Goal: Task Accomplishment & Management: Complete application form

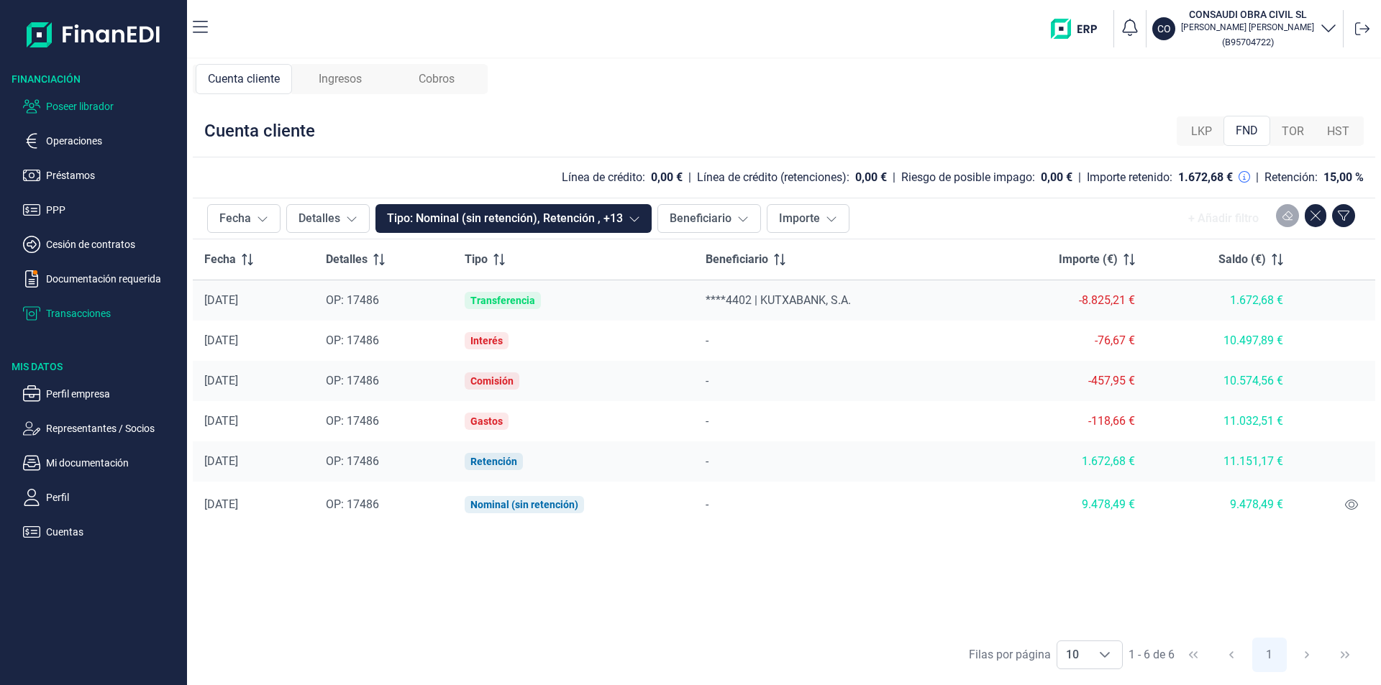
click at [96, 106] on p "Poseer librador" at bounding box center [113, 106] width 135 height 17
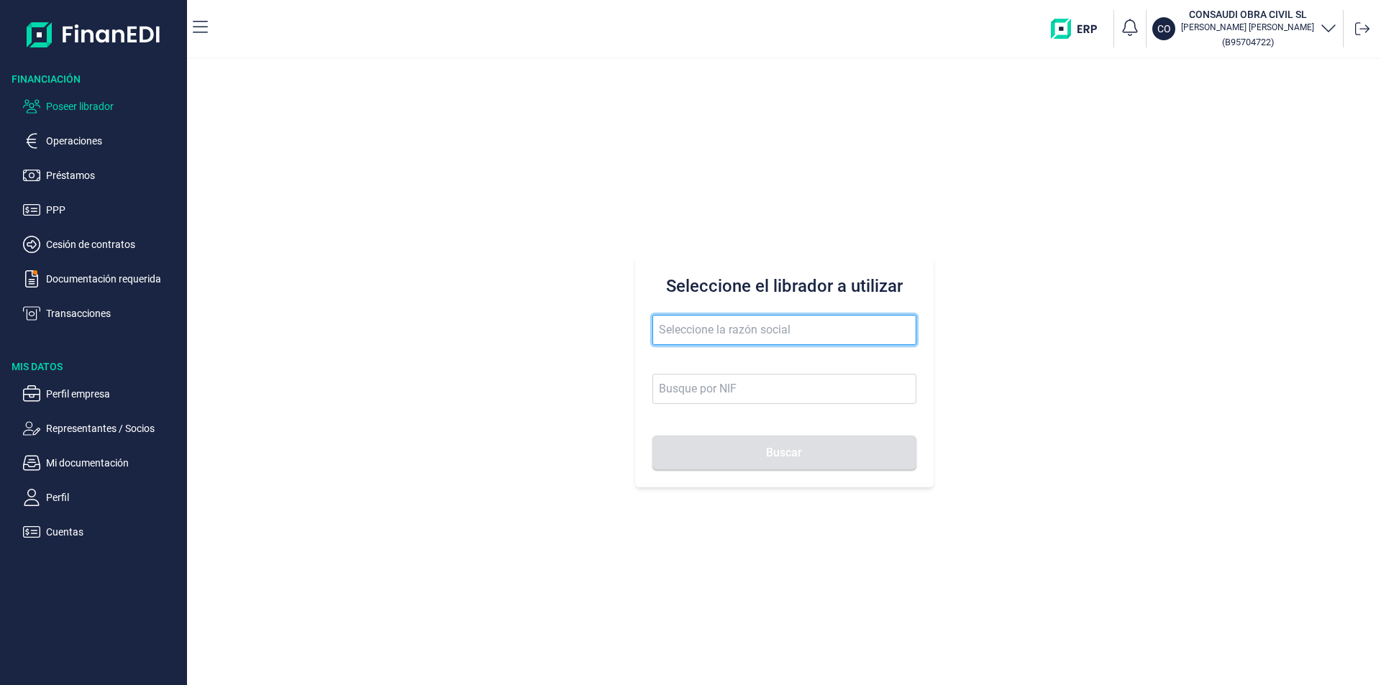
click at [671, 330] on input "text" at bounding box center [784, 330] width 264 height 30
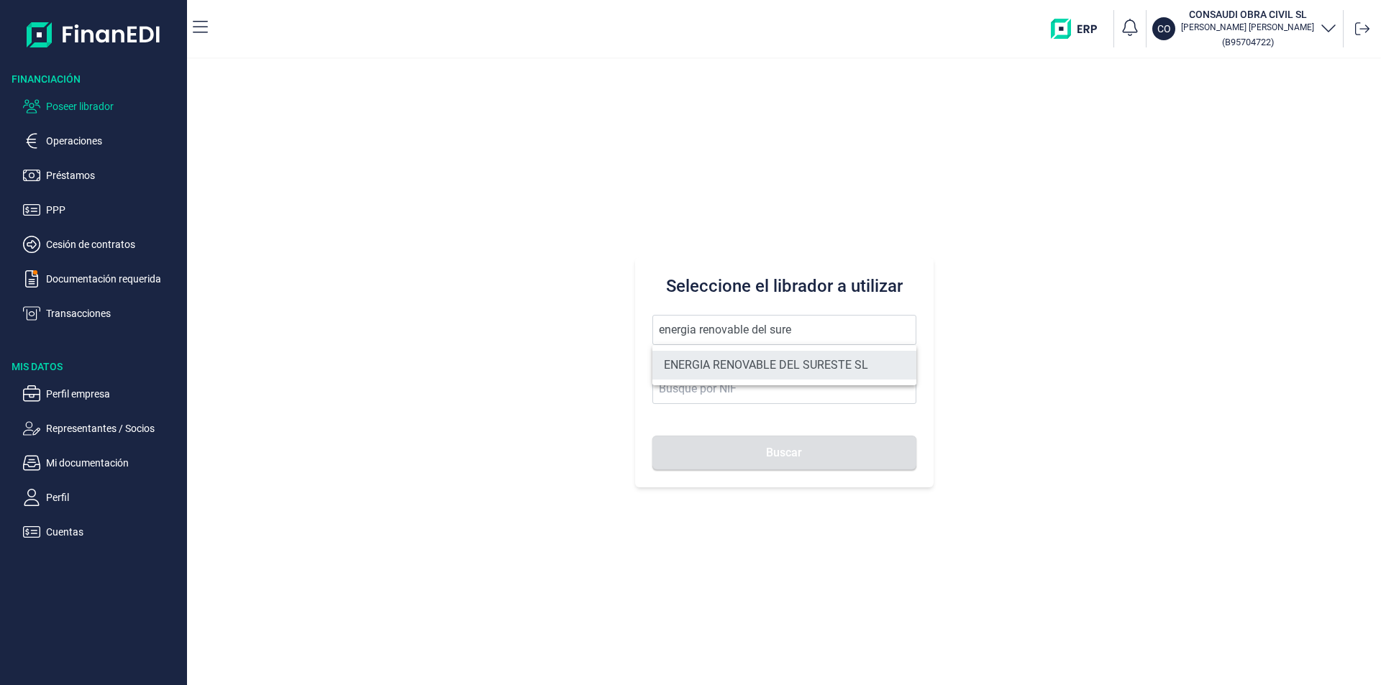
click at [759, 369] on li "ENERGIA RENOVABLE DEL SURESTE SL" at bounding box center [784, 365] width 264 height 29
type input "ENERGIA RENOVABLE DEL SURESTE SL"
type input "B05548565"
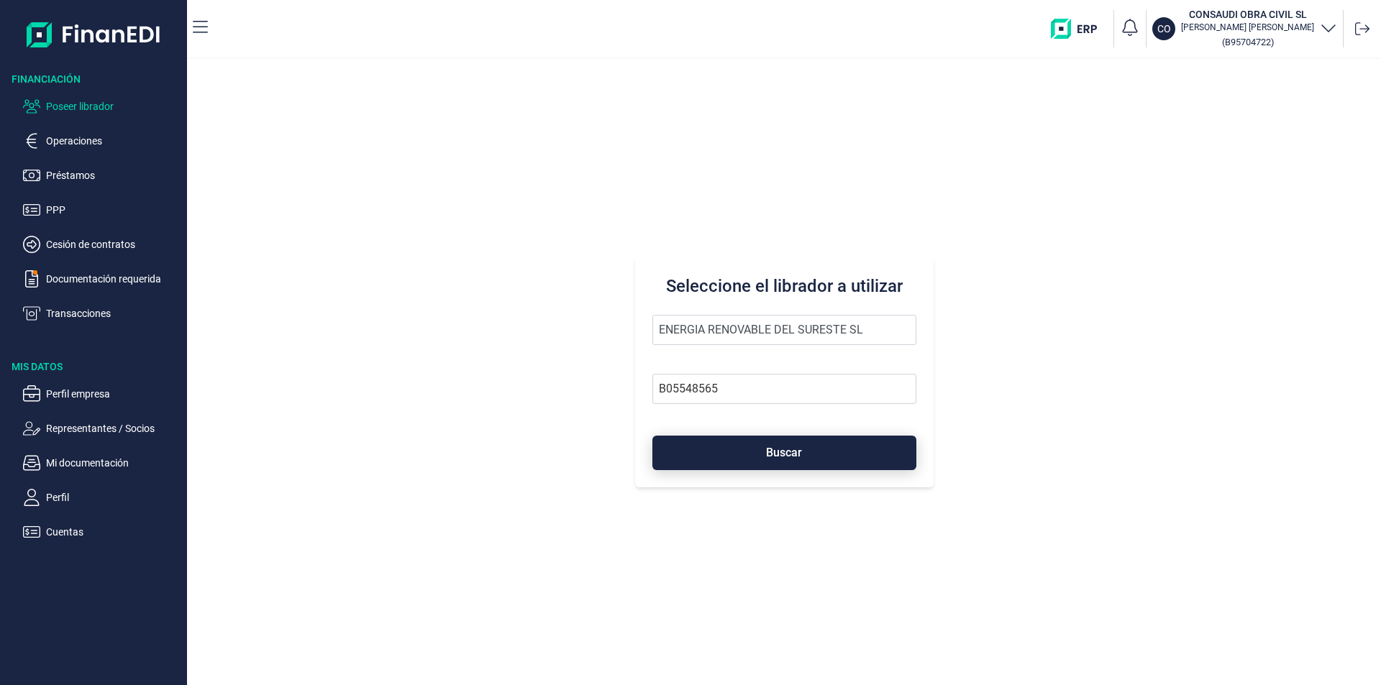
click at [805, 457] on button "Buscar" at bounding box center [784, 453] width 264 height 35
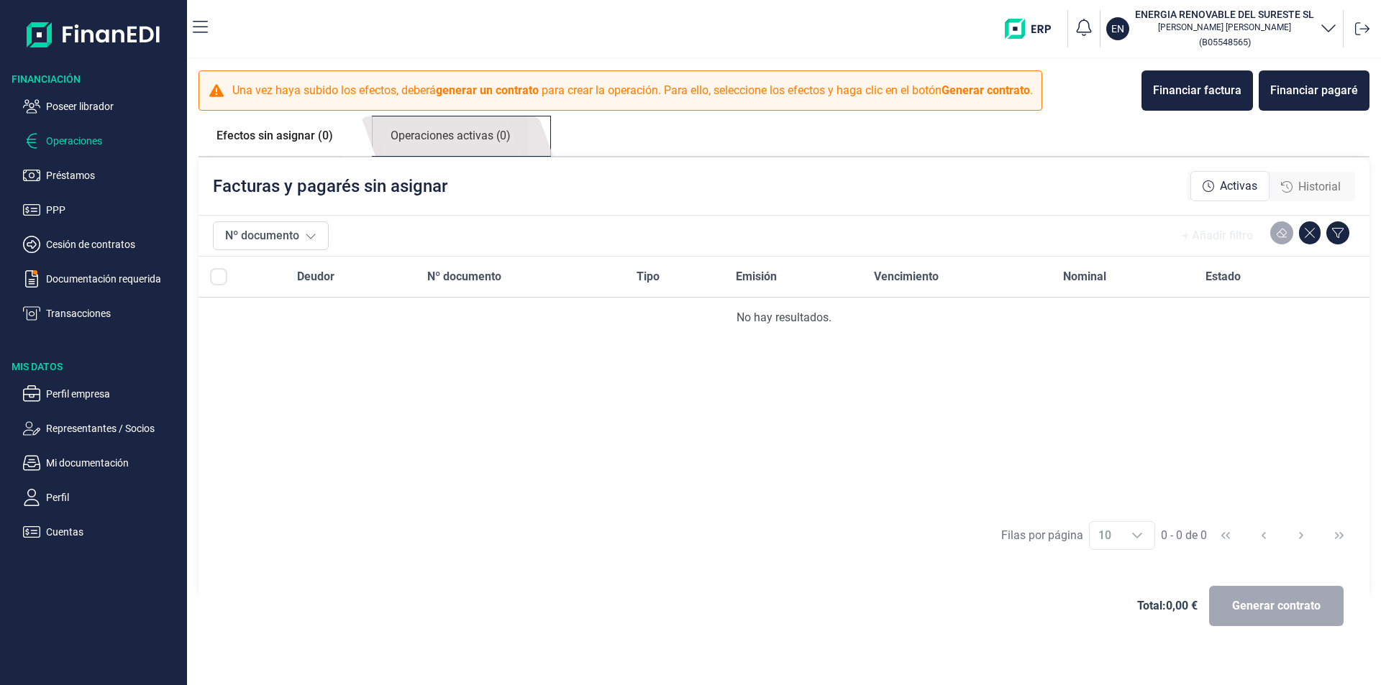
click at [468, 136] on link "Operaciones activas (0)" at bounding box center [451, 137] width 156 height 40
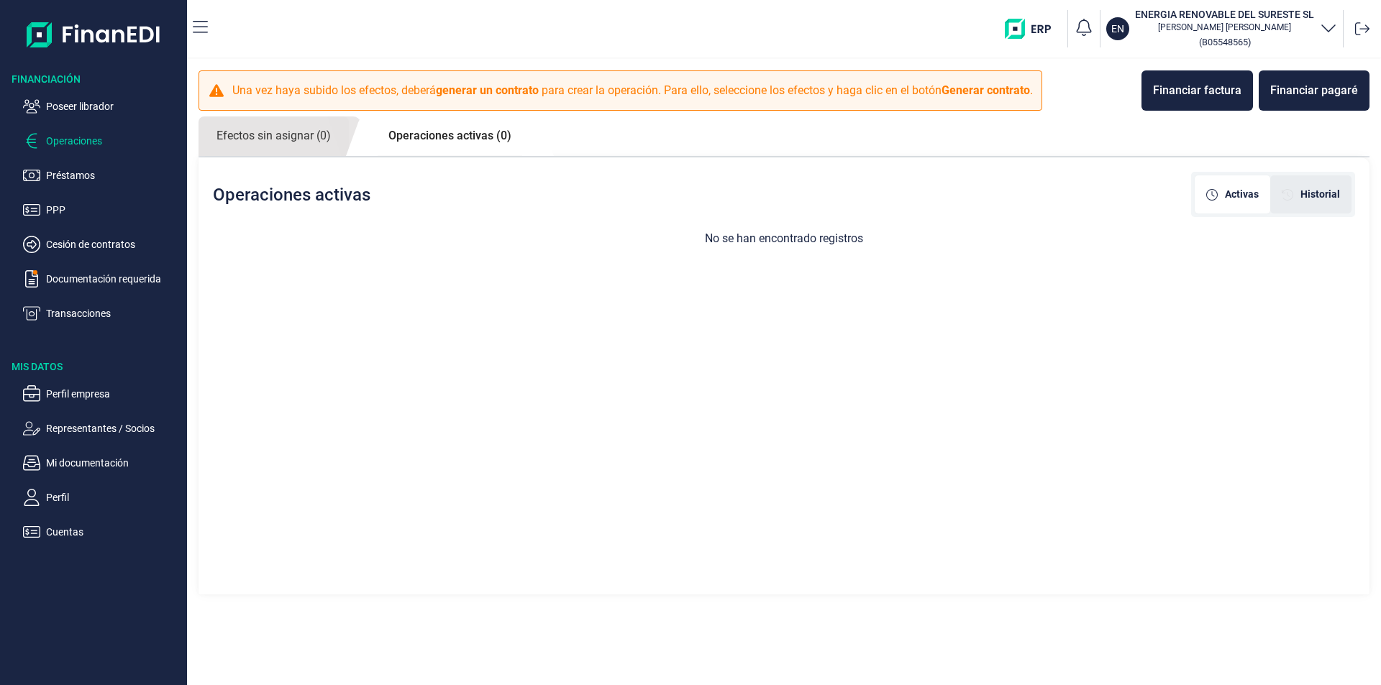
click at [1302, 191] on span "Historial" at bounding box center [1320, 194] width 40 height 15
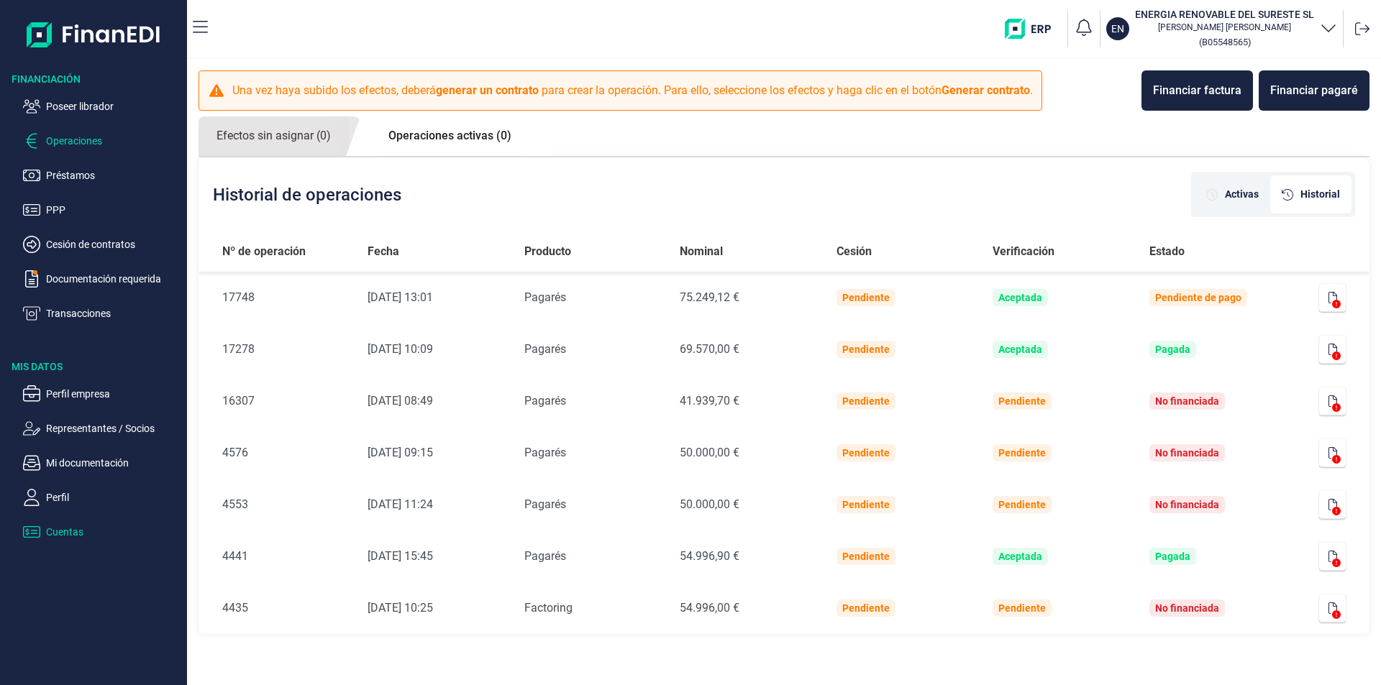
click at [73, 531] on p "Cuentas" at bounding box center [113, 532] width 135 height 17
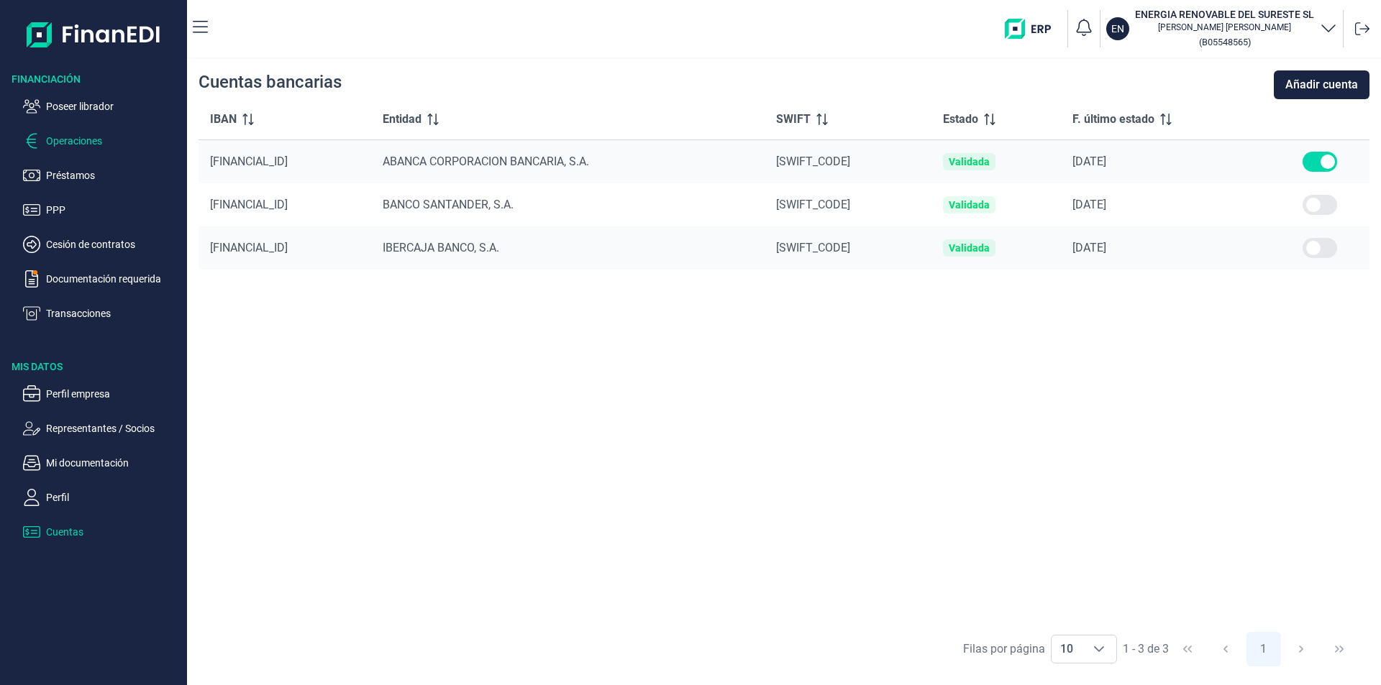
click at [70, 142] on p "Operaciones" at bounding box center [113, 140] width 135 height 17
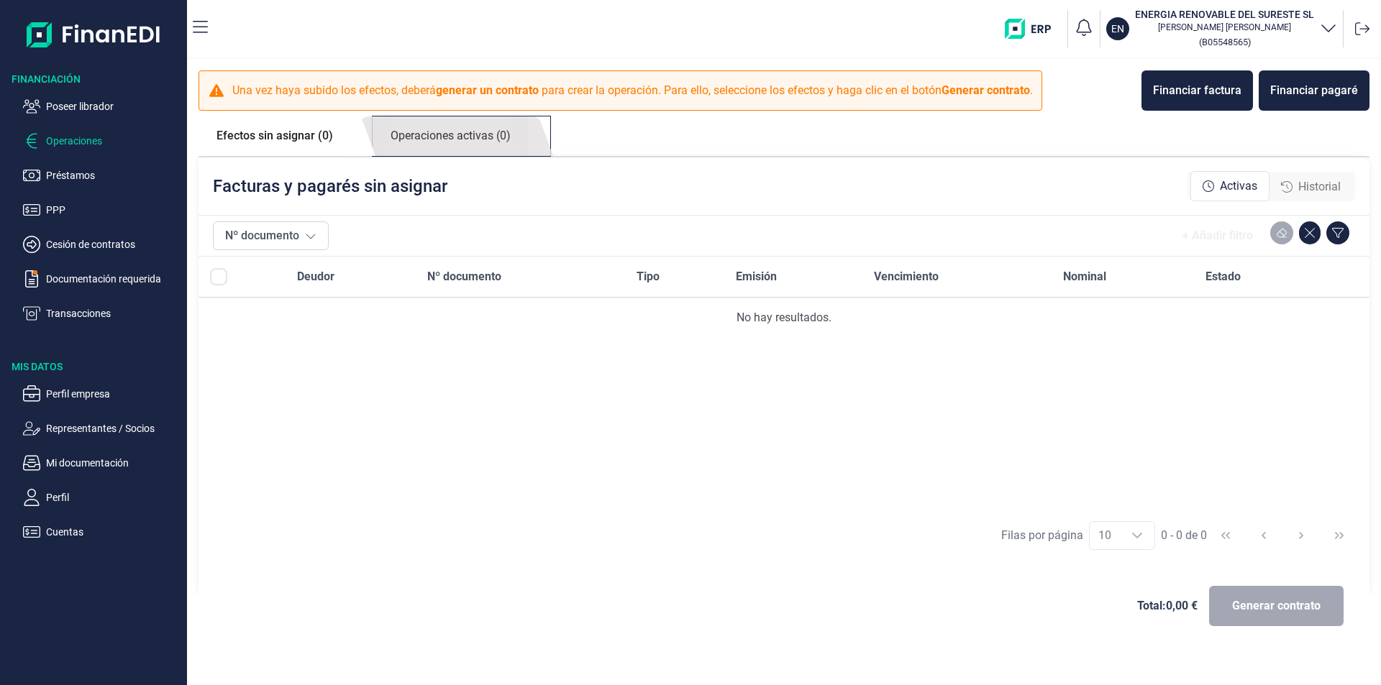
click at [478, 133] on link "Operaciones activas (0)" at bounding box center [451, 137] width 156 height 40
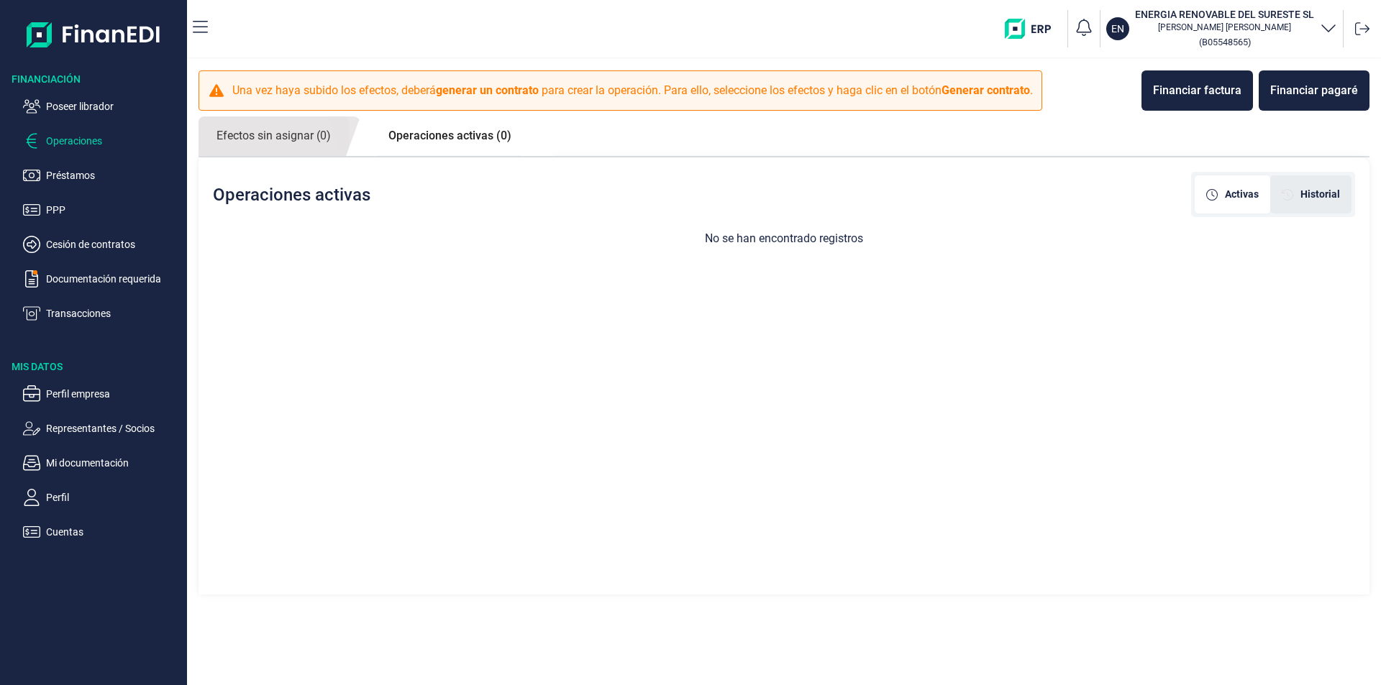
click at [1318, 193] on span "Historial" at bounding box center [1320, 194] width 40 height 15
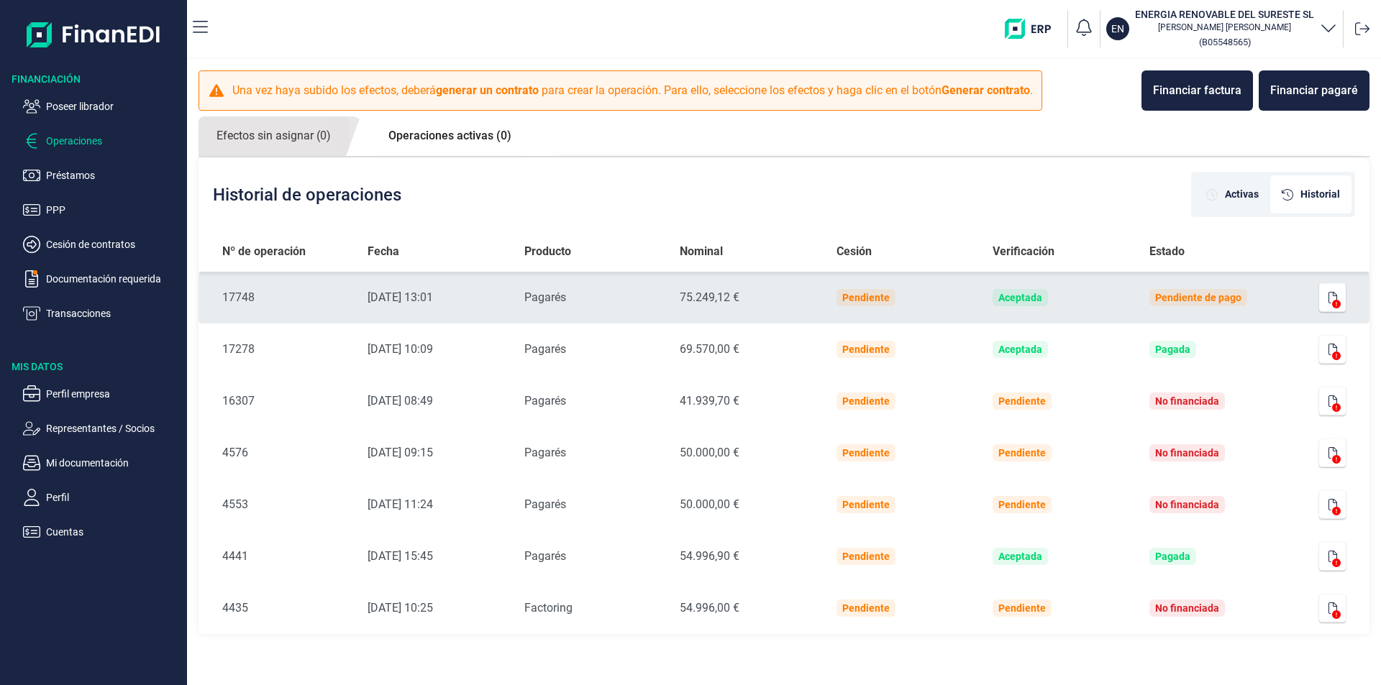
click at [1292, 298] on td "Pendiente de pago" at bounding box center [1218, 298] width 160 height 52
click at [1334, 297] on icon "button" at bounding box center [1332, 298] width 9 height 12
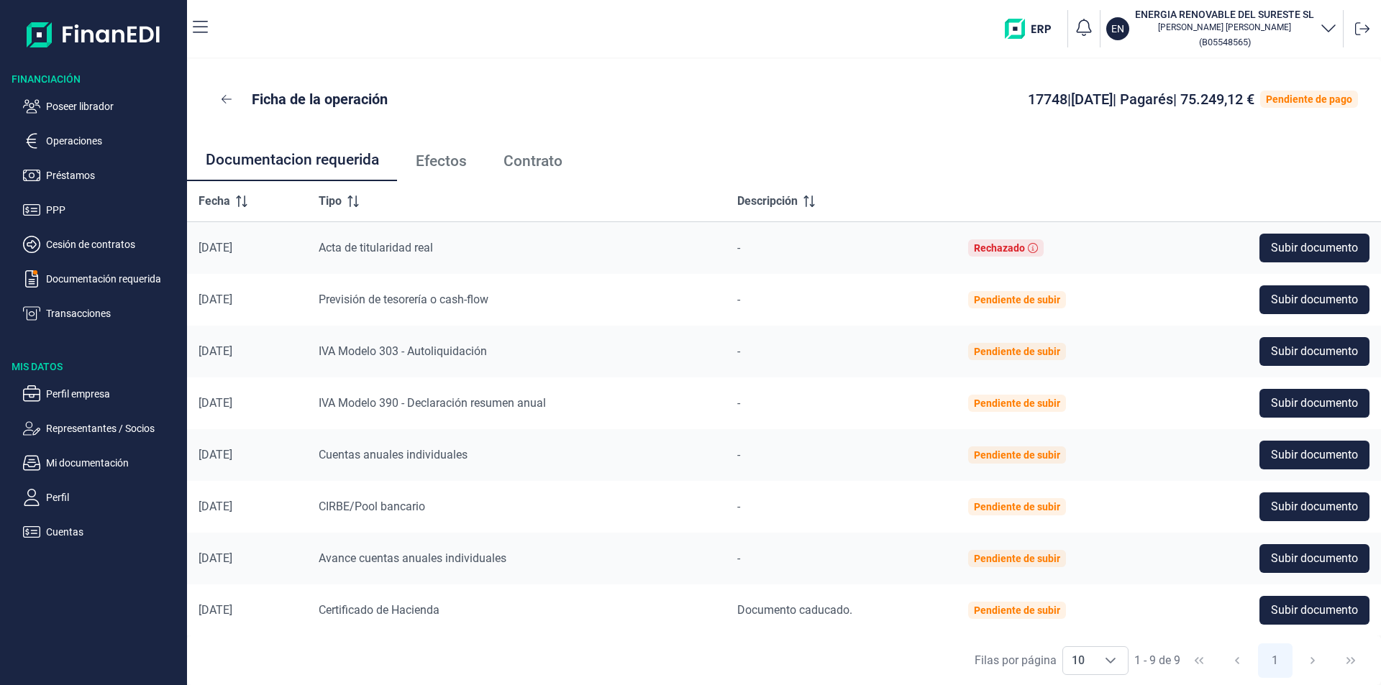
click at [526, 158] on span "Contrato" at bounding box center [532, 161] width 59 height 15
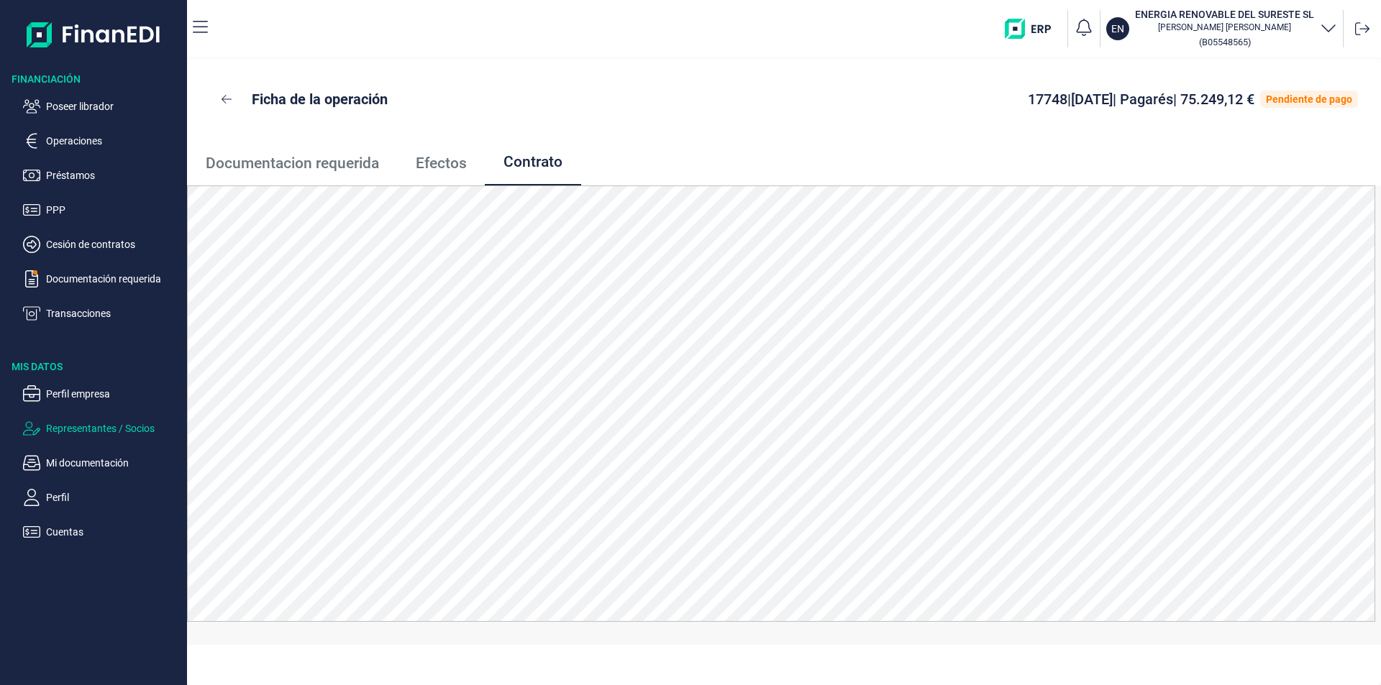
click at [82, 427] on p "Representantes / Socios" at bounding box center [113, 428] width 135 height 17
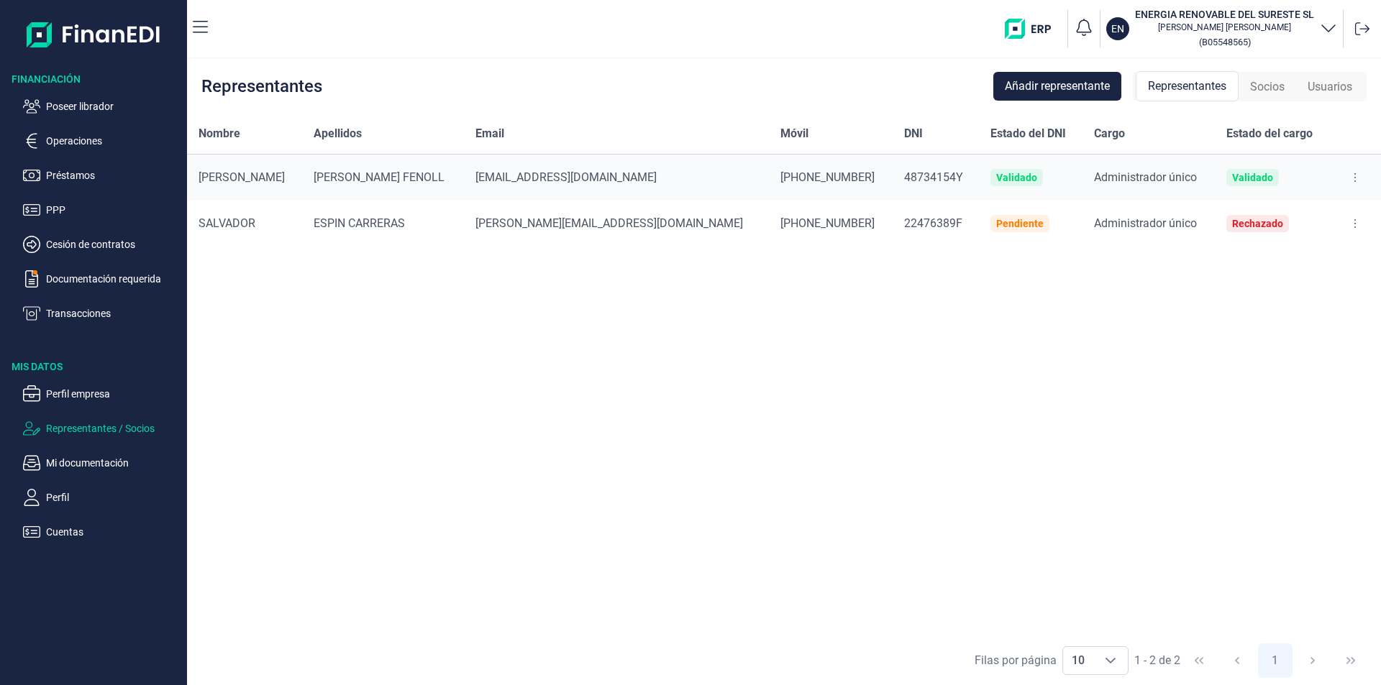
click at [1353, 176] on icon at bounding box center [1354, 178] width 3 height 12
click at [1280, 210] on span "Editar representante" at bounding box center [1299, 213] width 91 height 14
select select "ES"
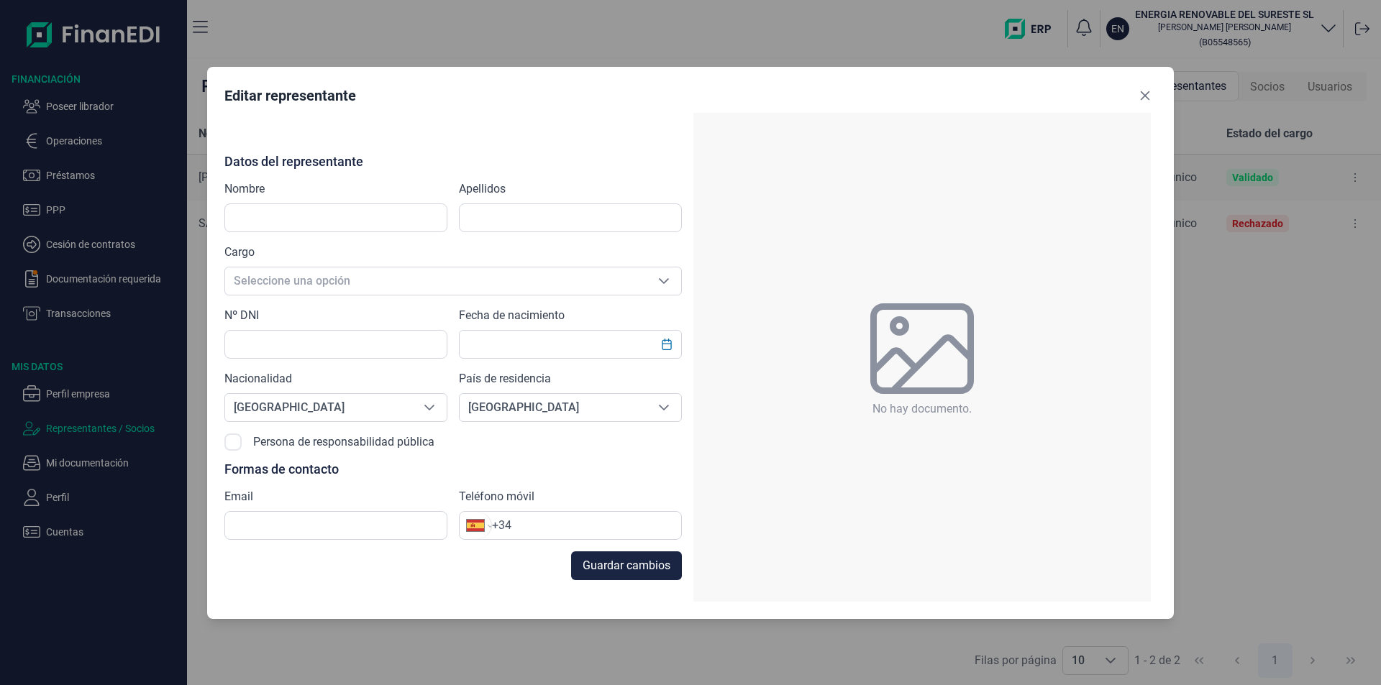
type input "RUBEN"
type input "BENAVENTE FENOLL"
type input "48734154Y"
type input "contabilidad@energiarenovabledelsureste.es"
type input "+34 663 23 39 32"
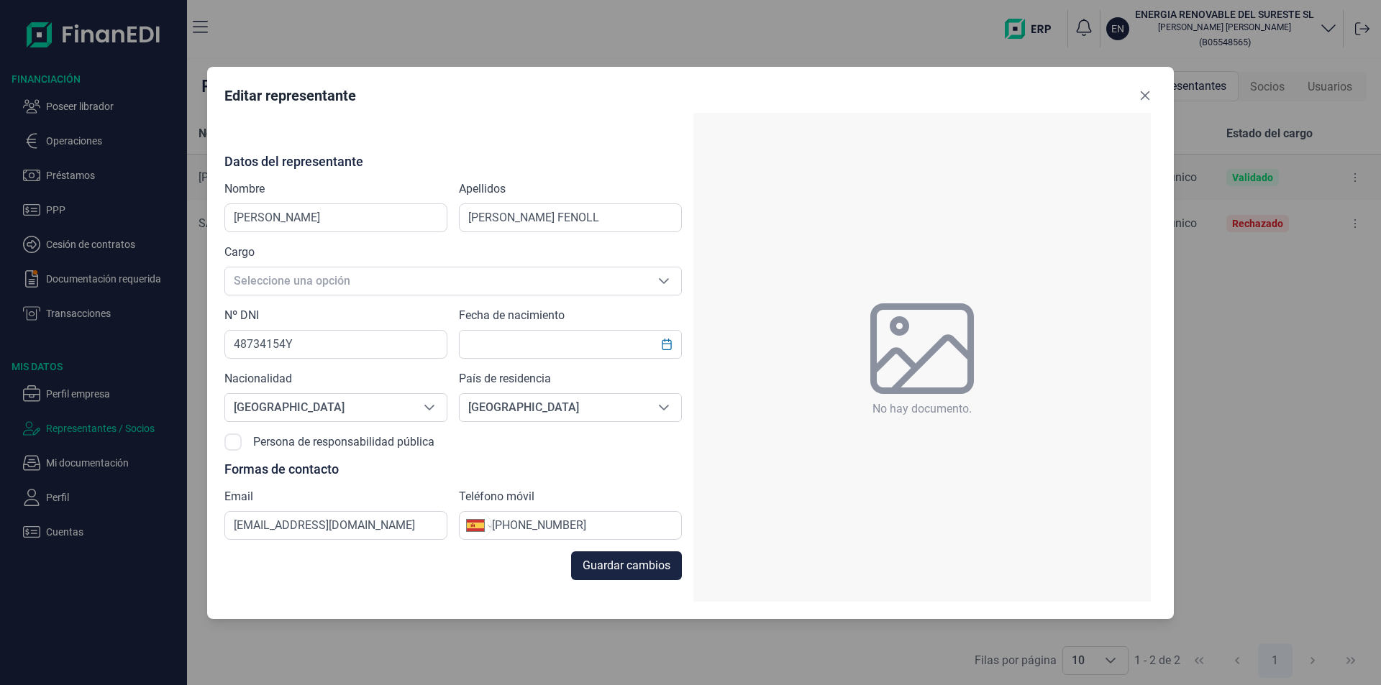
type input "10/03/1994"
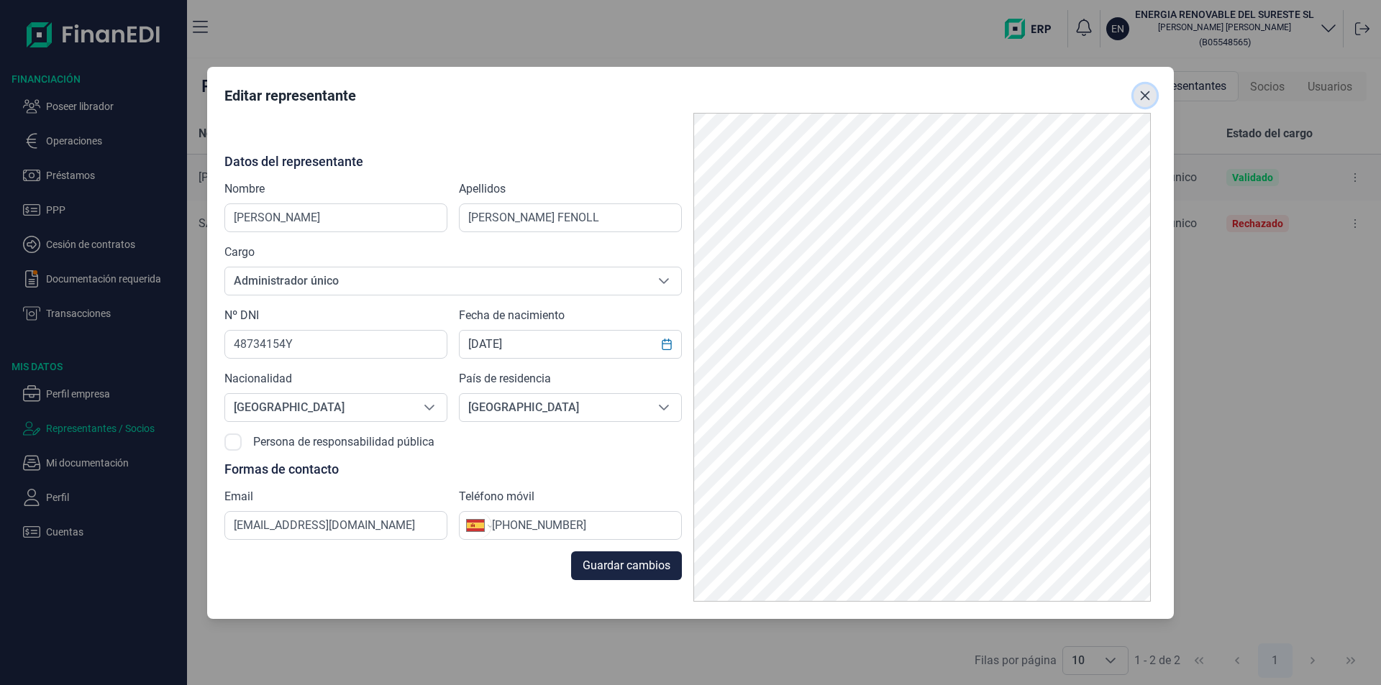
click at [1148, 97] on icon "Close" at bounding box center [1145, 96] width 12 height 12
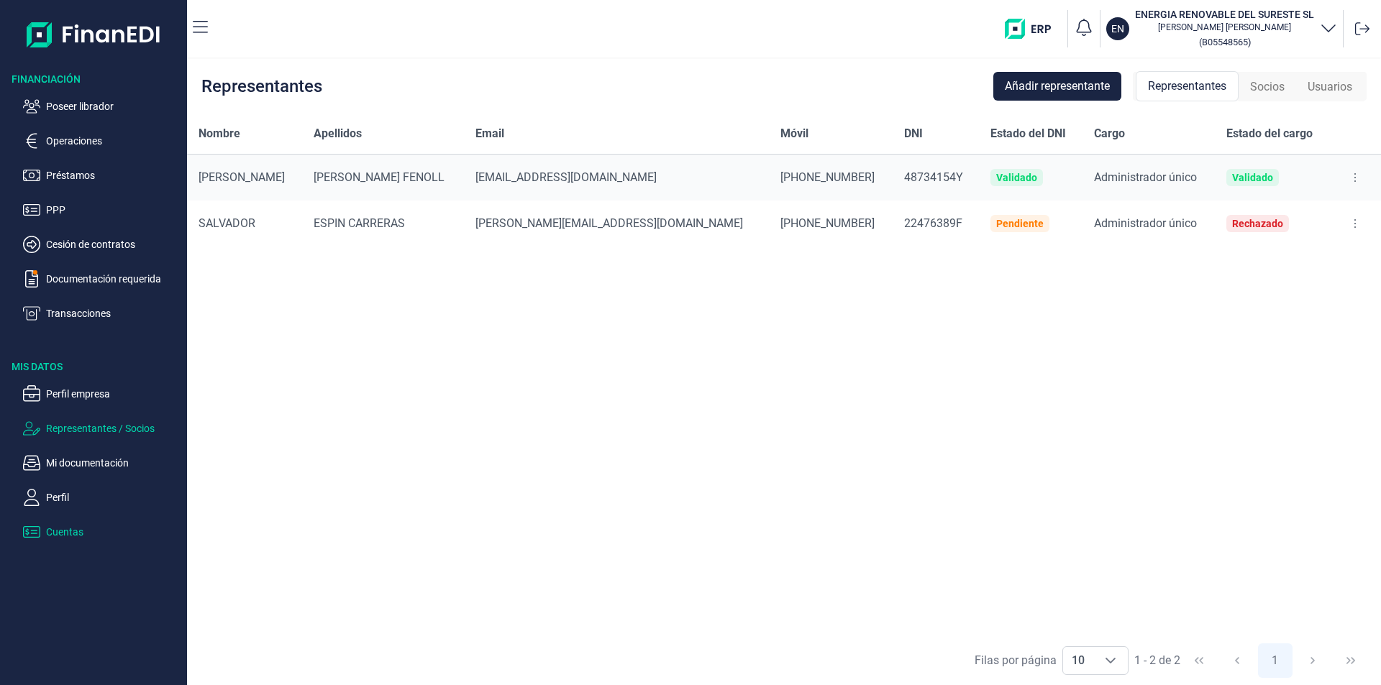
click at [73, 534] on p "Cuentas" at bounding box center [113, 532] width 135 height 17
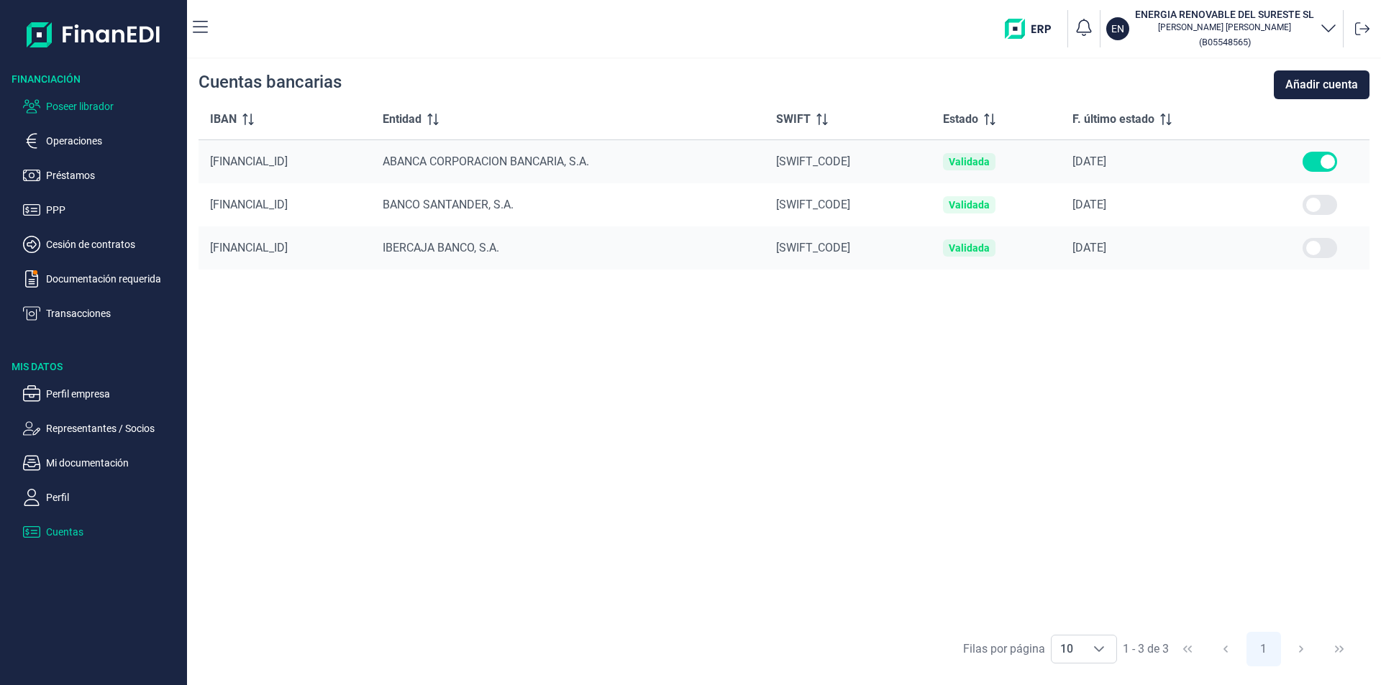
click at [104, 106] on p "Poseer librador" at bounding box center [113, 106] width 135 height 17
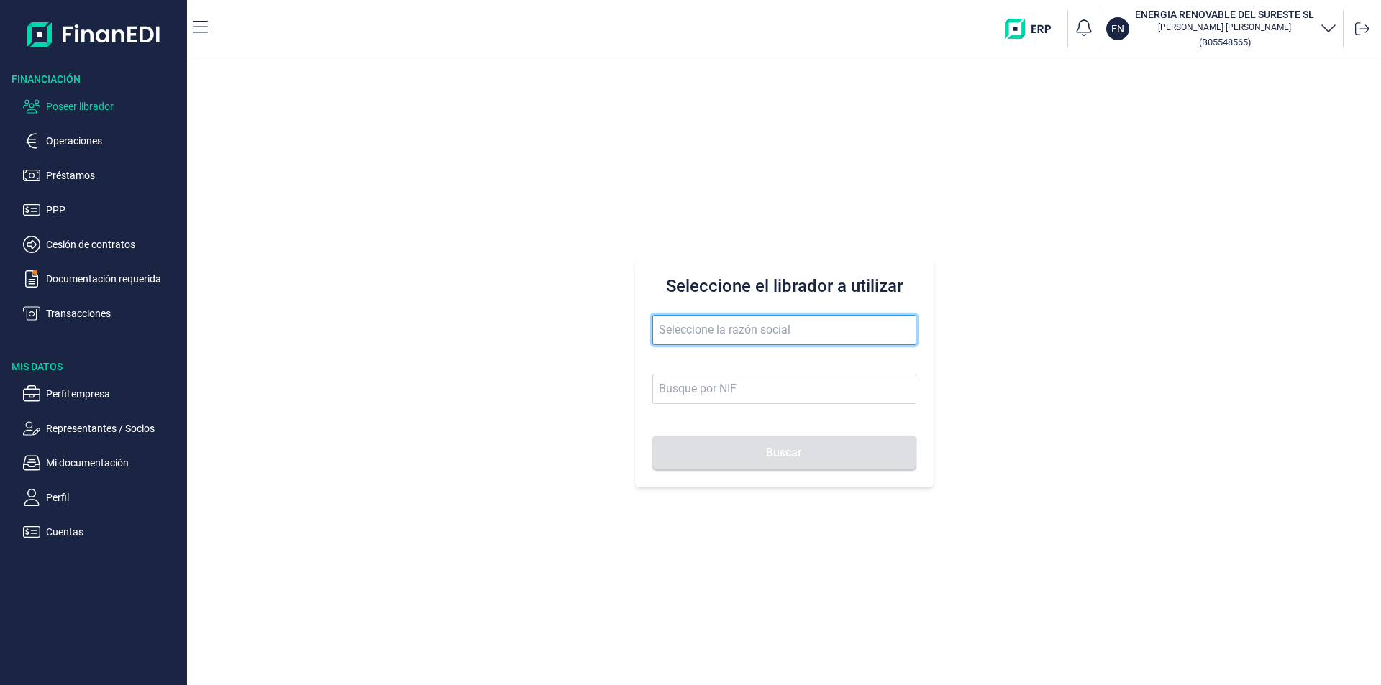
click at [654, 327] on input "text" at bounding box center [784, 330] width 264 height 30
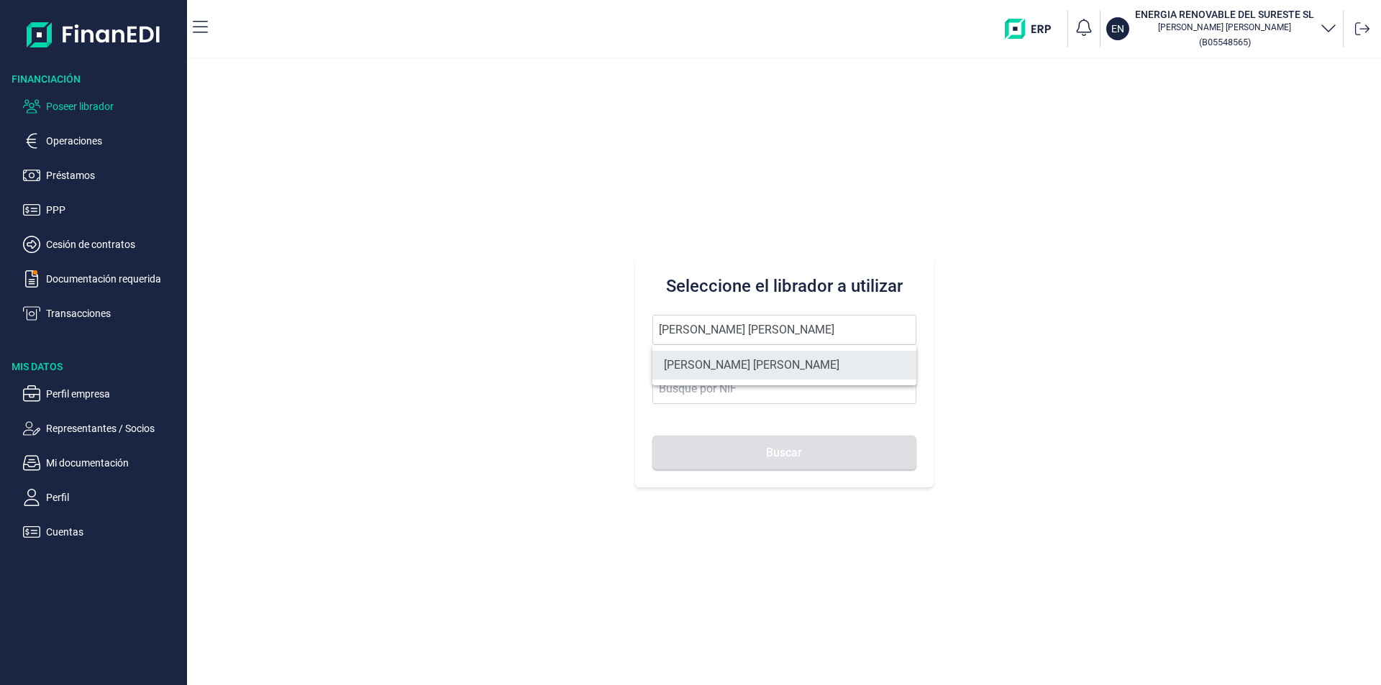
click at [756, 360] on li "[PERSON_NAME]" at bounding box center [784, 365] width 264 height 29
type input "[PERSON_NAME]"
type input "Y1643145Q"
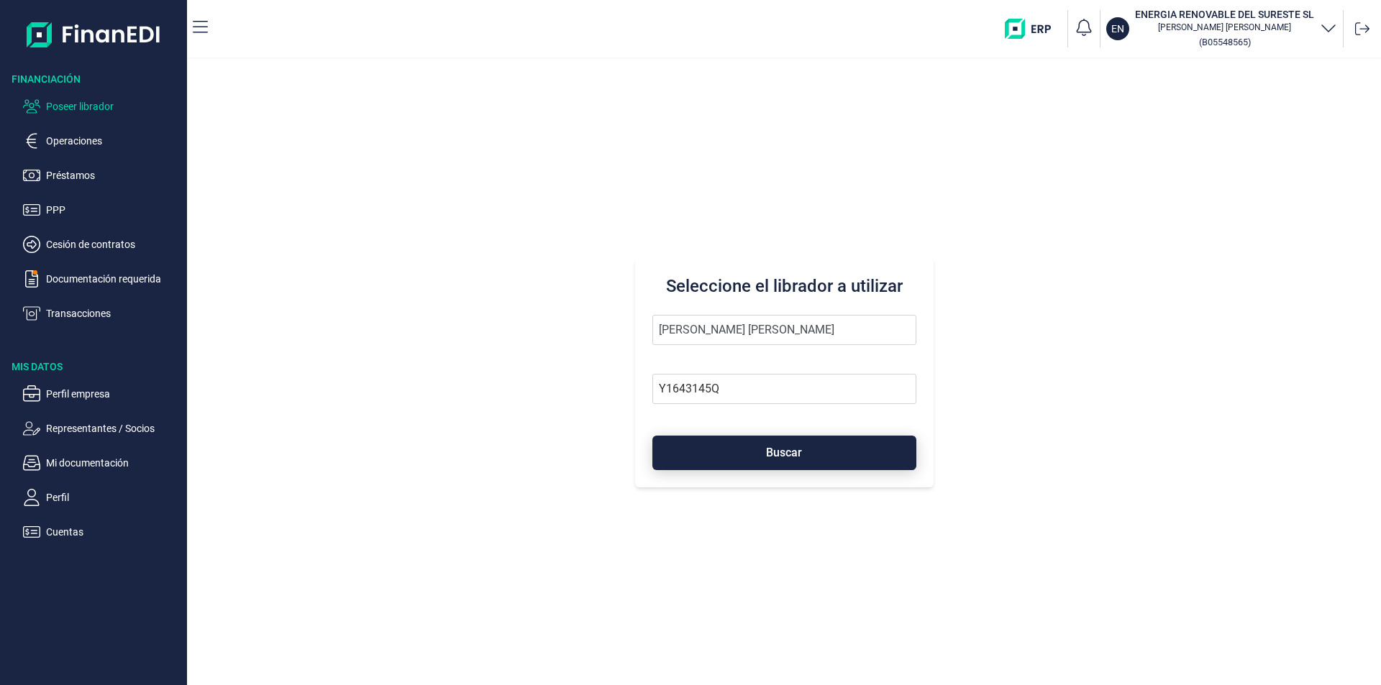
click at [763, 452] on button "Buscar" at bounding box center [784, 453] width 264 height 35
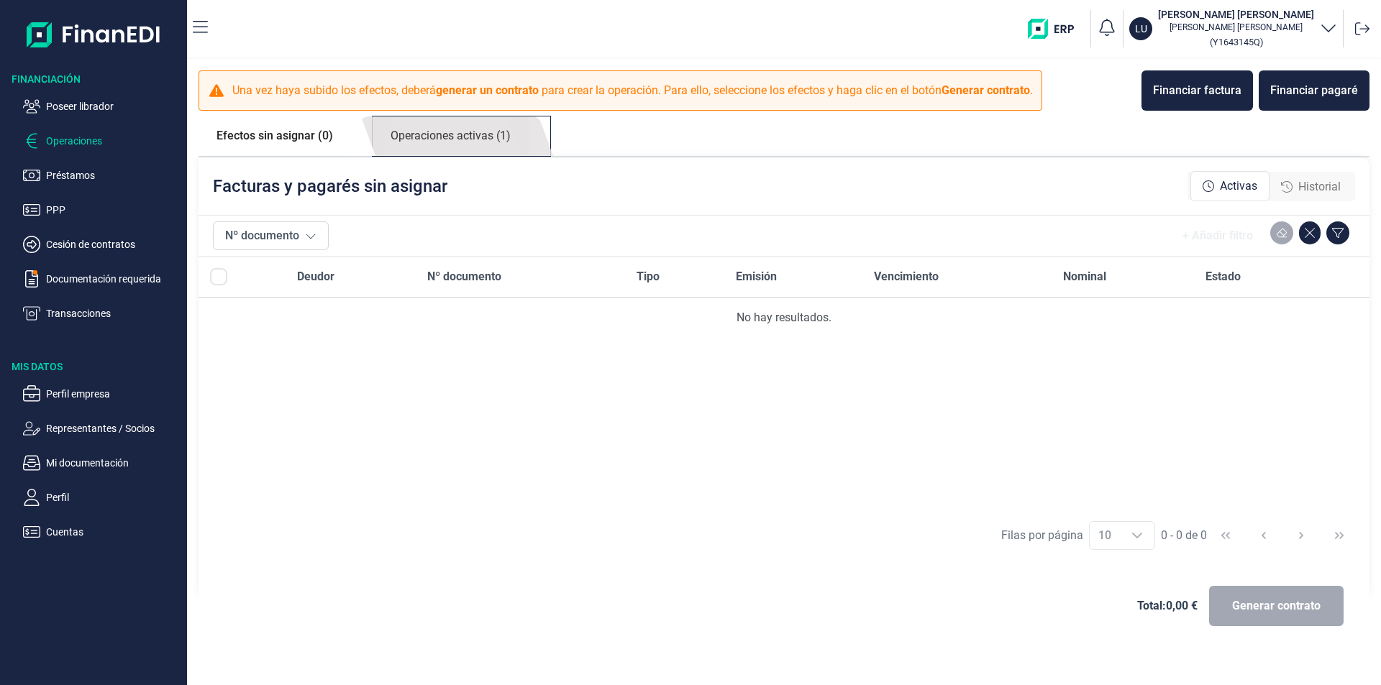
click at [475, 138] on link "Operaciones activas (1)" at bounding box center [451, 137] width 156 height 40
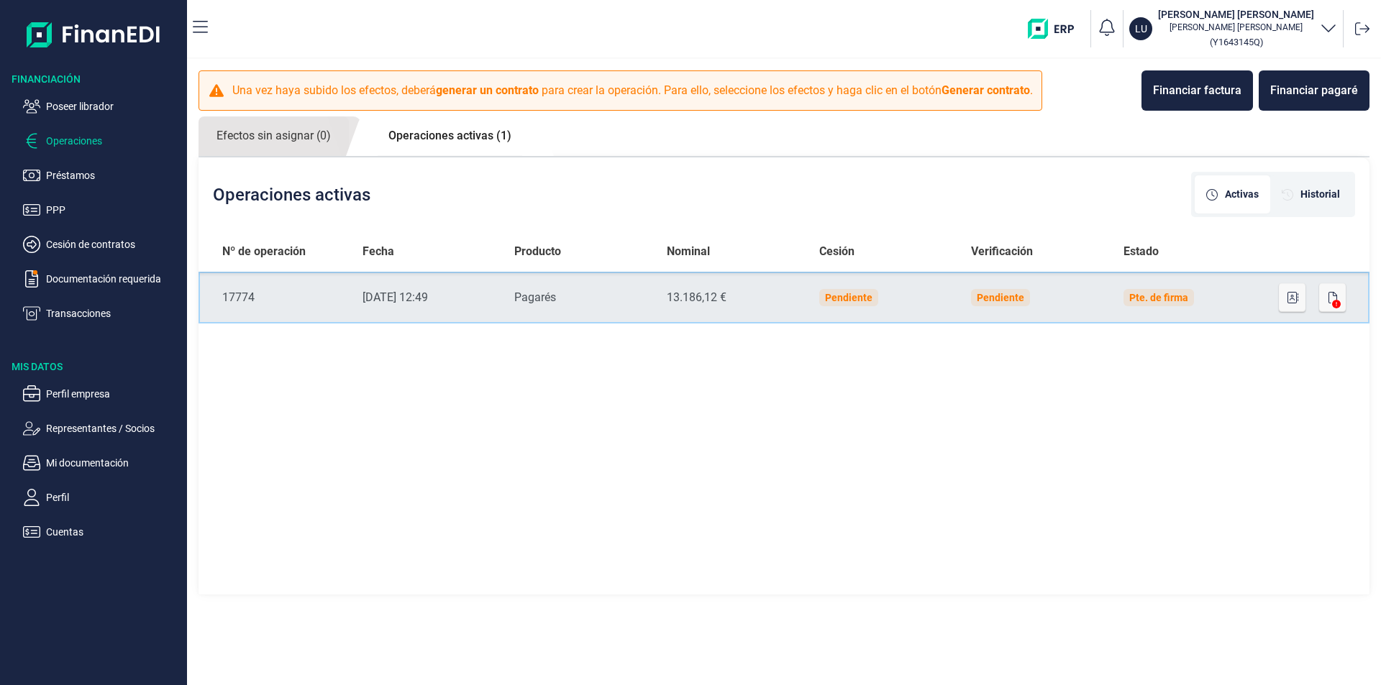
click at [1214, 298] on td "Pte. de firma" at bounding box center [1188, 298] width 152 height 52
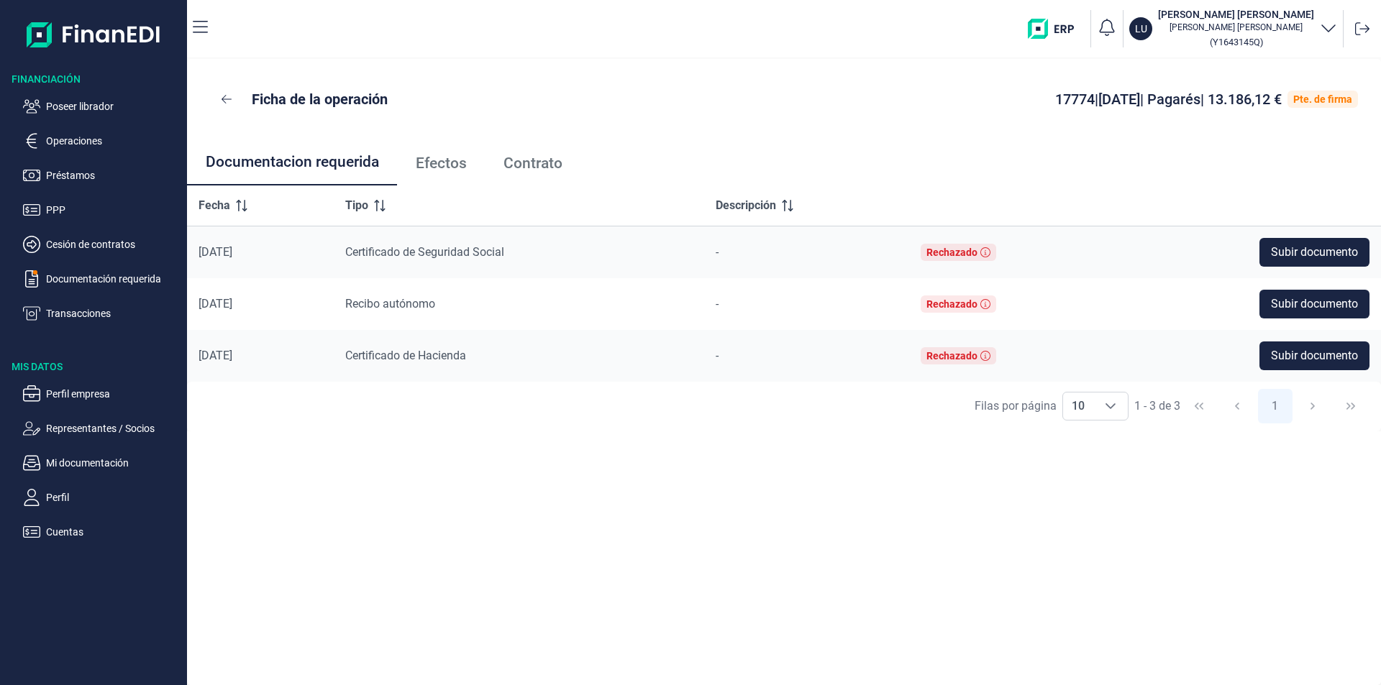
click at [452, 164] on span "Efectos" at bounding box center [441, 163] width 51 height 15
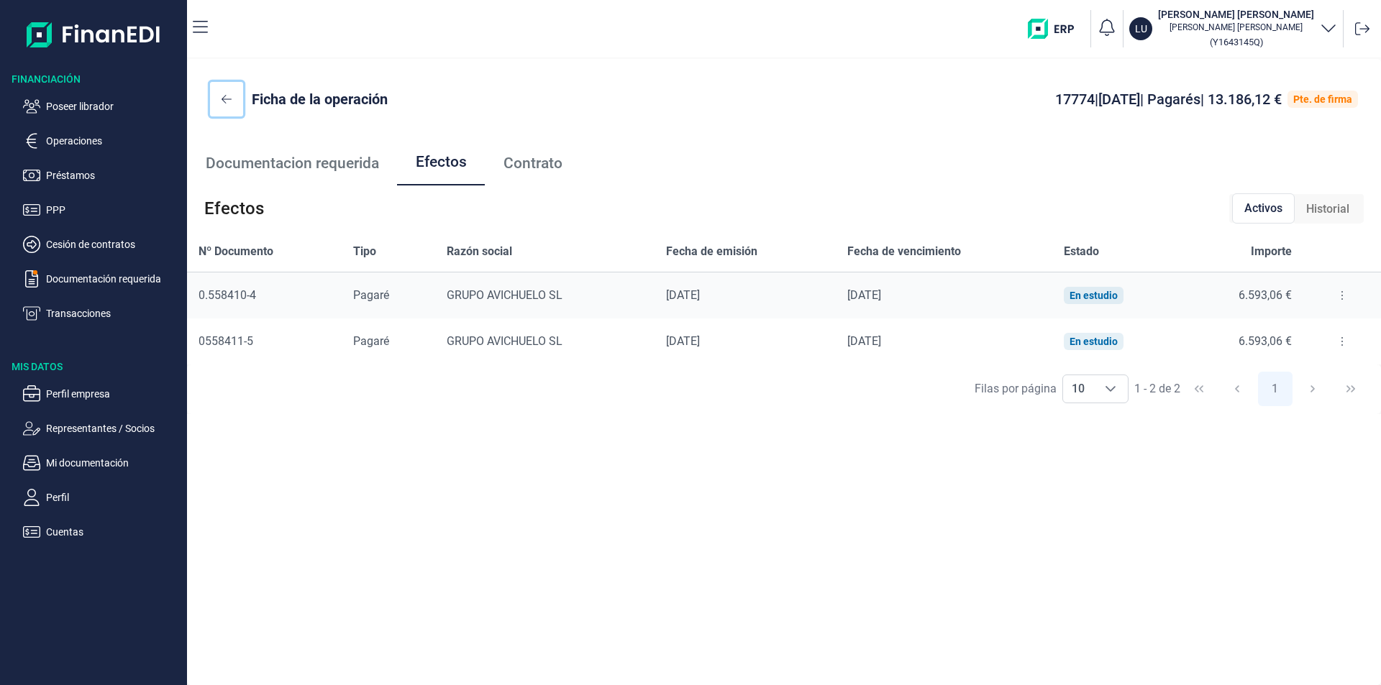
click at [224, 99] on icon at bounding box center [227, 99] width 10 height 12
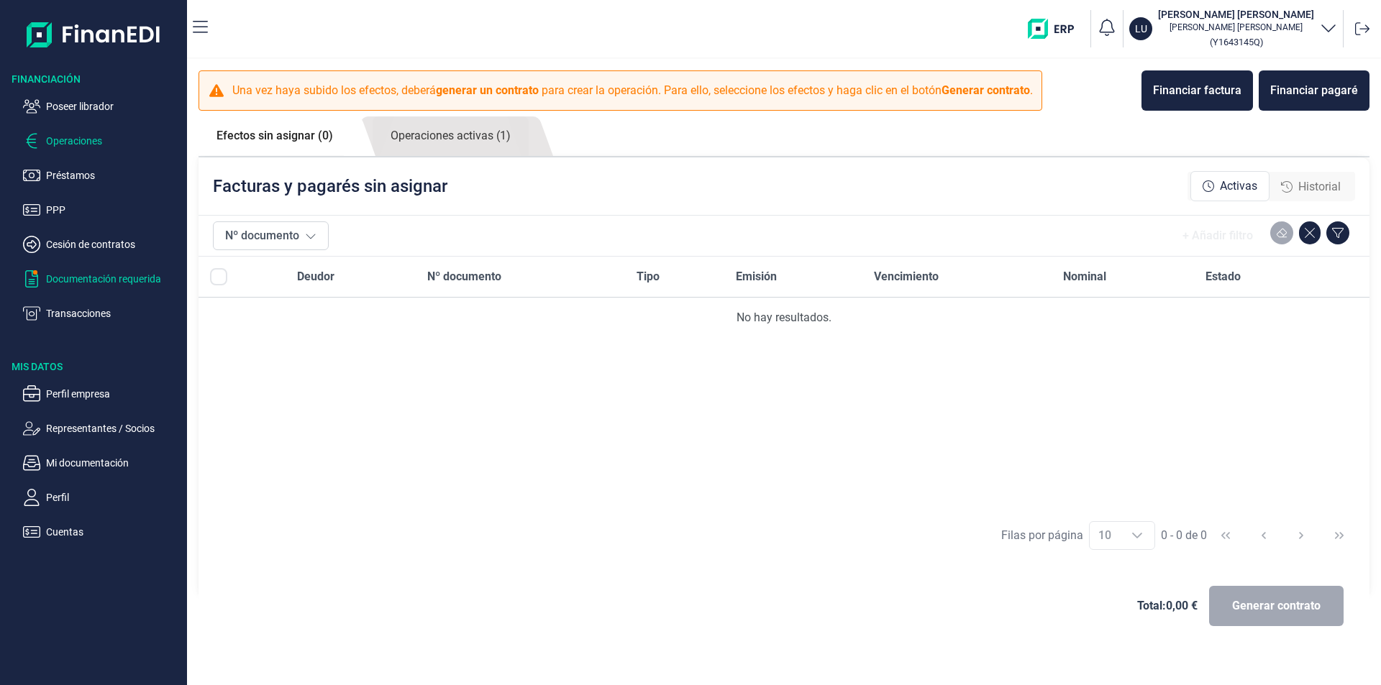
click at [111, 274] on p "Documentación requerida" at bounding box center [113, 278] width 135 height 17
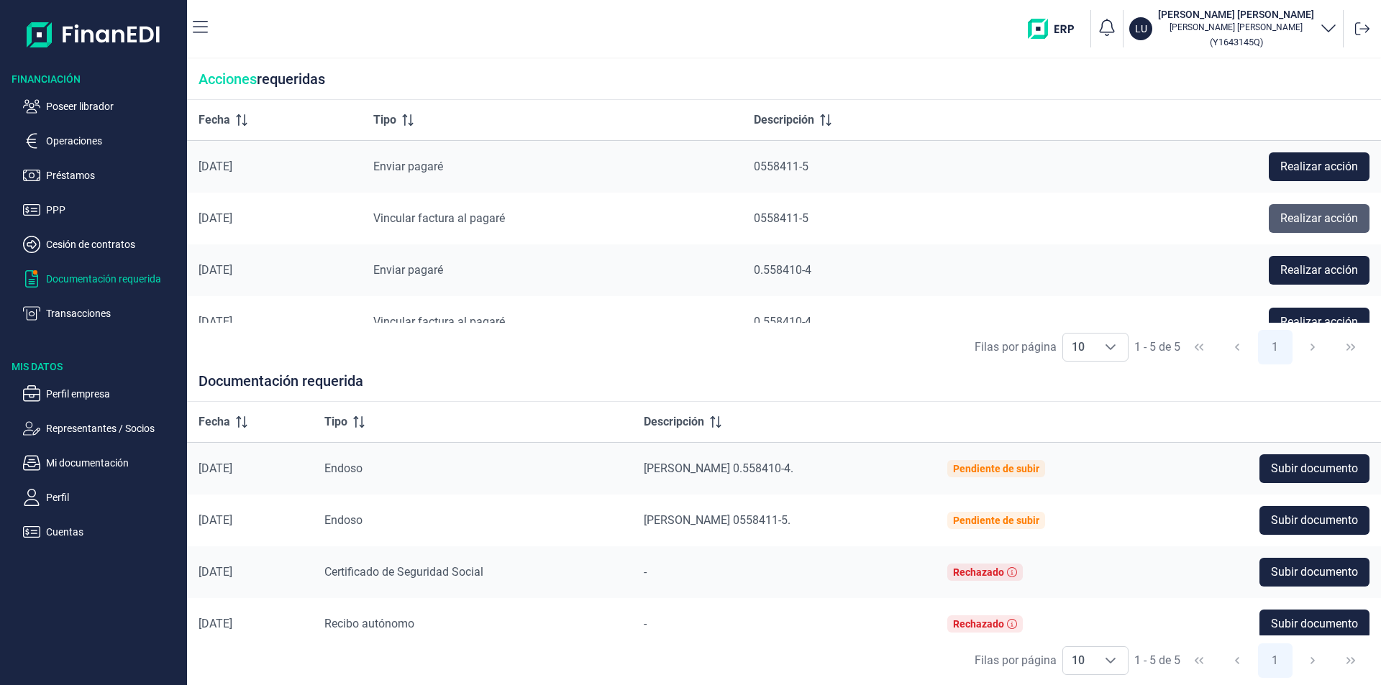
click at [1315, 220] on span "Realizar acción" at bounding box center [1319, 218] width 78 height 17
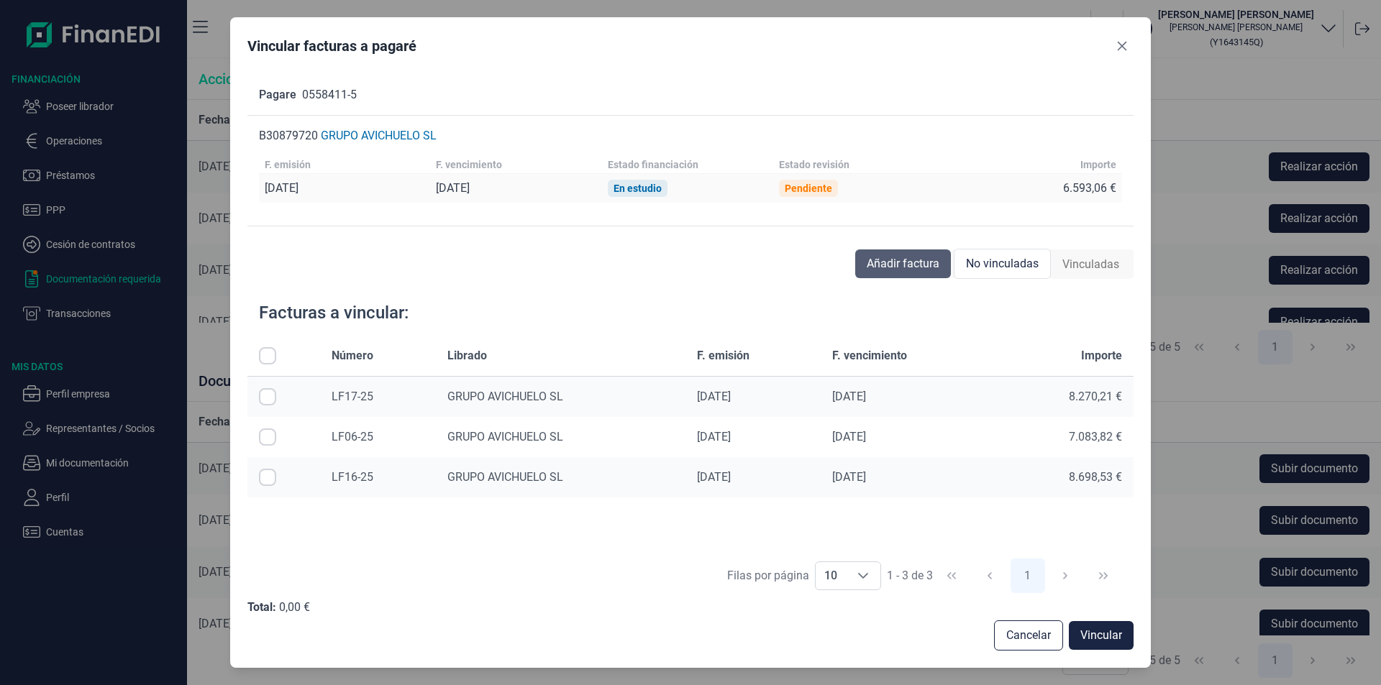
click at [908, 266] on span "Añadir factura" at bounding box center [903, 263] width 73 height 17
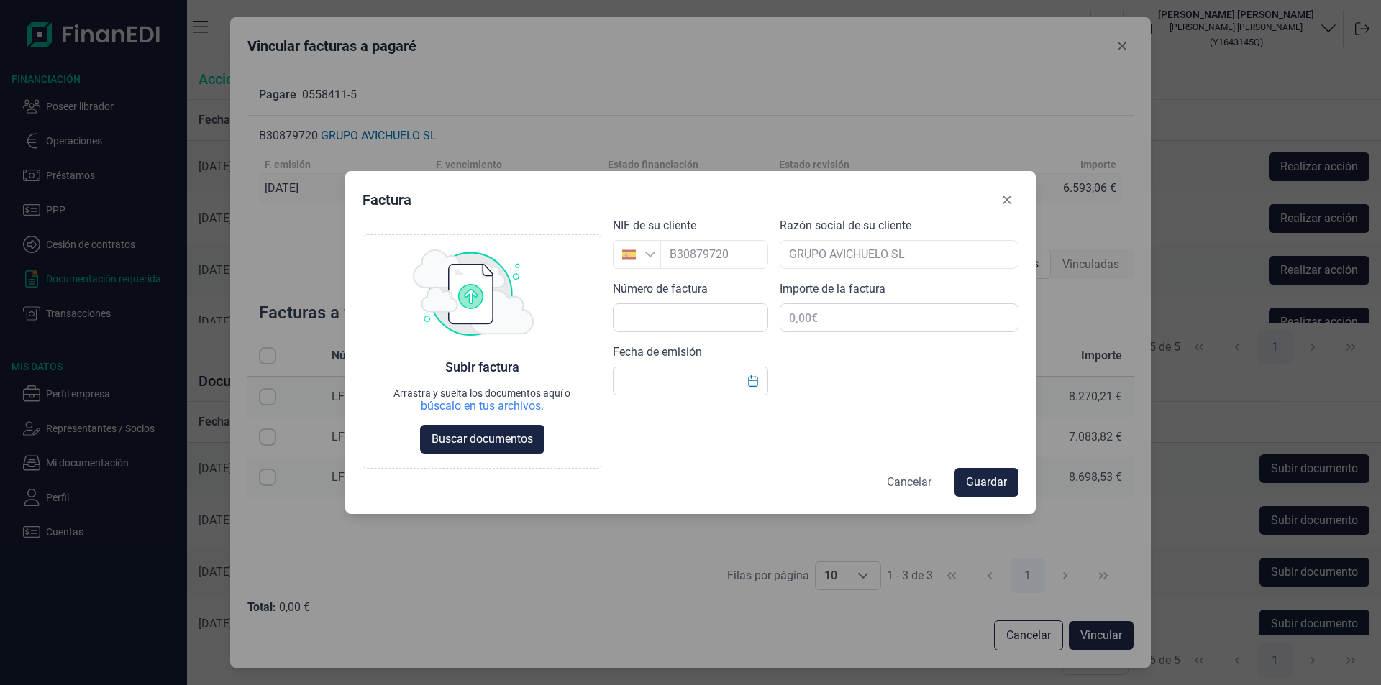
click at [892, 484] on span "Cancelar" at bounding box center [909, 482] width 45 height 17
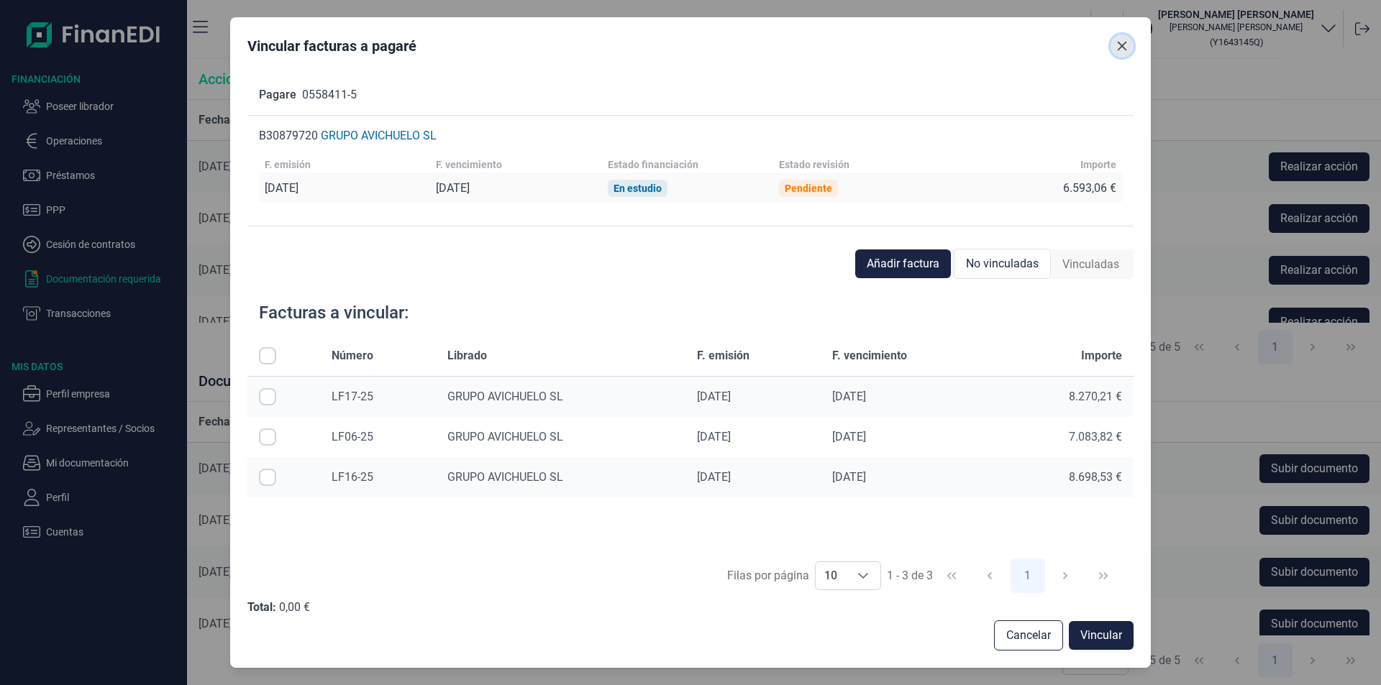
click at [1122, 42] on icon "Close" at bounding box center [1122, 46] width 12 height 12
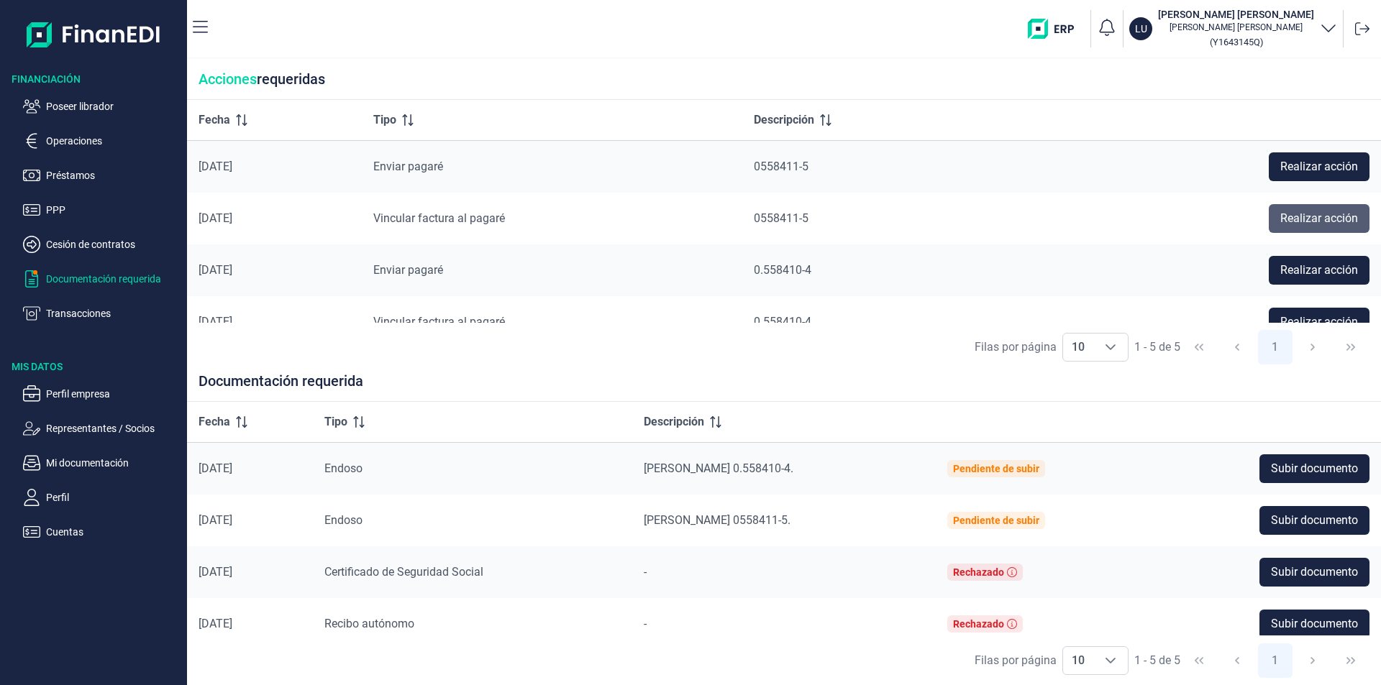
click at [1298, 220] on span "Realizar acción" at bounding box center [1319, 218] width 78 height 17
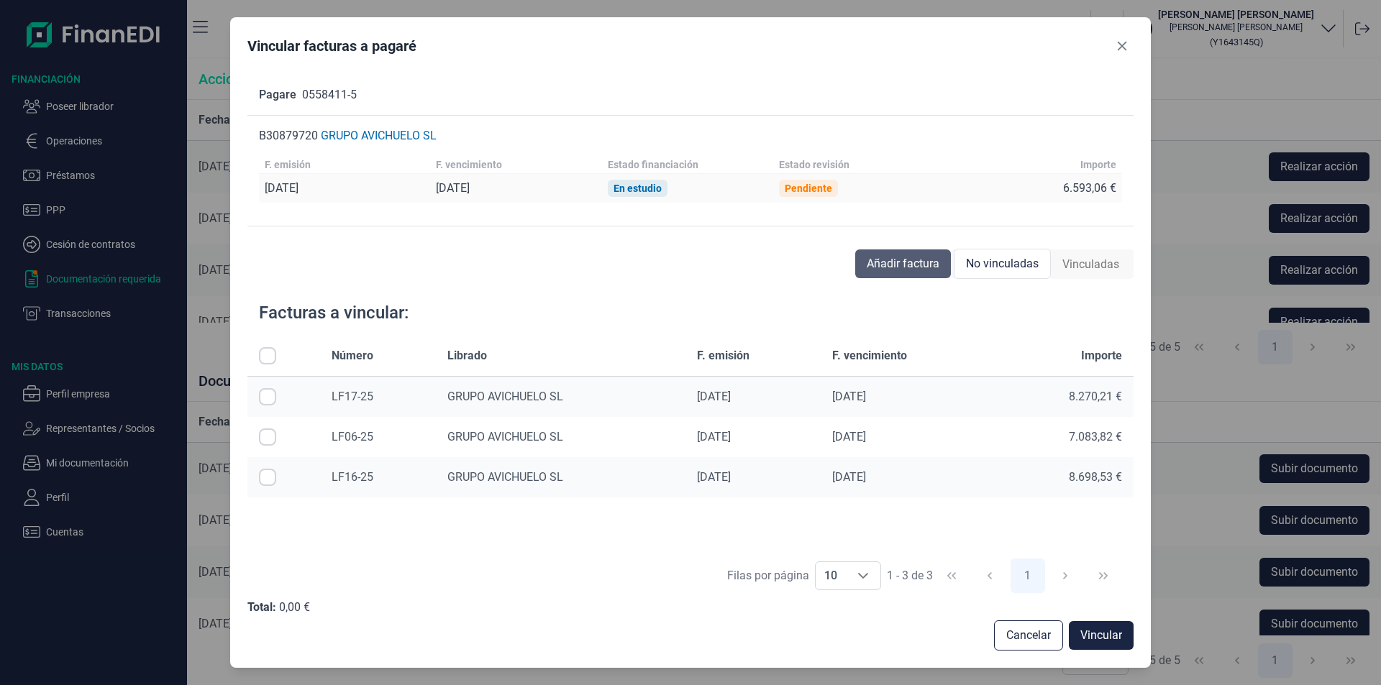
click at [877, 266] on span "Añadir factura" at bounding box center [903, 263] width 73 height 17
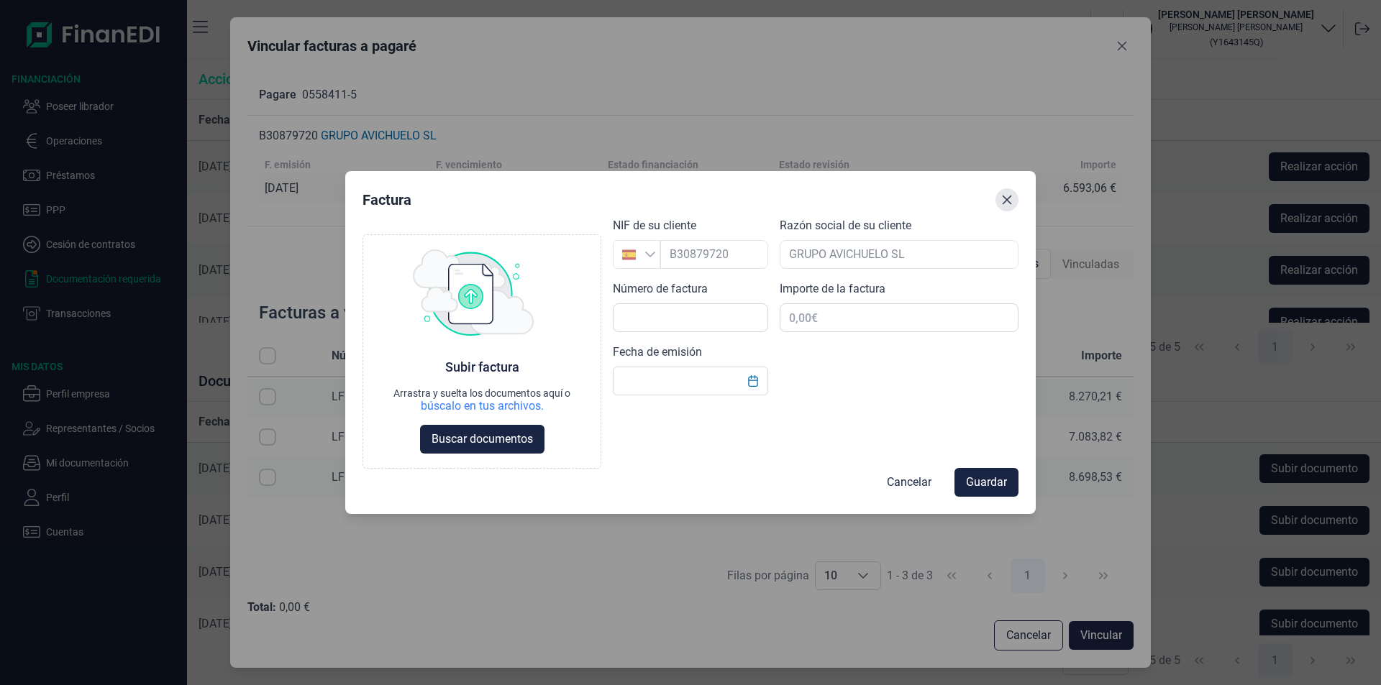
click at [1008, 201] on icon "Close" at bounding box center [1007, 200] width 12 height 12
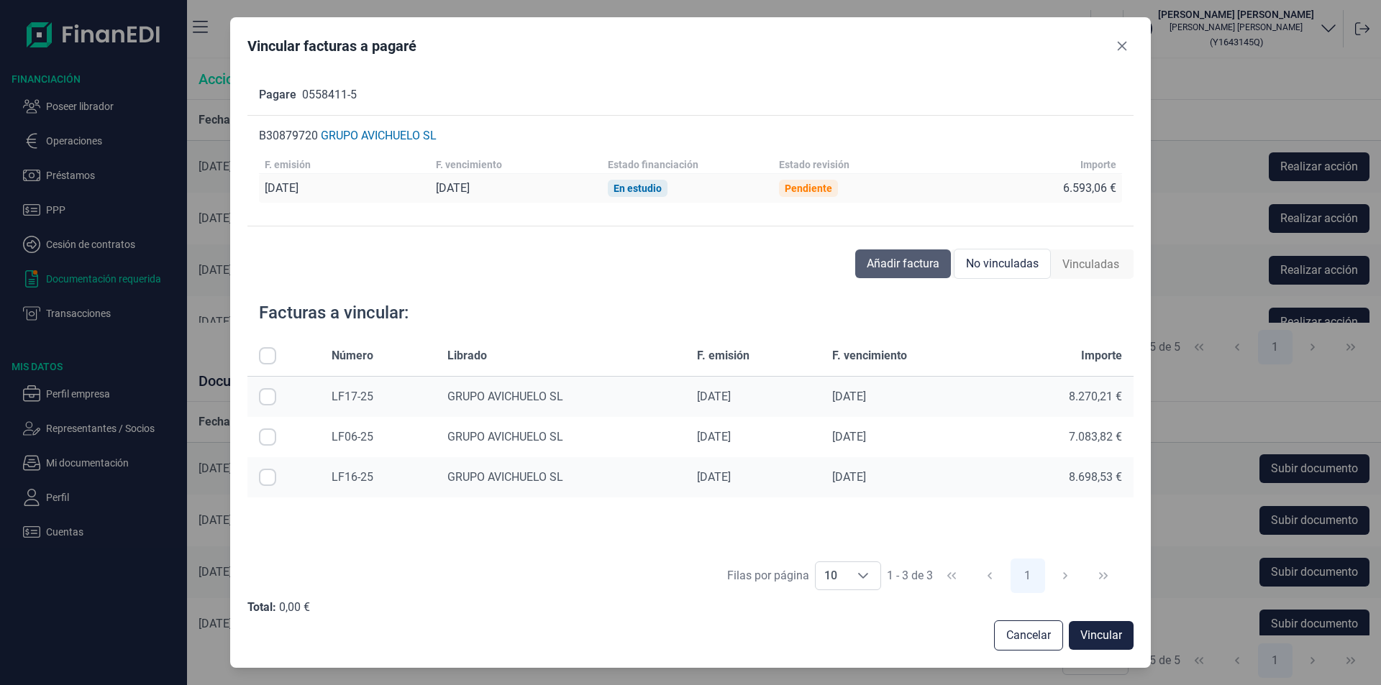
click at [904, 267] on span "Añadir factura" at bounding box center [903, 263] width 73 height 17
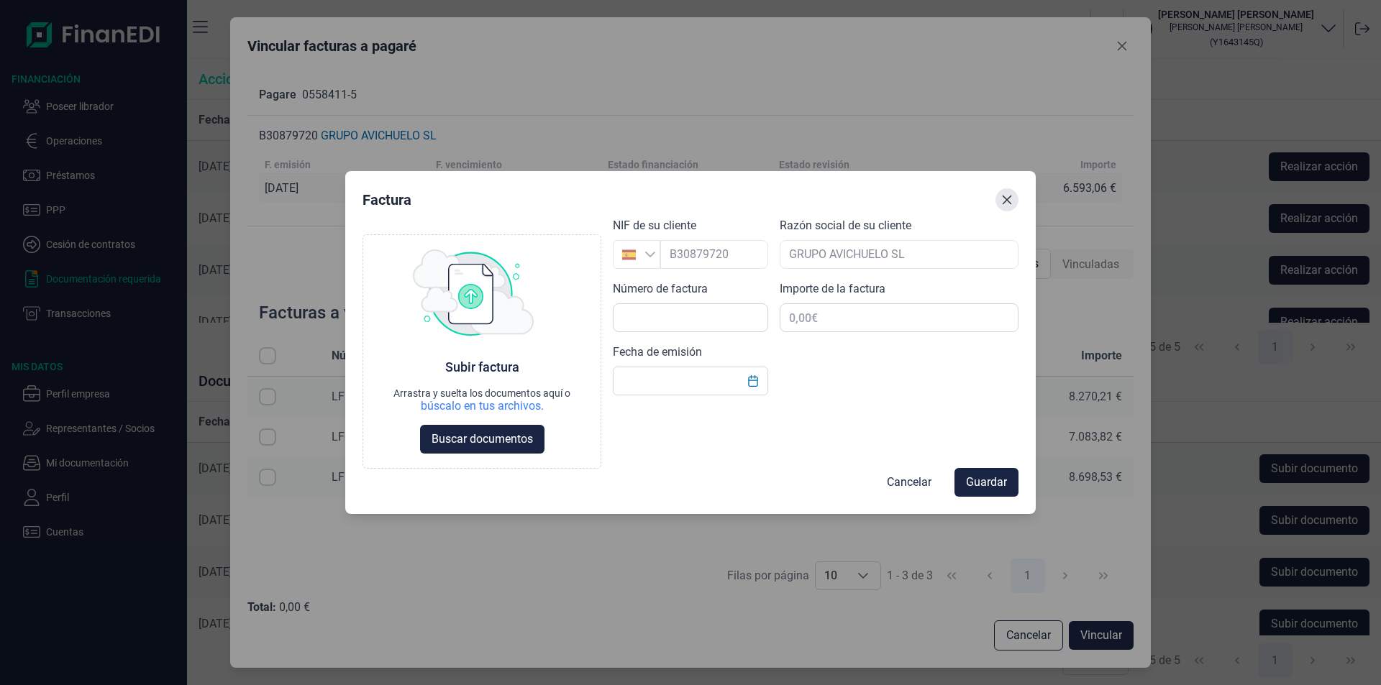
click at [1008, 198] on icon "Close" at bounding box center [1007, 200] width 12 height 12
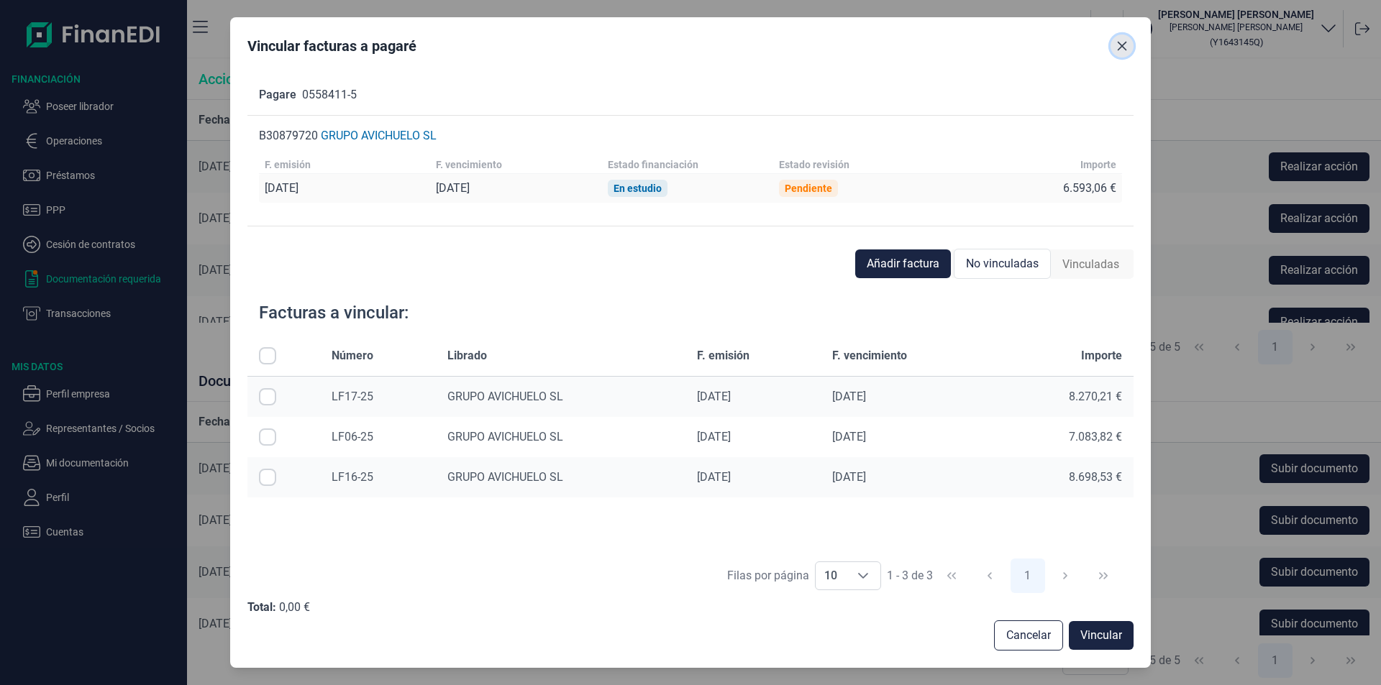
click at [1122, 47] on icon "Close" at bounding box center [1122, 46] width 12 height 12
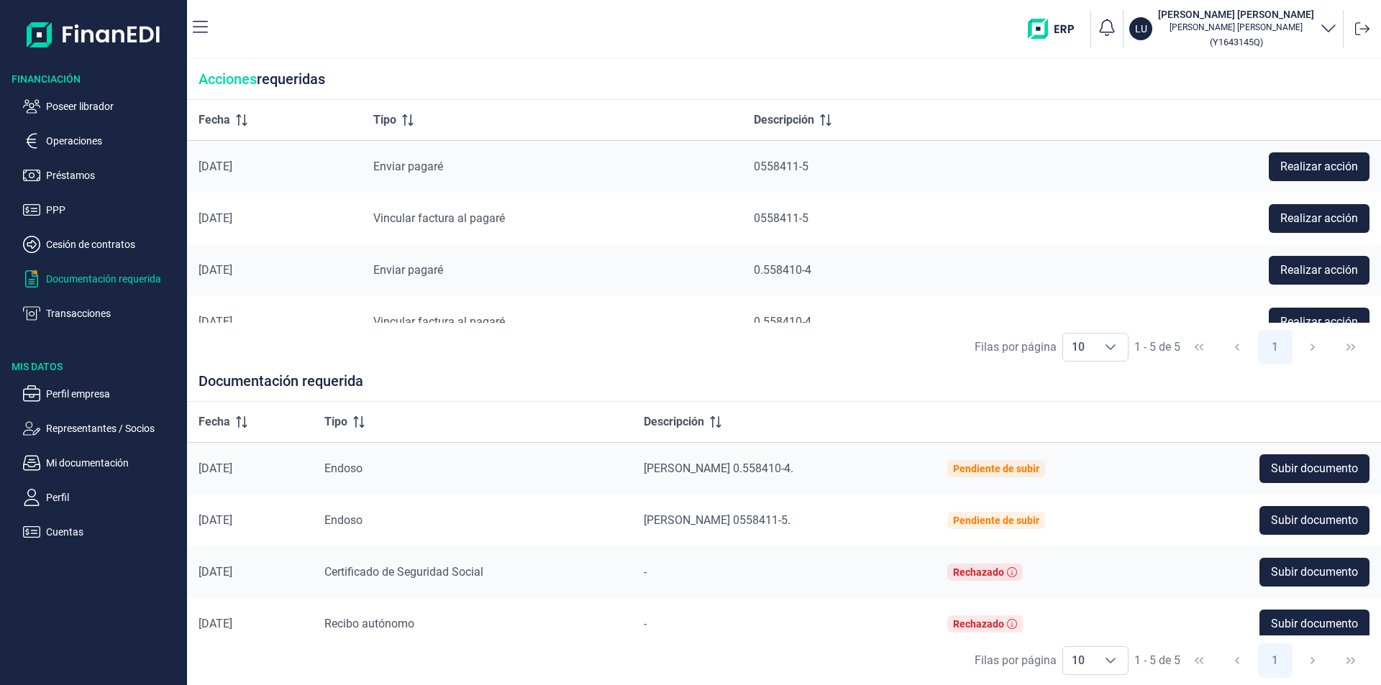
click at [642, 70] on div "Acciones requeridas" at bounding box center [784, 79] width 1194 height 41
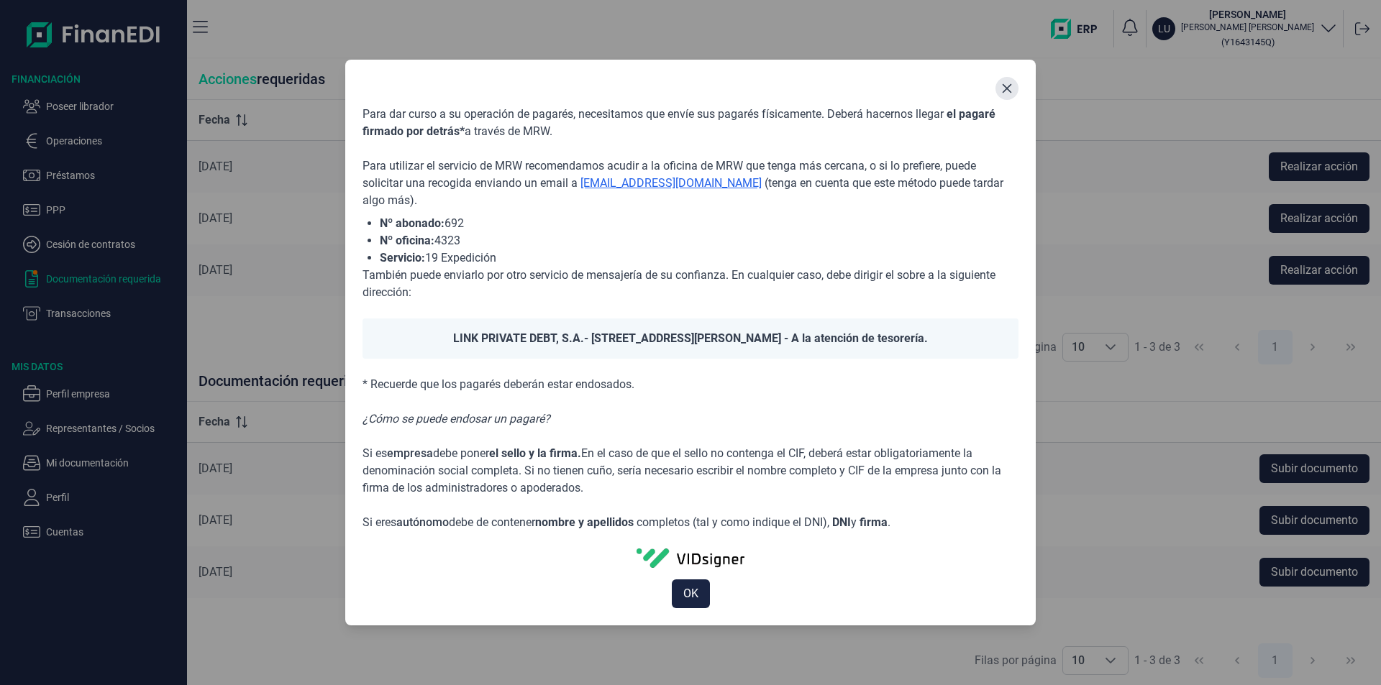
click at [1006, 91] on icon "Close" at bounding box center [1007, 89] width 12 height 12
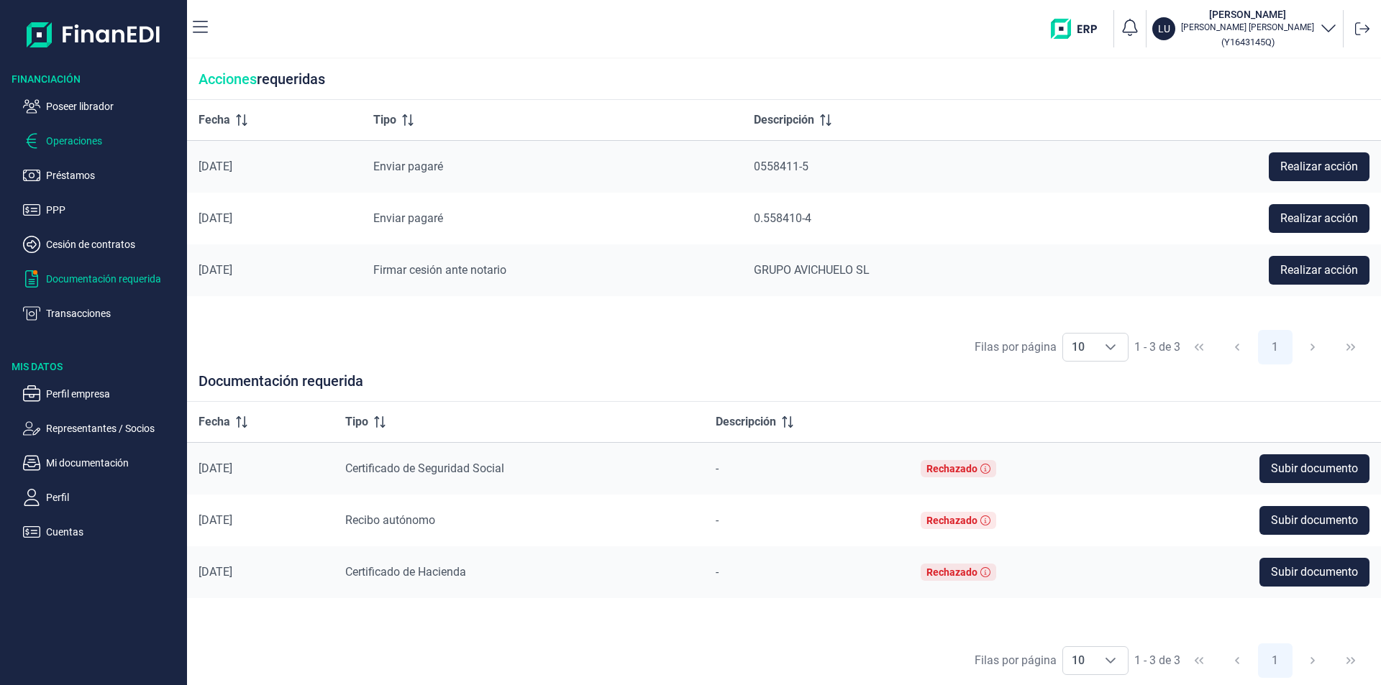
click at [79, 141] on p "Operaciones" at bounding box center [113, 140] width 135 height 17
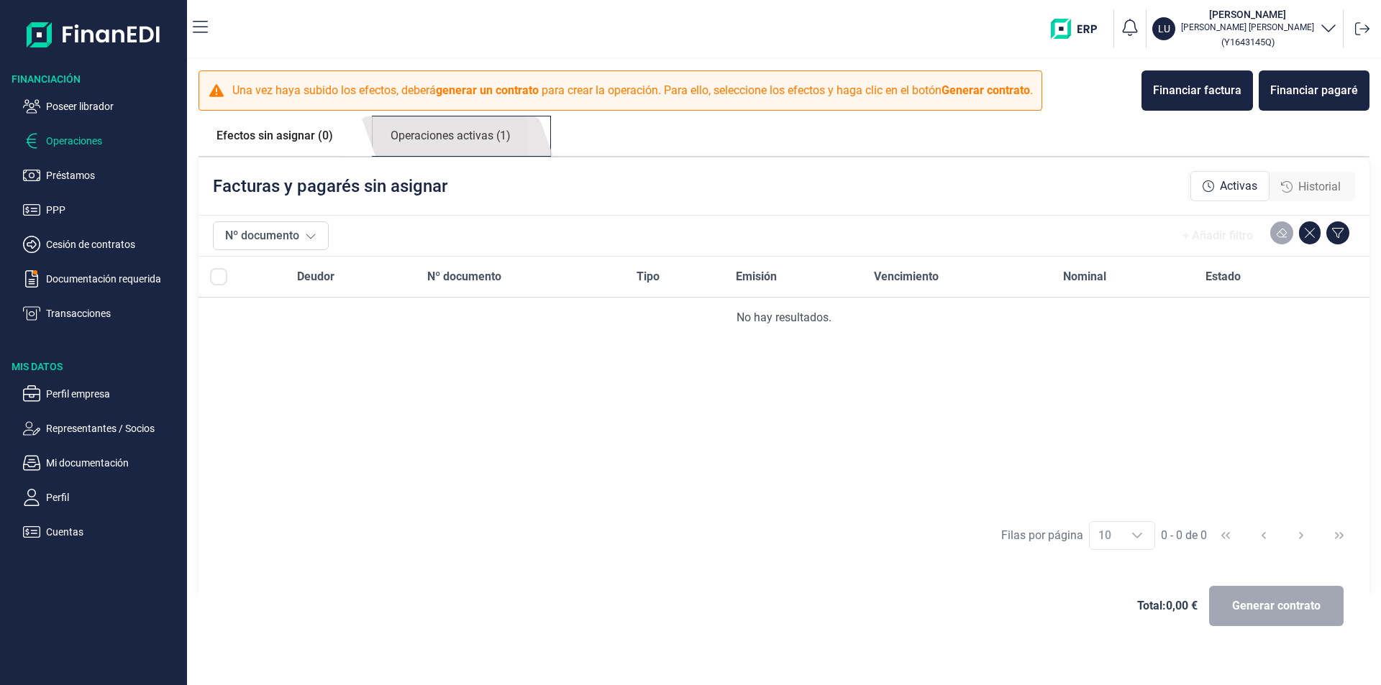
click at [477, 140] on link "Operaciones activas (1)" at bounding box center [451, 137] width 156 height 40
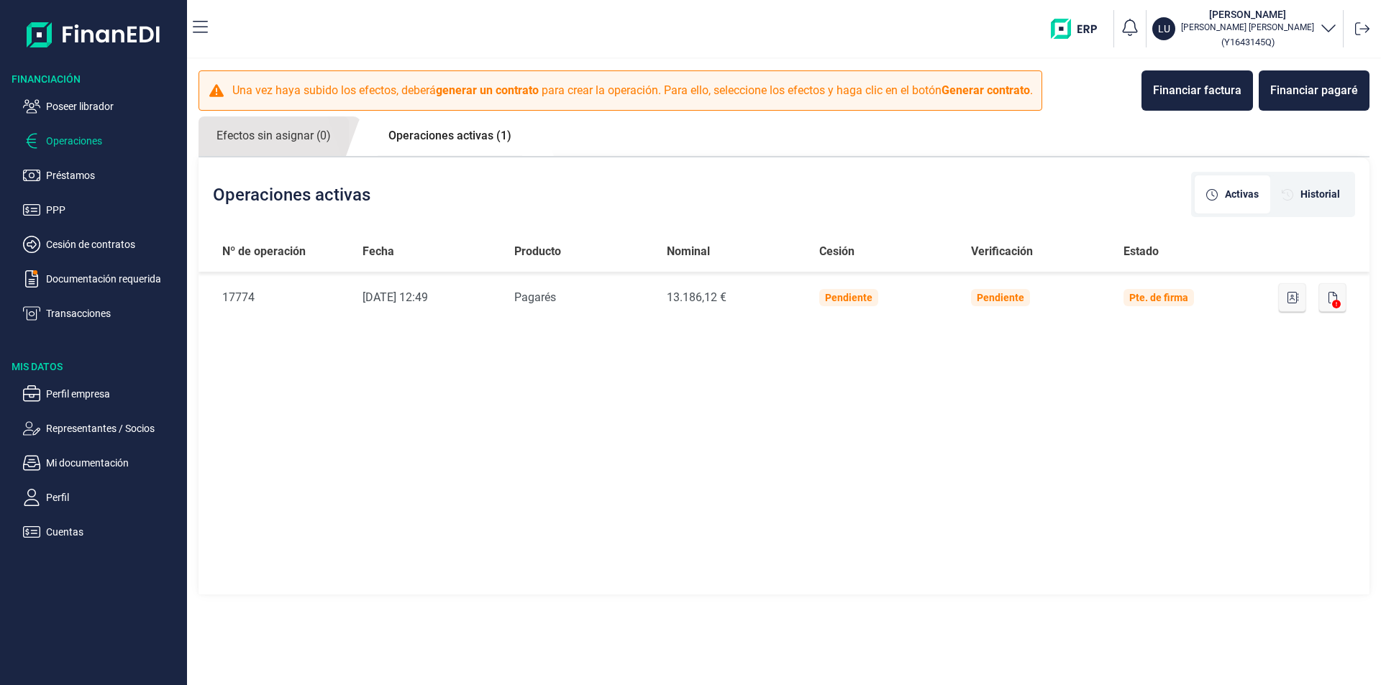
click at [456, 138] on link "Operaciones activas (1)" at bounding box center [449, 136] width 159 height 39
click at [102, 105] on p "Poseer librador" at bounding box center [113, 106] width 135 height 17
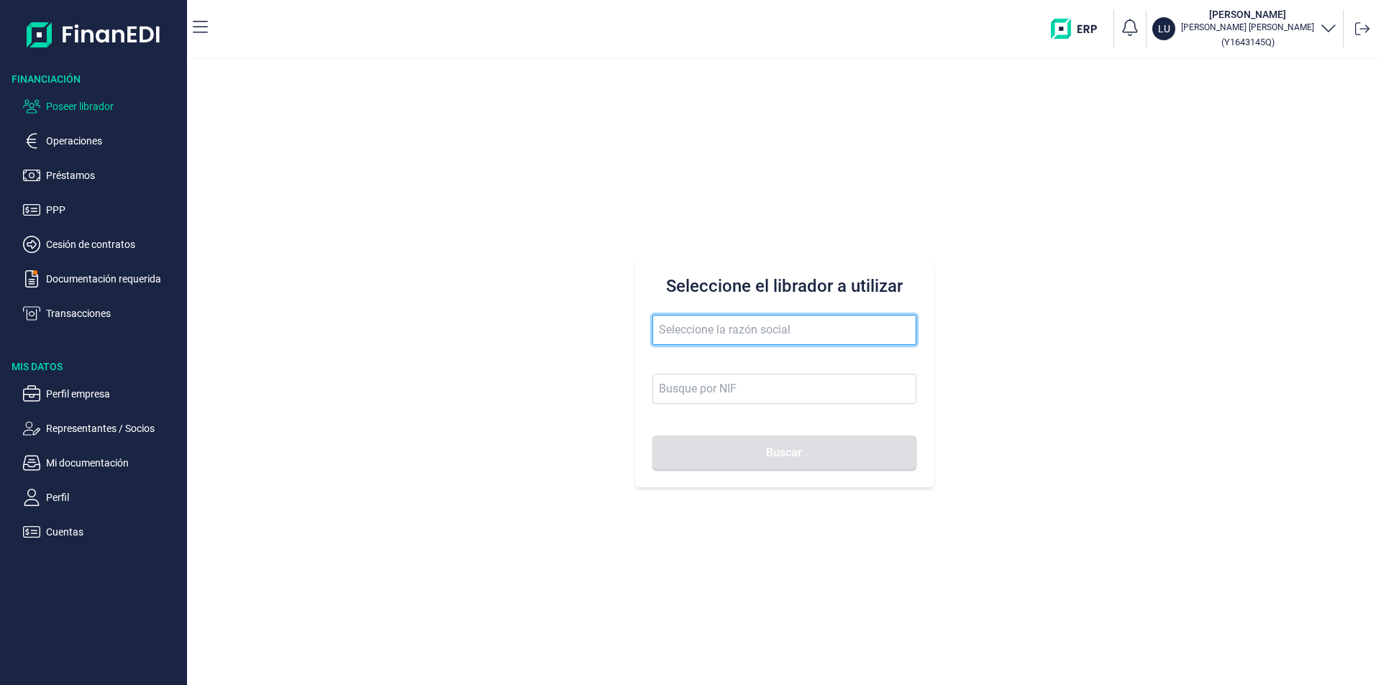
click at [659, 335] on input "text" at bounding box center [784, 330] width 264 height 30
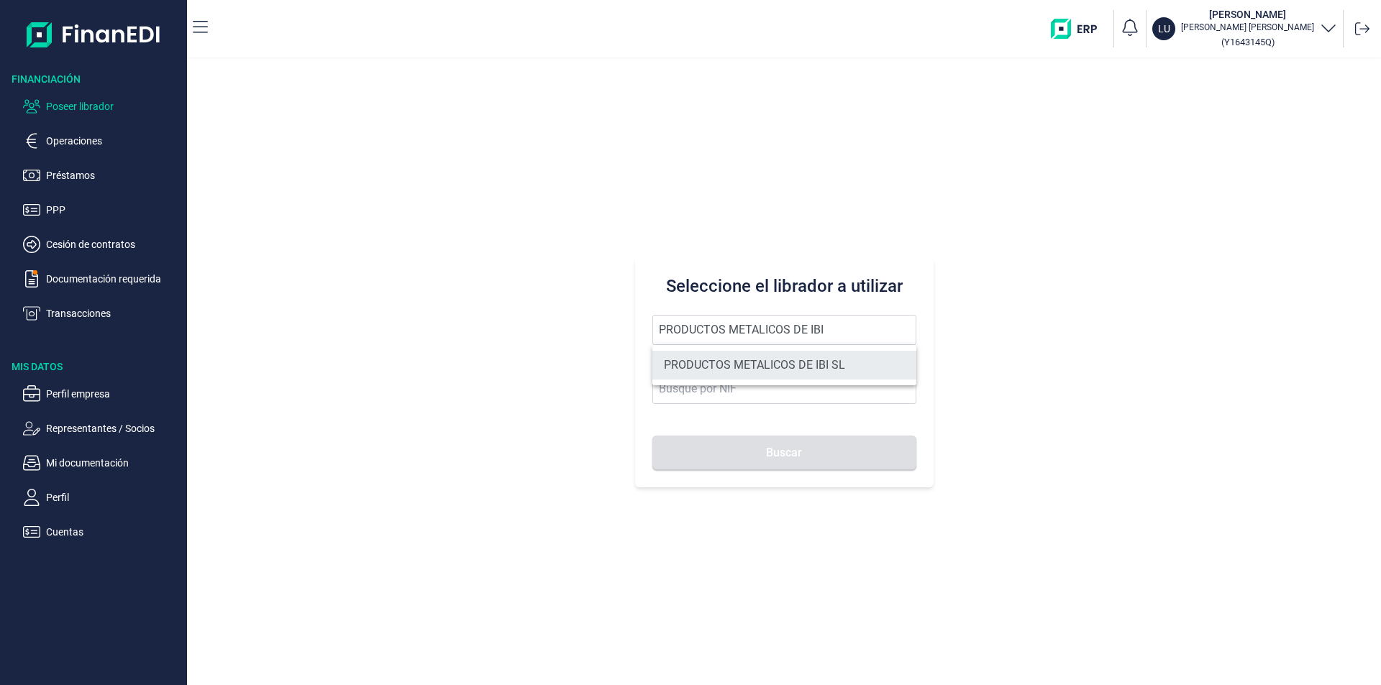
click at [729, 365] on li "PRODUCTOS METALICOS DE IBI SL" at bounding box center [784, 365] width 264 height 29
type input "PRODUCTOS METALICOS DE IBI SL"
type input "B54487491"
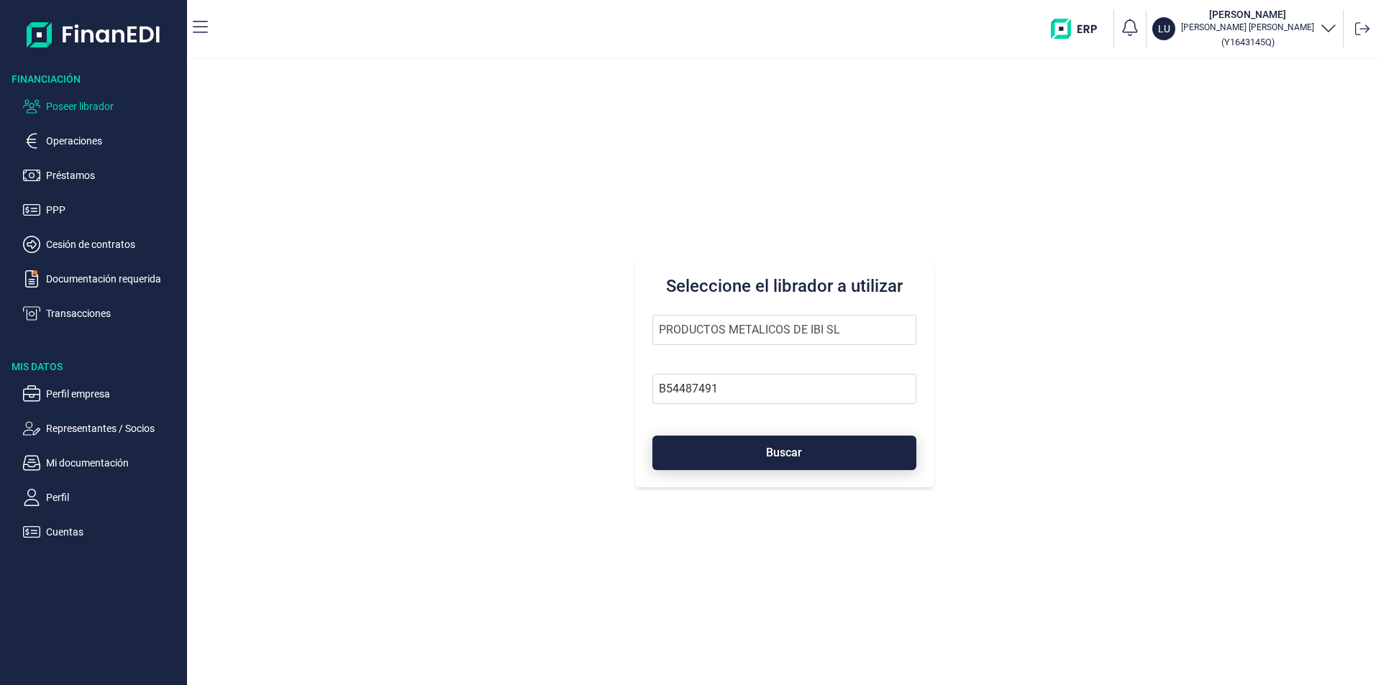
click at [763, 450] on button "Buscar" at bounding box center [784, 453] width 264 height 35
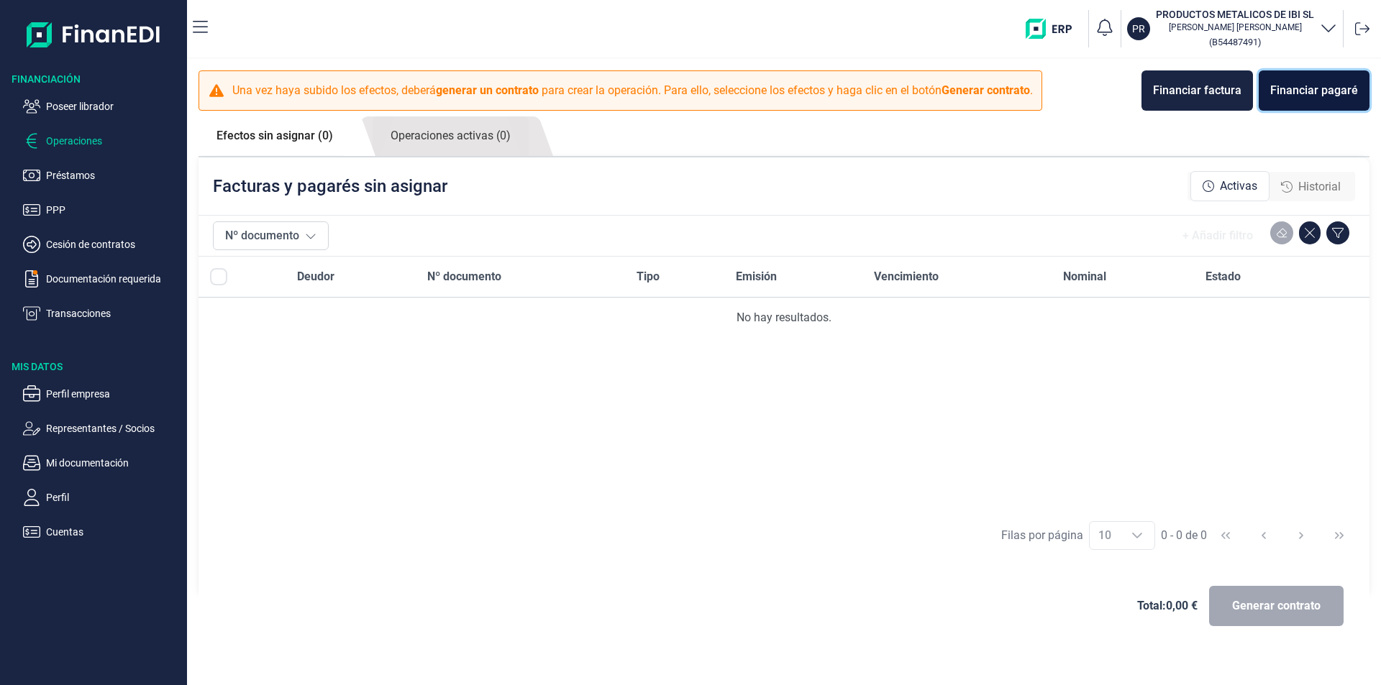
click at [1312, 95] on div "Financiar pagaré" at bounding box center [1314, 90] width 88 height 17
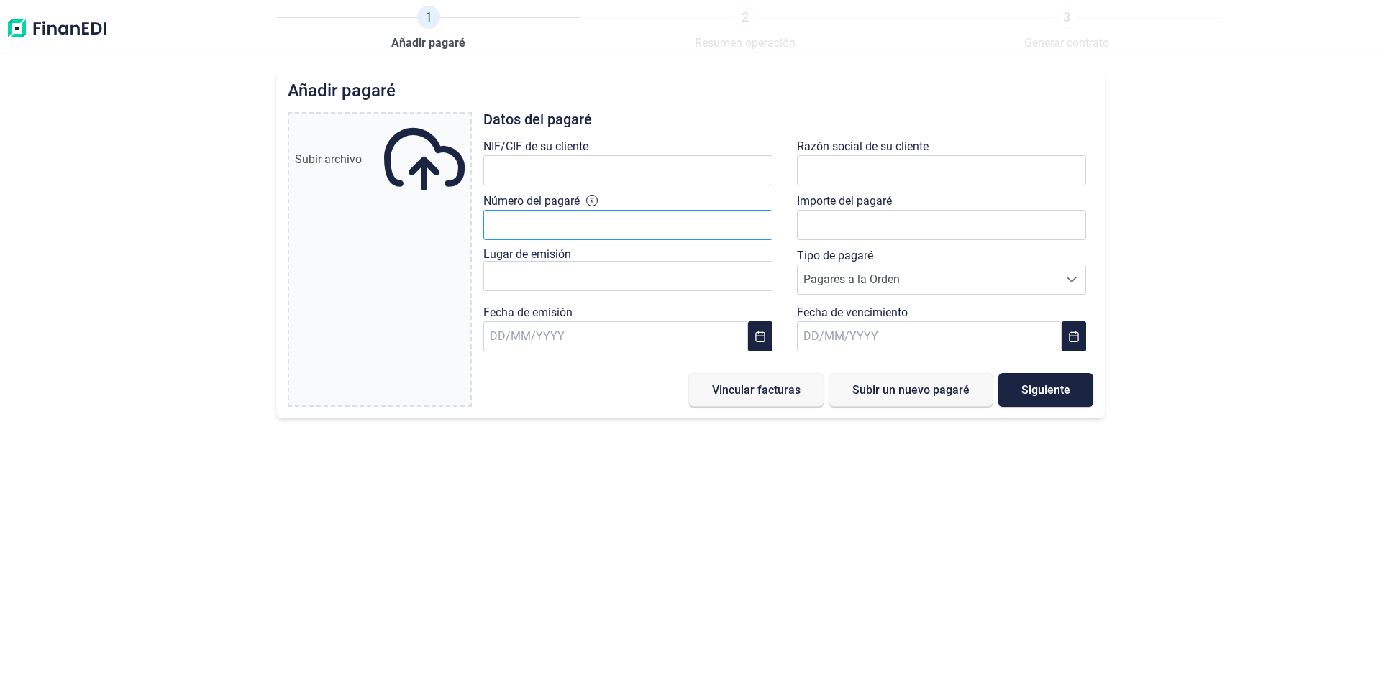
type input "0,00 €"
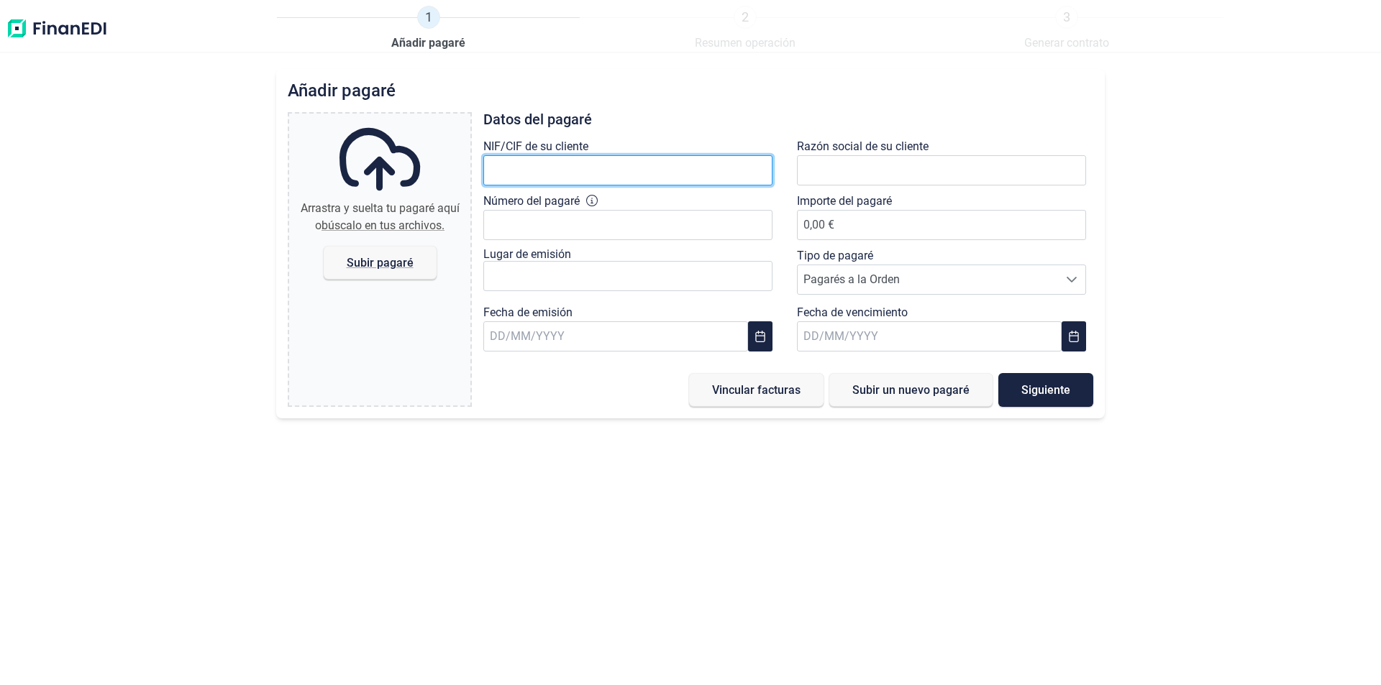
click at [513, 172] on input "text" at bounding box center [627, 170] width 289 height 30
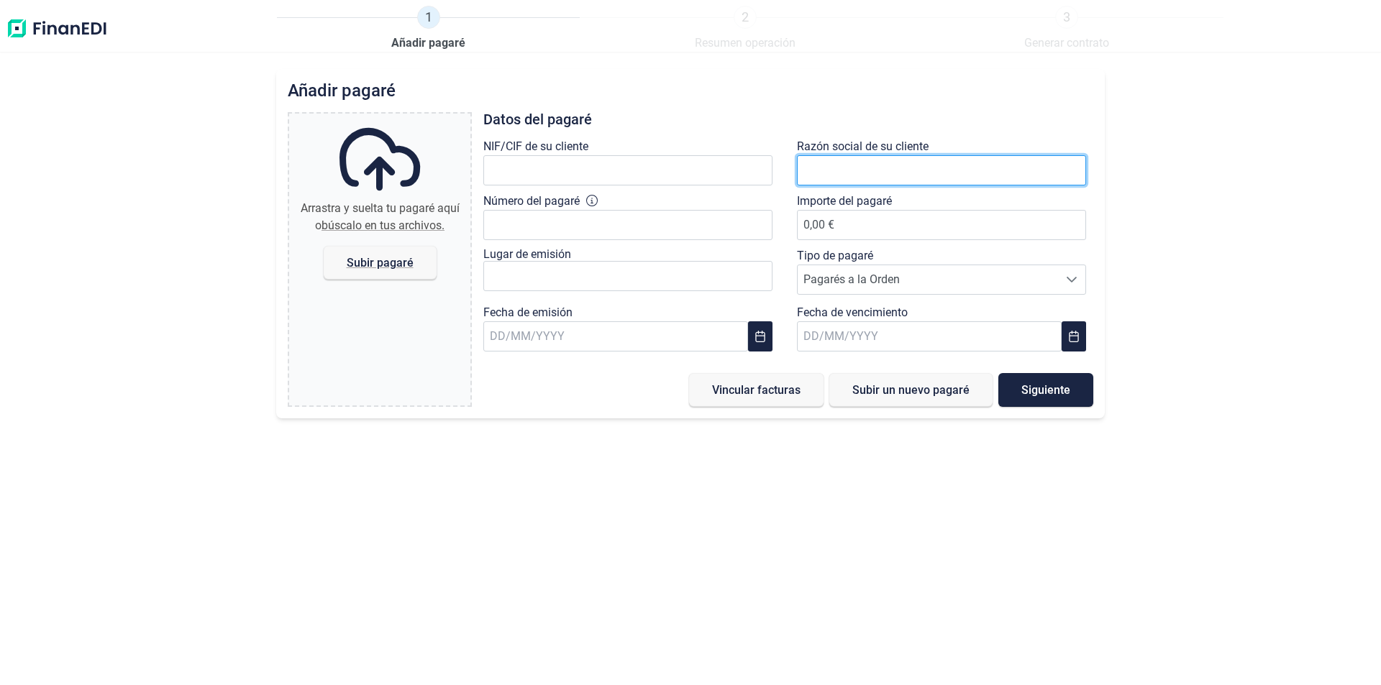
click at [834, 172] on input "text" at bounding box center [941, 170] width 289 height 30
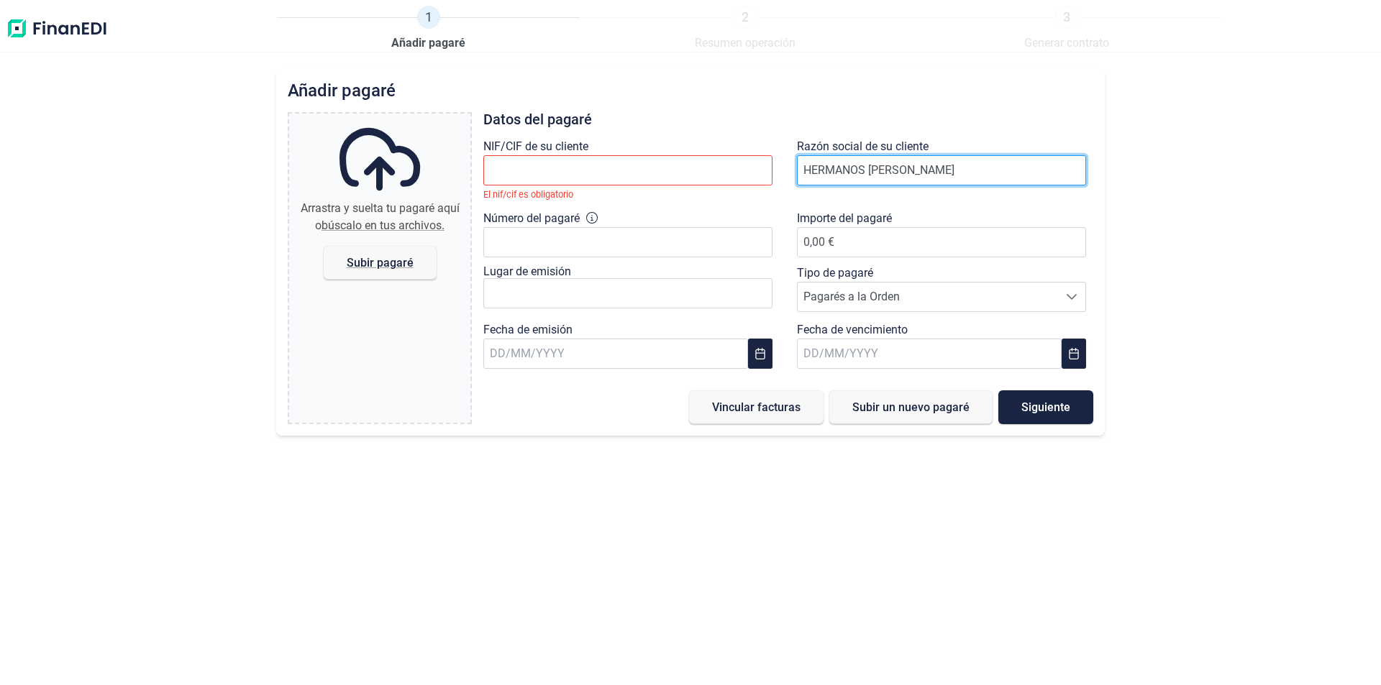
drag, startPoint x: 900, startPoint y: 168, endPoint x: 892, endPoint y: 166, distance: 8.2
click at [892, 166] on input "HERMANOS [PERSON_NAME]" at bounding box center [941, 170] width 289 height 30
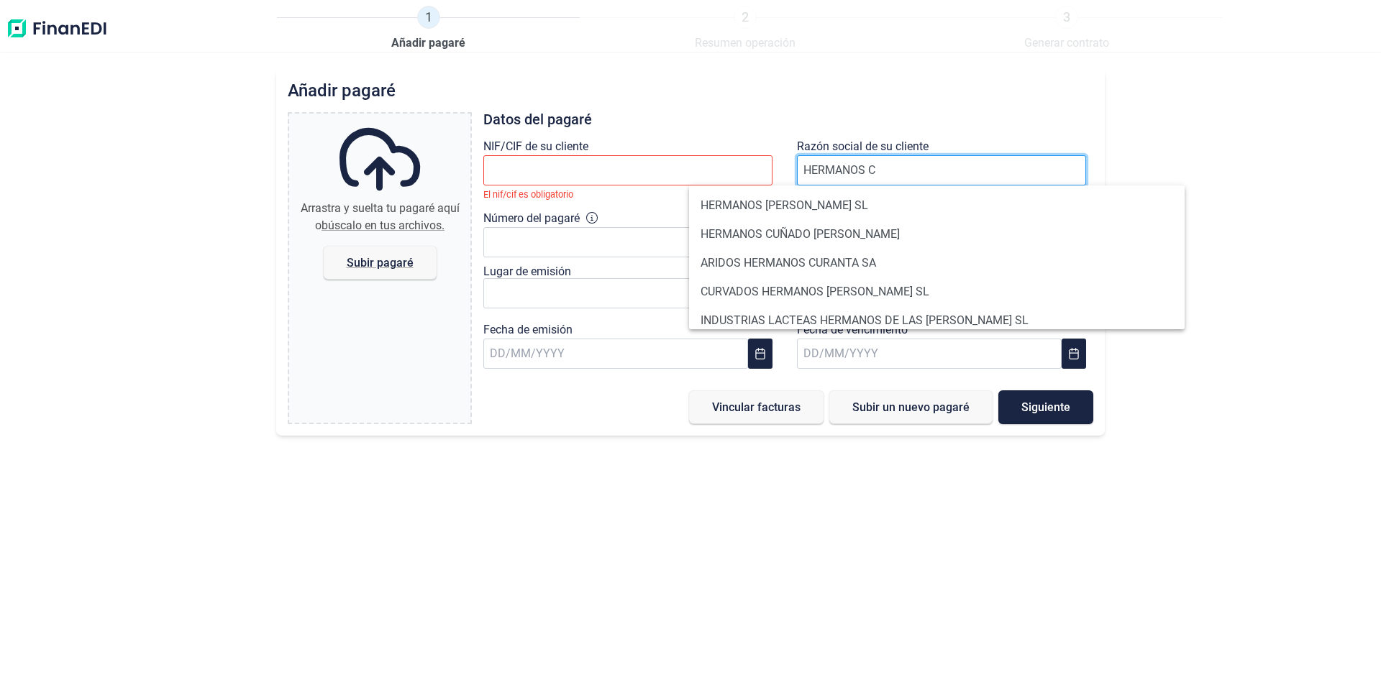
type input "HERMANOS"
drag, startPoint x: 888, startPoint y: 167, endPoint x: 776, endPoint y: 174, distance: 112.4
click at [776, 174] on div "NIF/CIF de su cliente El nif/cif es obligatorio Razón social de su cliente HERM…" at bounding box center [788, 257] width 627 height 238
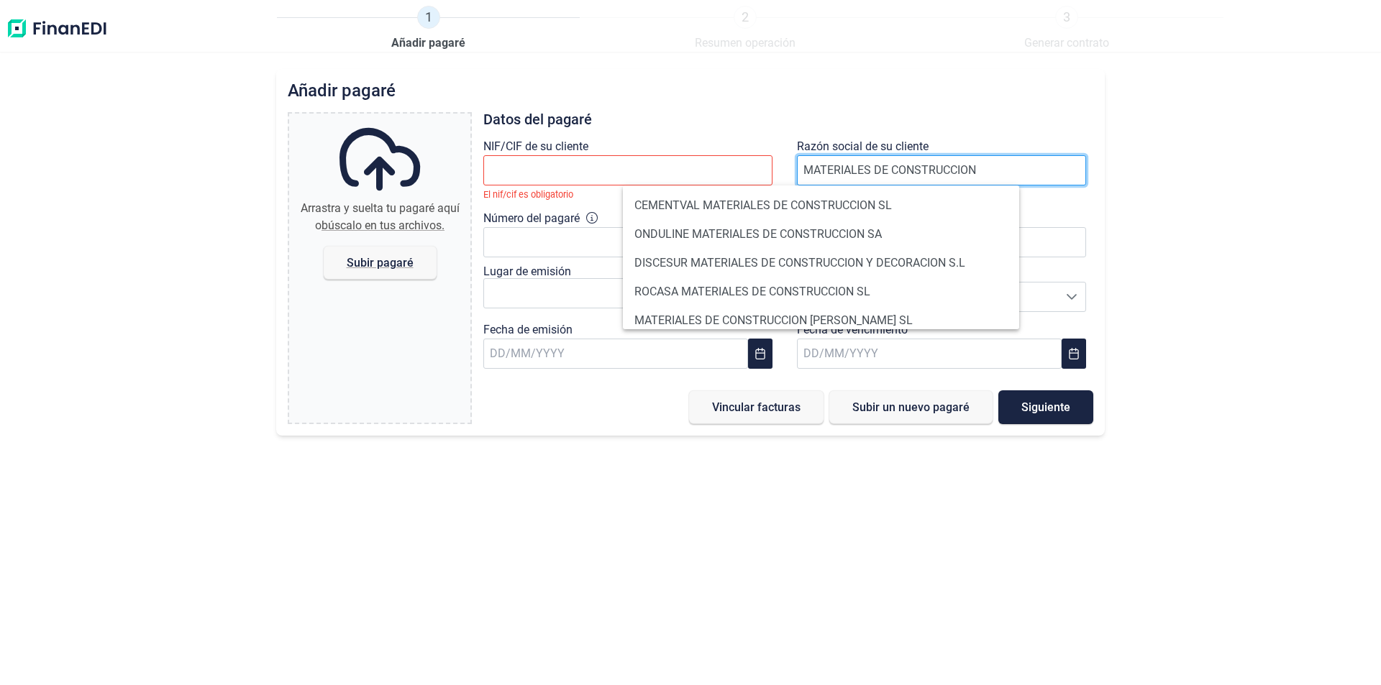
type input "MATERIALES DE CONSTRUCCION H"
drag, startPoint x: 935, startPoint y: 169, endPoint x: 800, endPoint y: 173, distance: 135.3
click at [800, 173] on input "MATERIALES DE CONSTRUCCION H" at bounding box center [941, 170] width 289 height 30
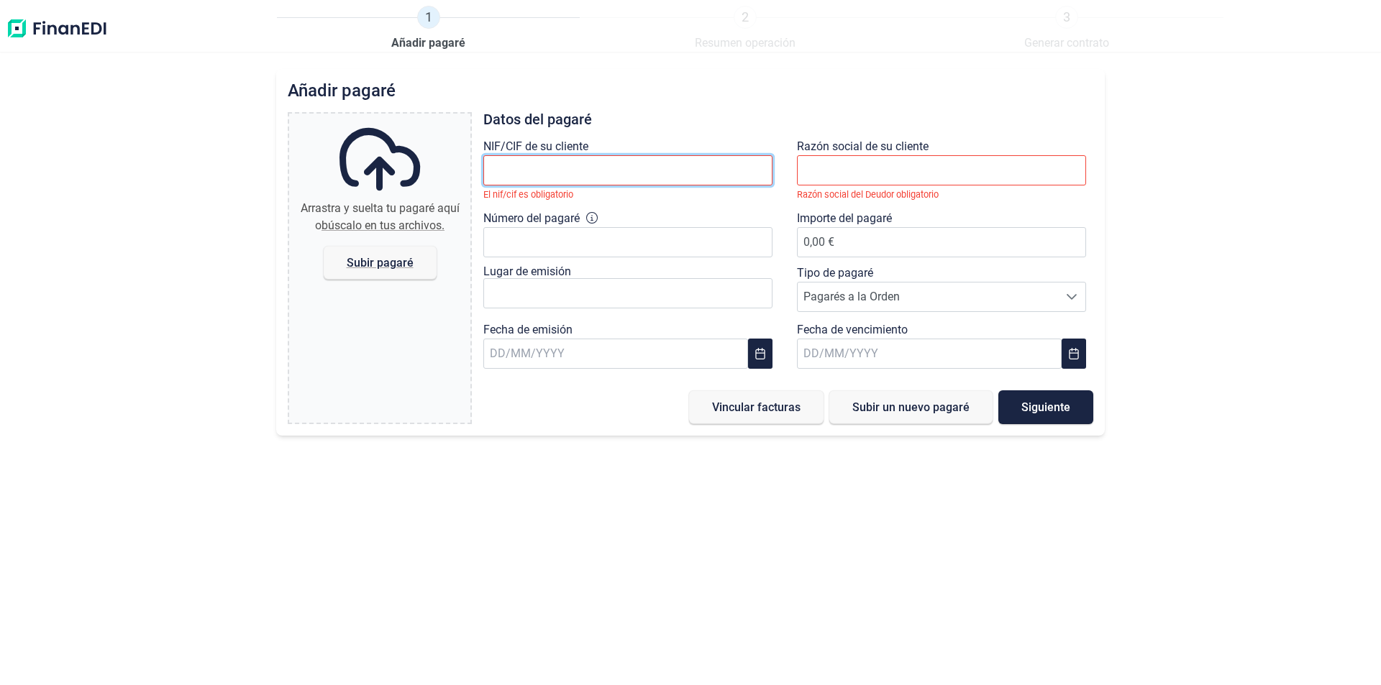
click at [526, 167] on input "text" at bounding box center [627, 170] width 289 height 30
click at [549, 163] on input "text" at bounding box center [627, 170] width 289 height 30
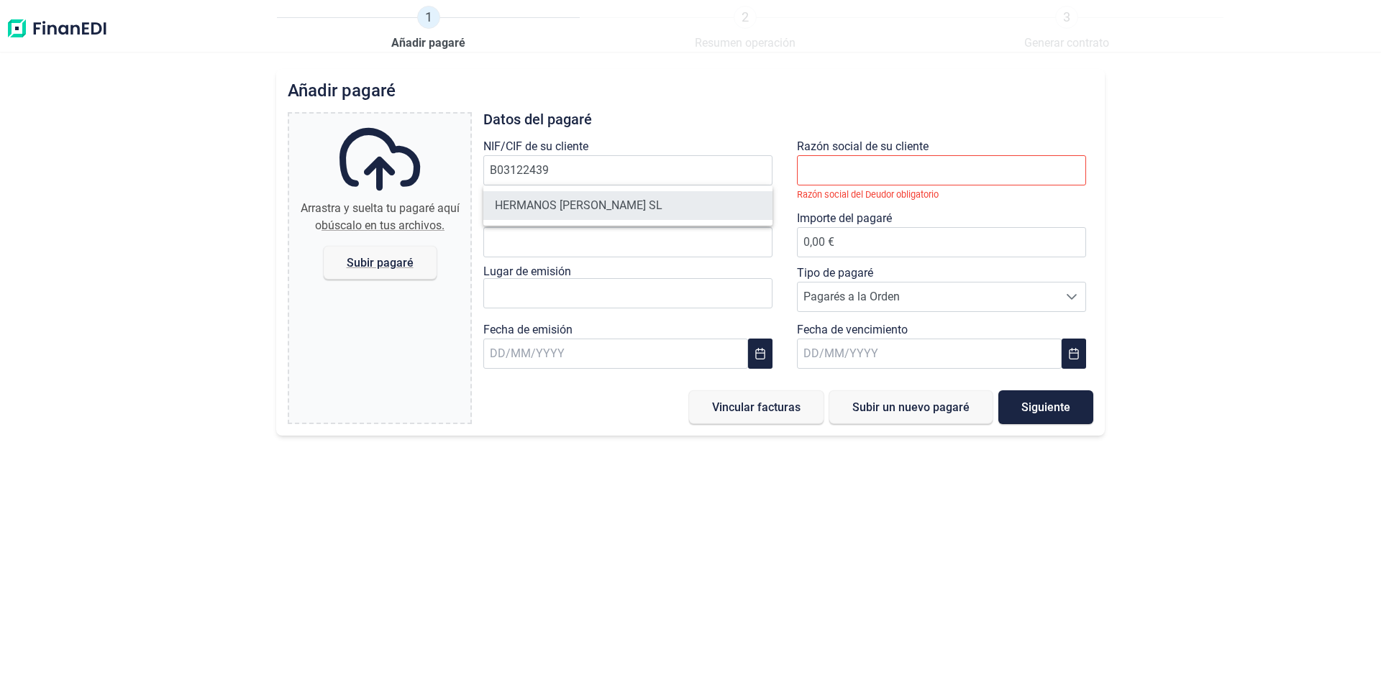
click at [598, 209] on li "HERMANOS [PERSON_NAME] SL" at bounding box center [627, 205] width 289 height 29
type input "B03122439"
type input "HERMANOS [PERSON_NAME] SL"
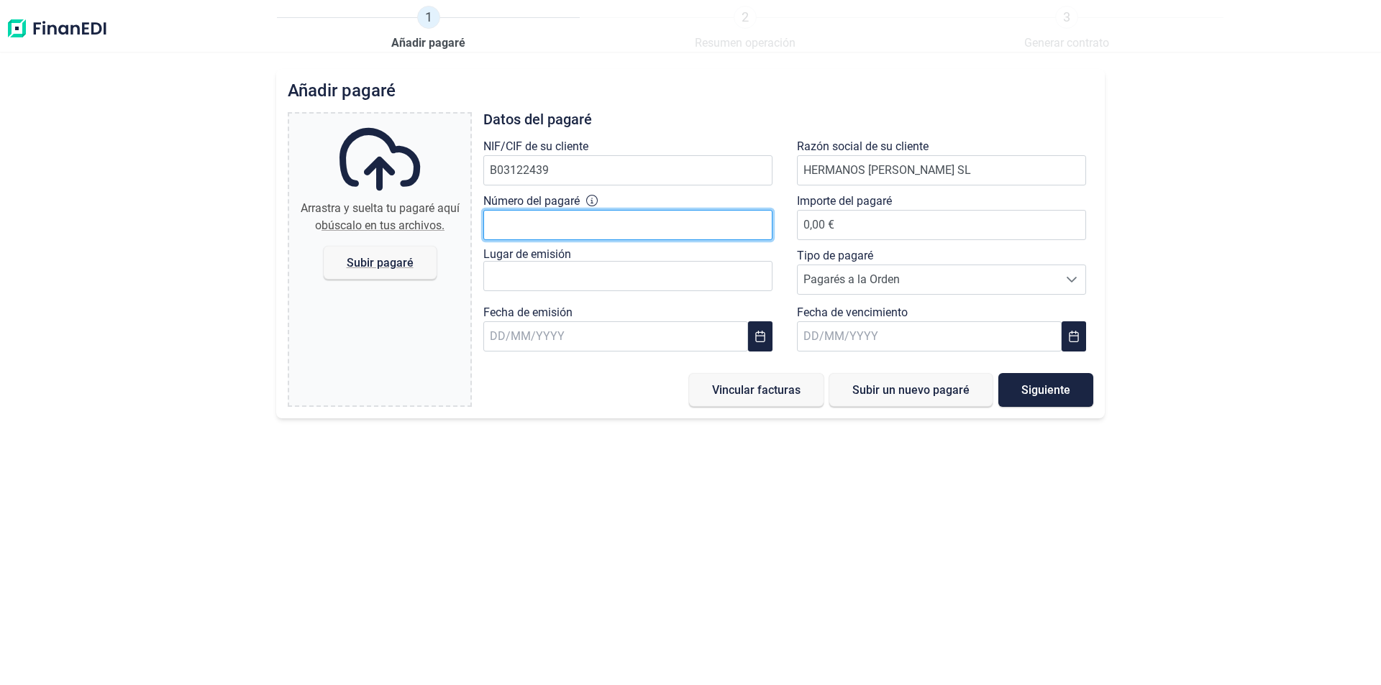
click at [511, 228] on input "Número del pagaré" at bounding box center [627, 225] width 289 height 30
type input "46333831"
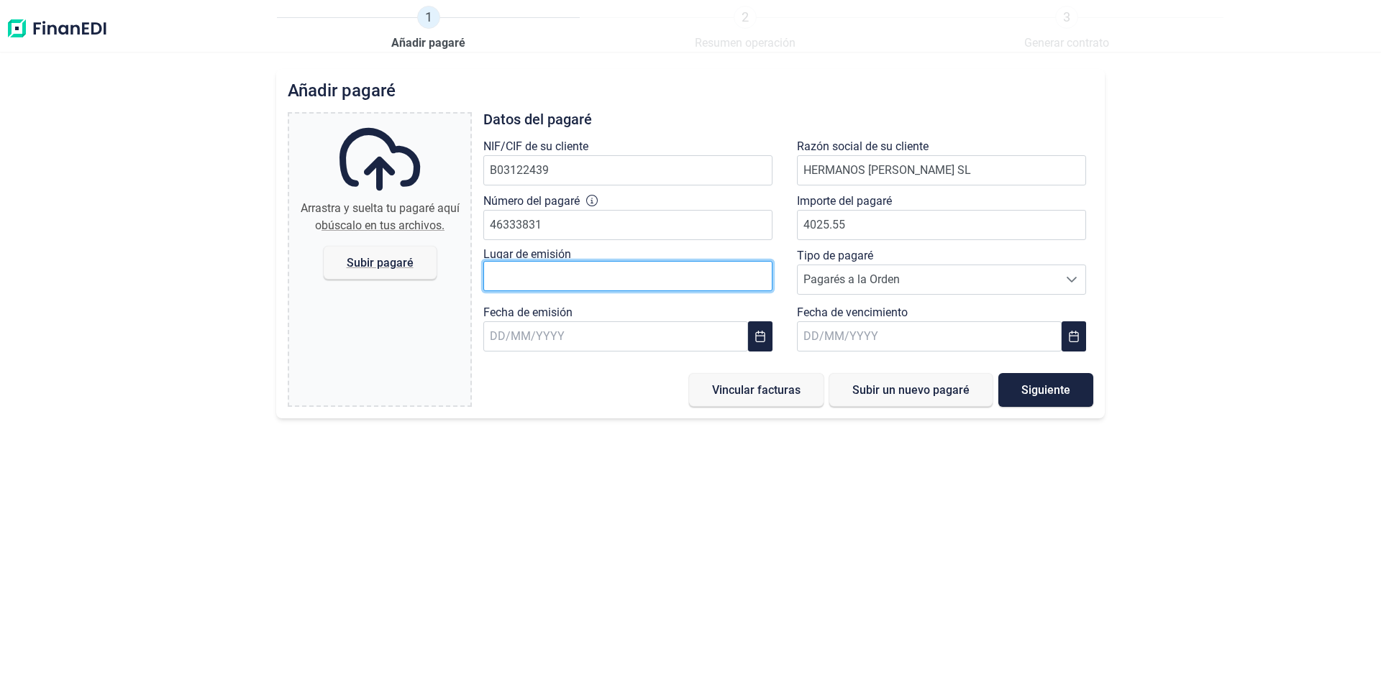
type input "4.025,55 €"
click at [523, 271] on input "text" at bounding box center [627, 276] width 289 height 30
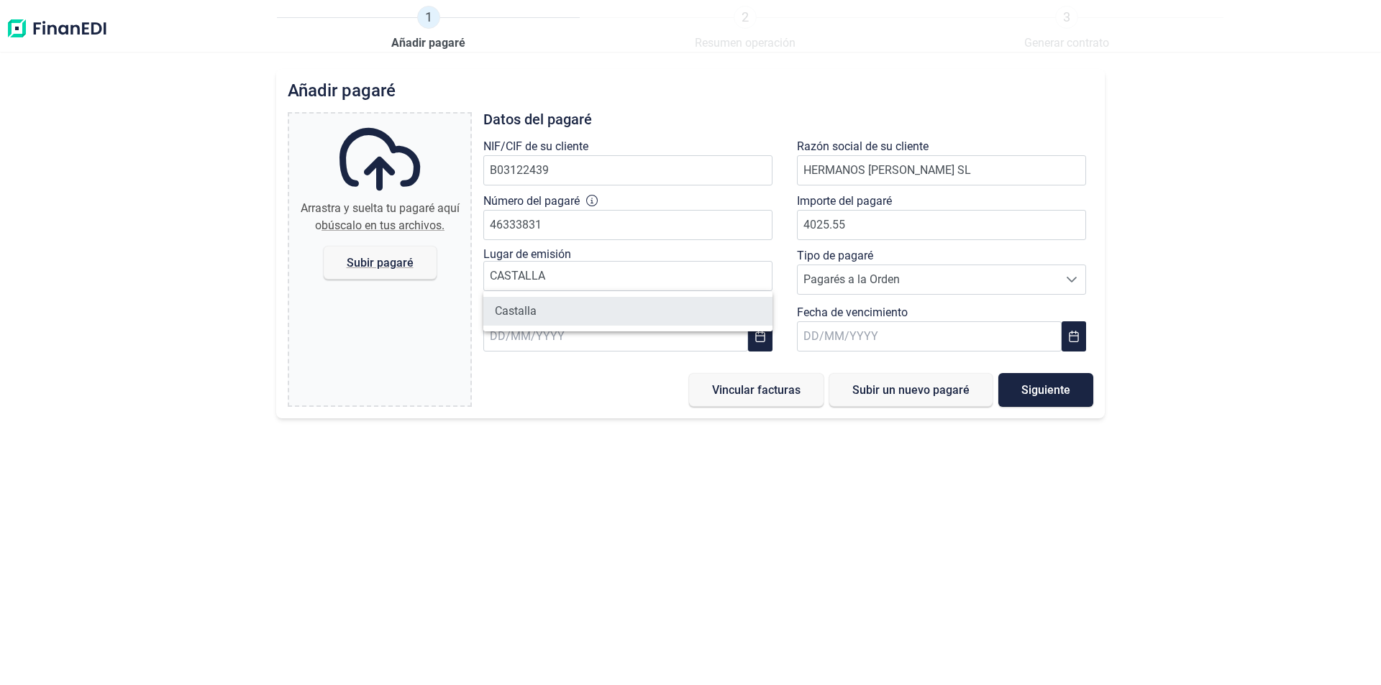
drag, startPoint x: 541, startPoint y: 310, endPoint x: 554, endPoint y: 308, distance: 13.1
click at [540, 310] on li "Castalla" at bounding box center [627, 311] width 289 height 29
type input "Castalla"
click at [531, 339] on input "text" at bounding box center [615, 336] width 265 height 30
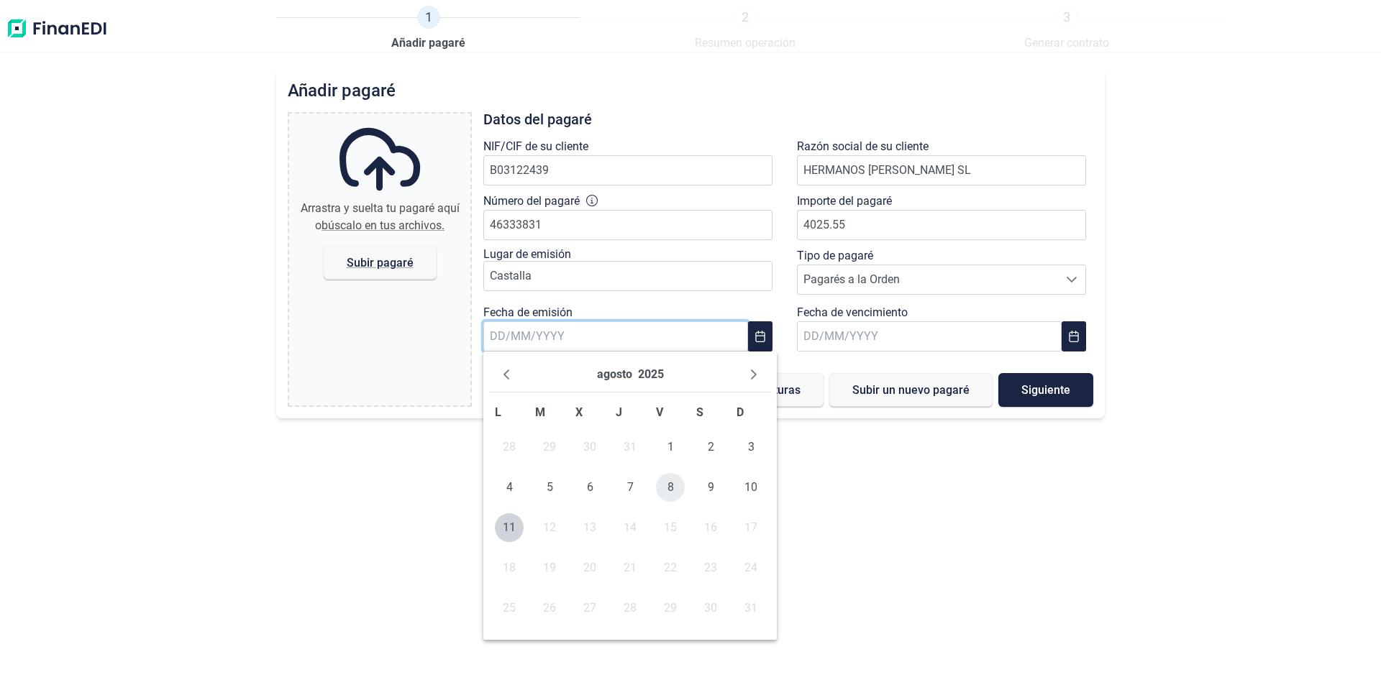
click at [672, 485] on span "8" at bounding box center [670, 487] width 29 height 29
type input "[DATE]"
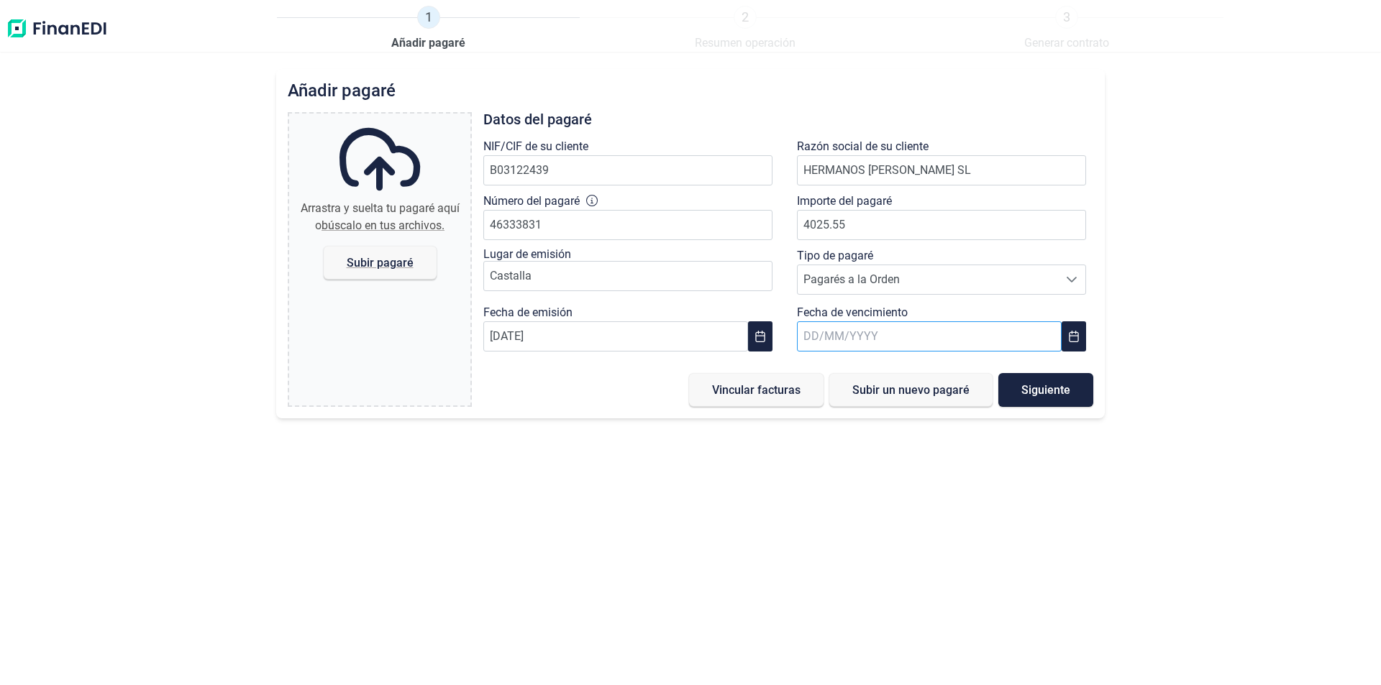
click at [826, 338] on input "text" at bounding box center [929, 336] width 265 height 30
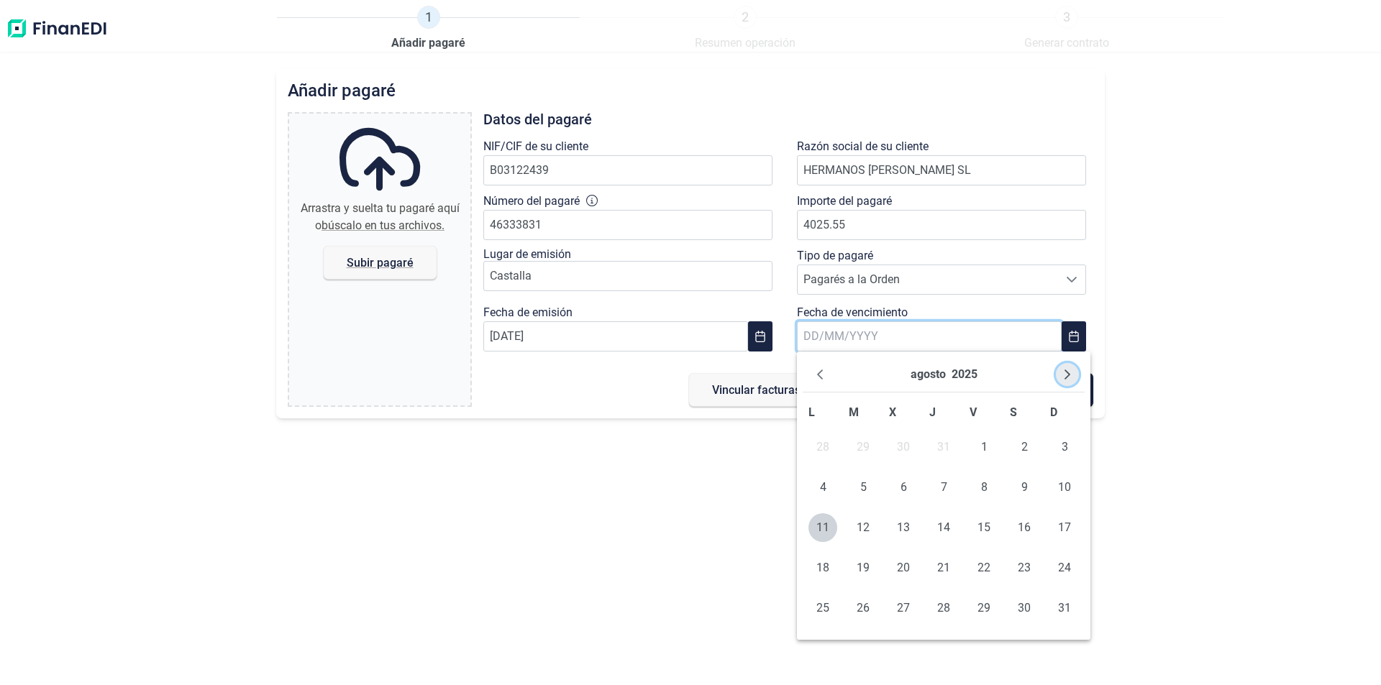
click at [1066, 372] on icon "Next Month" at bounding box center [1067, 375] width 6 height 10
click at [901, 529] on span "12" at bounding box center [903, 527] width 29 height 29
type input "[DATE]"
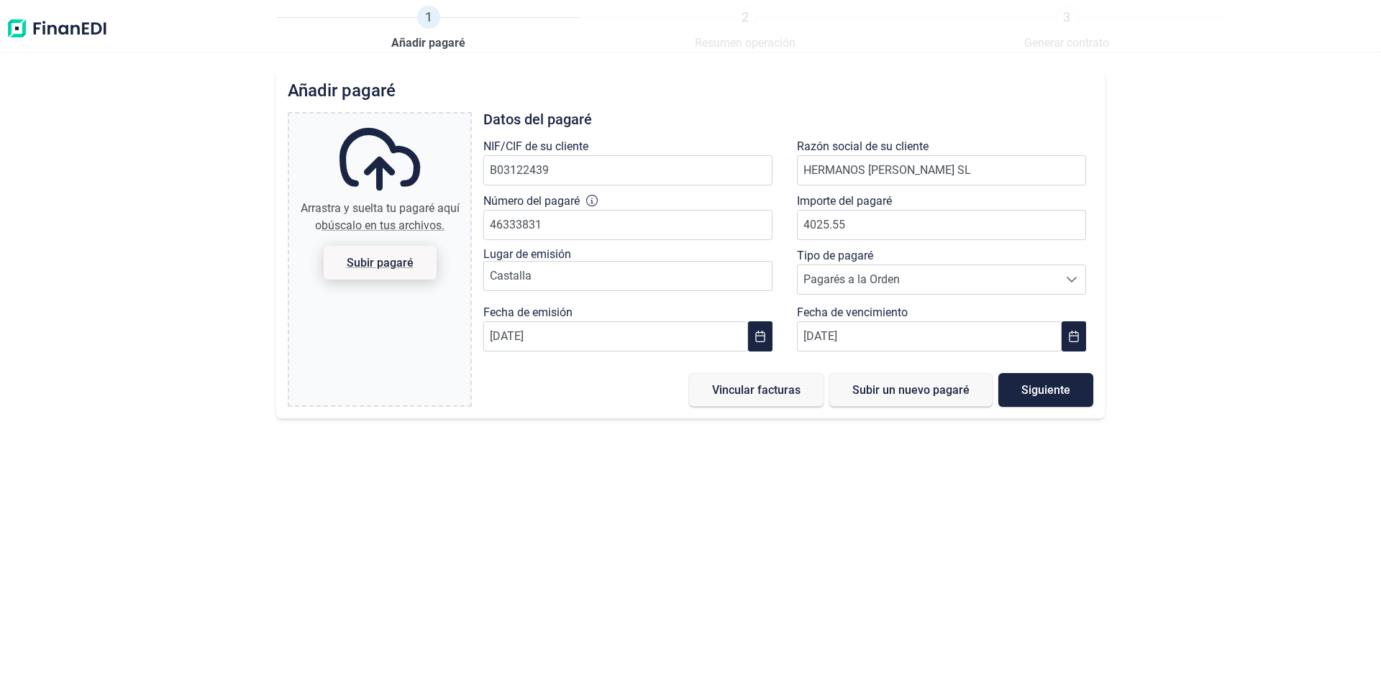
click at [387, 262] on span "Subir pagaré" at bounding box center [380, 262] width 67 height 11
click at [387, 118] on input "Arrastra y suelta tu pagaré aquí o búscalo en tus archivos. Subir pagaré" at bounding box center [379, 116] width 181 height 4
type input "C:\fakepath\[DOMAIN_NAME] [DOMAIN_NAME] PAG.250223 NOVIEMBRE DOC110825.pdf"
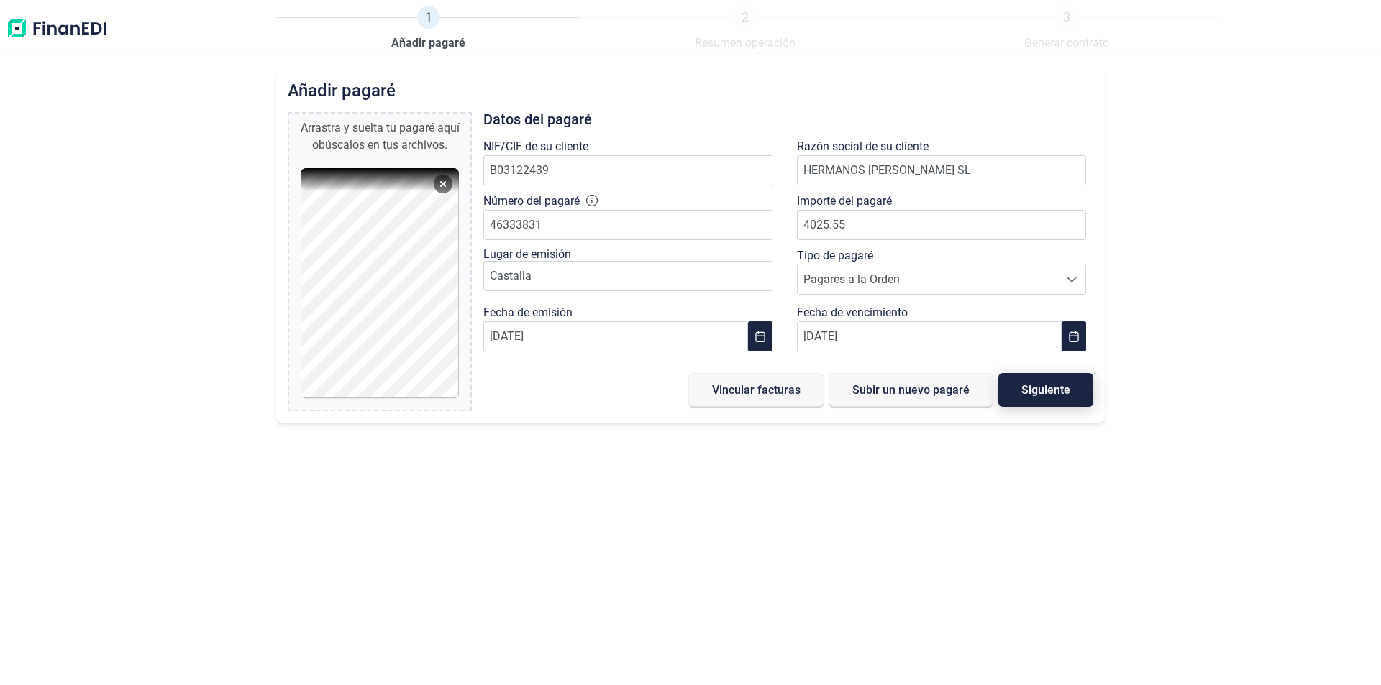
click at [1042, 392] on span "Siguiente" at bounding box center [1045, 390] width 49 height 11
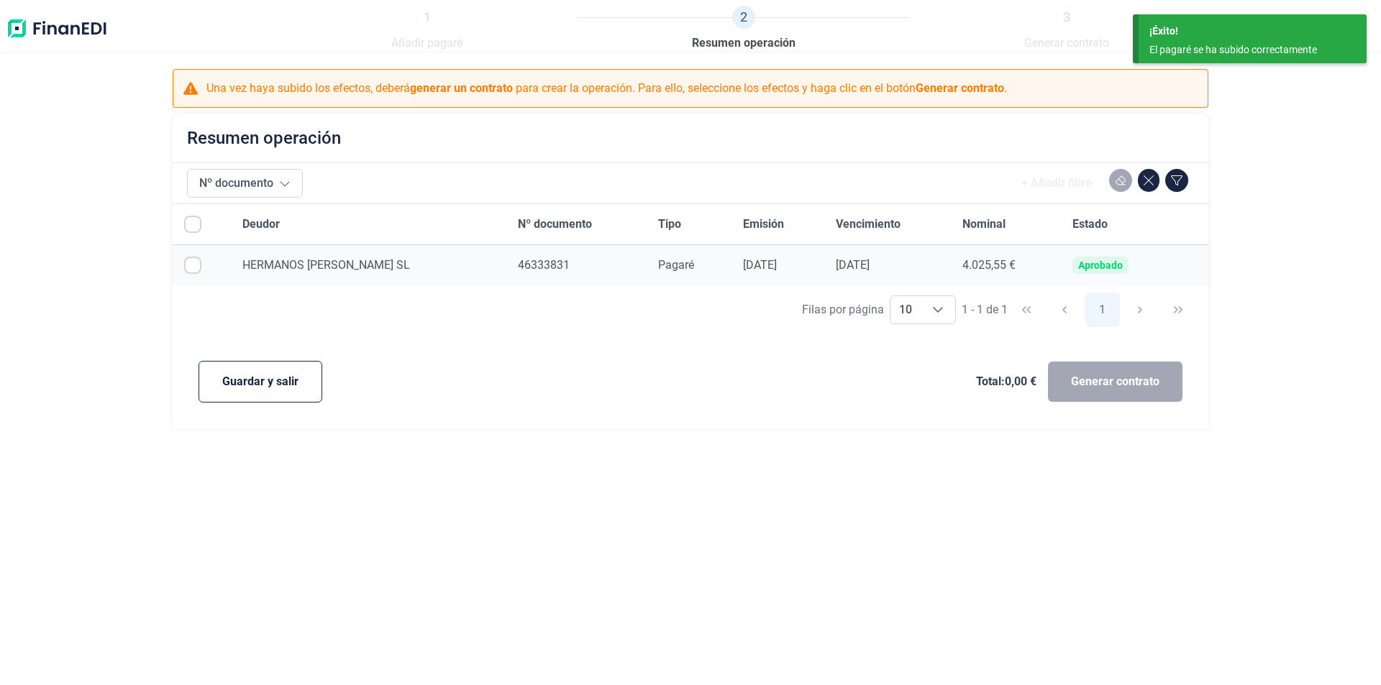
checkbox input "true"
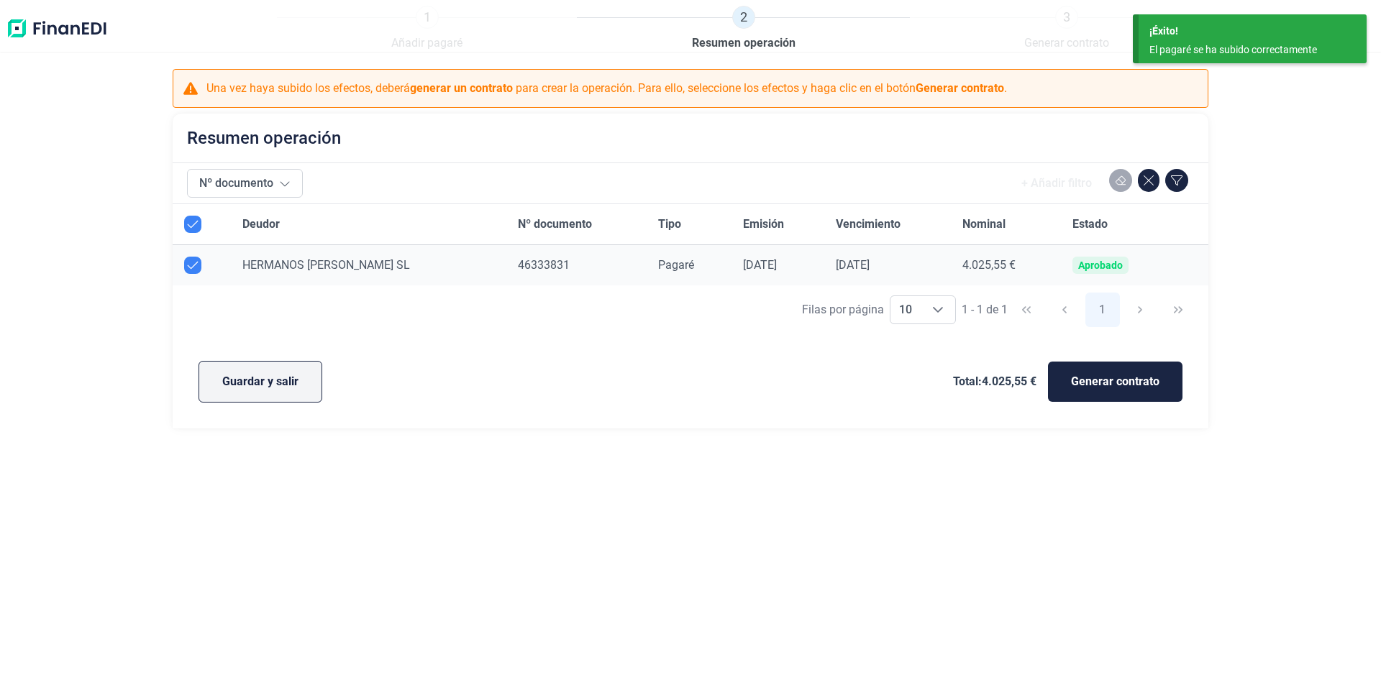
click at [260, 380] on span "Guardar y salir" at bounding box center [260, 381] width 76 height 17
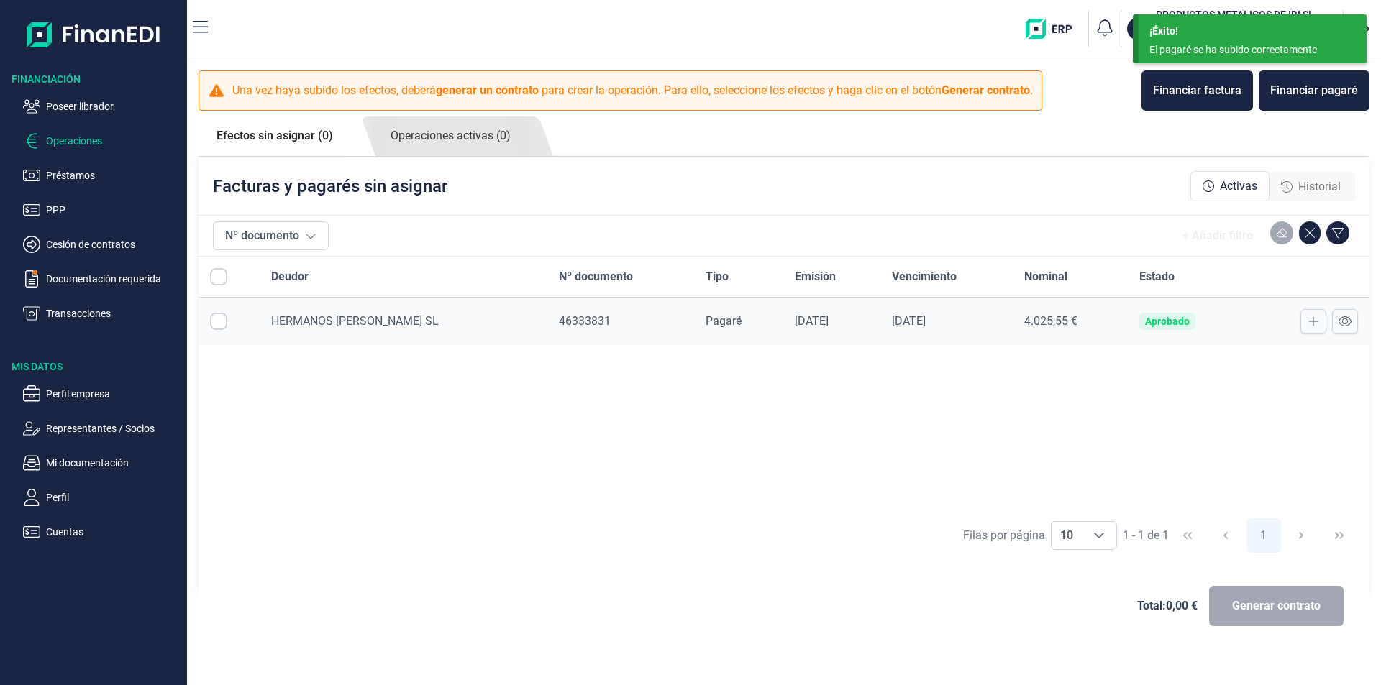
checkbox input "true"
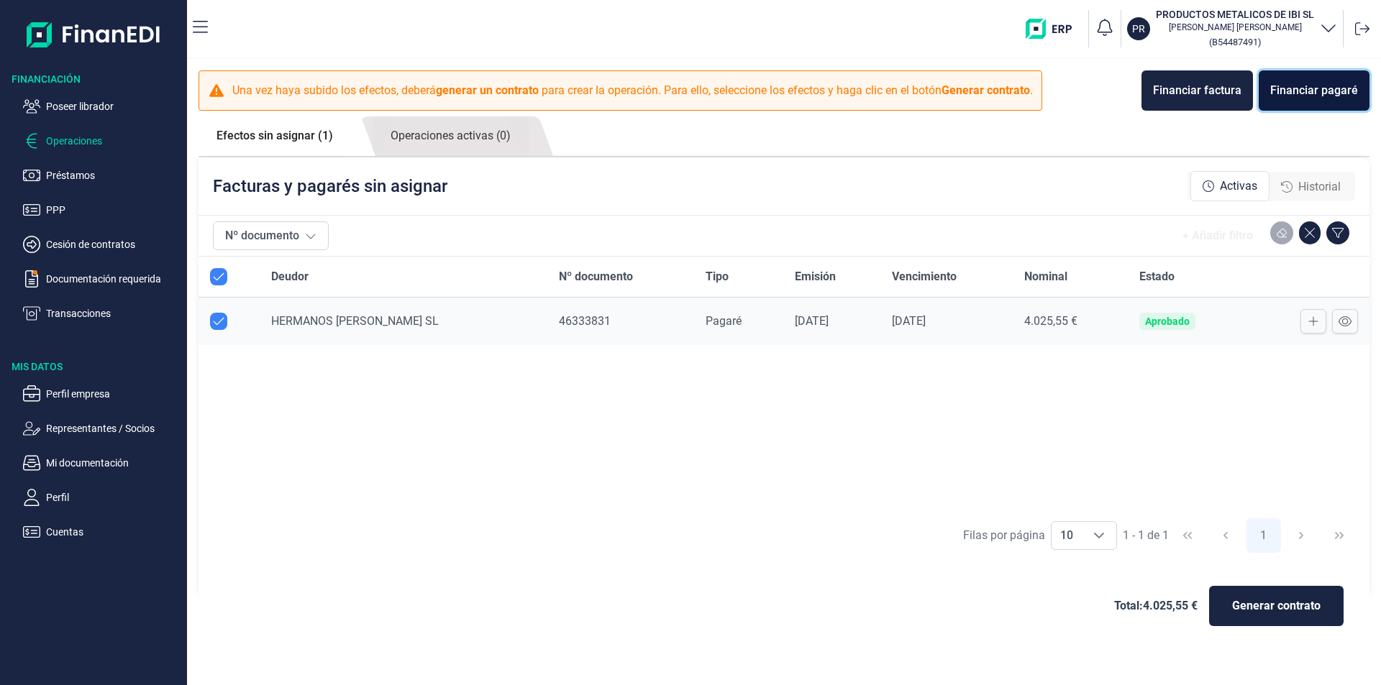
click at [1315, 95] on div "Financiar pagaré" at bounding box center [1314, 90] width 88 height 17
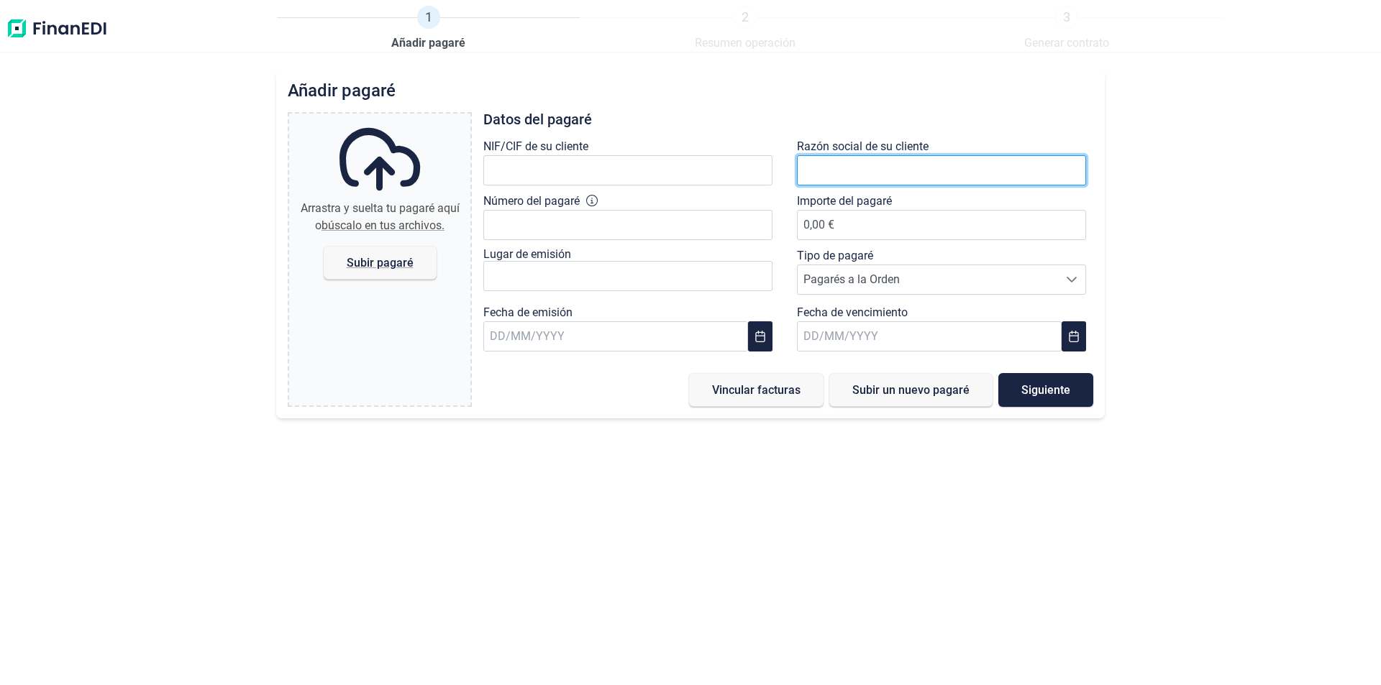
click at [832, 173] on input "text" at bounding box center [941, 170] width 289 height 30
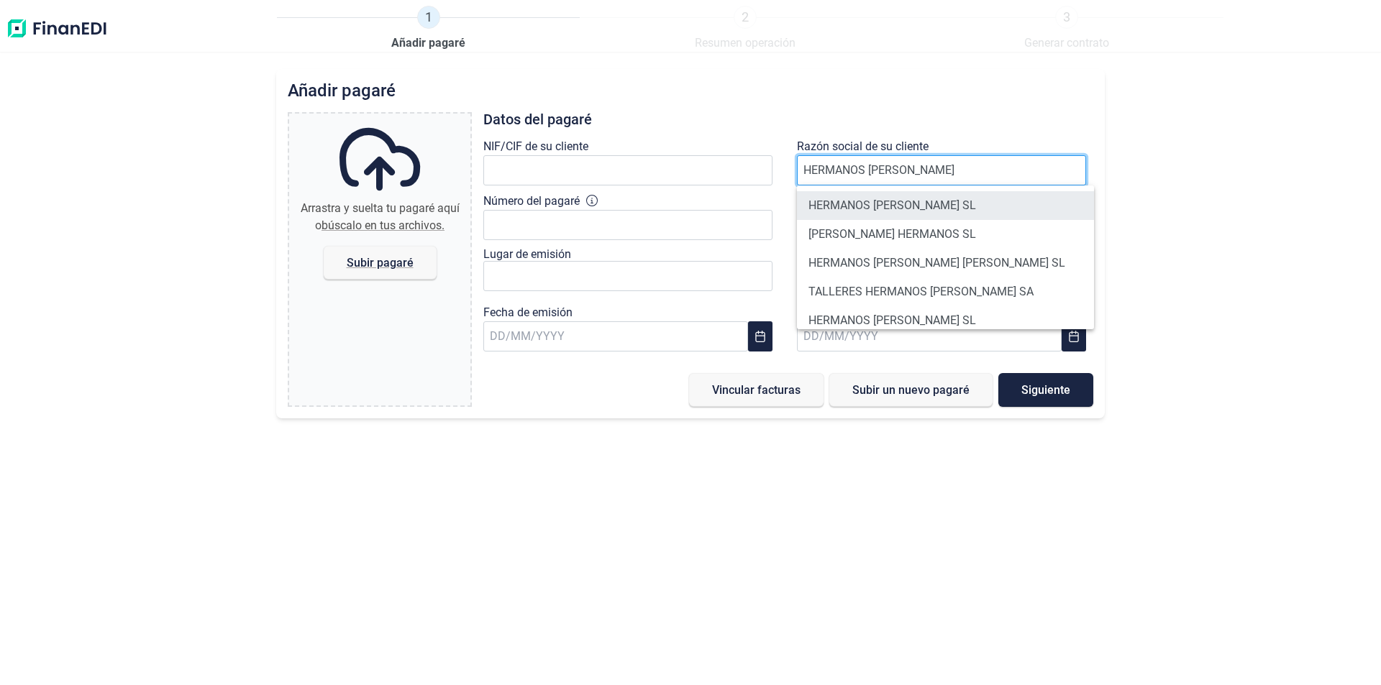
type input "HERMANOS [PERSON_NAME]"
click at [890, 204] on li "HERMANOS [PERSON_NAME] SL" at bounding box center [945, 205] width 297 height 29
type input "B03122439"
type input "HERMANOS [PERSON_NAME] SL"
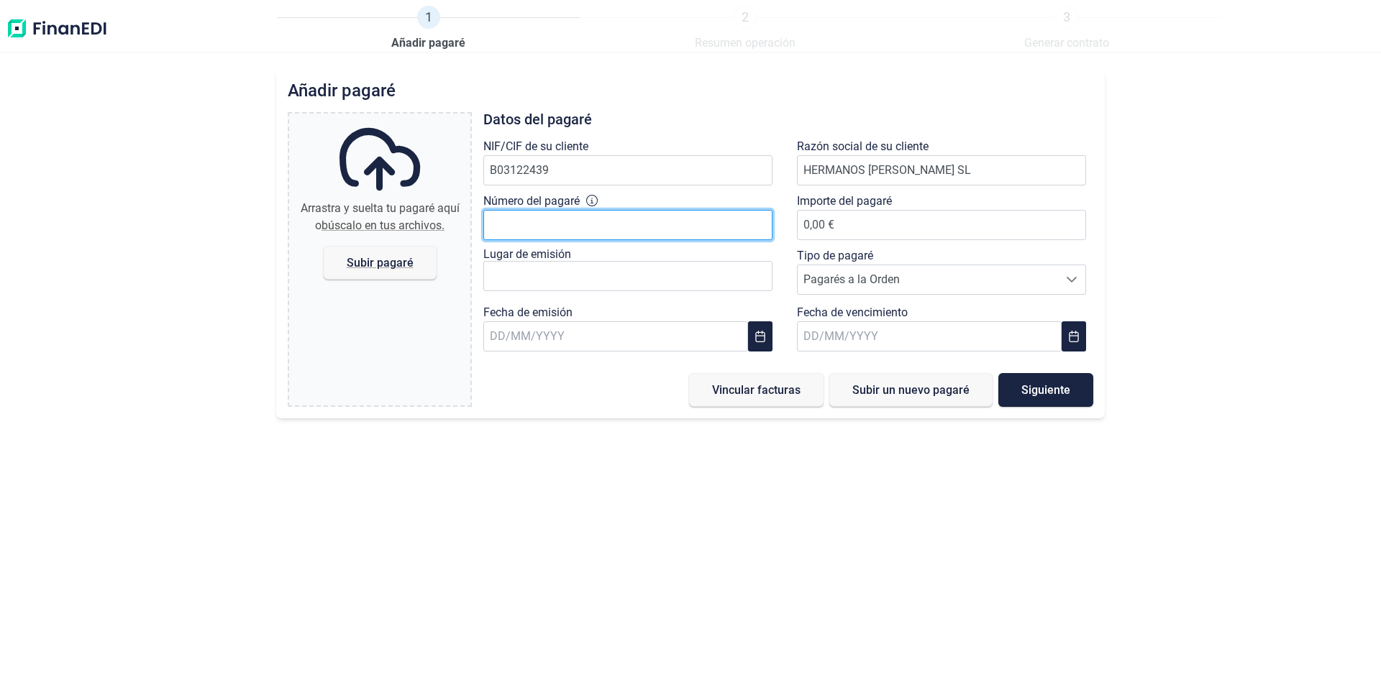
click at [511, 225] on input "Número del pagaré" at bounding box center [627, 225] width 289 height 30
type input "46333842"
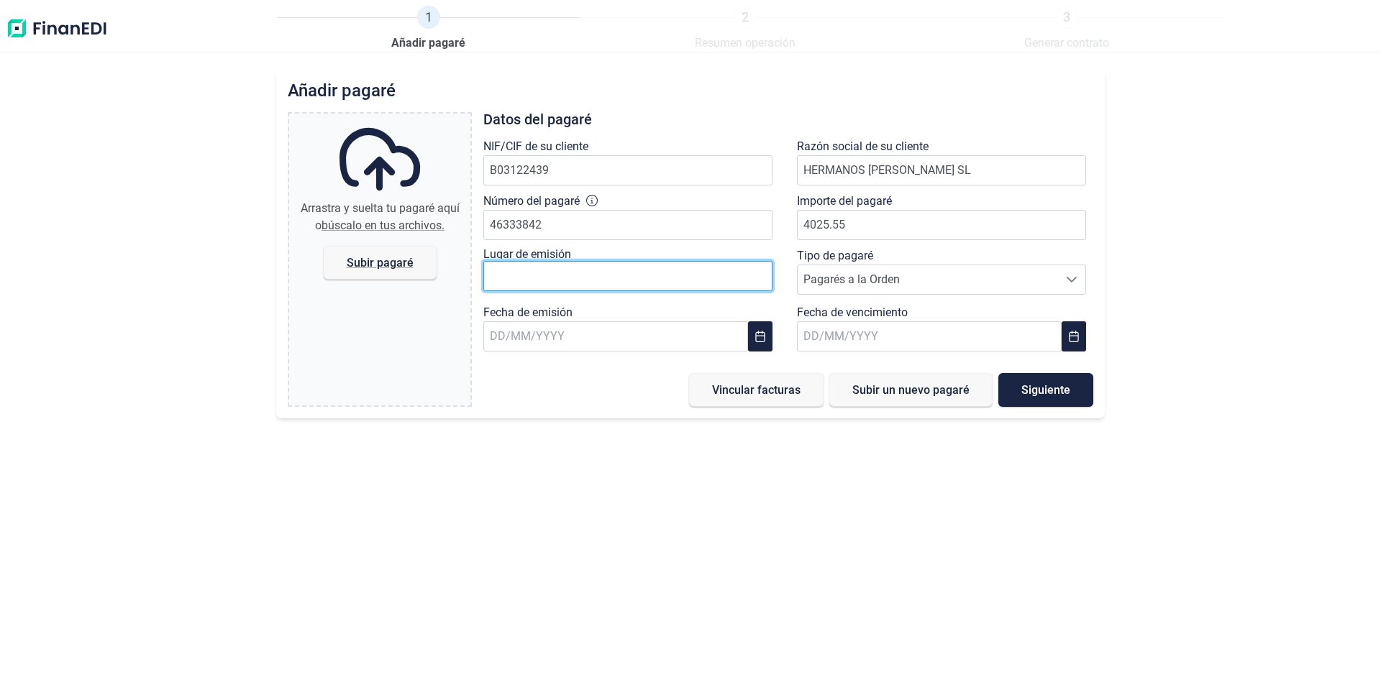
type input "4.025,55 €"
click at [537, 273] on input "text" at bounding box center [627, 276] width 289 height 30
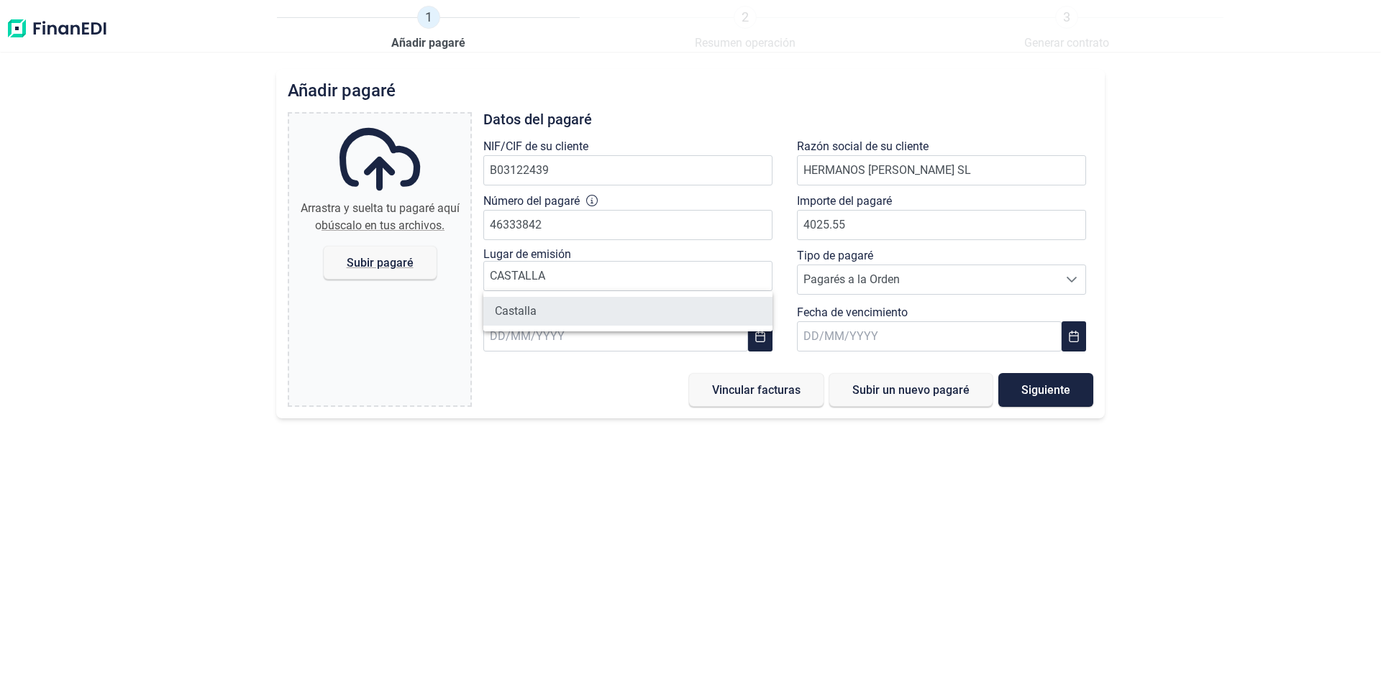
click at [533, 306] on li "Castalla" at bounding box center [627, 311] width 289 height 29
type input "Castalla"
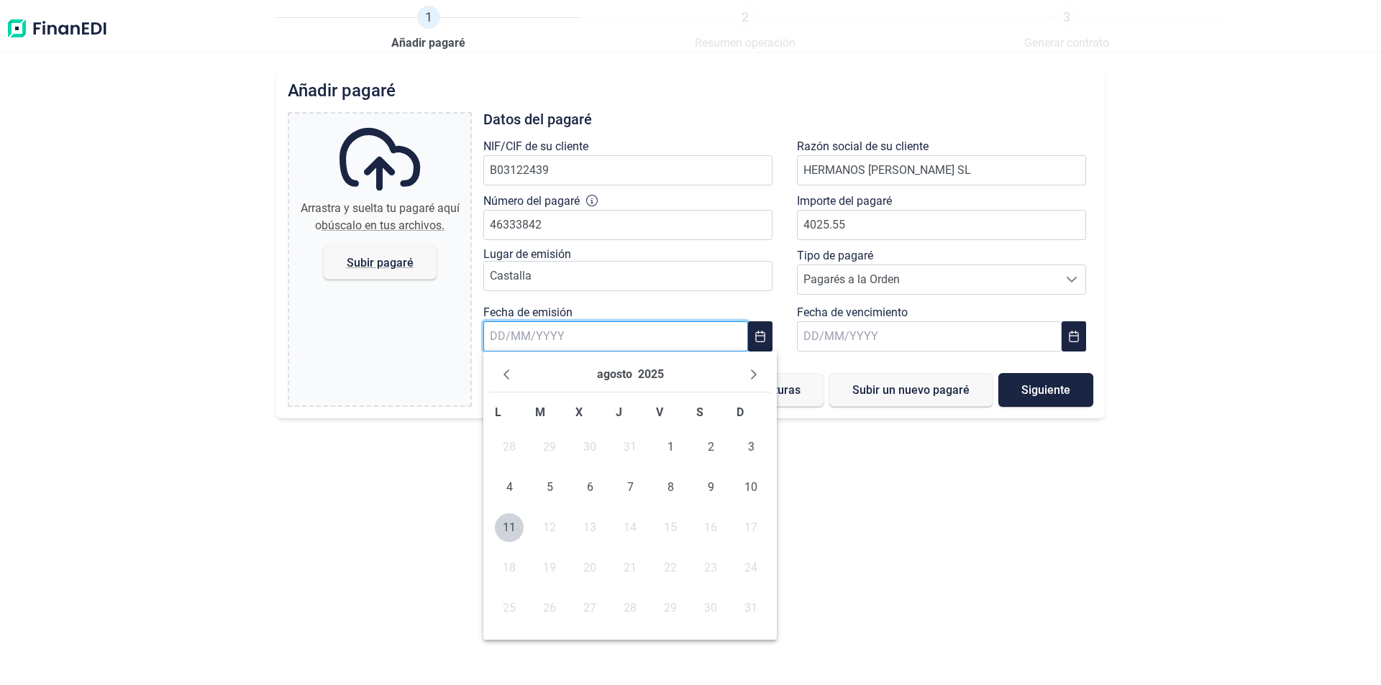
click at [508, 336] on input "text" at bounding box center [615, 336] width 265 height 30
click at [671, 485] on span "8" at bounding box center [670, 487] width 29 height 29
type input "[DATE]"
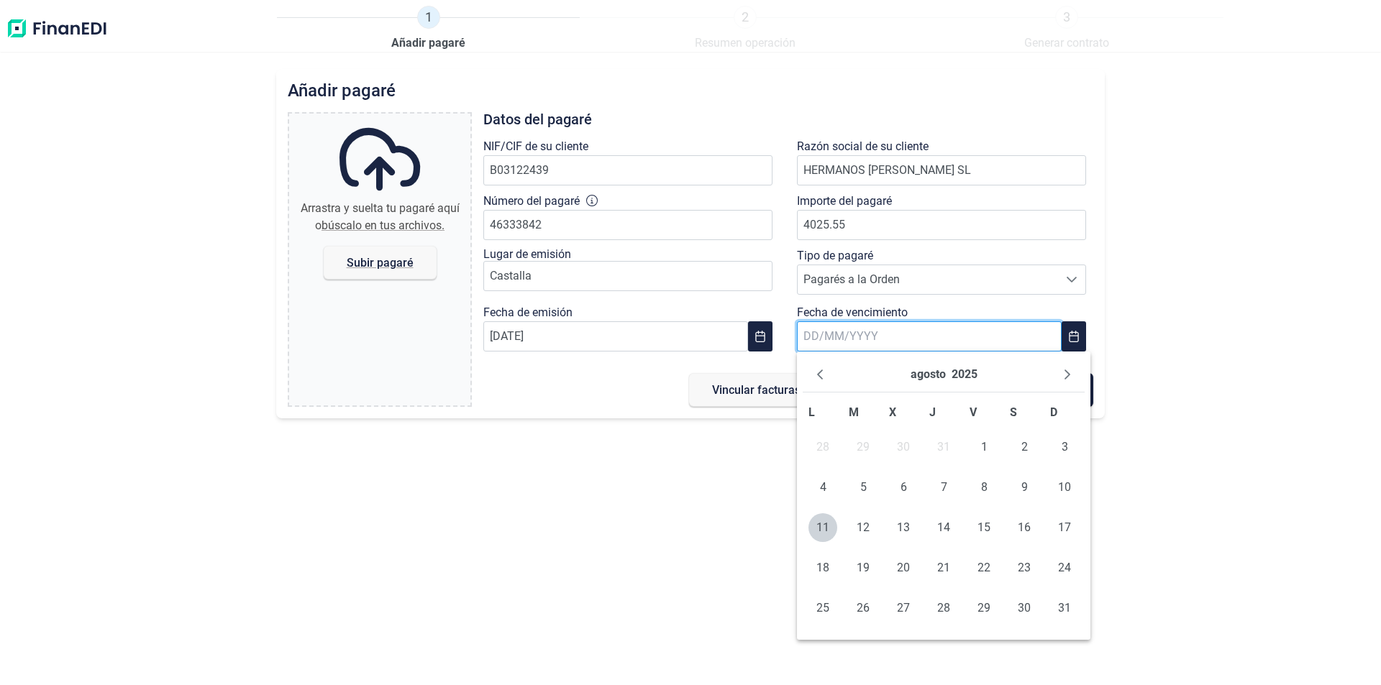
click at [821, 337] on input "text" at bounding box center [929, 336] width 265 height 30
click at [1065, 373] on icon "Next Month" at bounding box center [1068, 375] width 12 height 12
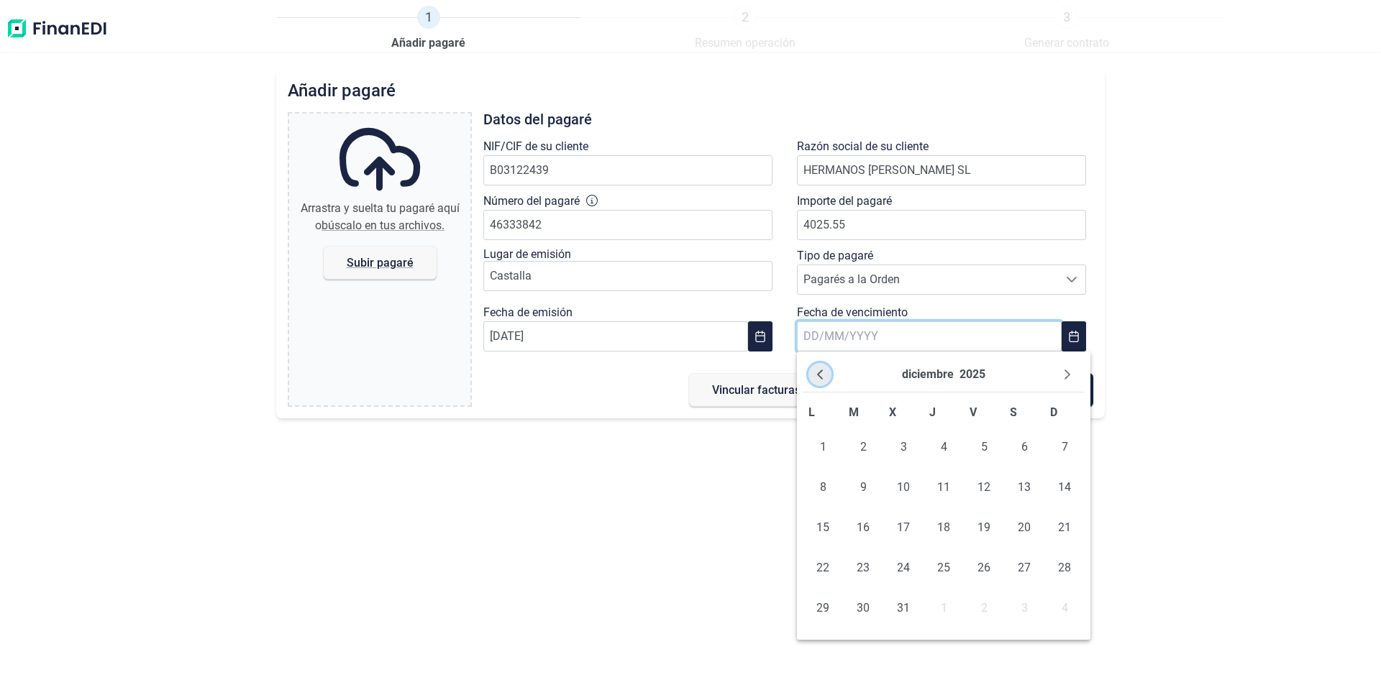
click at [821, 373] on icon "Previous Month" at bounding box center [820, 375] width 12 height 12
click at [908, 565] on span "19" at bounding box center [903, 568] width 29 height 29
type input "[DATE]"
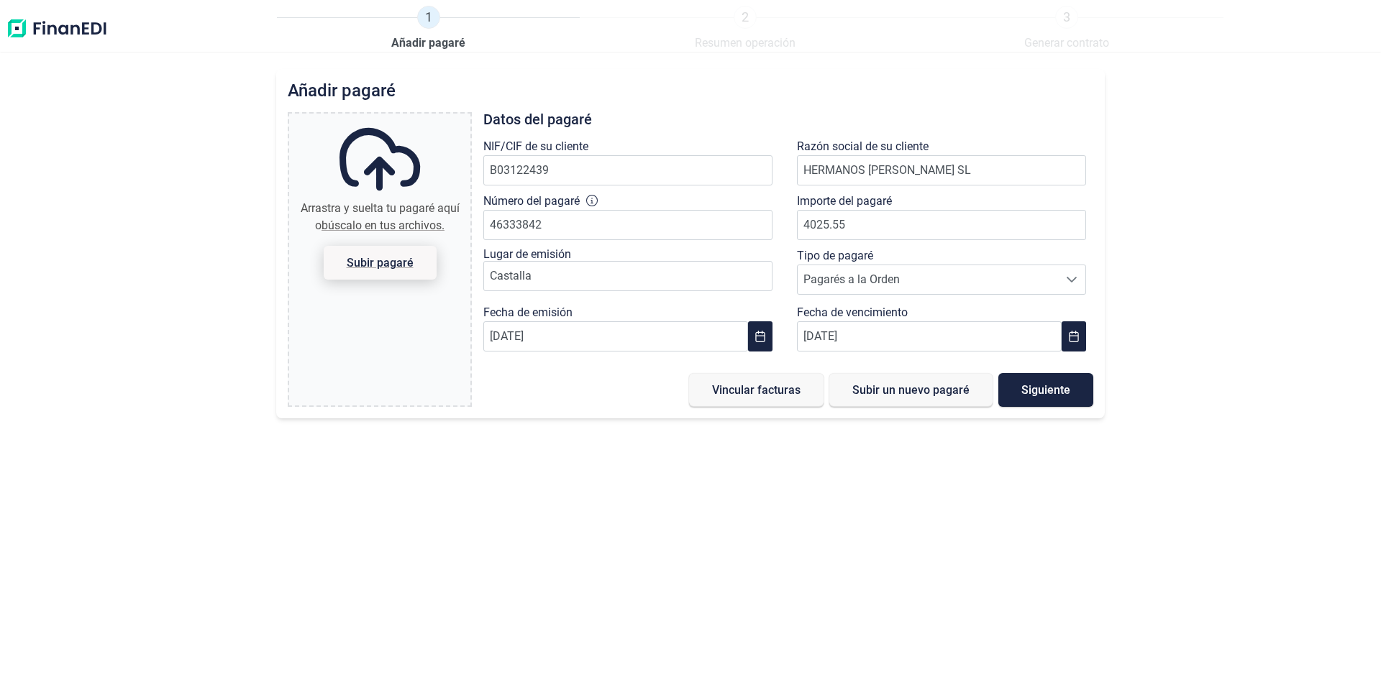
click at [394, 263] on span "Subir pagaré" at bounding box center [380, 262] width 67 height 11
click at [394, 118] on input "Arrastra y suelta tu pagaré aquí o búscalo en tus archivos. Subir pagaré" at bounding box center [379, 116] width 181 height 4
type input "C:\fakepath\[DOMAIN_NAME] [DOMAIN_NAME] PAG.250223 NOVIEMBRE DOC110825.pdf"
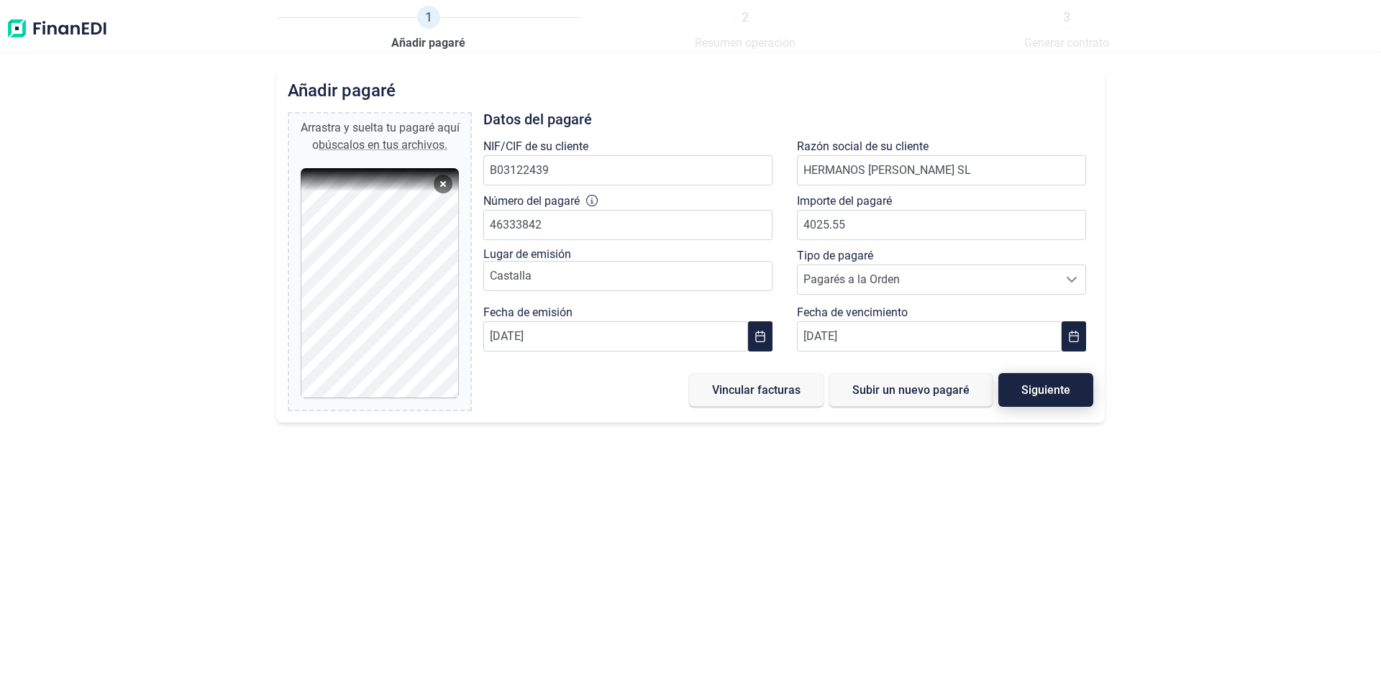
click at [1036, 391] on span "Siguiente" at bounding box center [1045, 390] width 49 height 11
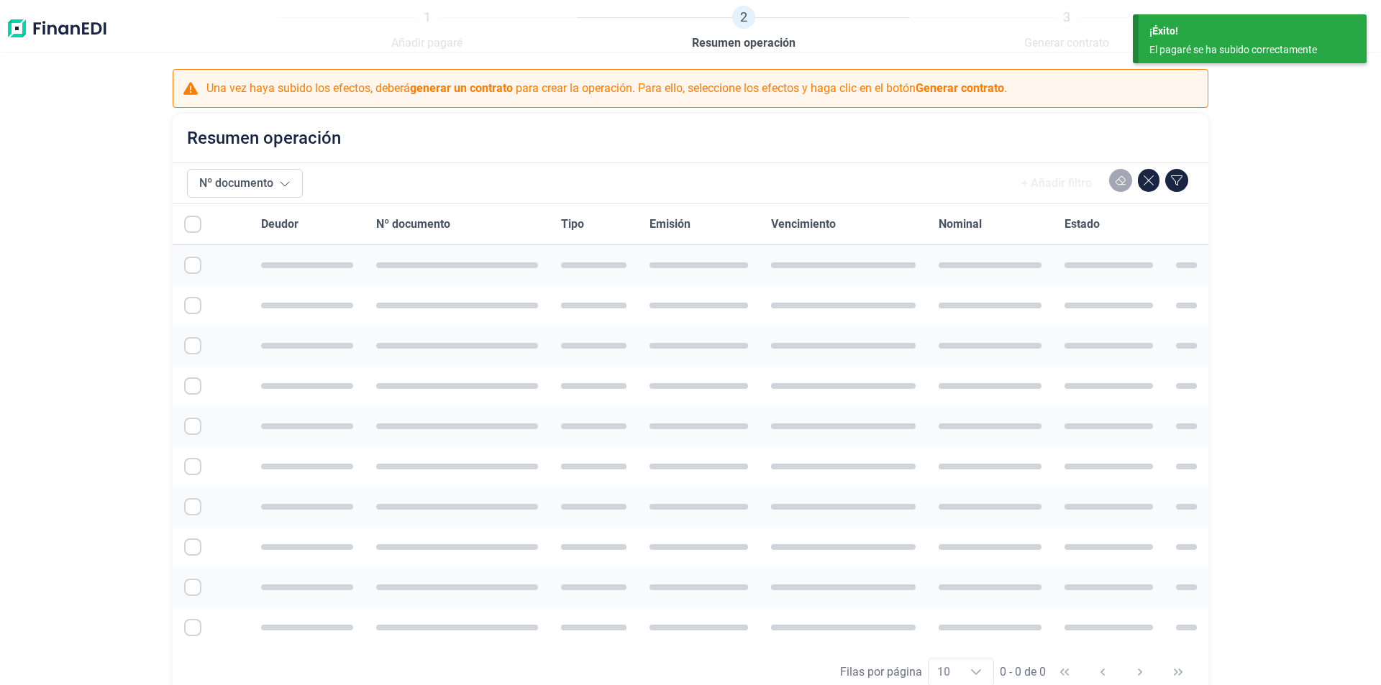
checkbox input "true"
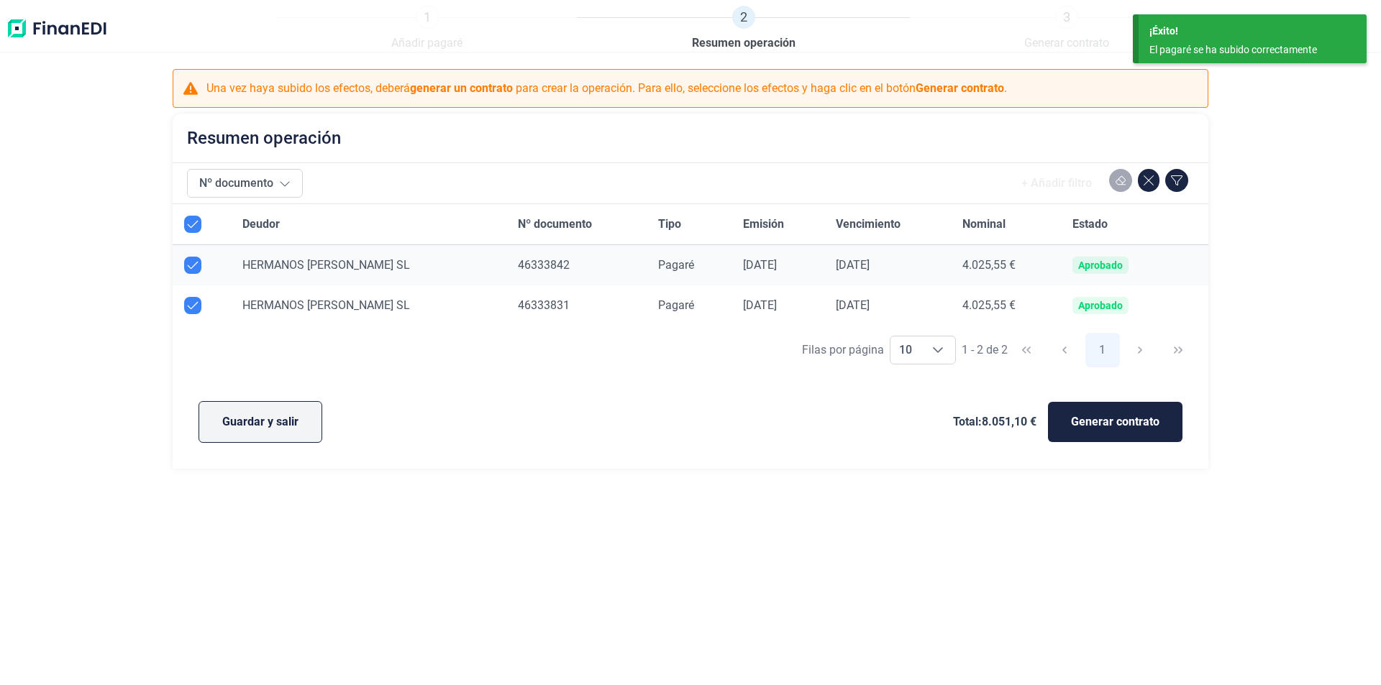
click at [287, 419] on span "Guardar y salir" at bounding box center [260, 422] width 76 height 17
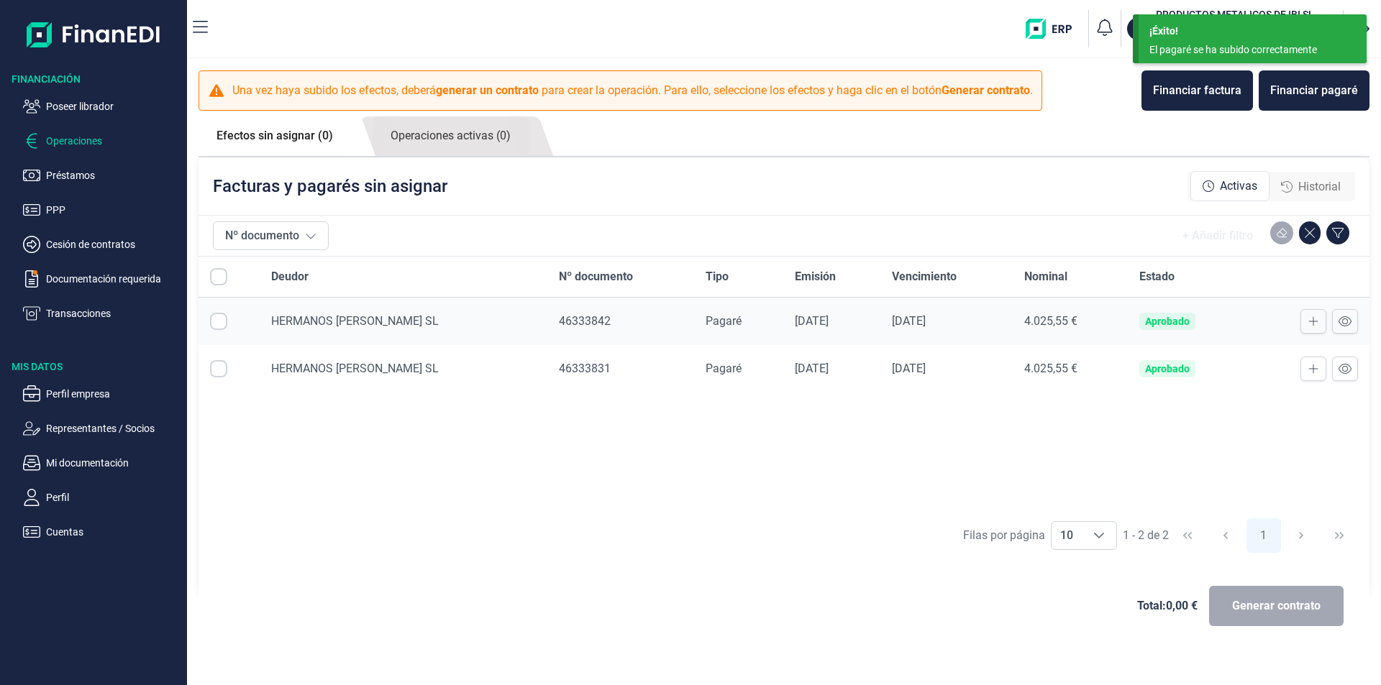
checkbox input "true"
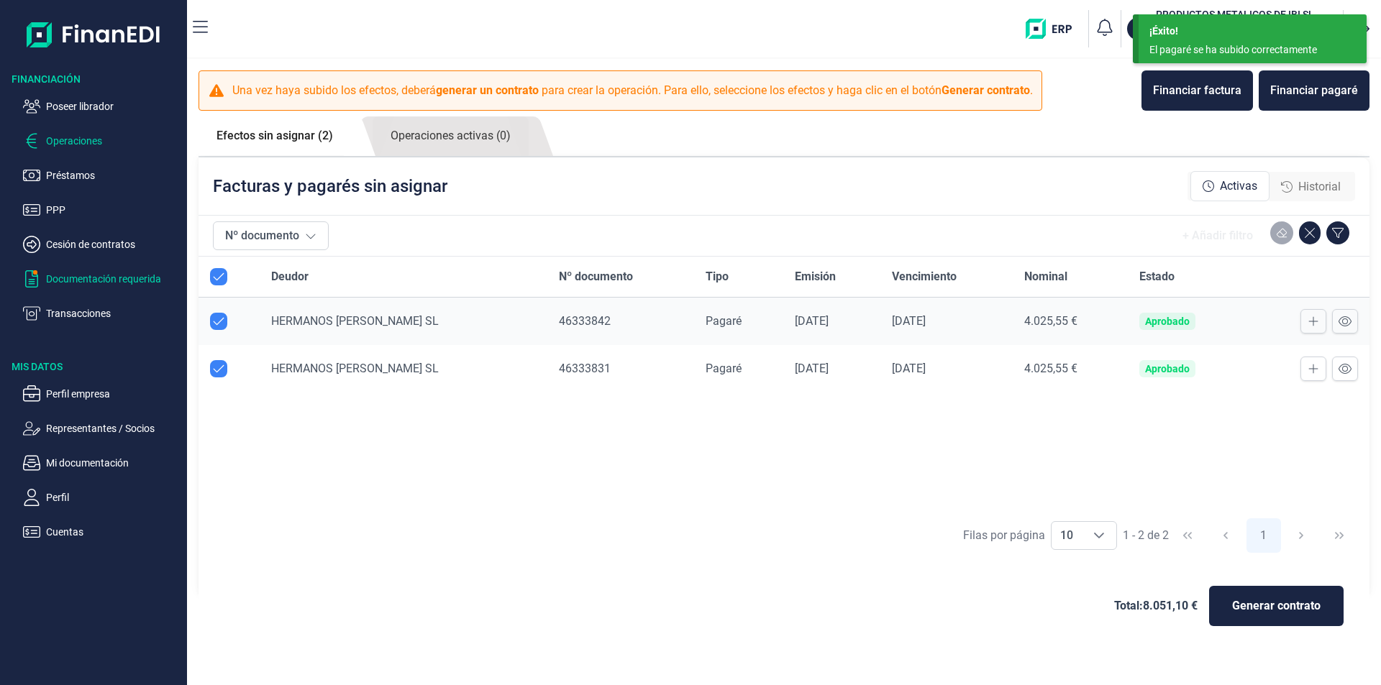
click at [112, 280] on p "Documentación requerida" at bounding box center [113, 278] width 135 height 17
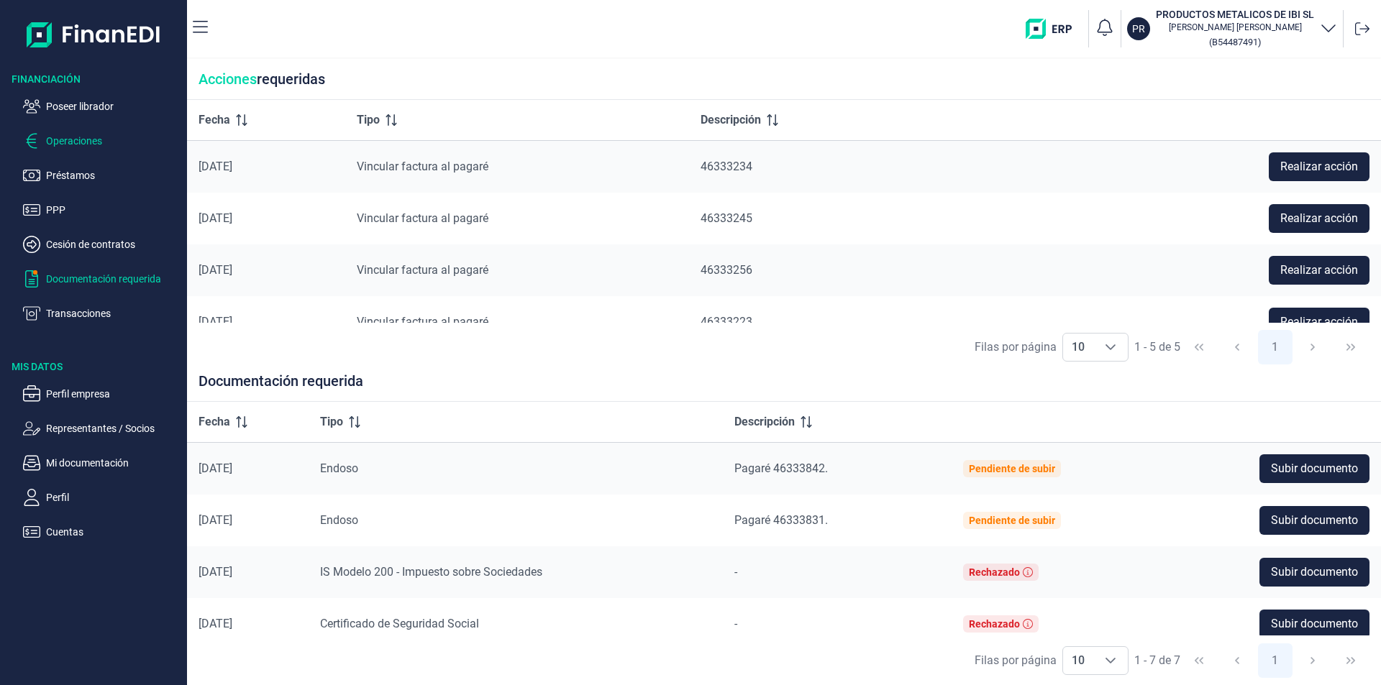
click at [87, 138] on p "Operaciones" at bounding box center [113, 140] width 135 height 17
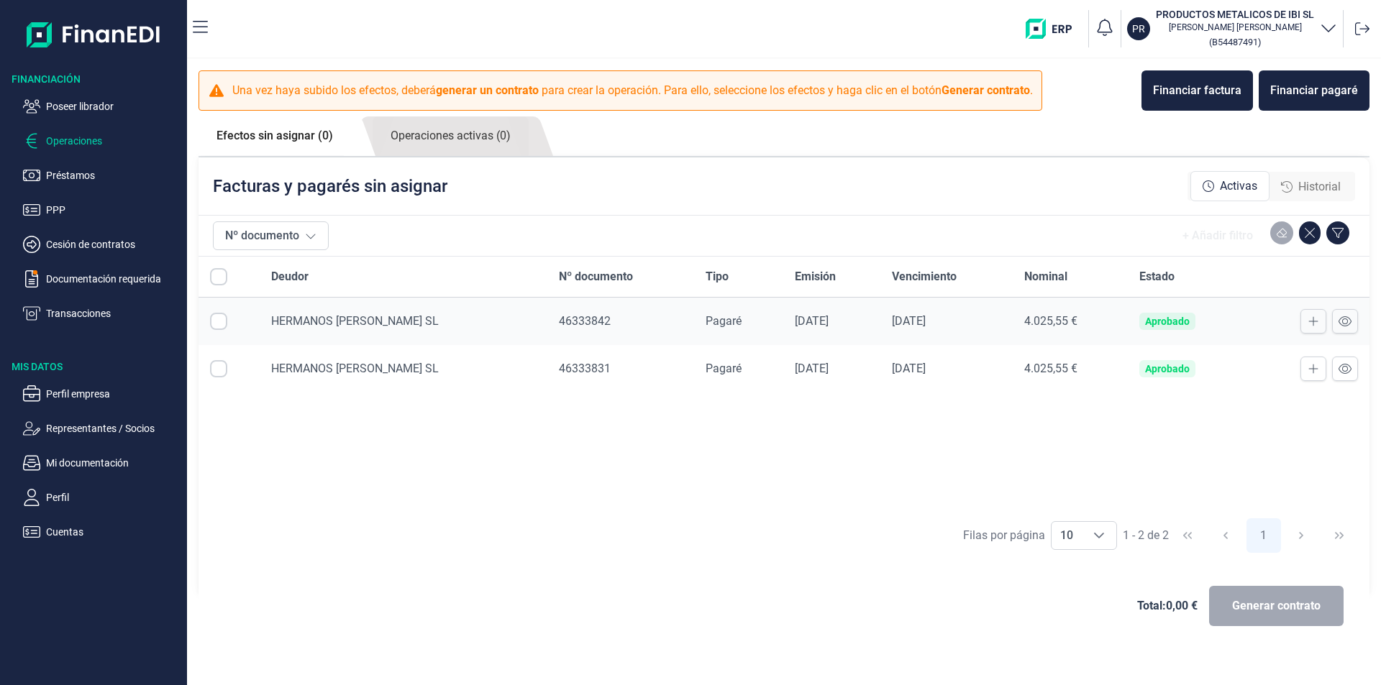
checkbox input "true"
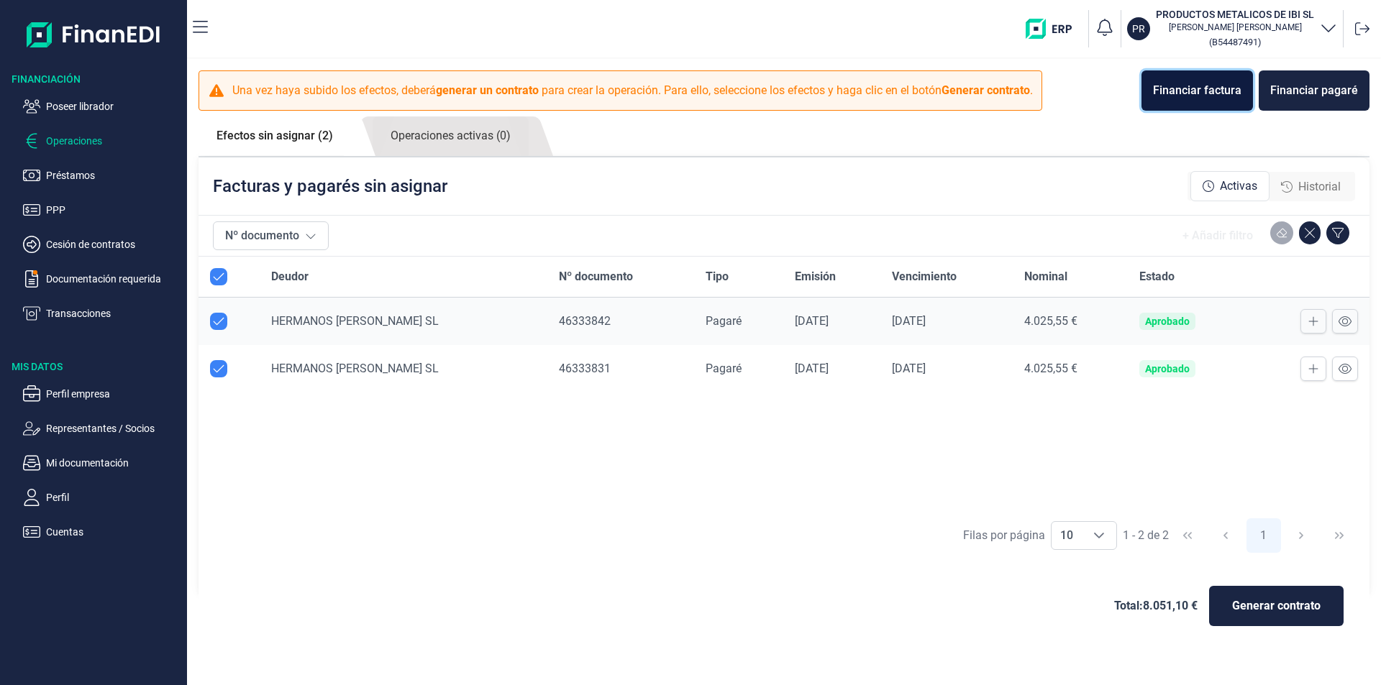
click at [1205, 90] on div "Financiar factura" at bounding box center [1197, 90] width 88 height 17
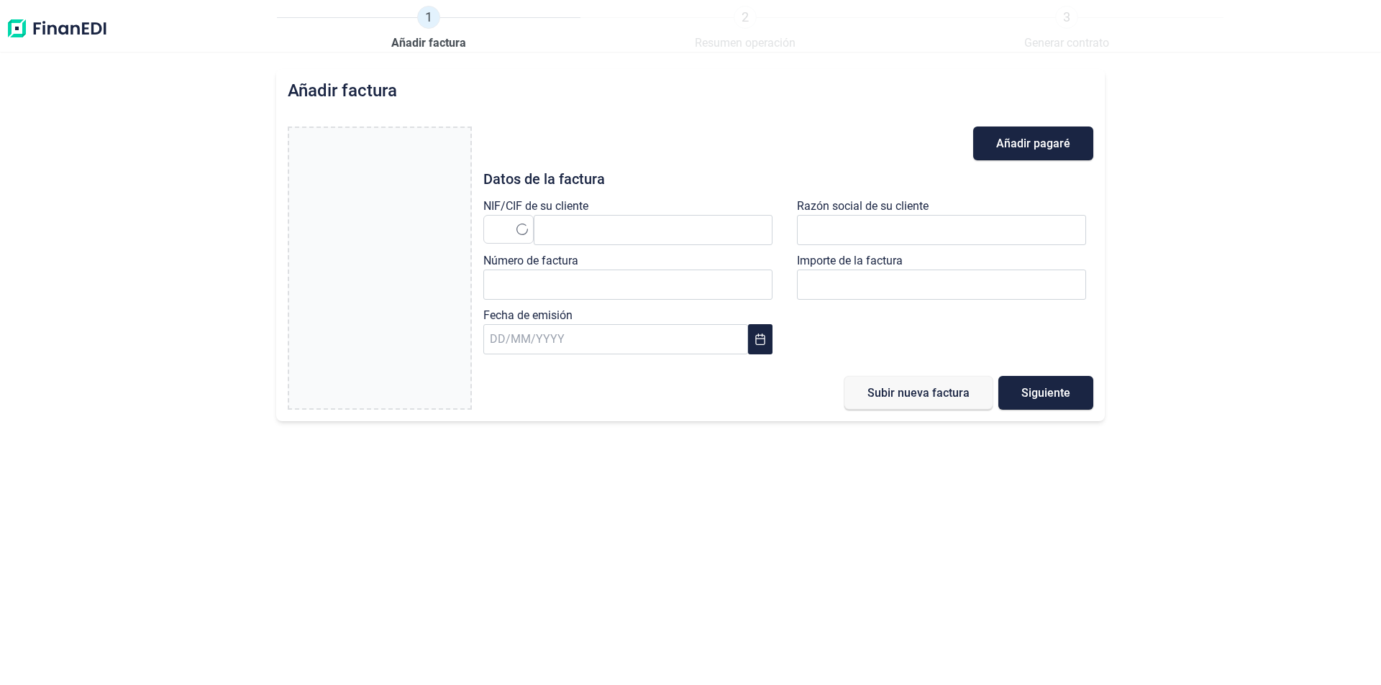
type input "0,00 €"
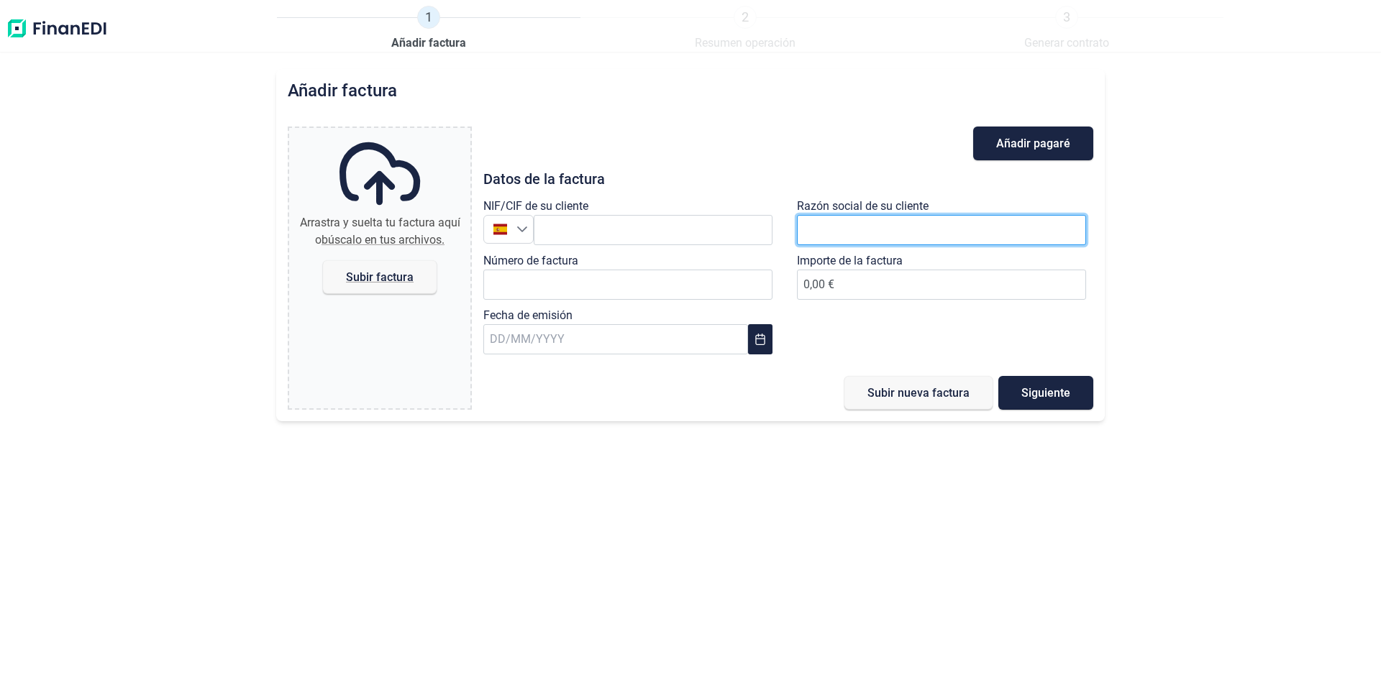
click at [851, 227] on input "text" at bounding box center [941, 230] width 289 height 30
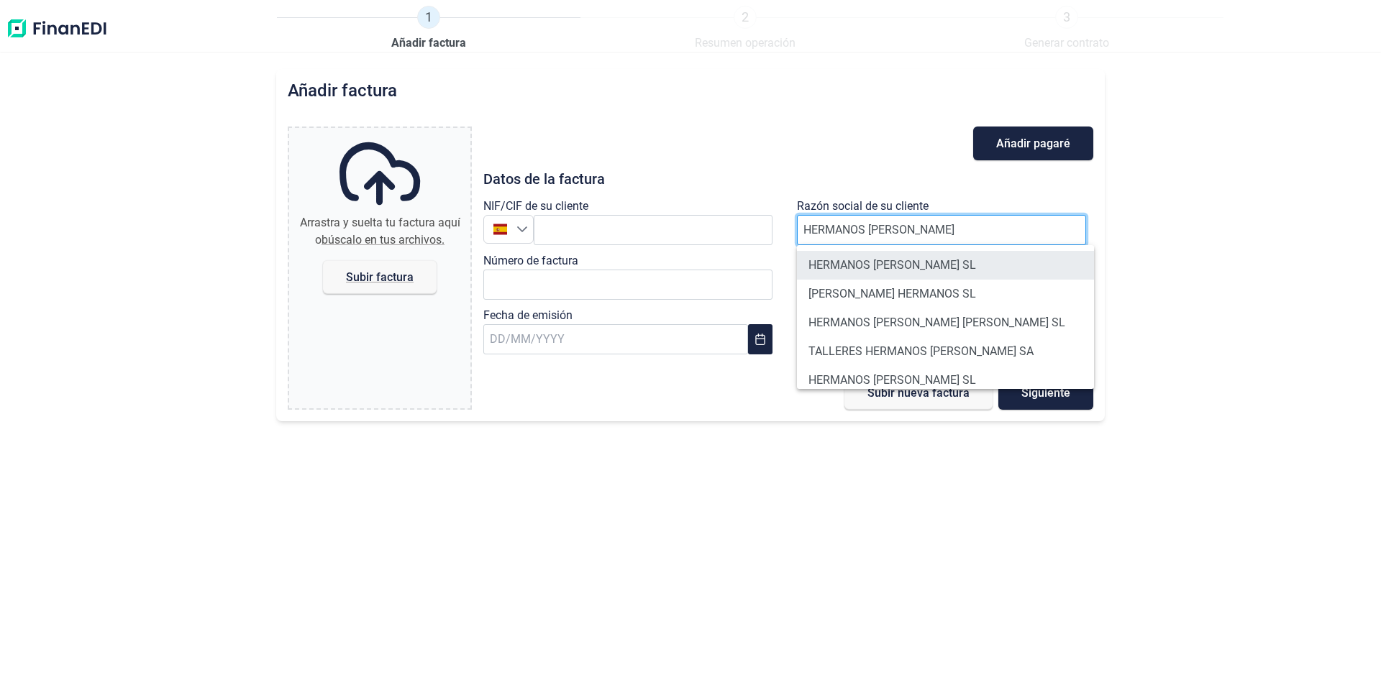
type input "HERMANOS [PERSON_NAME]"
click at [885, 262] on li "HERMANOS [PERSON_NAME] SL" at bounding box center [945, 265] width 297 height 29
type input "B03122439"
type input "HERMANOS [PERSON_NAME] SL"
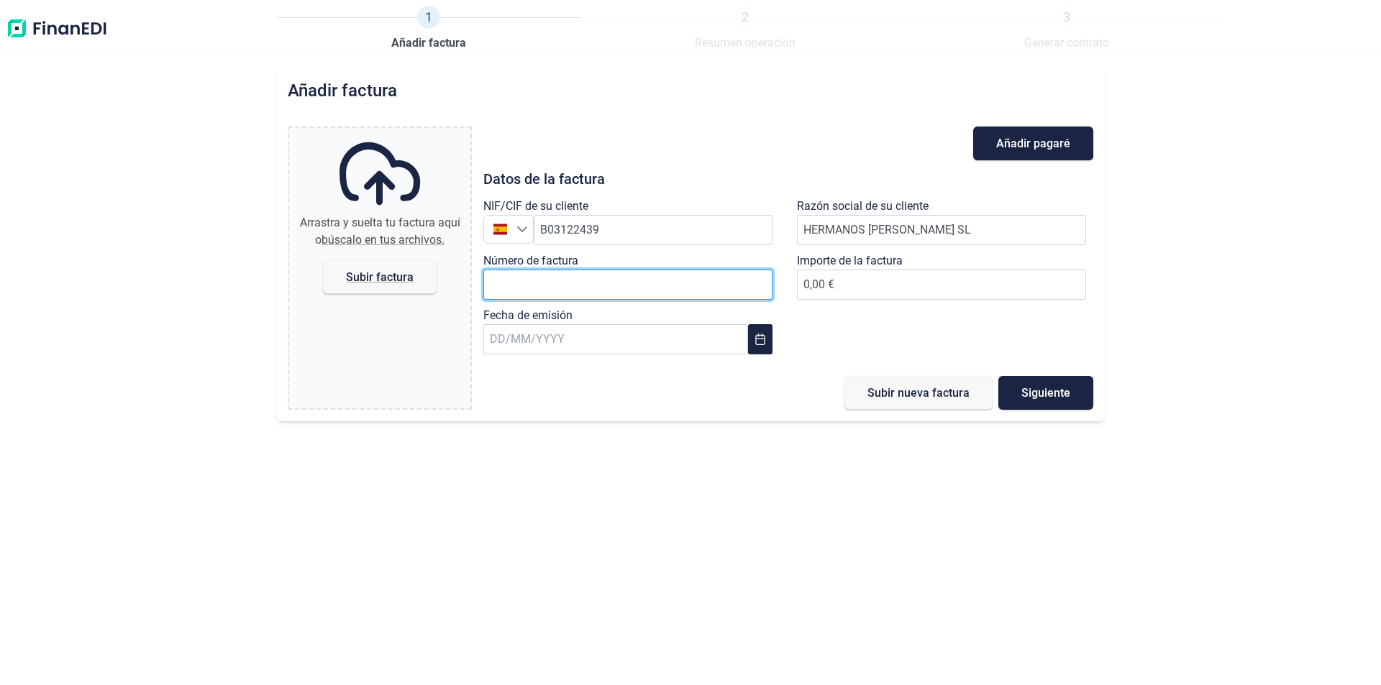
click at [494, 284] on input "Número de factura" at bounding box center [627, 285] width 289 height 30
type input "250.223"
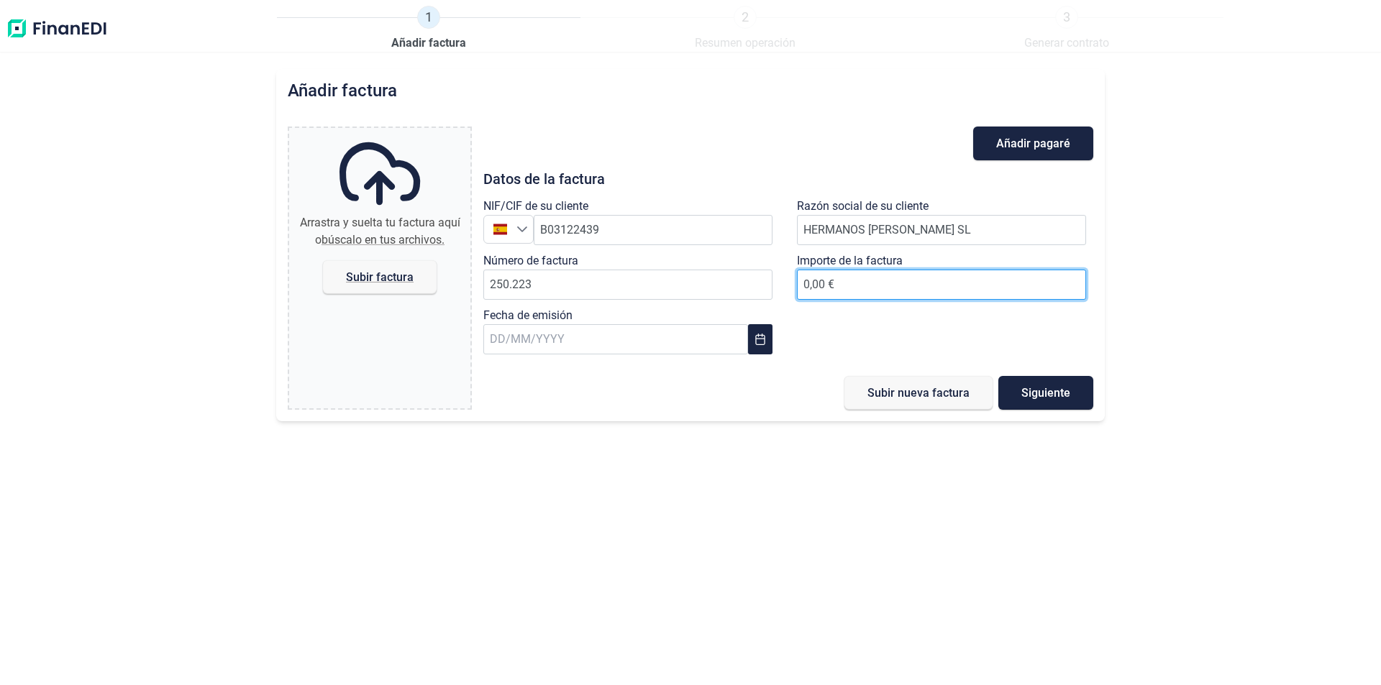
drag, startPoint x: 864, startPoint y: 282, endPoint x: 841, endPoint y: 296, distance: 26.8
type input "8.051,10 €"
click at [501, 339] on input "text" at bounding box center [615, 339] width 265 height 30
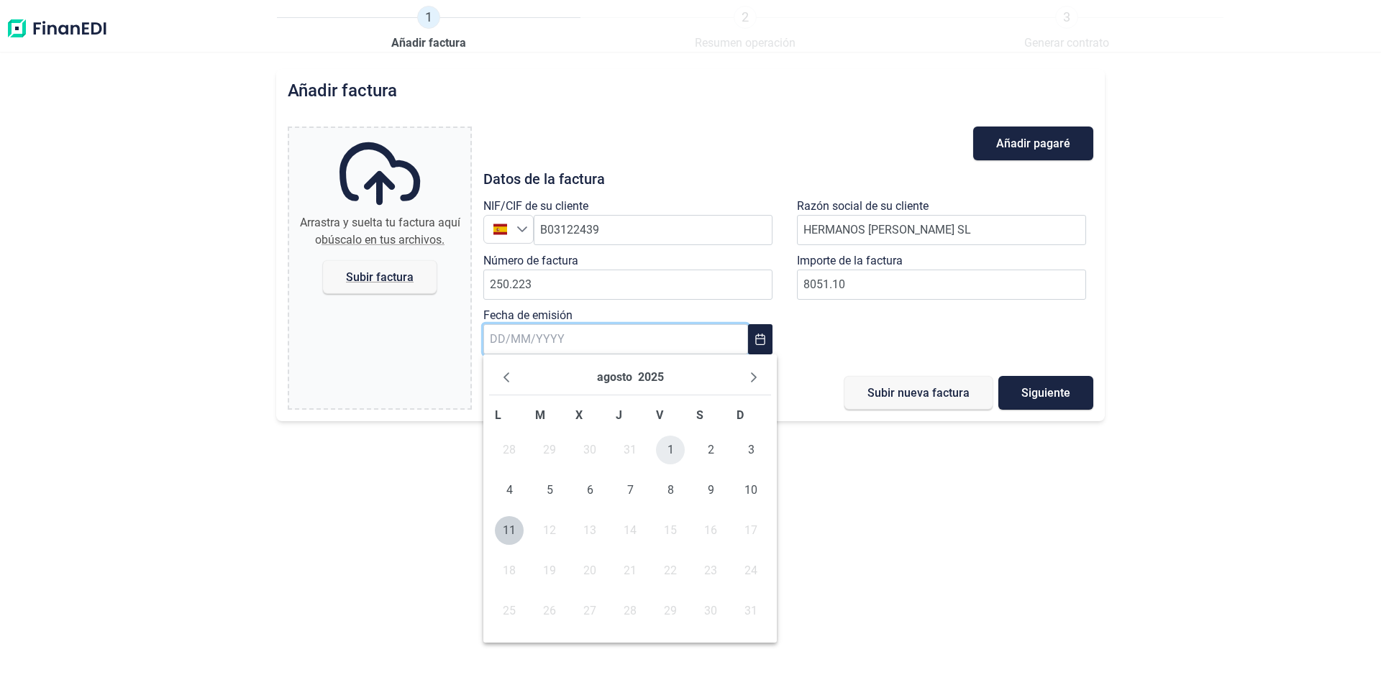
click at [671, 448] on span "1" at bounding box center [670, 450] width 29 height 29
type input "[DATE]"
click at [383, 279] on span "Subir factura" at bounding box center [380, 277] width 68 height 11
click at [383, 132] on input "Arrastra y suelta tu factura aquí o búscalo en tus archivos. Subir factura" at bounding box center [379, 130] width 181 height 4
type input "C:\fakepath\[DOMAIN_NAME] HG FRA.250223 DOC050825-0002 - copia.pdf"
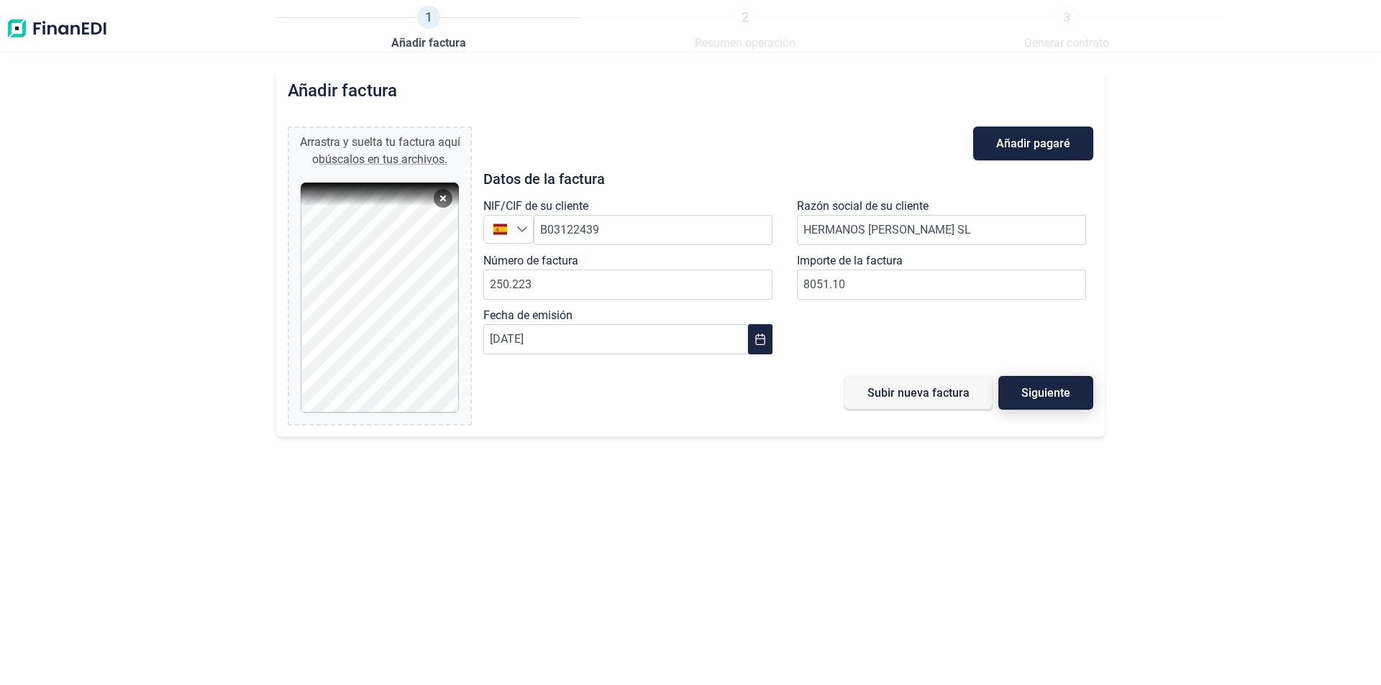
click at [1046, 393] on span "Siguiente" at bounding box center [1045, 393] width 49 height 11
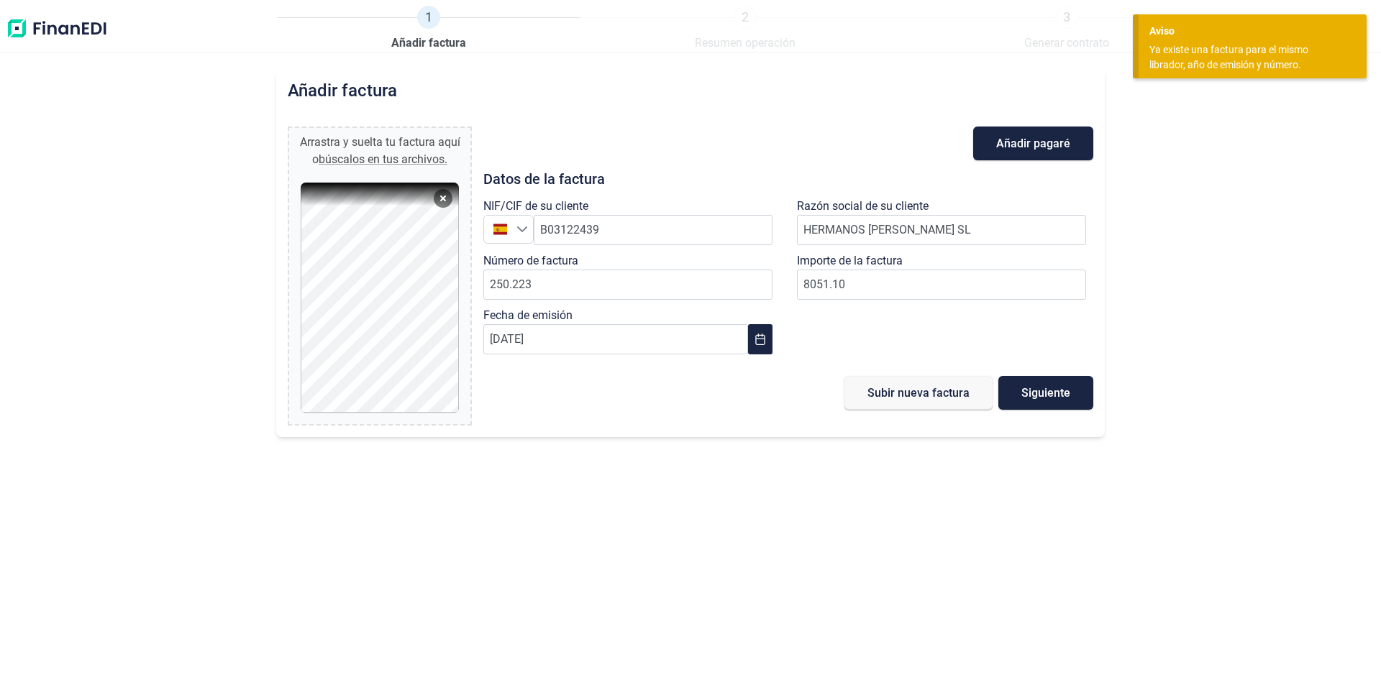
click at [886, 453] on div "Añadir factura Arrastra y suelta tu factura aquí o búscalos en tus archivos. [D…" at bounding box center [690, 377] width 1381 height 616
click at [50, 26] on img at bounding box center [57, 29] width 102 height 46
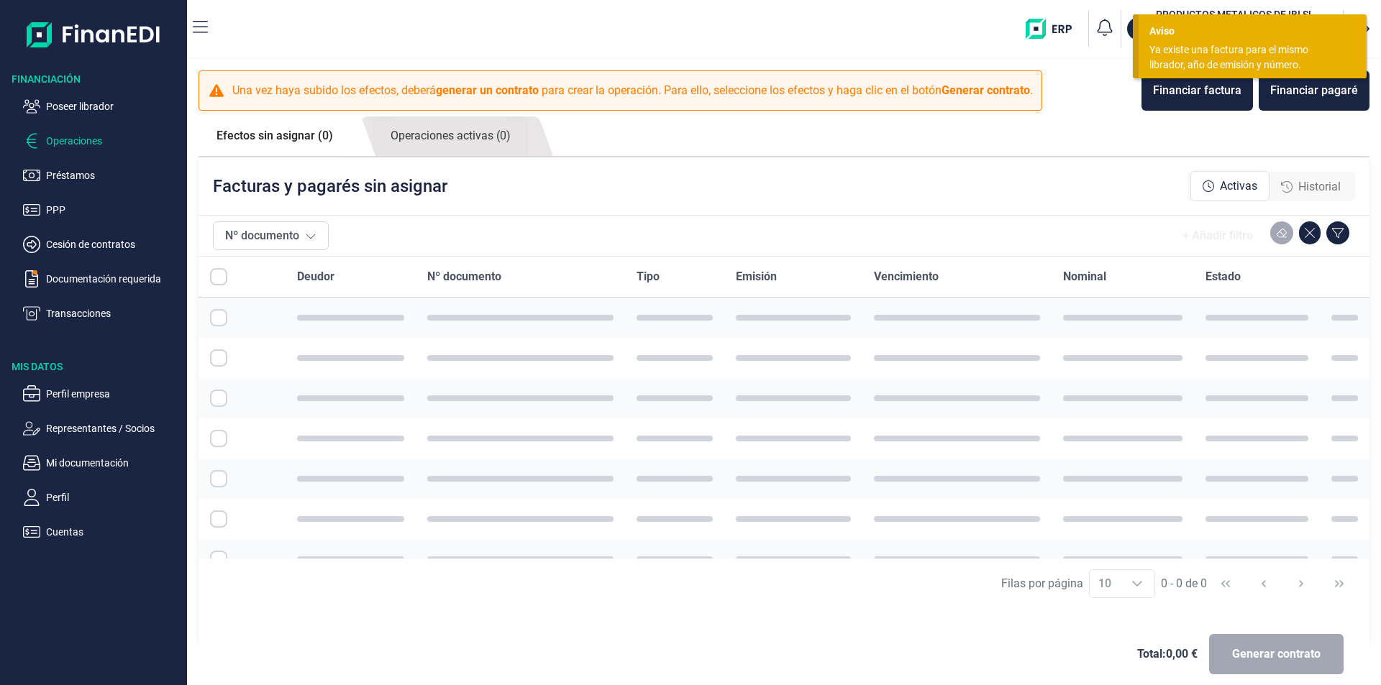
checkbox input "true"
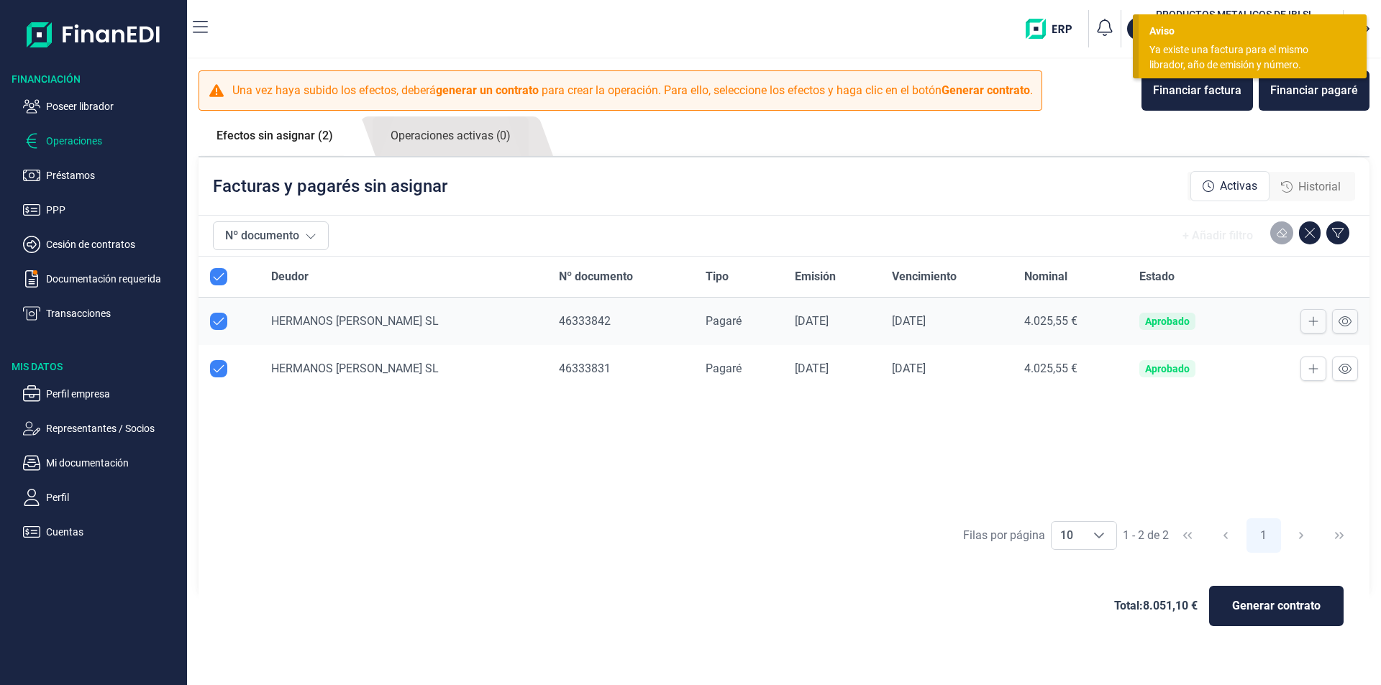
checkbox input "true"
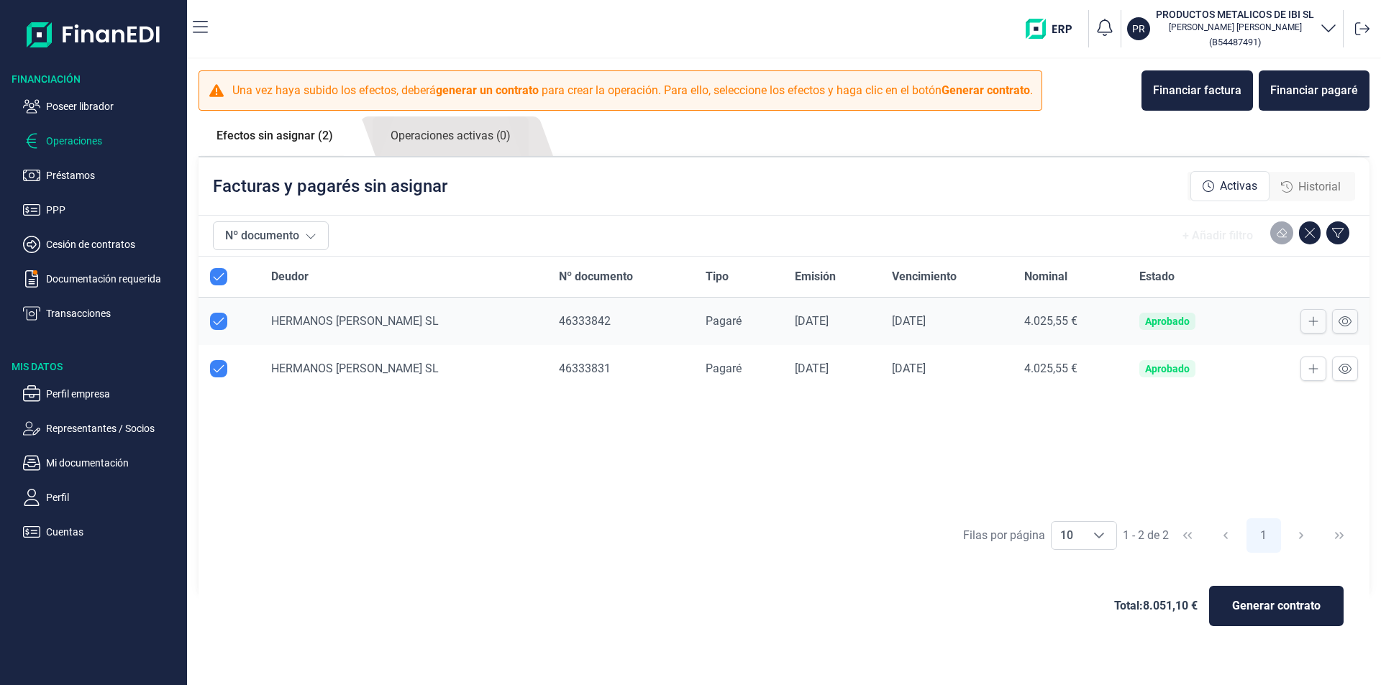
click at [1210, 320] on td "Aprobado" at bounding box center [1187, 322] width 119 height 48
click at [1097, 323] on div "4.025,55 €" at bounding box center [1070, 321] width 92 height 14
click at [1343, 324] on icon at bounding box center [1344, 322] width 13 height 12
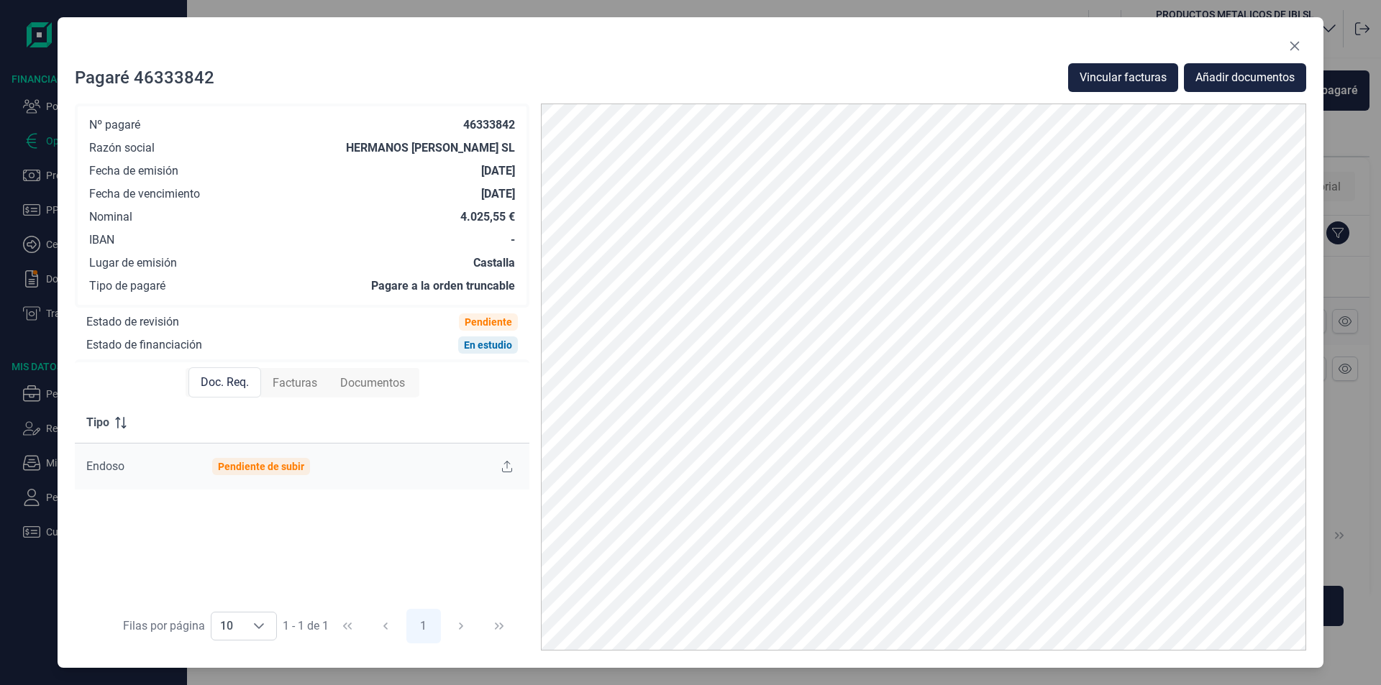
click at [299, 380] on span "Facturas" at bounding box center [295, 383] width 45 height 17
click at [232, 383] on span "Doc. Req." at bounding box center [224, 383] width 48 height 17
click at [1111, 81] on span "Vincular facturas" at bounding box center [1122, 77] width 87 height 17
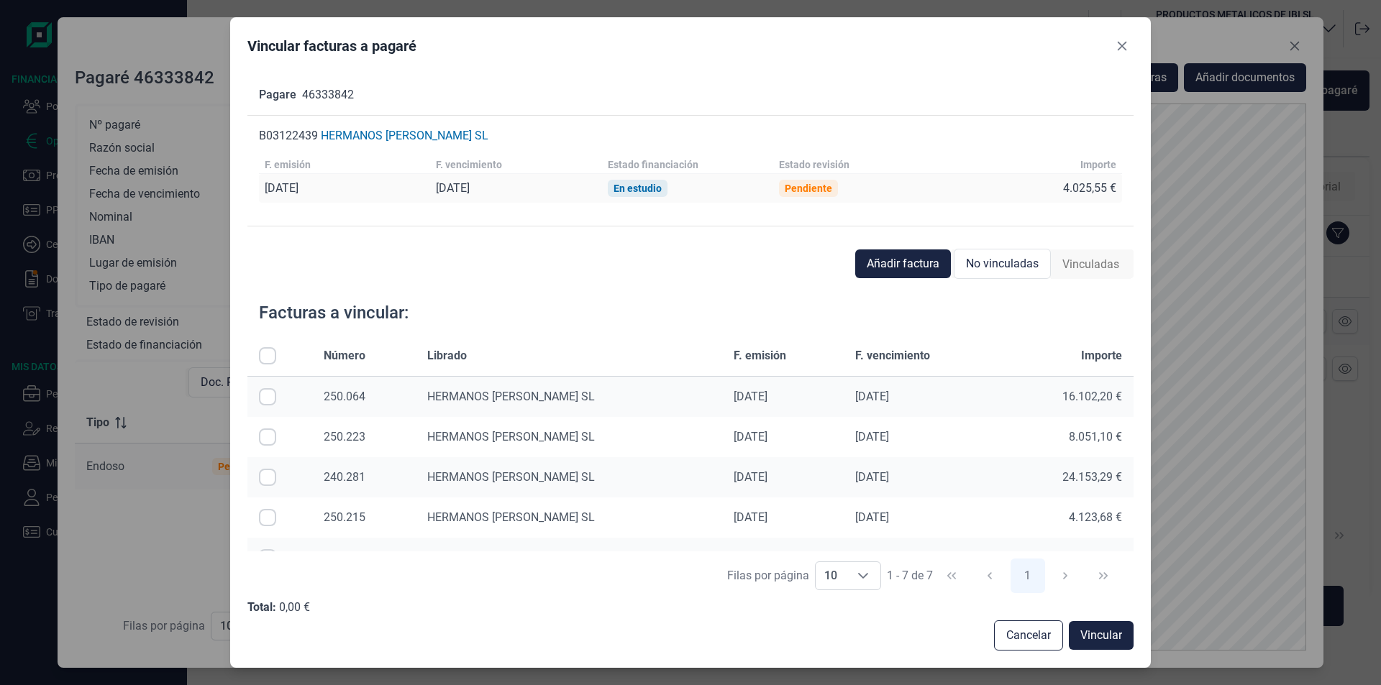
click at [265, 437] on input "Row Selected null" at bounding box center [267, 437] width 17 height 17
checkbox input "true"
click at [1097, 630] on span "Vincular" at bounding box center [1101, 635] width 42 height 17
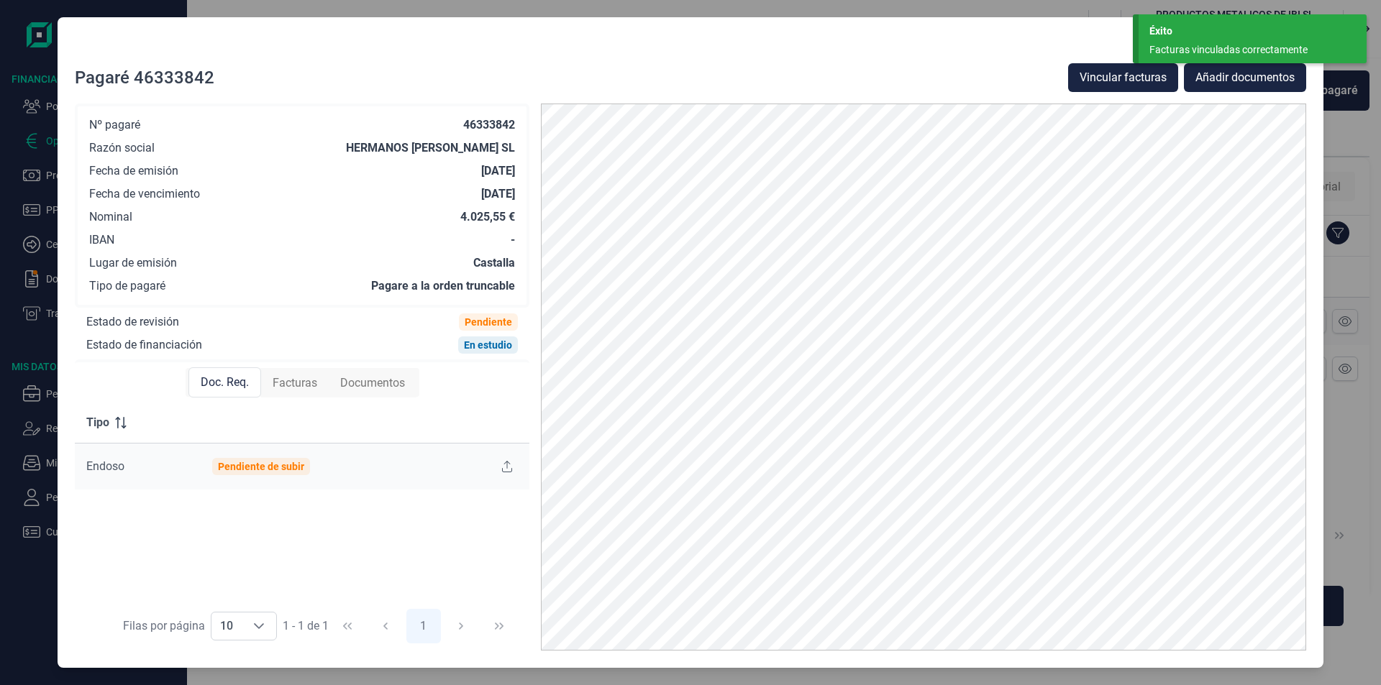
click at [1023, 45] on div at bounding box center [690, 49] width 1231 height 29
click at [1243, 37] on div "Éxito" at bounding box center [1252, 31] width 206 height 15
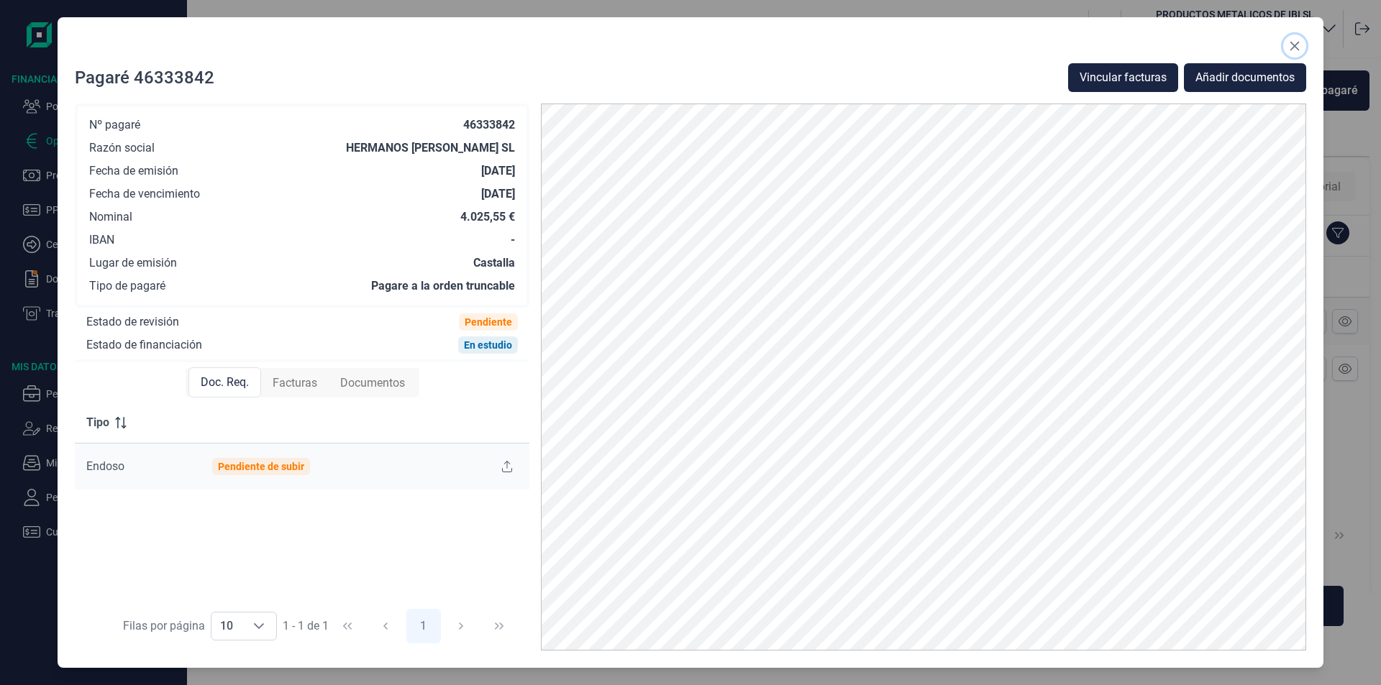
click at [1295, 43] on icon "Close" at bounding box center [1295, 46] width 12 height 12
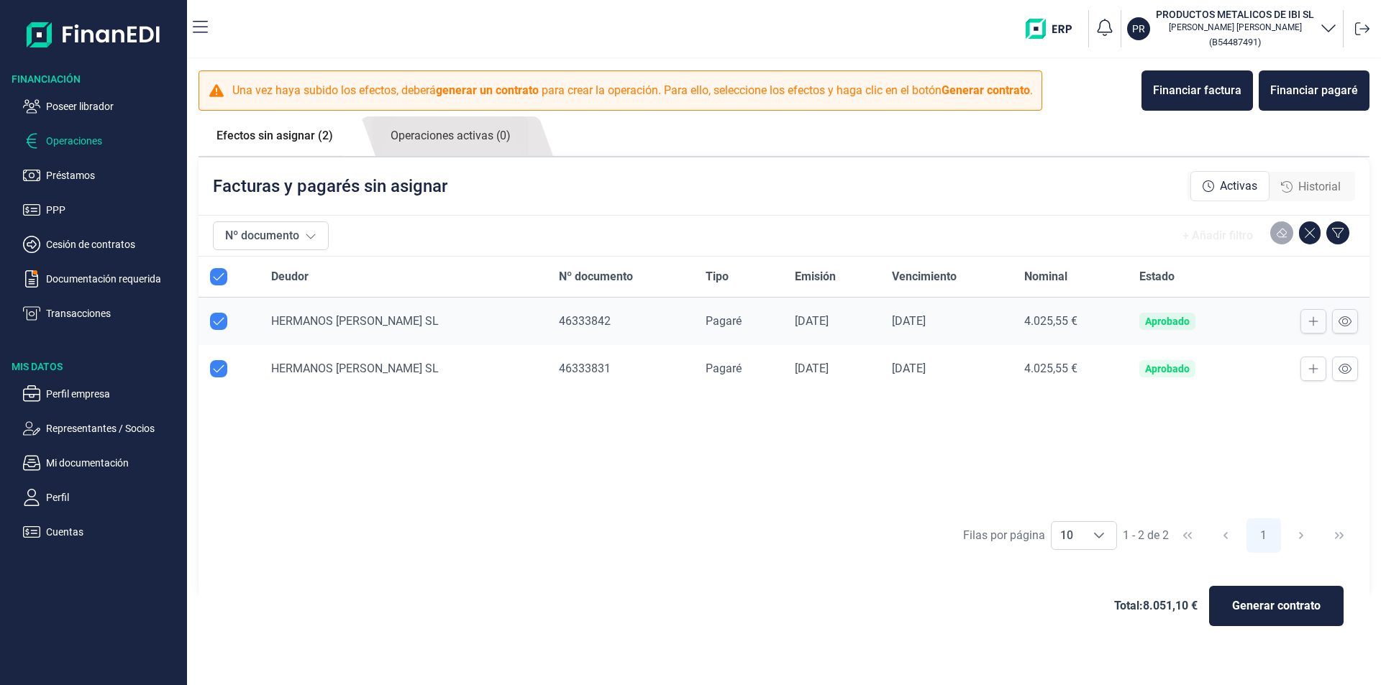
click at [1013, 370] on td "4.025,55 €" at bounding box center [1070, 368] width 115 height 47
click at [1346, 370] on icon at bounding box center [1344, 369] width 13 height 12
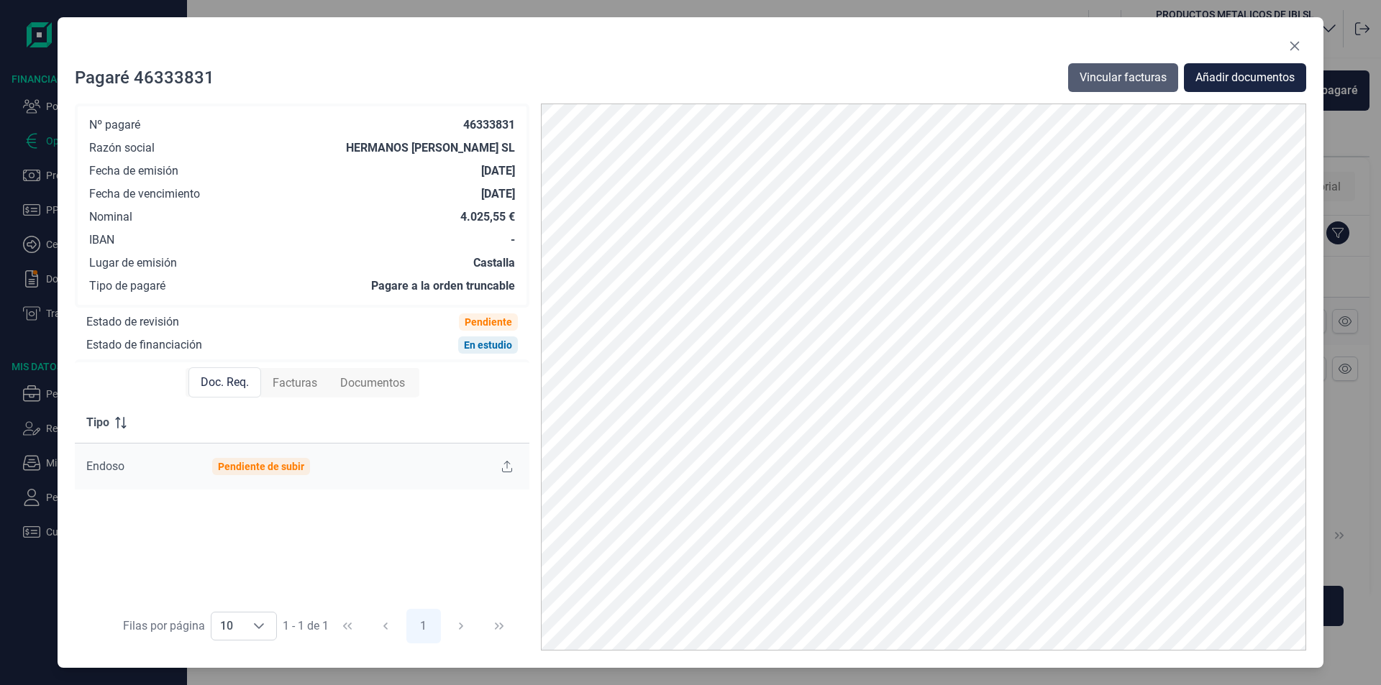
click at [1097, 77] on span "Vincular facturas" at bounding box center [1122, 77] width 87 height 17
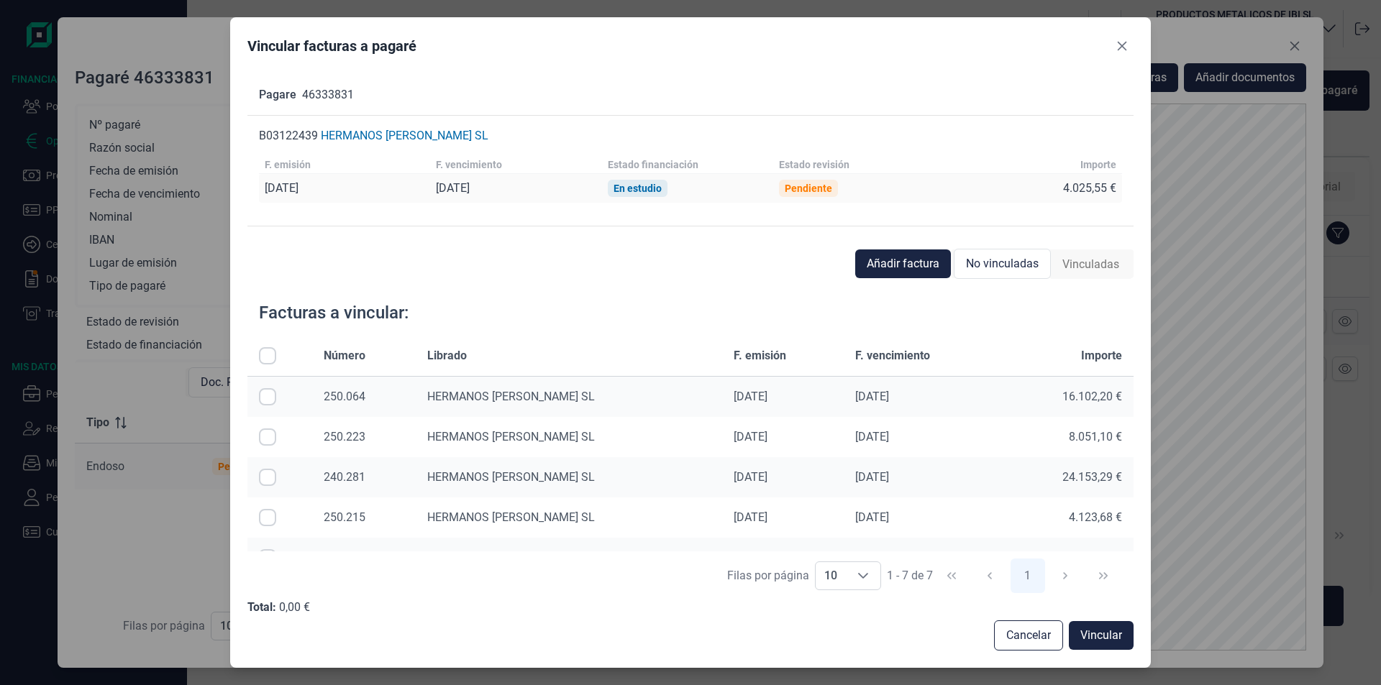
click at [266, 437] on input "Row Selected null" at bounding box center [267, 437] width 17 height 17
checkbox input "true"
click at [1109, 640] on span "Vincular" at bounding box center [1101, 635] width 42 height 17
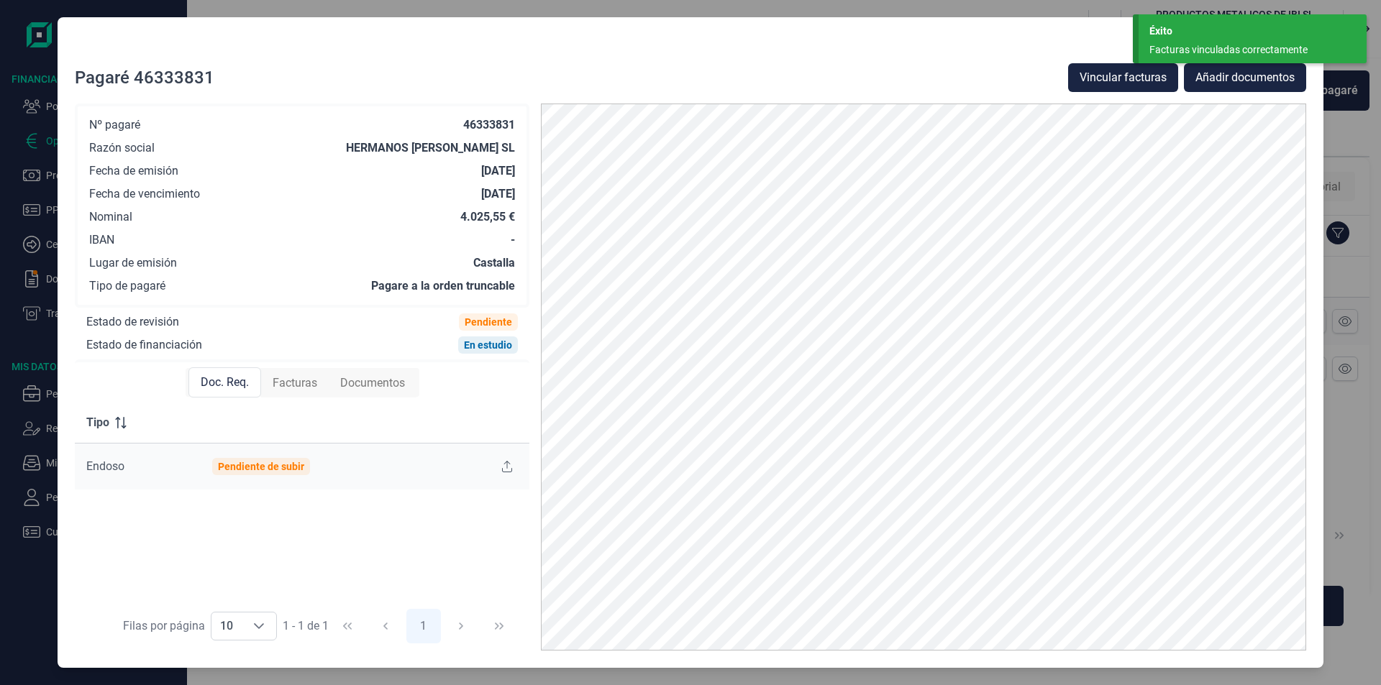
drag, startPoint x: 1193, startPoint y: 36, endPoint x: 1260, endPoint y: 60, distance: 71.0
click at [1193, 37] on div "Éxito" at bounding box center [1252, 31] width 206 height 15
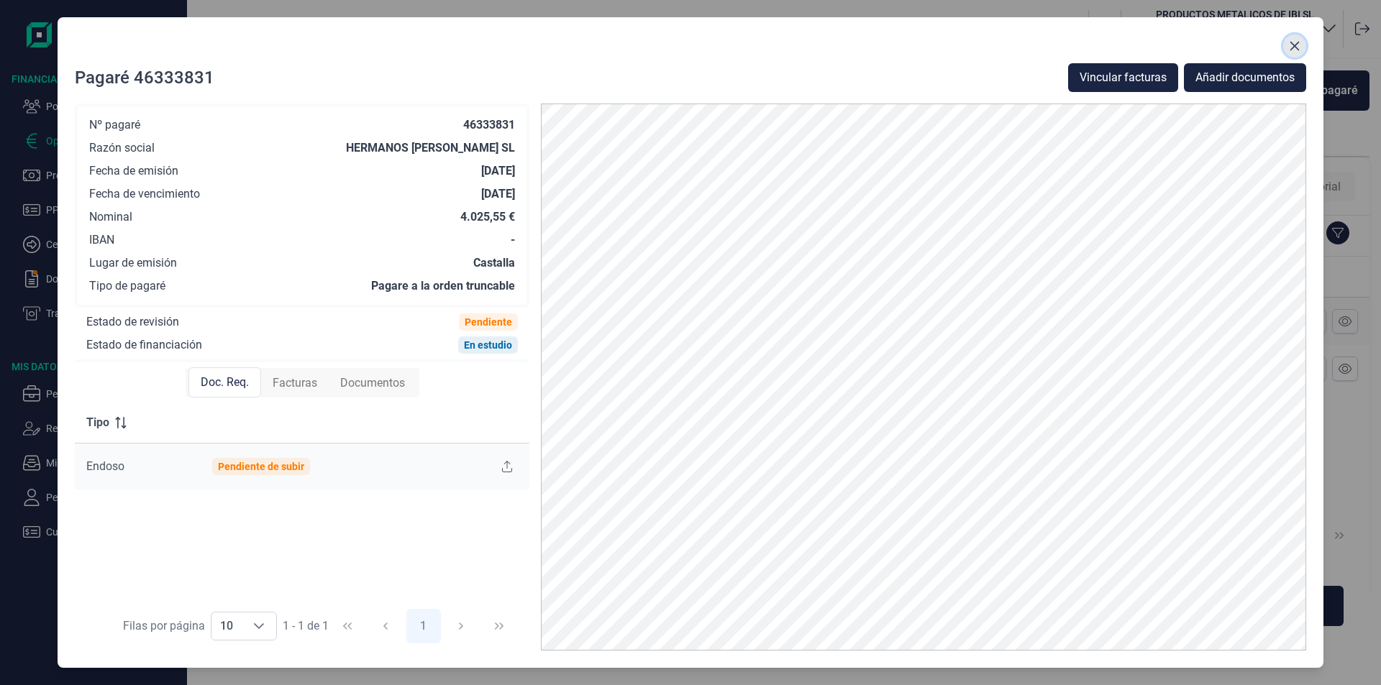
click at [1297, 45] on icon "Close" at bounding box center [1295, 46] width 12 height 12
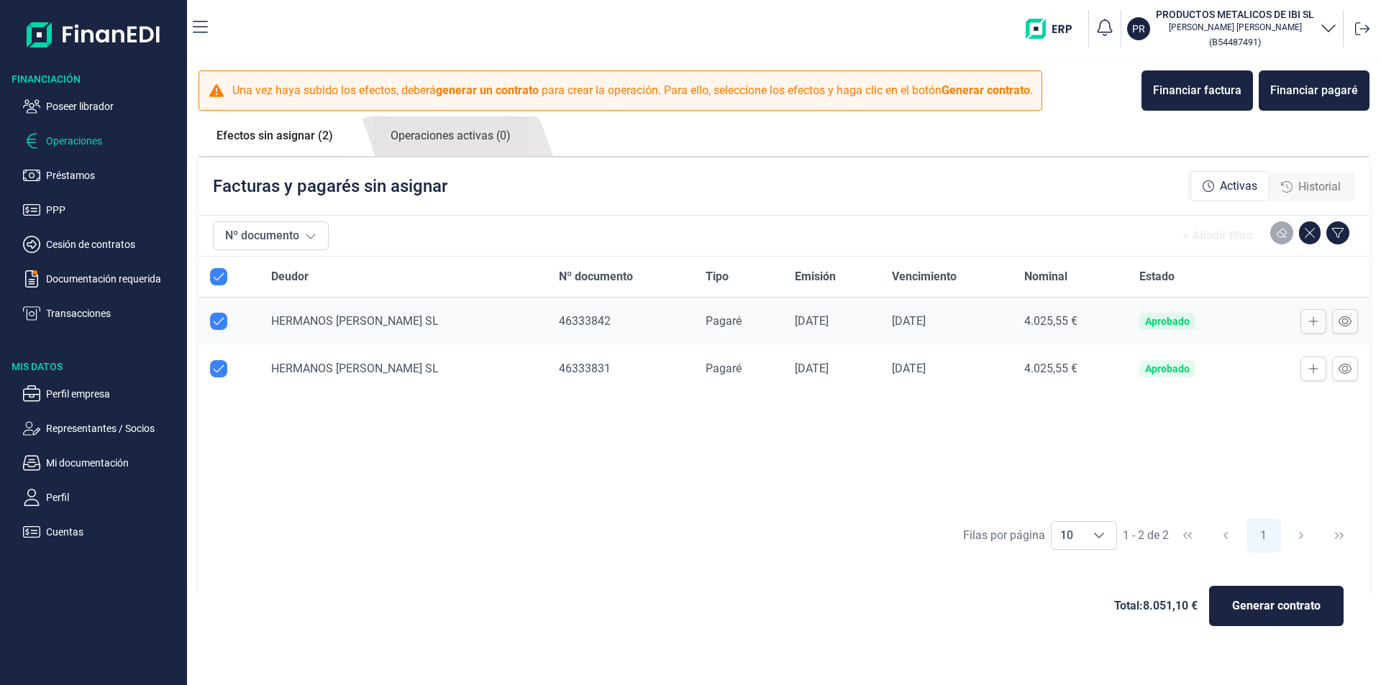
click at [600, 452] on div "Deudor Nº documento Tipo Emisión Vencimiento Nominal Estado HERMANOS [PERSON_NA…" at bounding box center [783, 384] width 1171 height 254
click at [1293, 608] on span "Generar contrato" at bounding box center [1276, 606] width 88 height 17
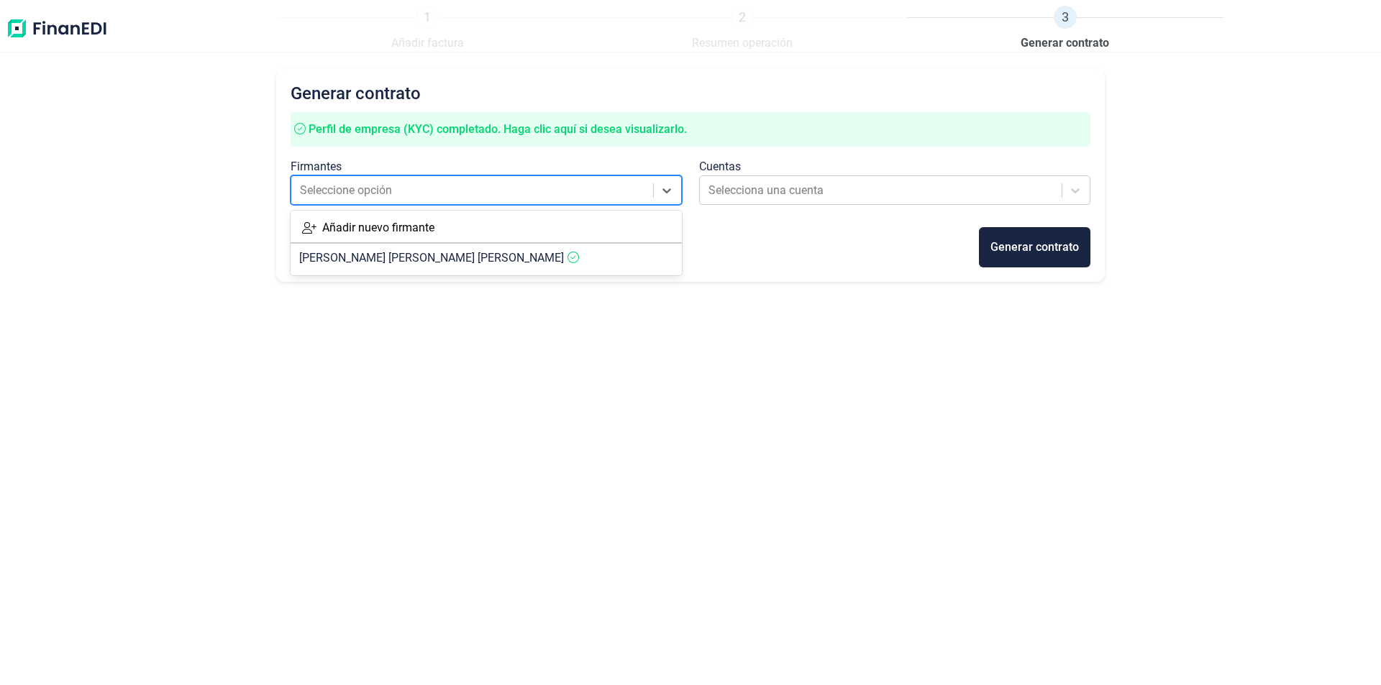
click at [463, 193] on div at bounding box center [473, 191] width 347 height 20
click at [454, 262] on span "[PERSON_NAME]" at bounding box center [431, 258] width 265 height 14
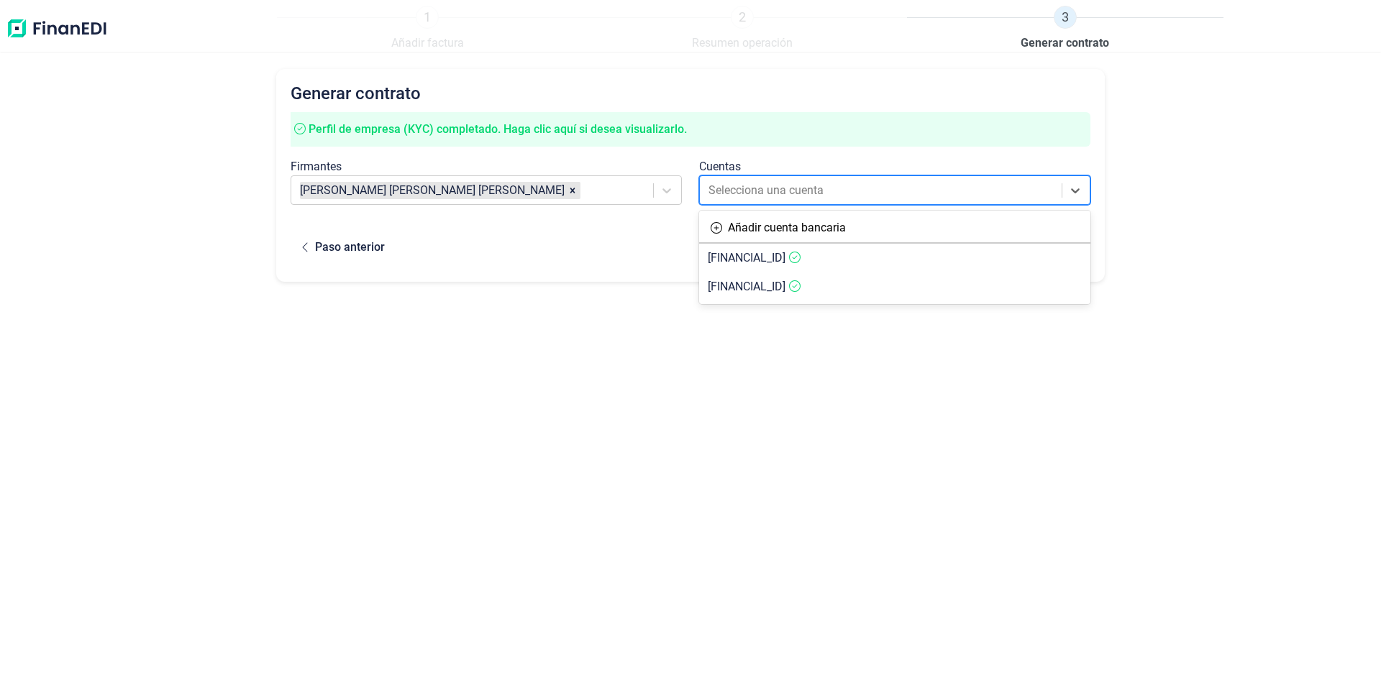
click at [817, 190] on div at bounding box center [881, 191] width 347 height 20
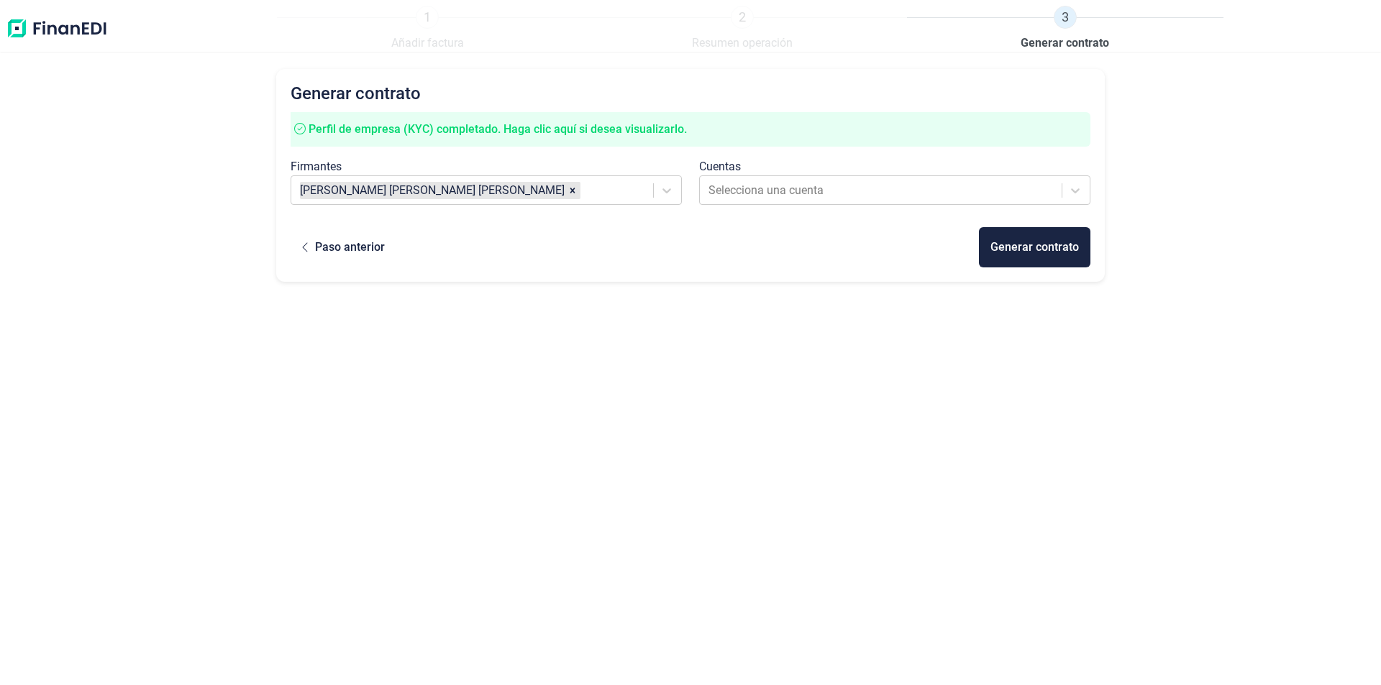
click at [44, 27] on img at bounding box center [57, 29] width 102 height 46
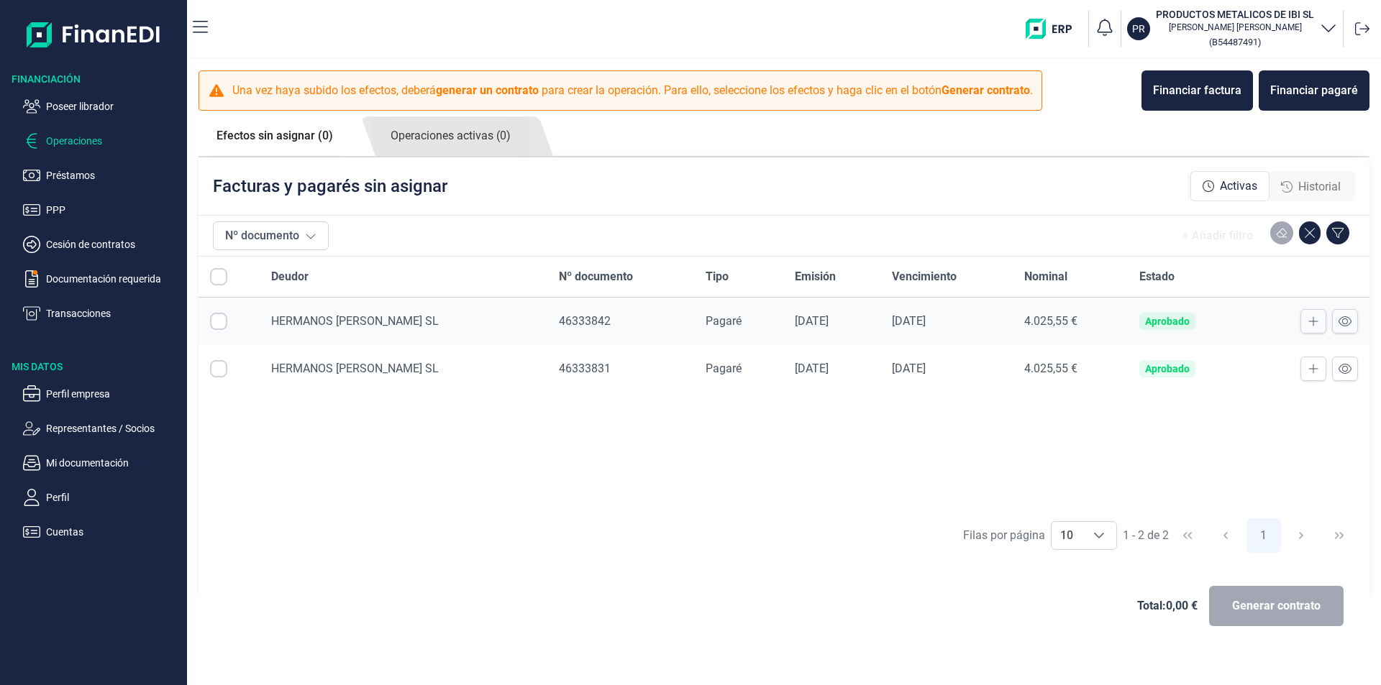
checkbox input "true"
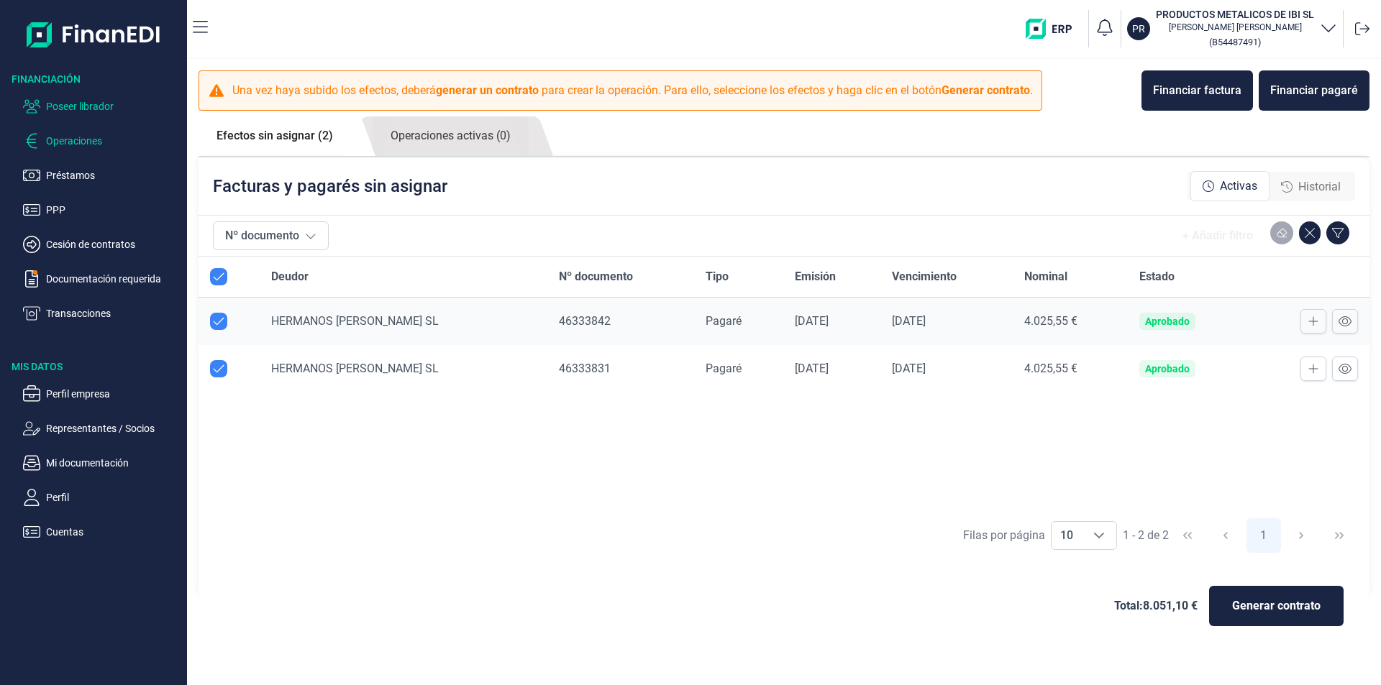
click at [89, 106] on p "Poseer librador" at bounding box center [113, 106] width 135 height 17
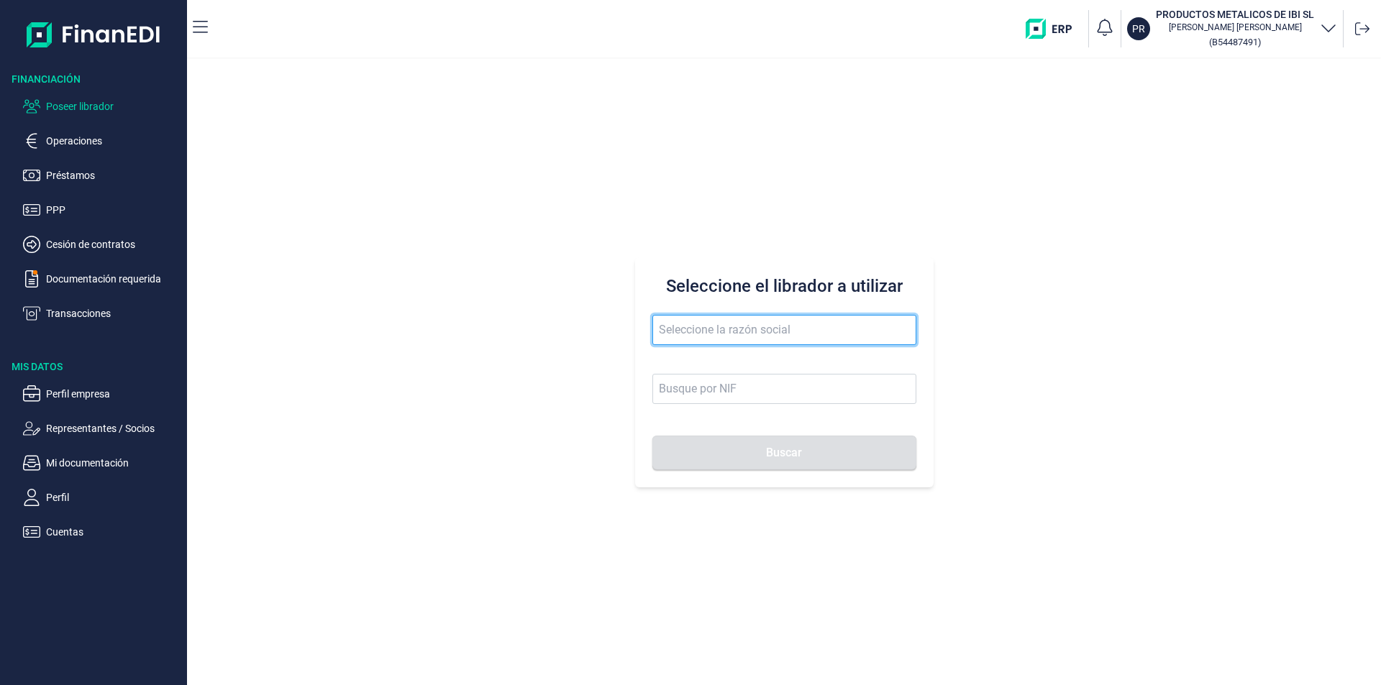
click at [671, 334] on input "text" at bounding box center [784, 330] width 264 height 30
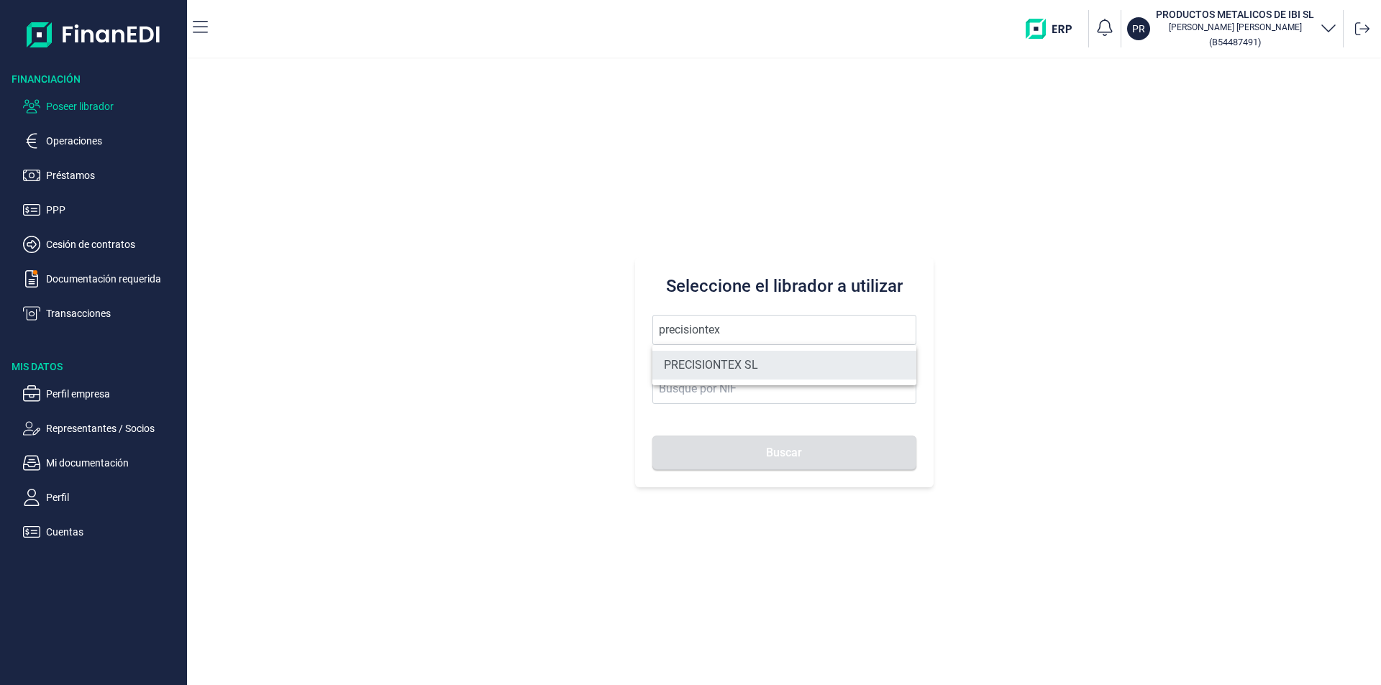
click at [706, 364] on li "PRECISIONTEX SL" at bounding box center [784, 365] width 264 height 29
type input "PRECISIONTEX SL"
type input "B97183255"
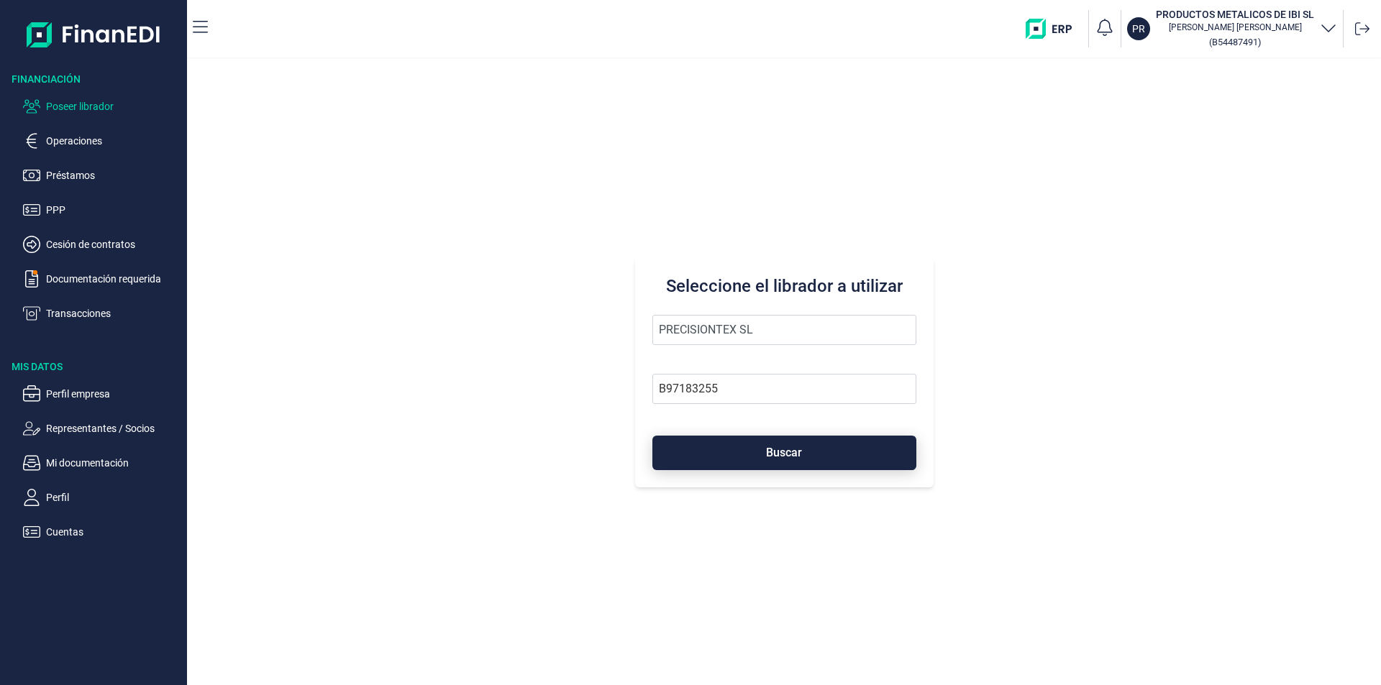
click at [736, 457] on button "Buscar" at bounding box center [784, 453] width 264 height 35
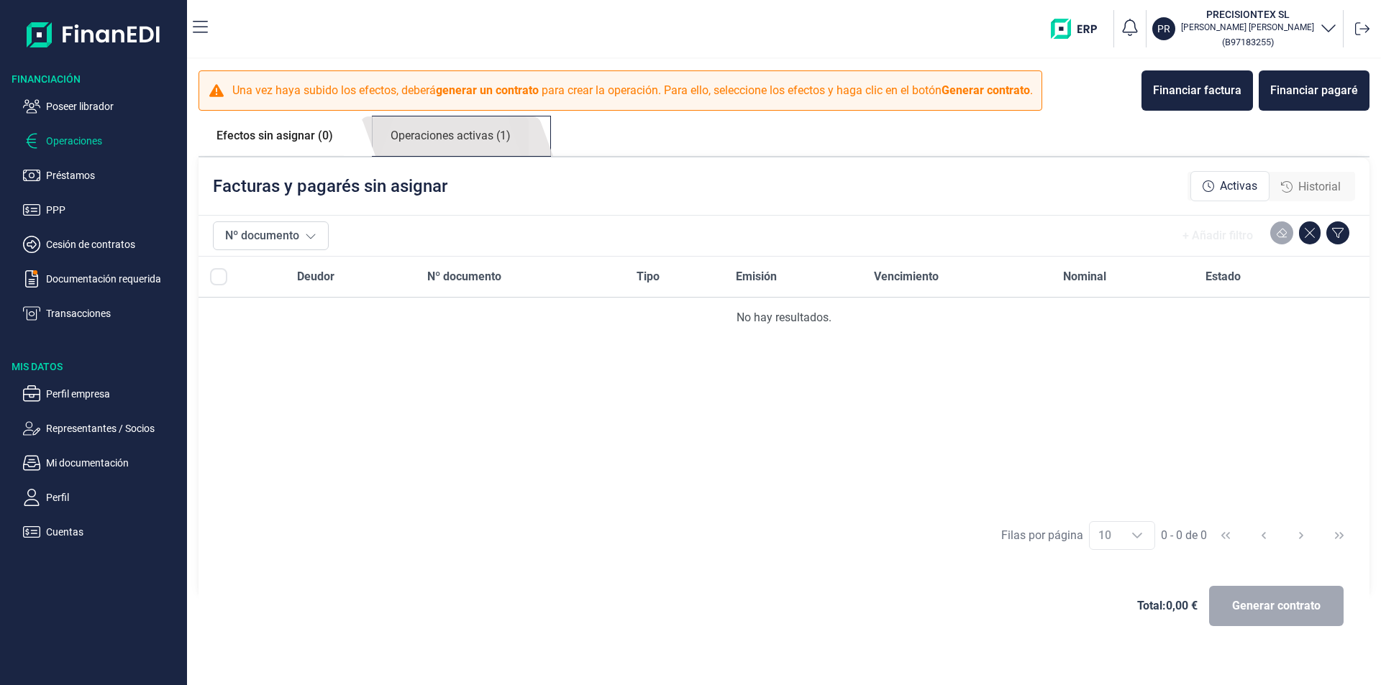
click at [451, 137] on link "Operaciones activas (1)" at bounding box center [451, 137] width 156 height 40
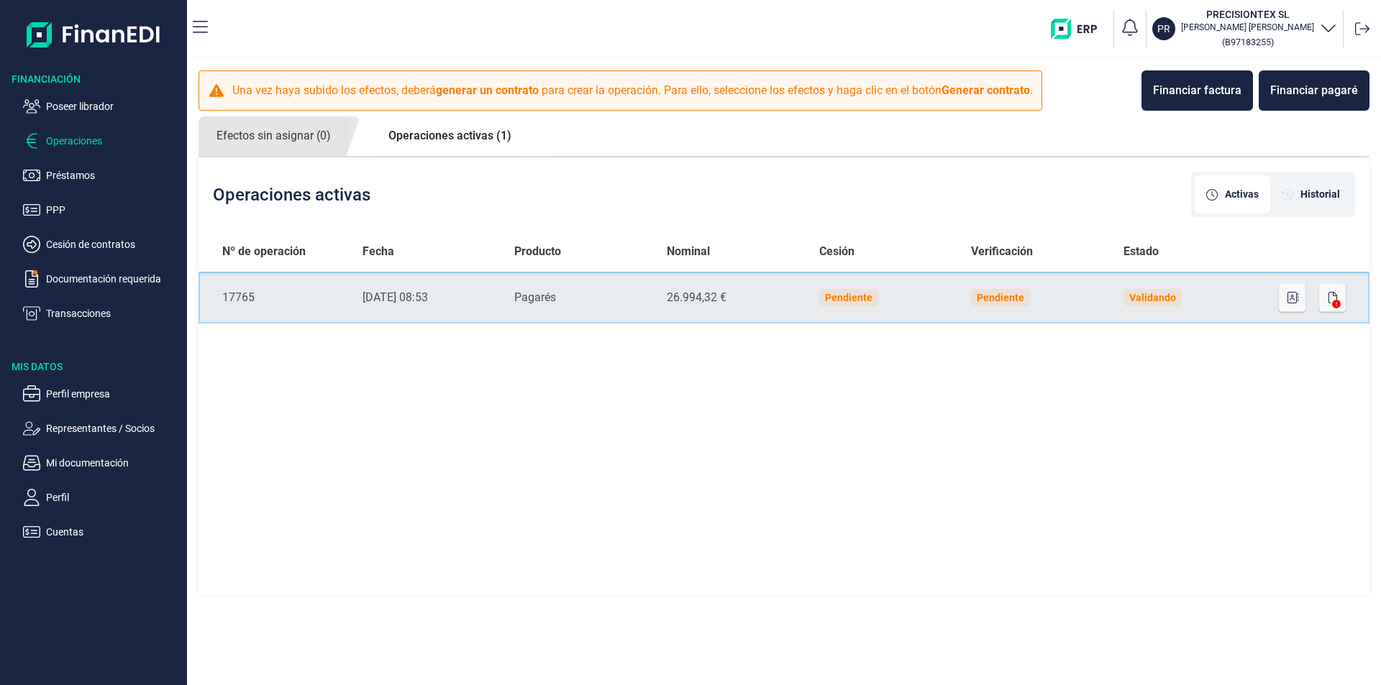
click at [1066, 296] on td "Pendiente" at bounding box center [1035, 298] width 152 height 52
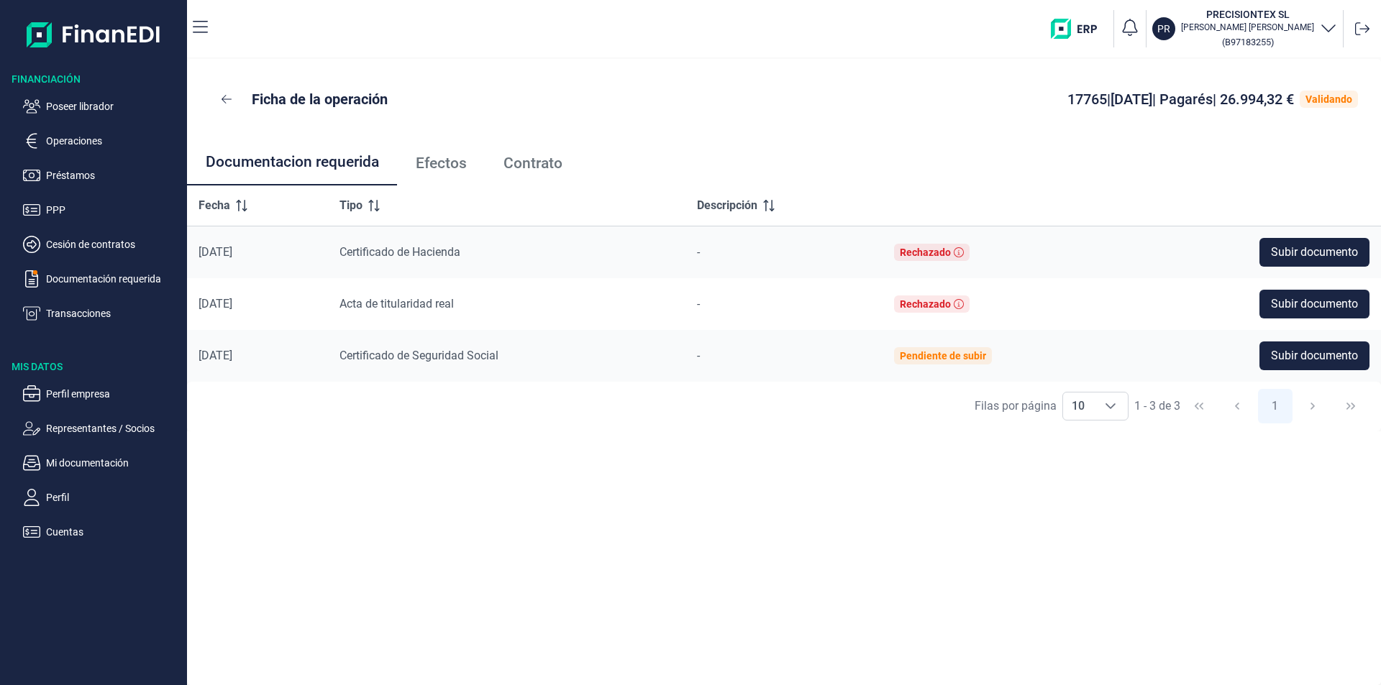
click at [445, 163] on span "Efectos" at bounding box center [441, 163] width 51 height 15
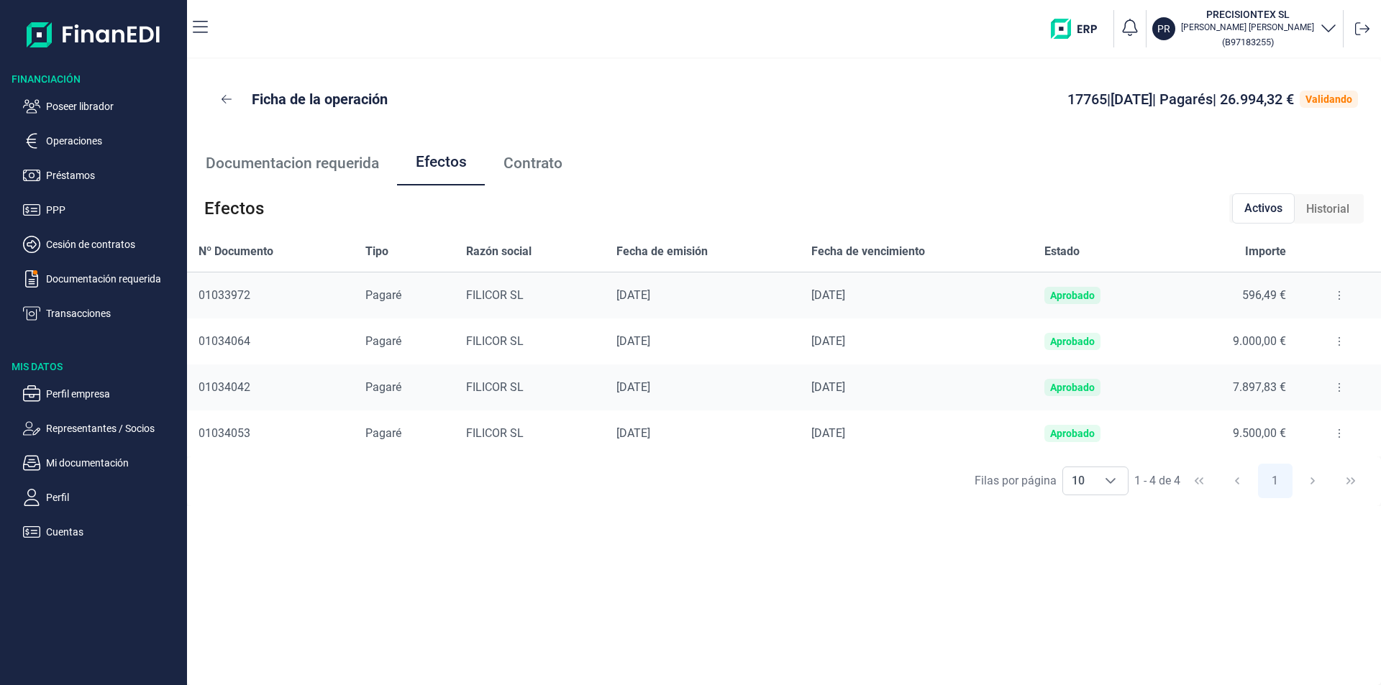
click at [1338, 297] on icon at bounding box center [1339, 296] width 3 height 12
click at [1286, 331] on span "Detalles efecto" at bounding box center [1291, 331] width 65 height 14
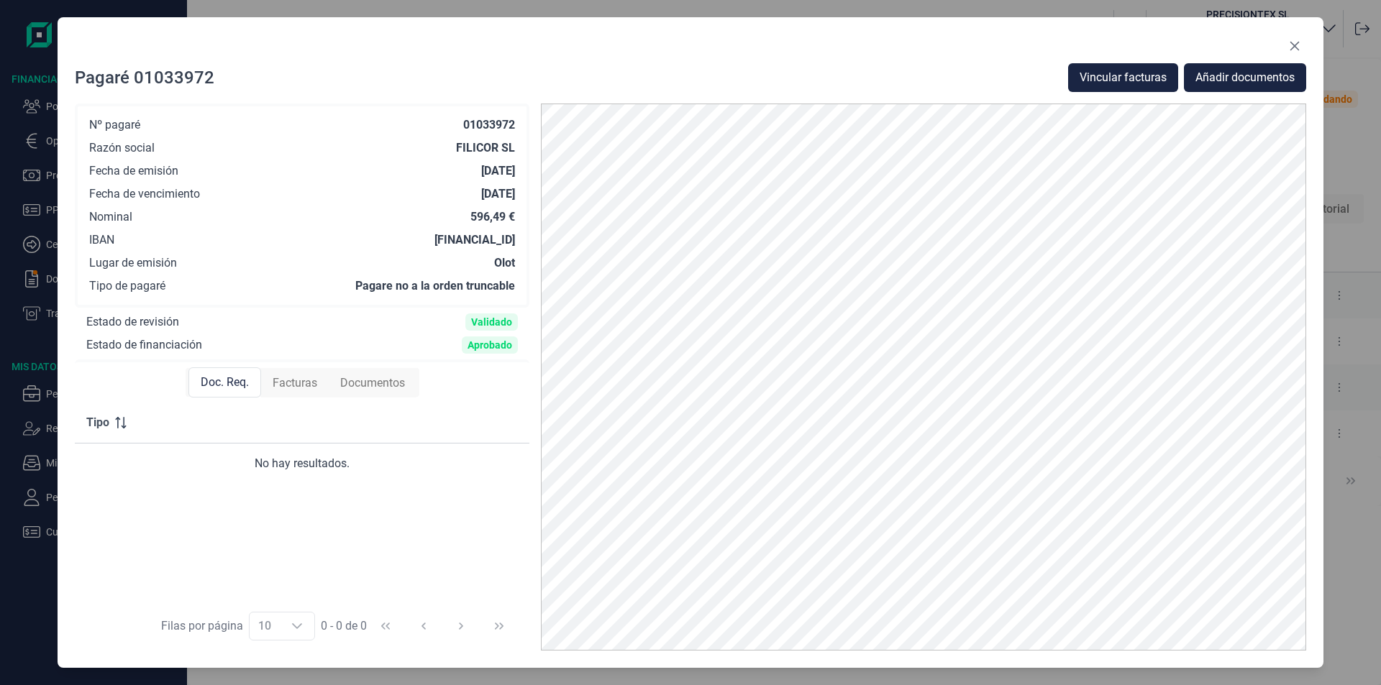
click at [298, 383] on span "Facturas" at bounding box center [295, 383] width 45 height 17
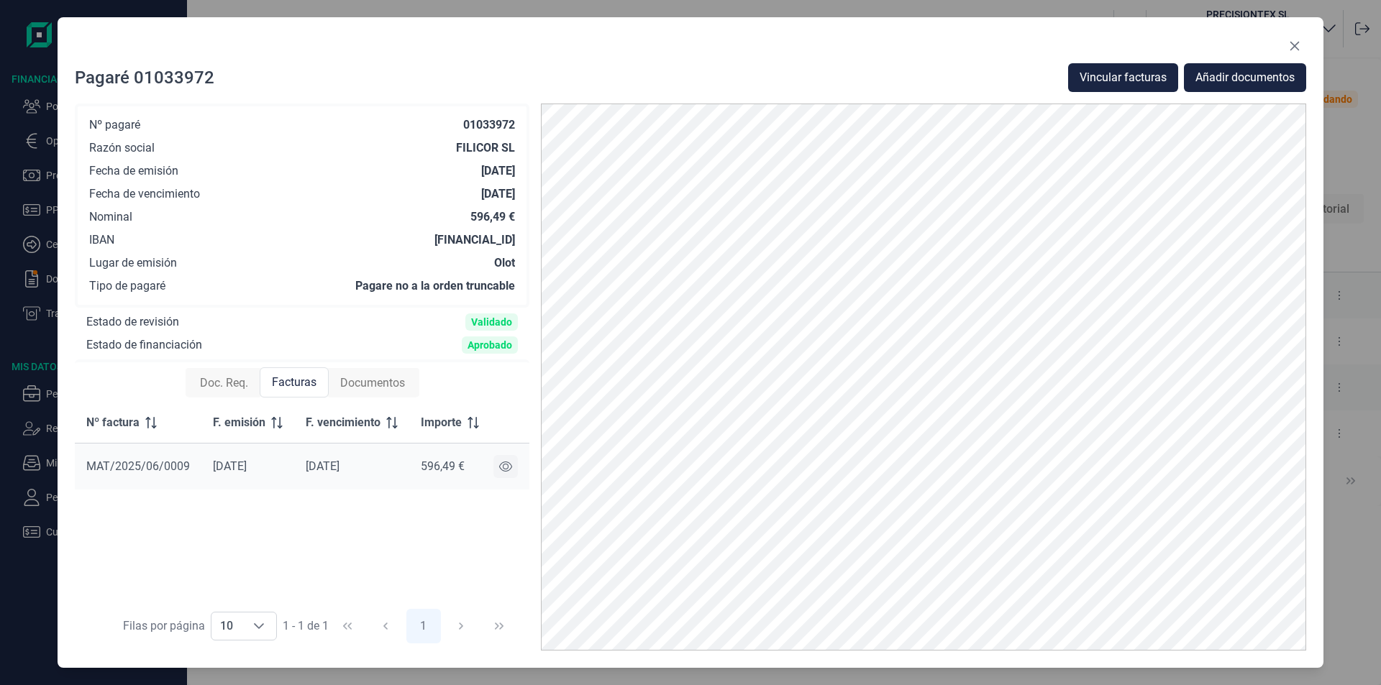
click at [505, 466] on icon at bounding box center [505, 467] width 13 height 12
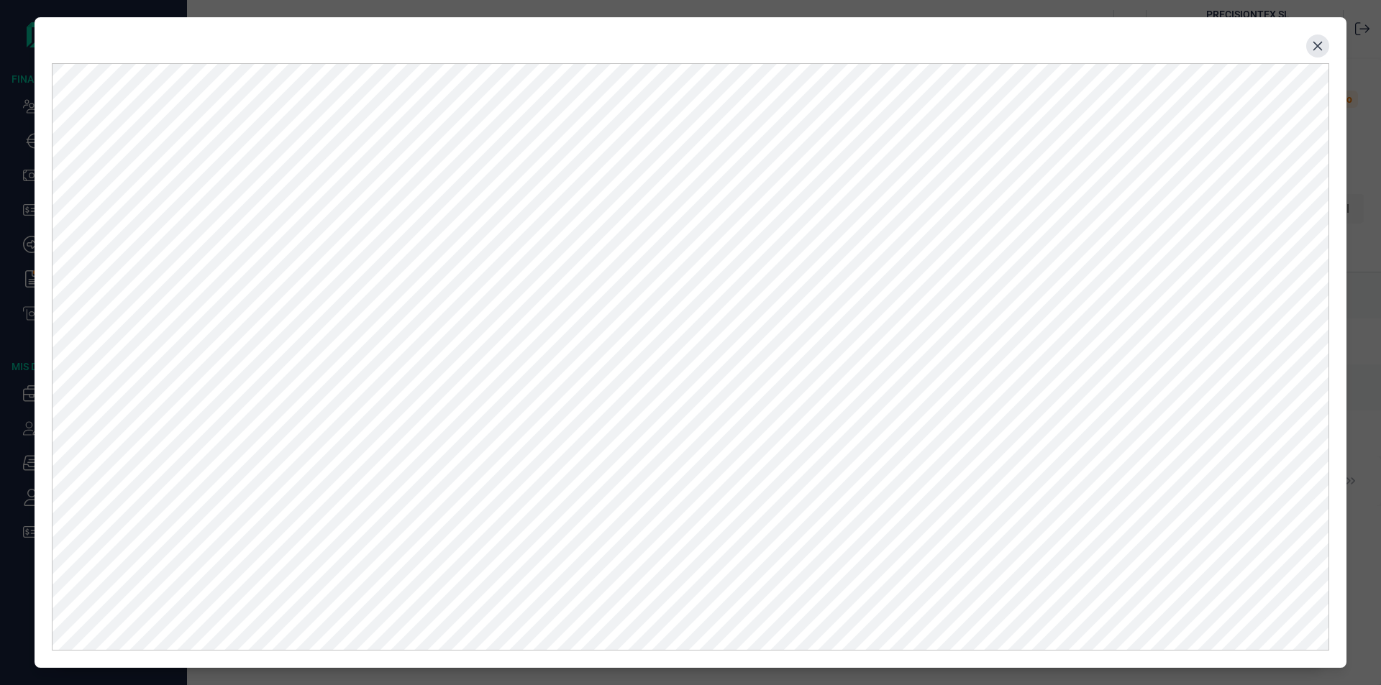
click at [1315, 41] on icon "Close" at bounding box center [1318, 46] width 12 height 12
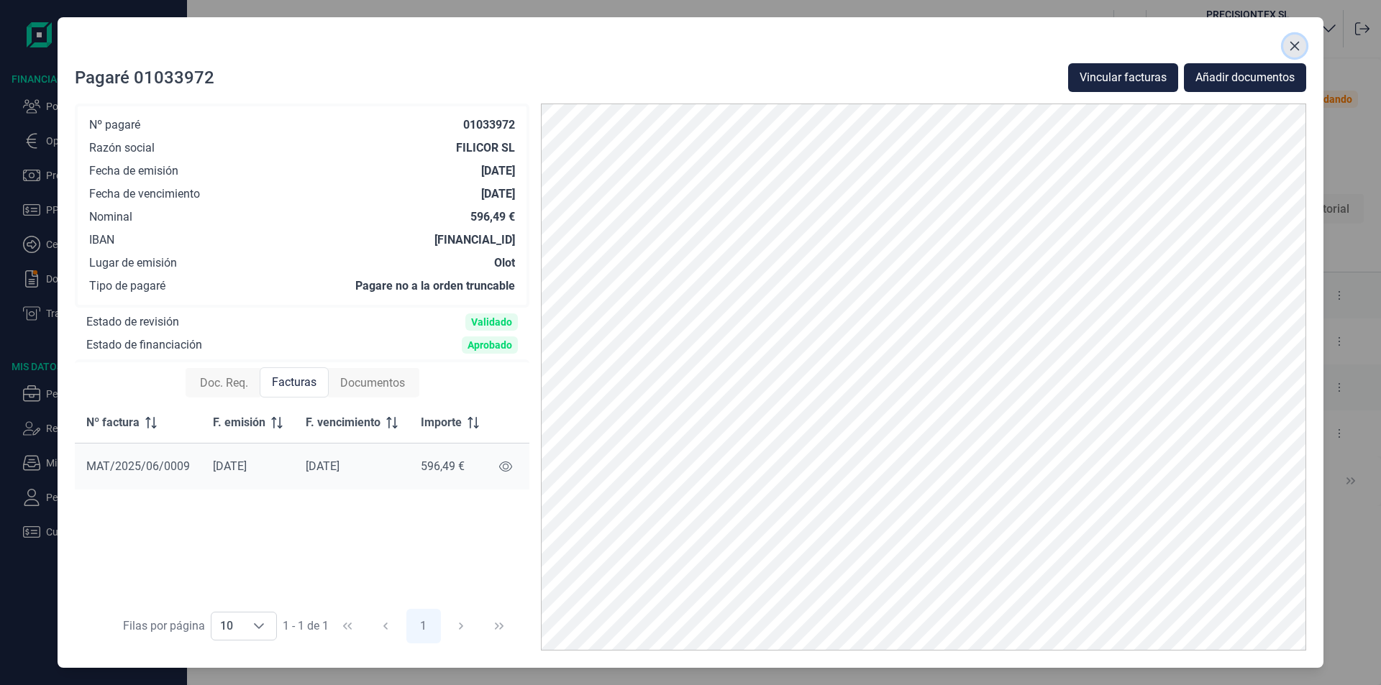
click at [1291, 40] on icon "Close" at bounding box center [1295, 46] width 12 height 12
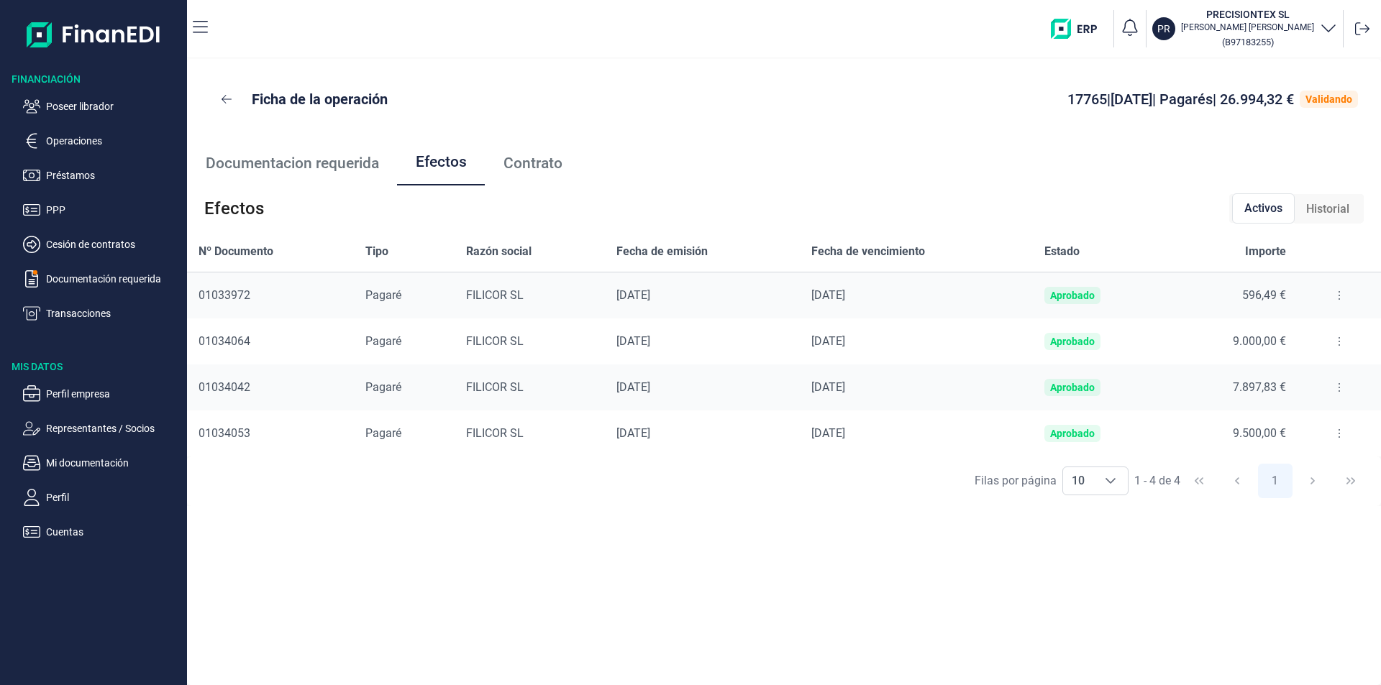
click at [1338, 342] on icon at bounding box center [1339, 342] width 3 height 12
click at [1282, 378] on span "Detalles efecto" at bounding box center [1291, 377] width 65 height 14
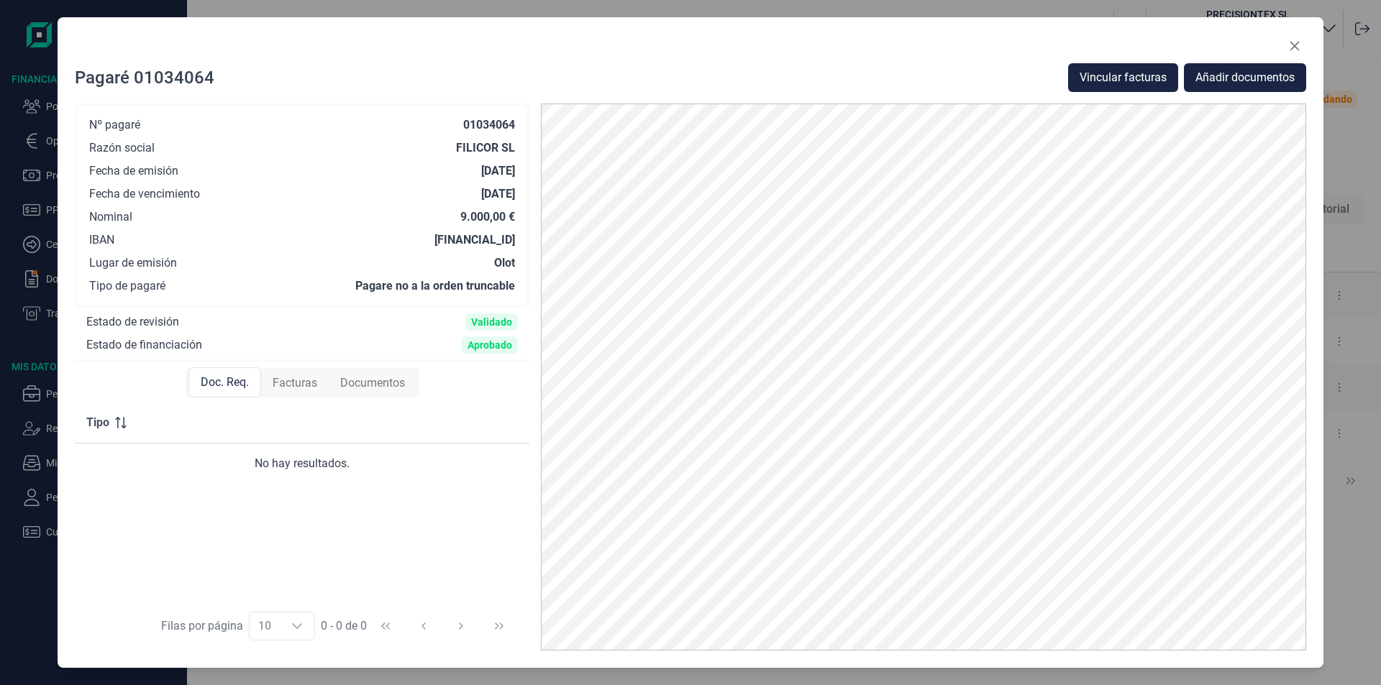
click at [301, 385] on span "Facturas" at bounding box center [295, 383] width 45 height 17
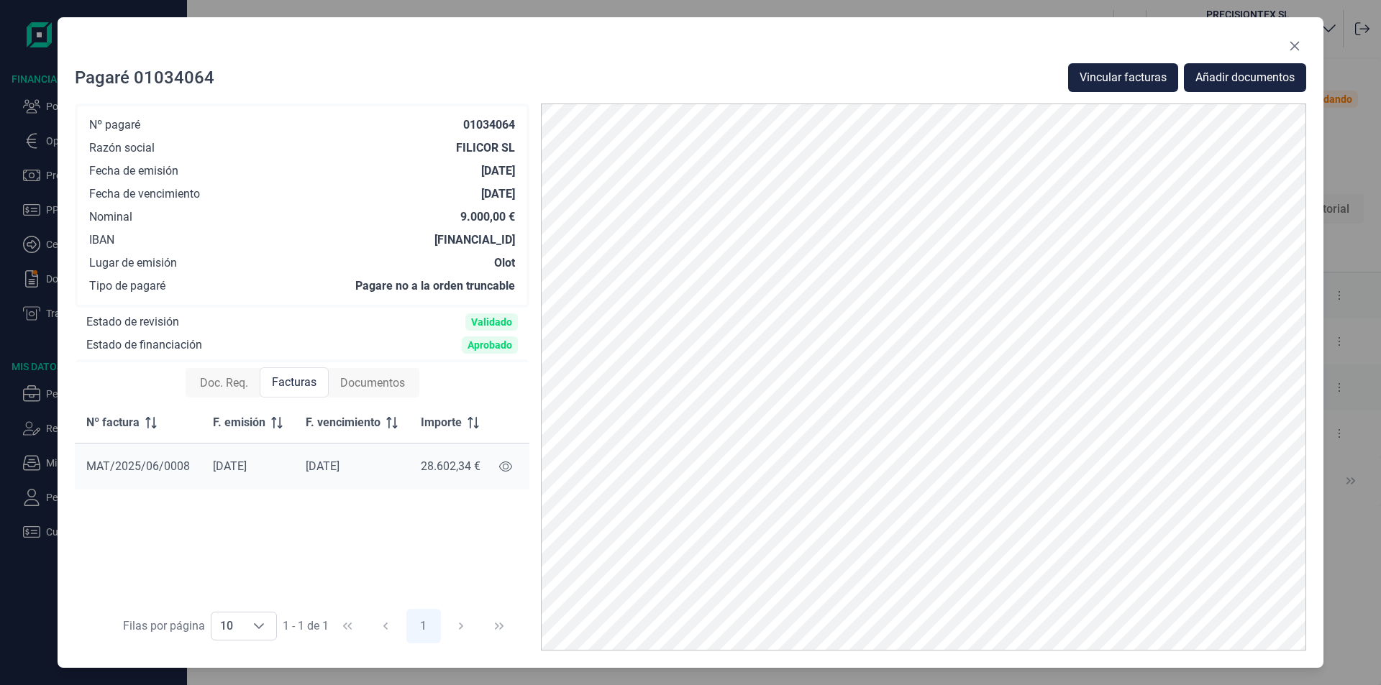
click at [372, 381] on span "Documentos" at bounding box center [372, 383] width 65 height 17
click at [414, 518] on td "Validado" at bounding box center [399, 513] width 146 height 46
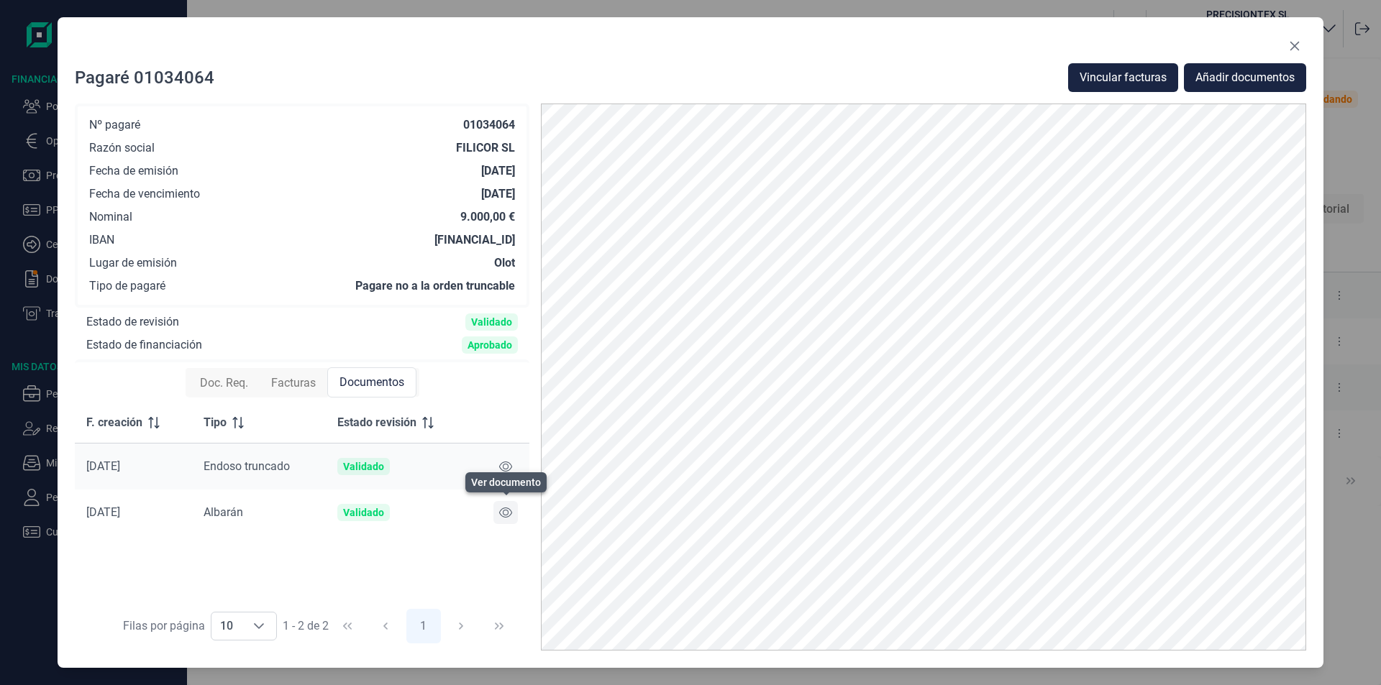
click at [503, 512] on icon at bounding box center [505, 513] width 13 height 10
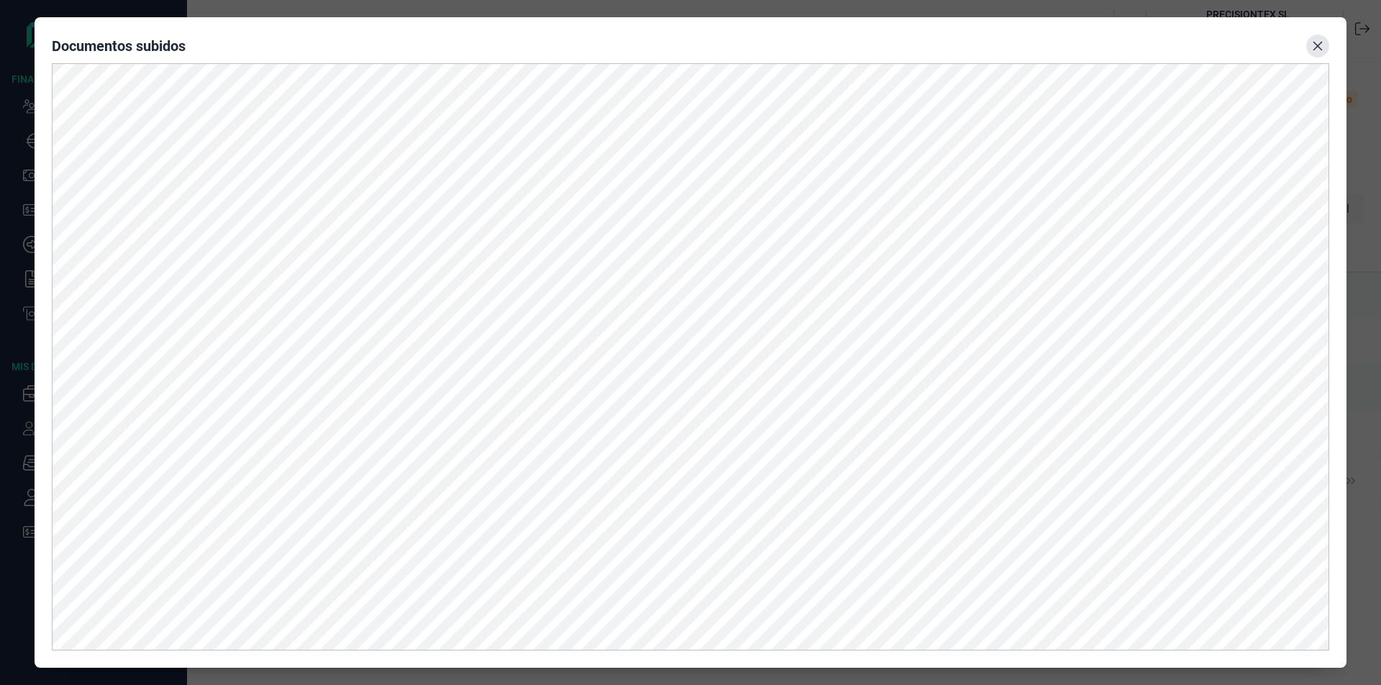
click at [1318, 48] on icon "Close" at bounding box center [1318, 46] width 12 height 12
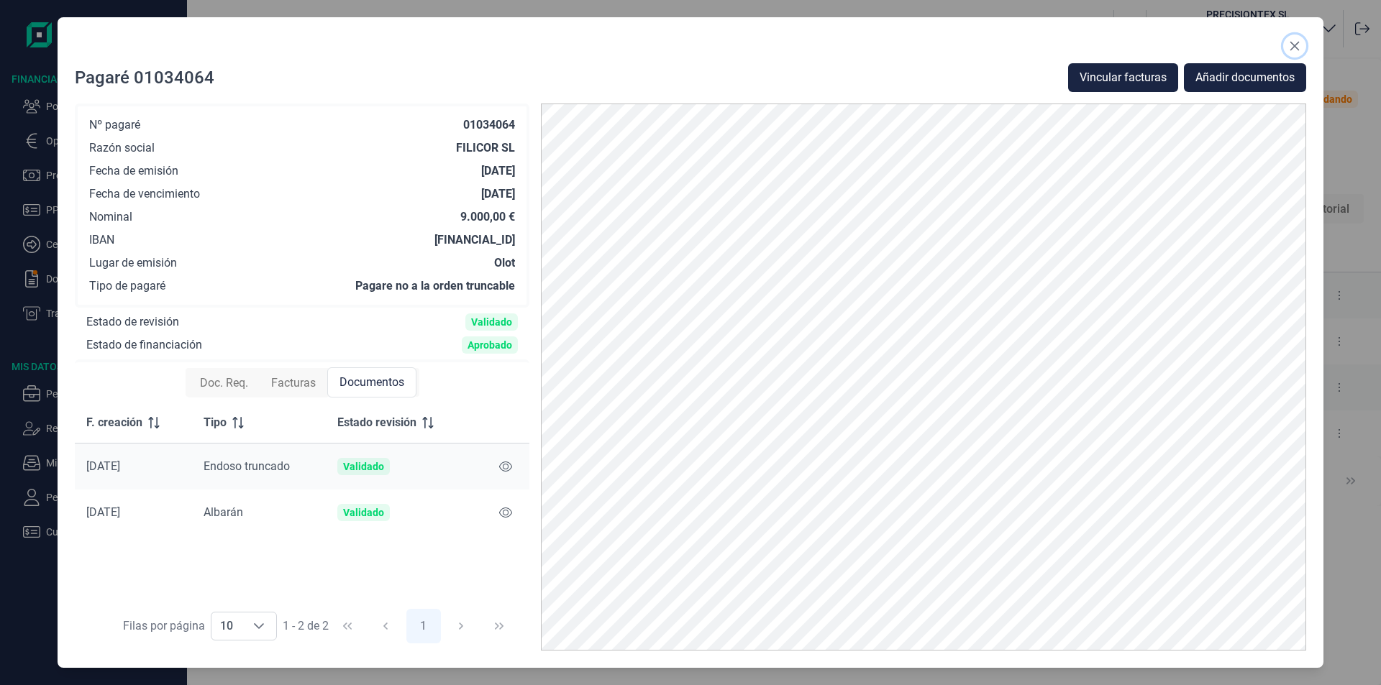
drag, startPoint x: 1301, startPoint y: 45, endPoint x: 1292, endPoint y: 60, distance: 17.8
click at [1300, 45] on button "Close" at bounding box center [1294, 46] width 23 height 23
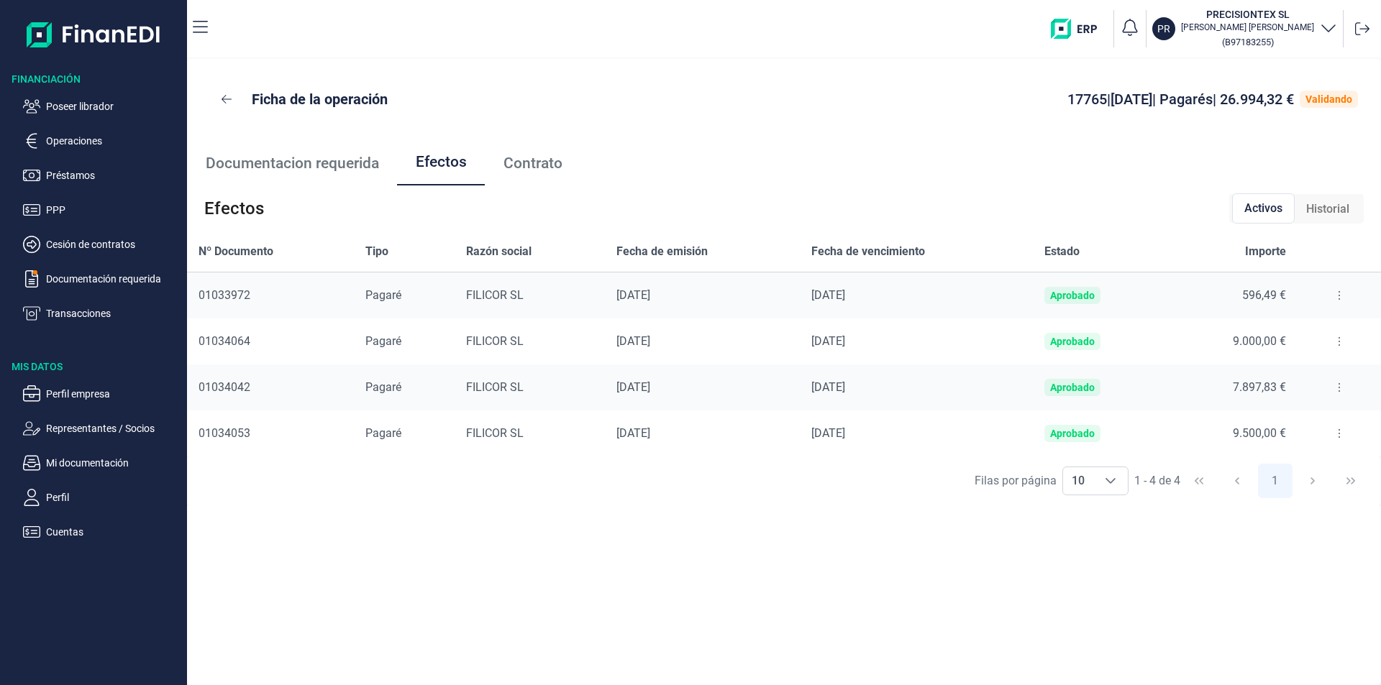
click at [1328, 292] on button at bounding box center [1339, 295] width 26 height 23
click at [1295, 328] on span "Detalles efecto" at bounding box center [1291, 331] width 65 height 14
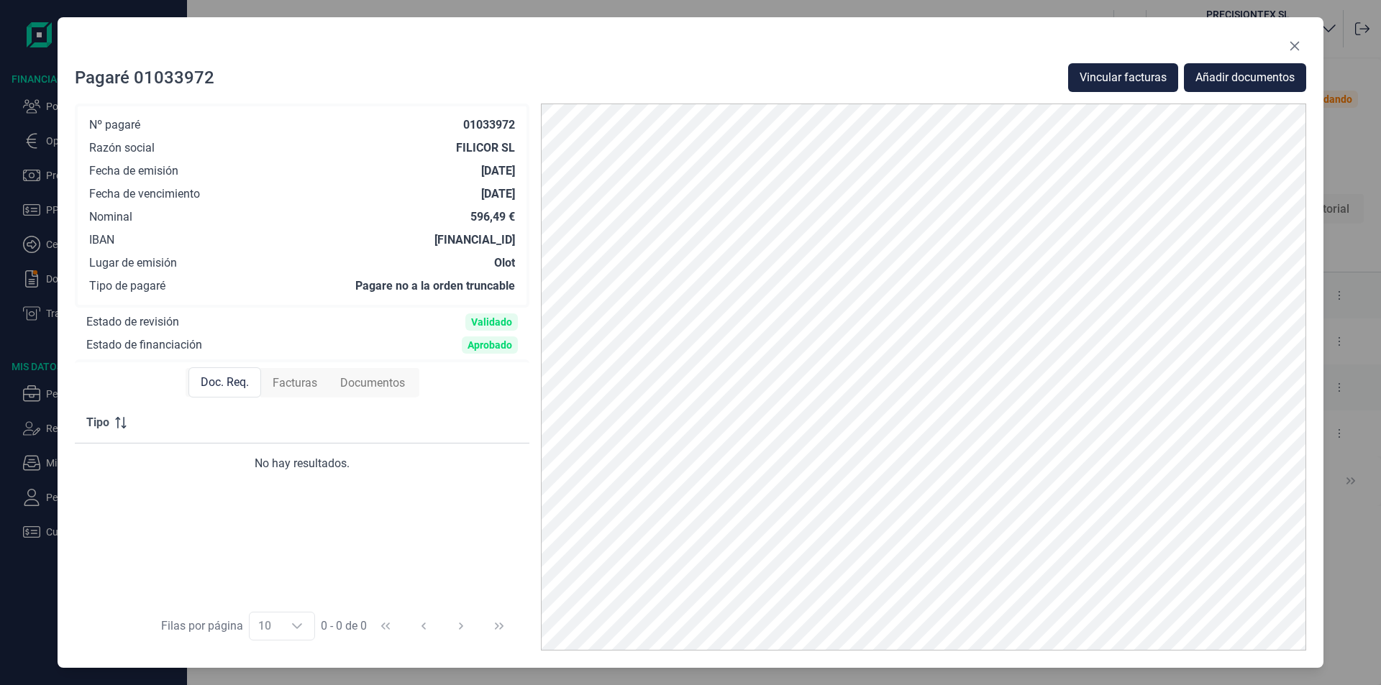
click at [360, 385] on span "Documentos" at bounding box center [372, 383] width 65 height 17
click at [295, 383] on span "Facturas" at bounding box center [293, 383] width 45 height 17
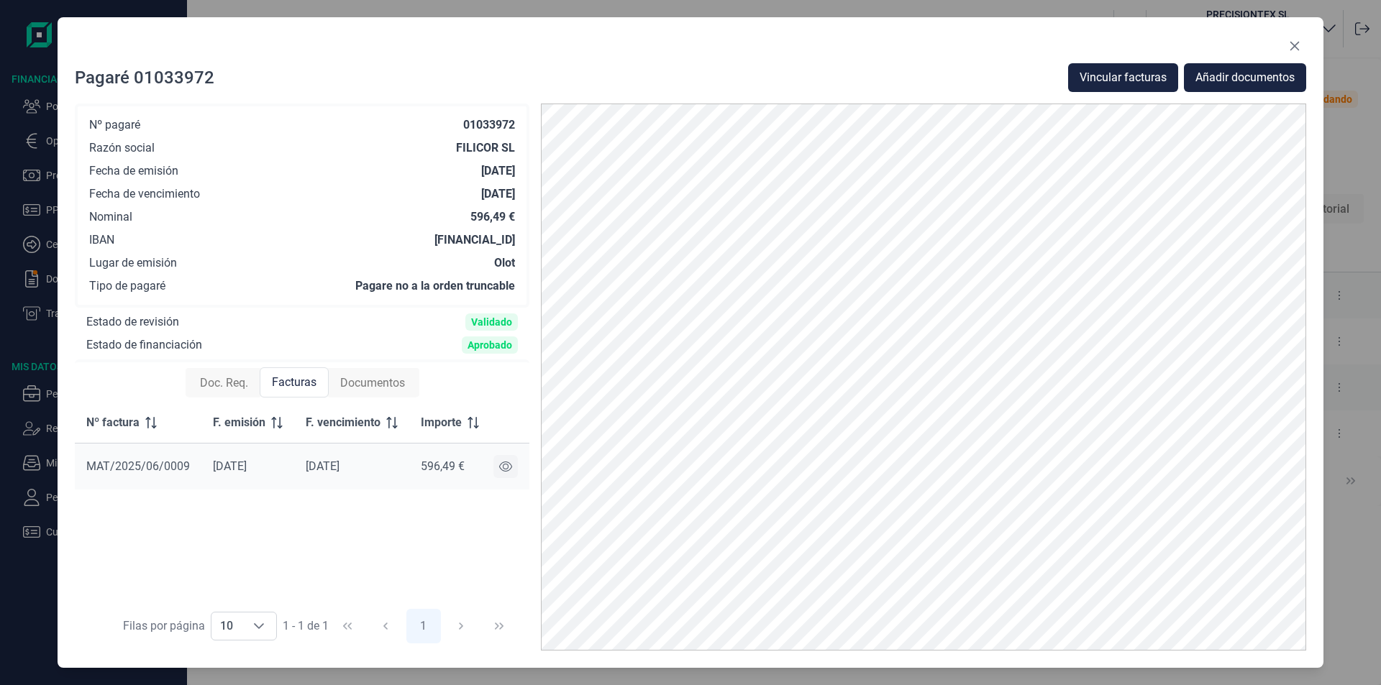
click at [506, 465] on icon at bounding box center [505, 467] width 13 height 12
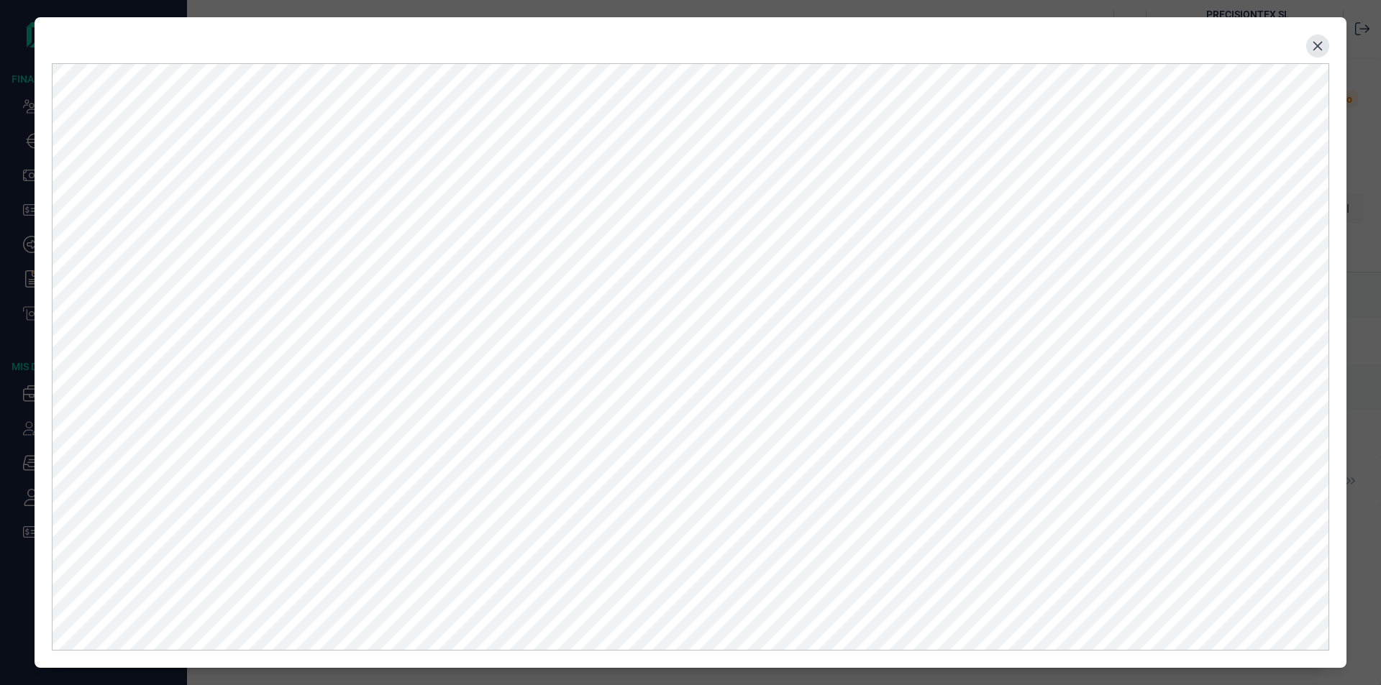
click at [1314, 46] on icon "Close" at bounding box center [1318, 46] width 12 height 12
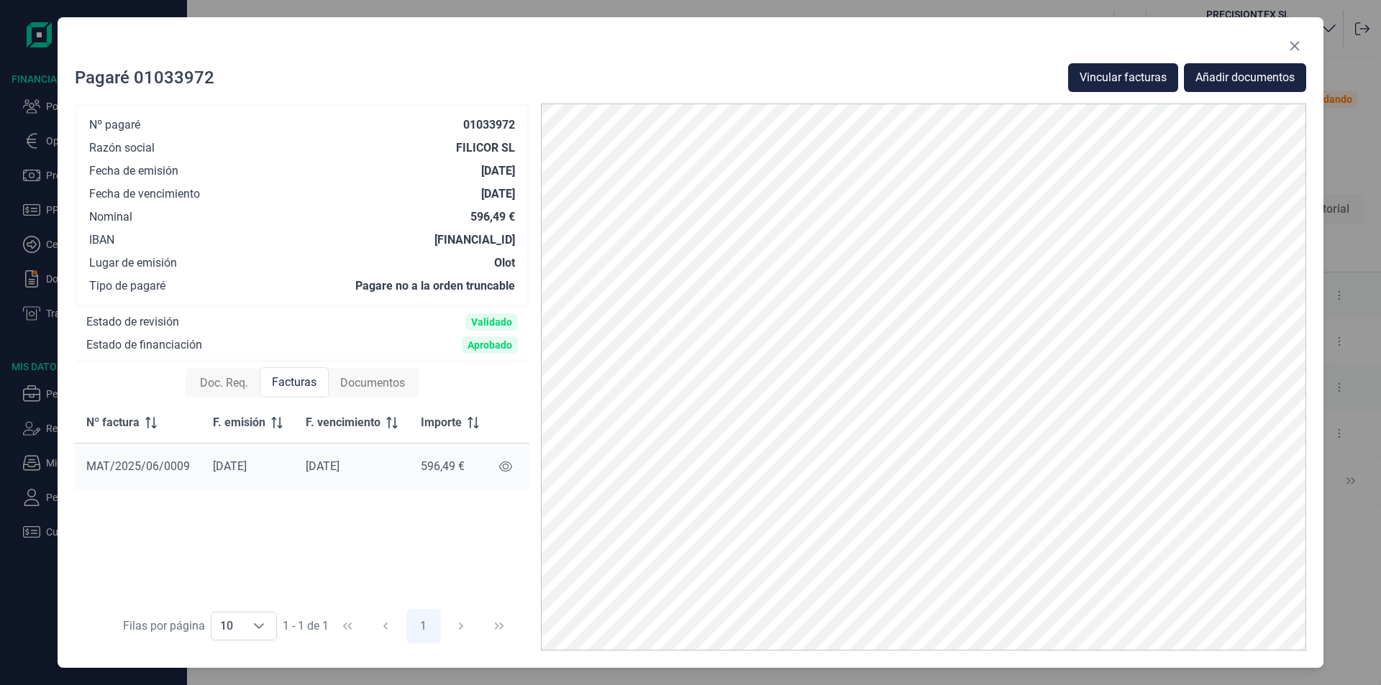
click at [391, 383] on span "Documentos" at bounding box center [372, 383] width 65 height 17
click at [1296, 44] on icon "Close" at bounding box center [1294, 46] width 9 height 9
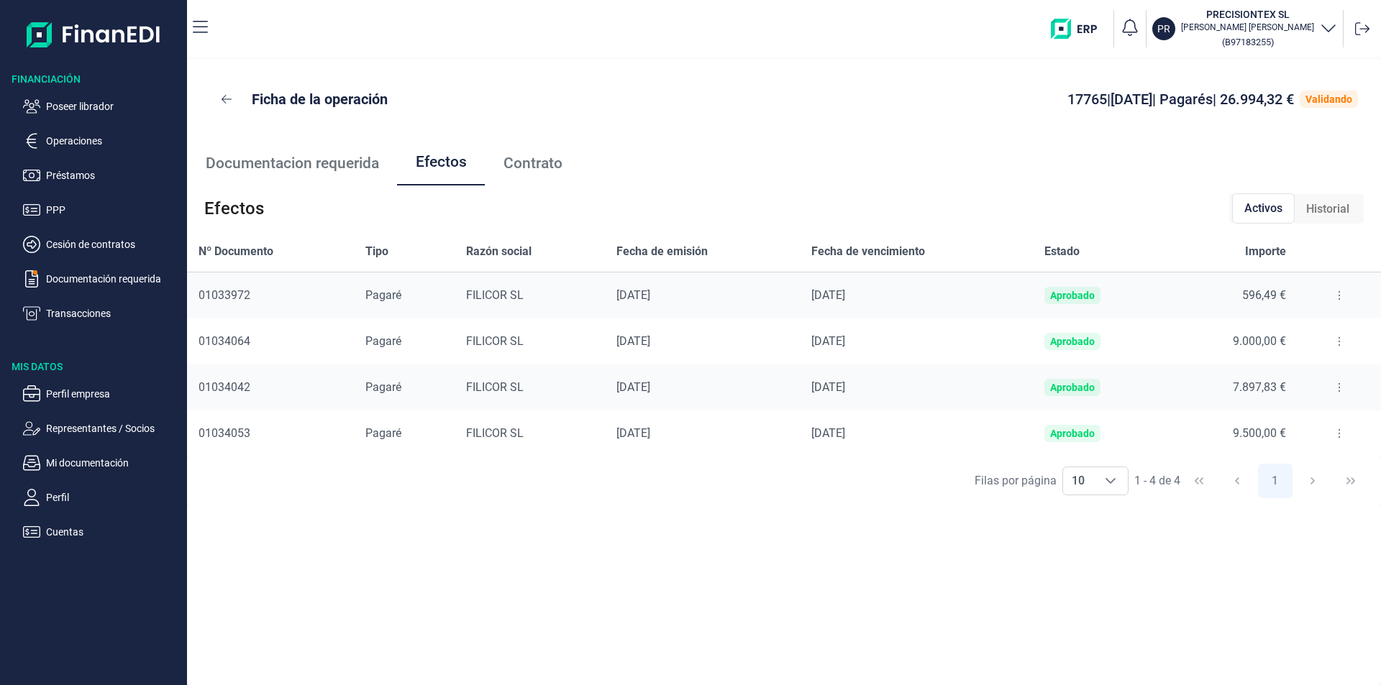
click at [1329, 293] on button at bounding box center [1339, 295] width 26 height 23
click at [1284, 329] on span "Detalles efecto" at bounding box center [1291, 331] width 65 height 14
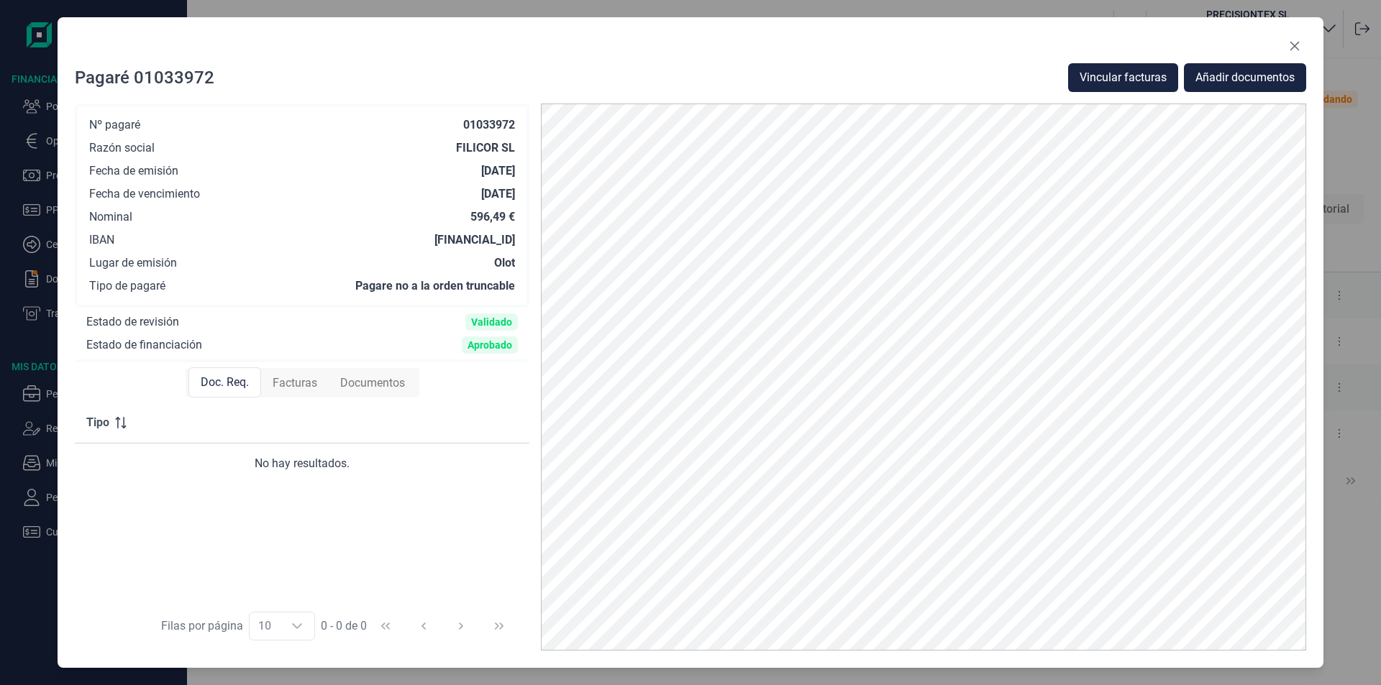
click at [367, 387] on span "Documentos" at bounding box center [372, 383] width 65 height 17
click at [296, 376] on span "Facturas" at bounding box center [293, 383] width 45 height 17
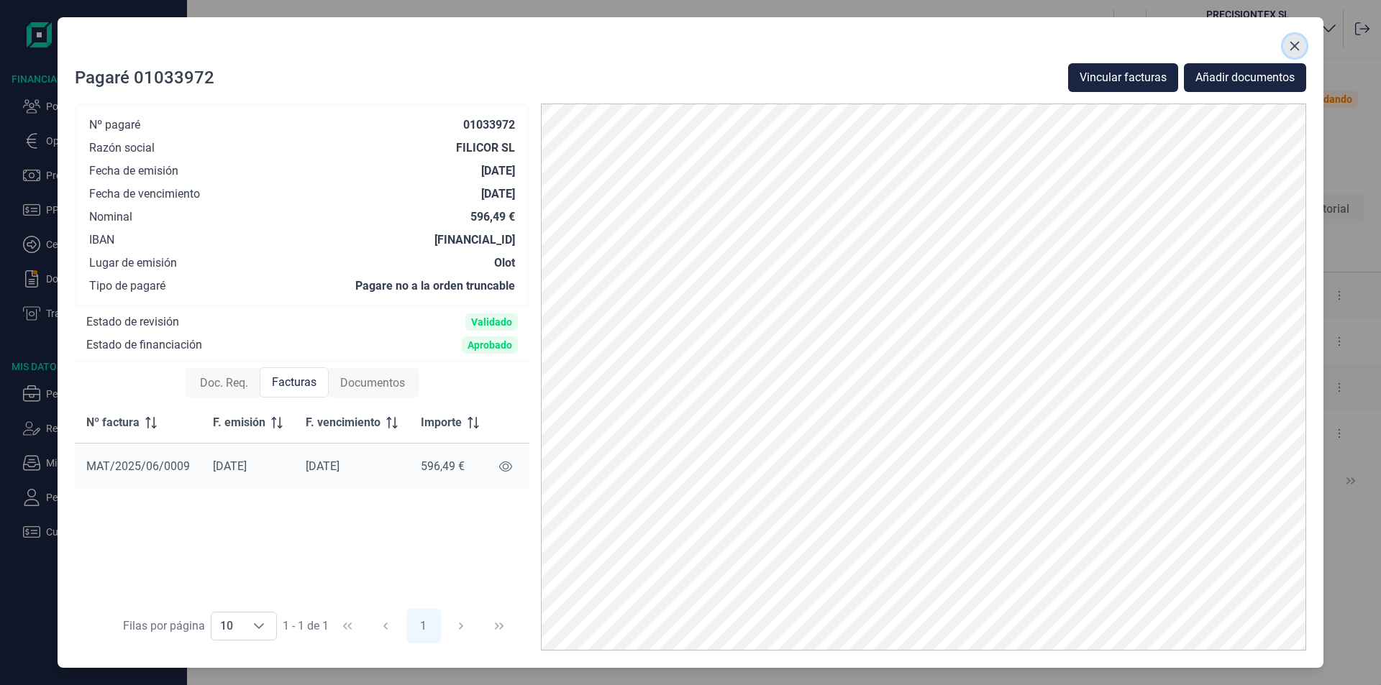
click at [1293, 42] on icon "Close" at bounding box center [1295, 46] width 12 height 12
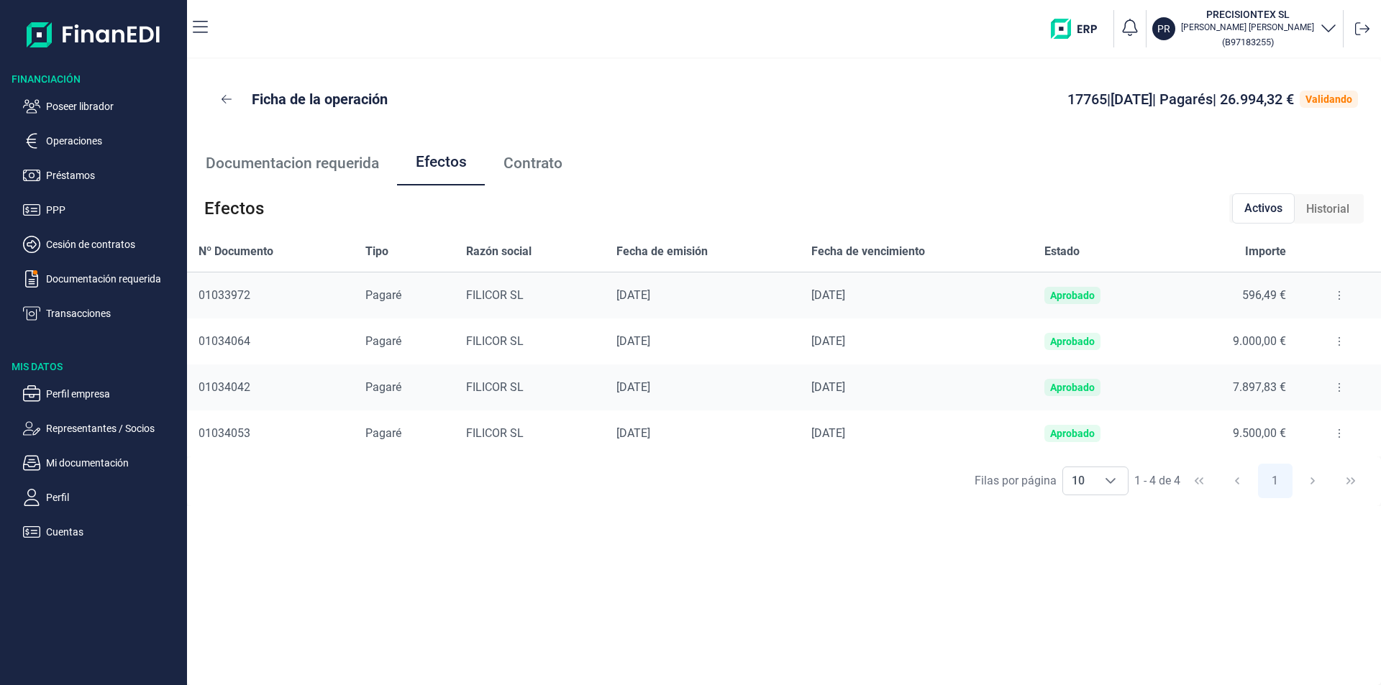
click at [1338, 337] on icon at bounding box center [1339, 342] width 3 height 12
click at [1284, 379] on span "Detalles efecto" at bounding box center [1291, 377] width 65 height 14
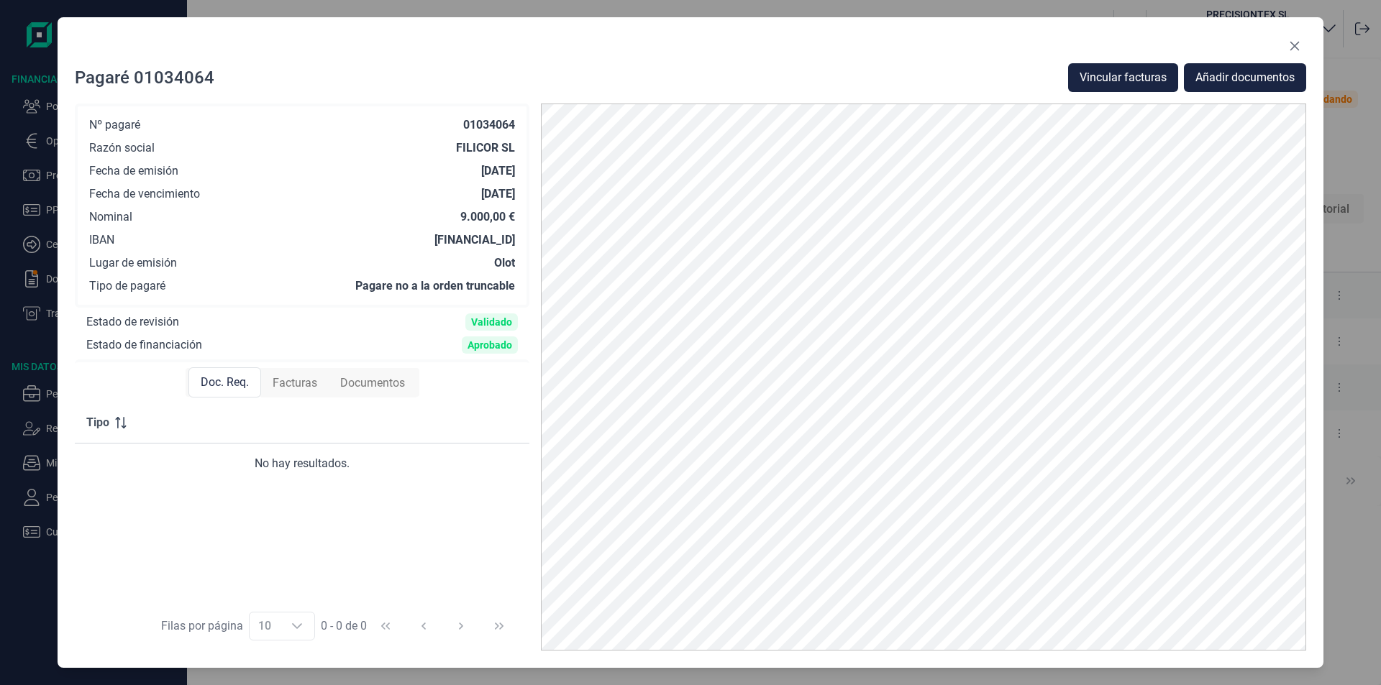
click at [301, 380] on span "Facturas" at bounding box center [295, 383] width 45 height 17
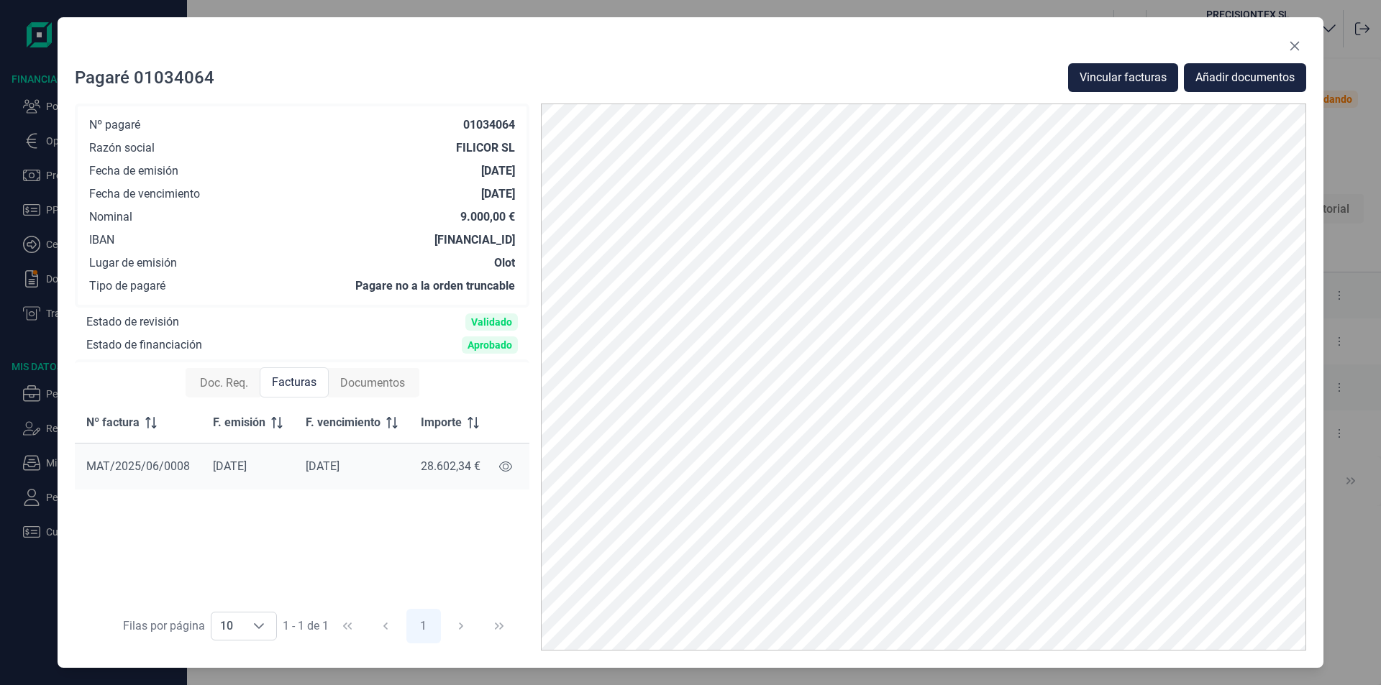
click at [373, 385] on span "Documentos" at bounding box center [372, 383] width 65 height 17
drag, startPoint x: 424, startPoint y: 512, endPoint x: 505, endPoint y: 517, distance: 80.7
click at [427, 513] on td "Validado" at bounding box center [399, 513] width 146 height 46
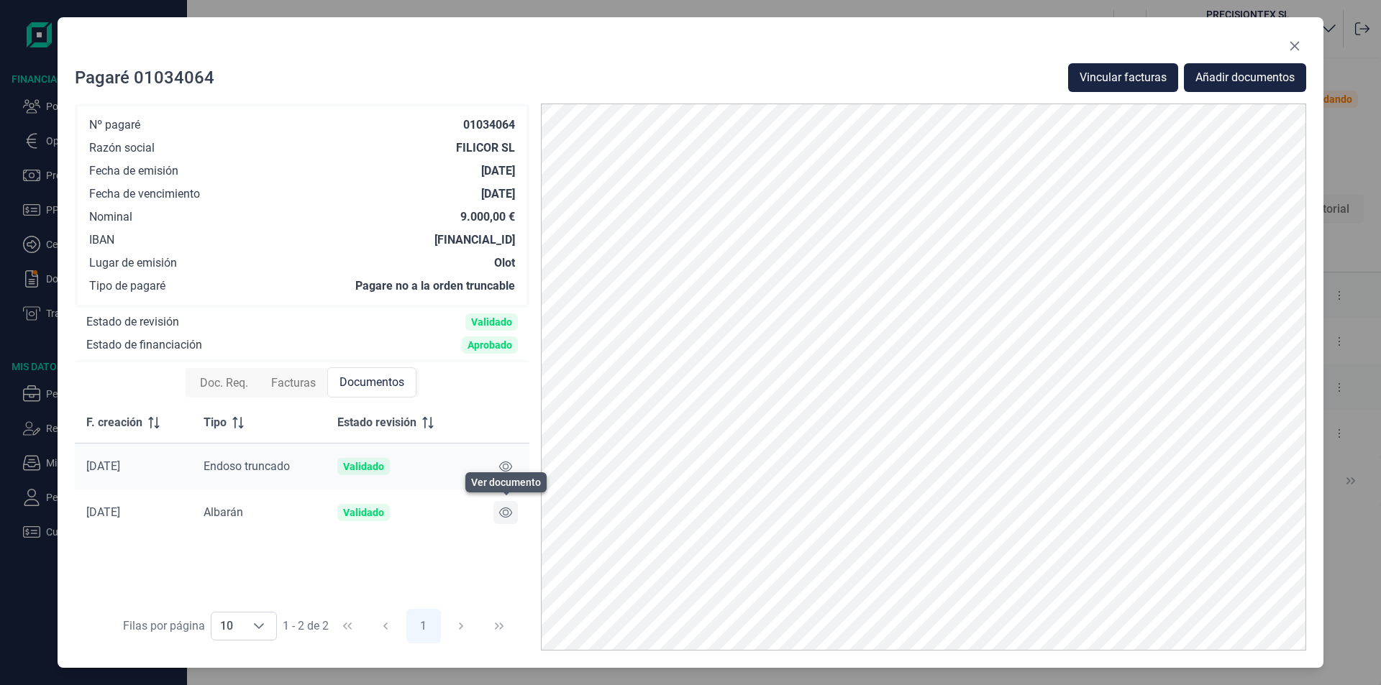
click at [508, 512] on icon at bounding box center [505, 513] width 13 height 12
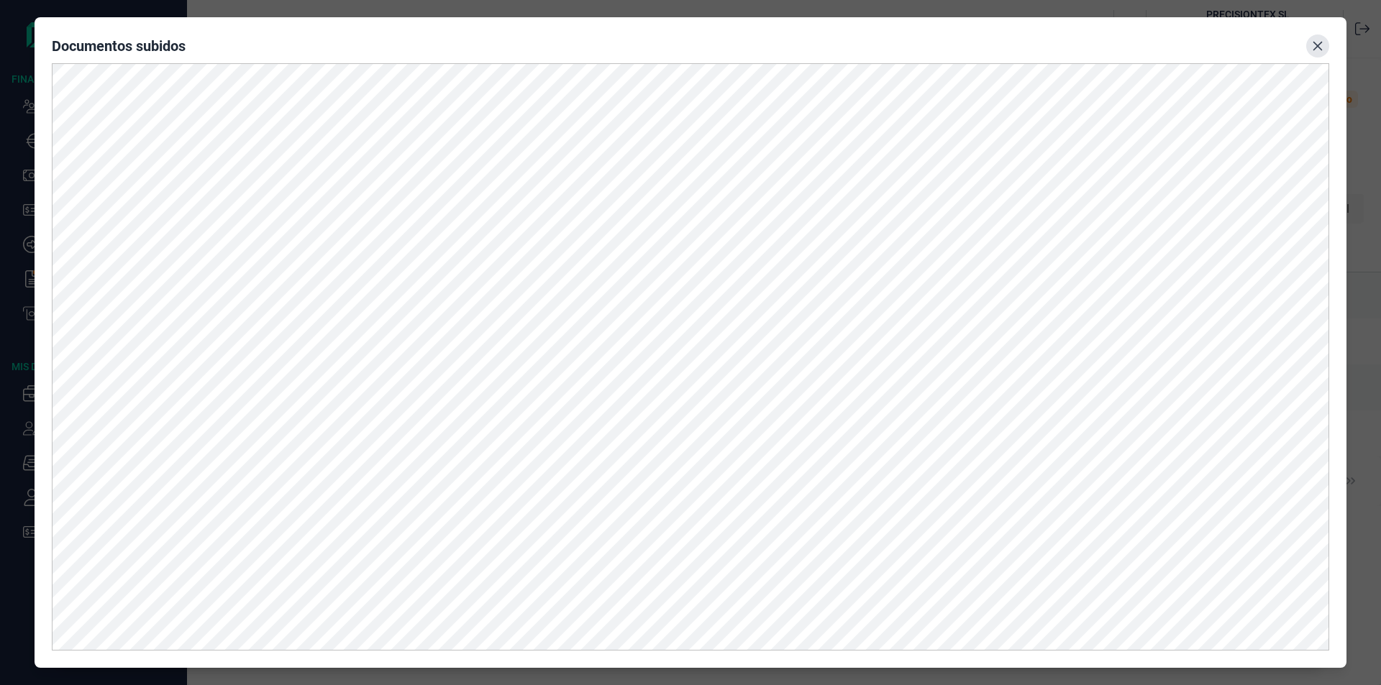
click at [1315, 48] on icon "Close" at bounding box center [1317, 46] width 9 height 9
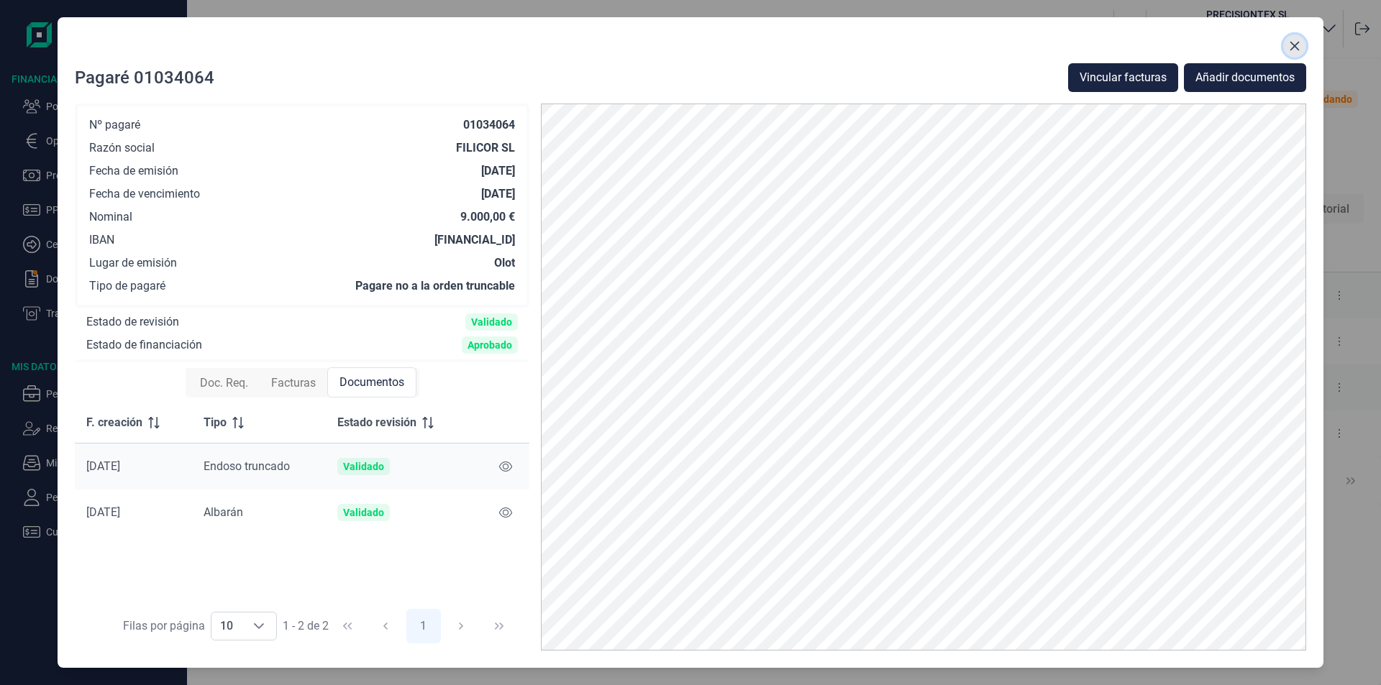
click at [1297, 42] on icon "Close" at bounding box center [1295, 46] width 12 height 12
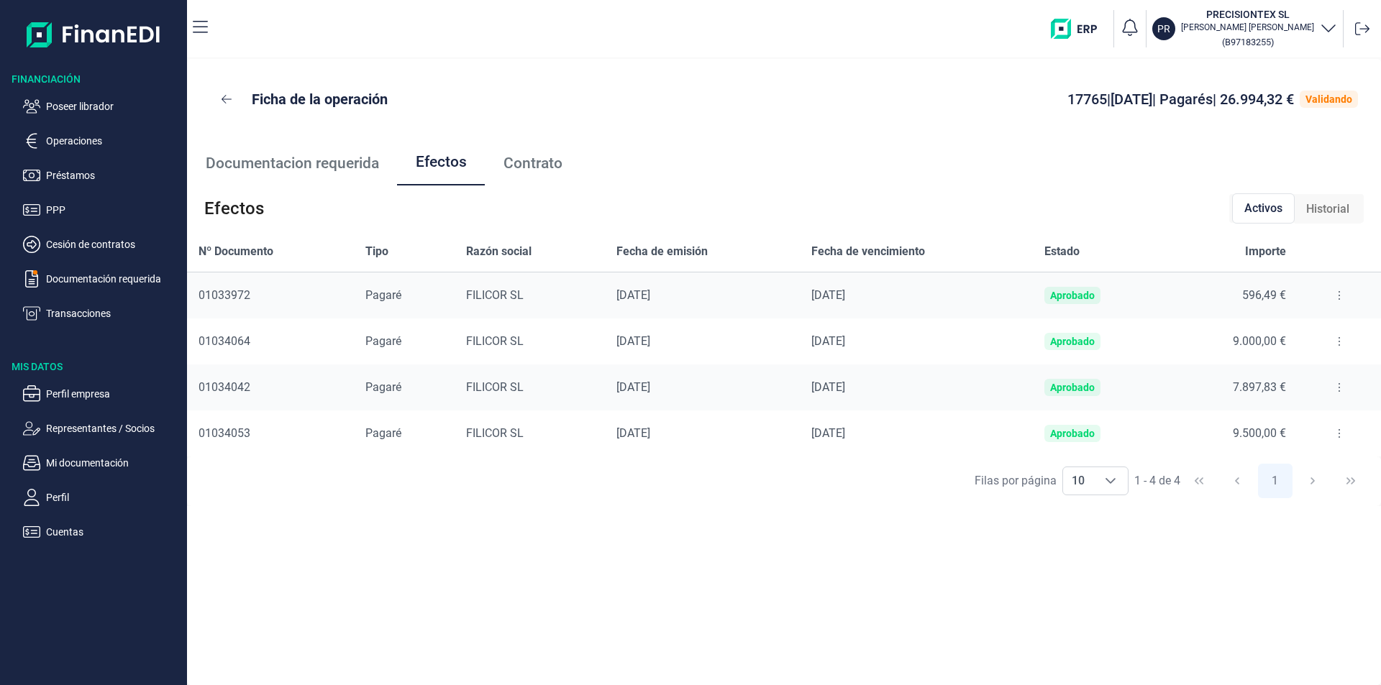
click at [1336, 337] on button at bounding box center [1339, 341] width 26 height 23
click at [1297, 378] on span "Detalles efecto" at bounding box center [1291, 377] width 65 height 14
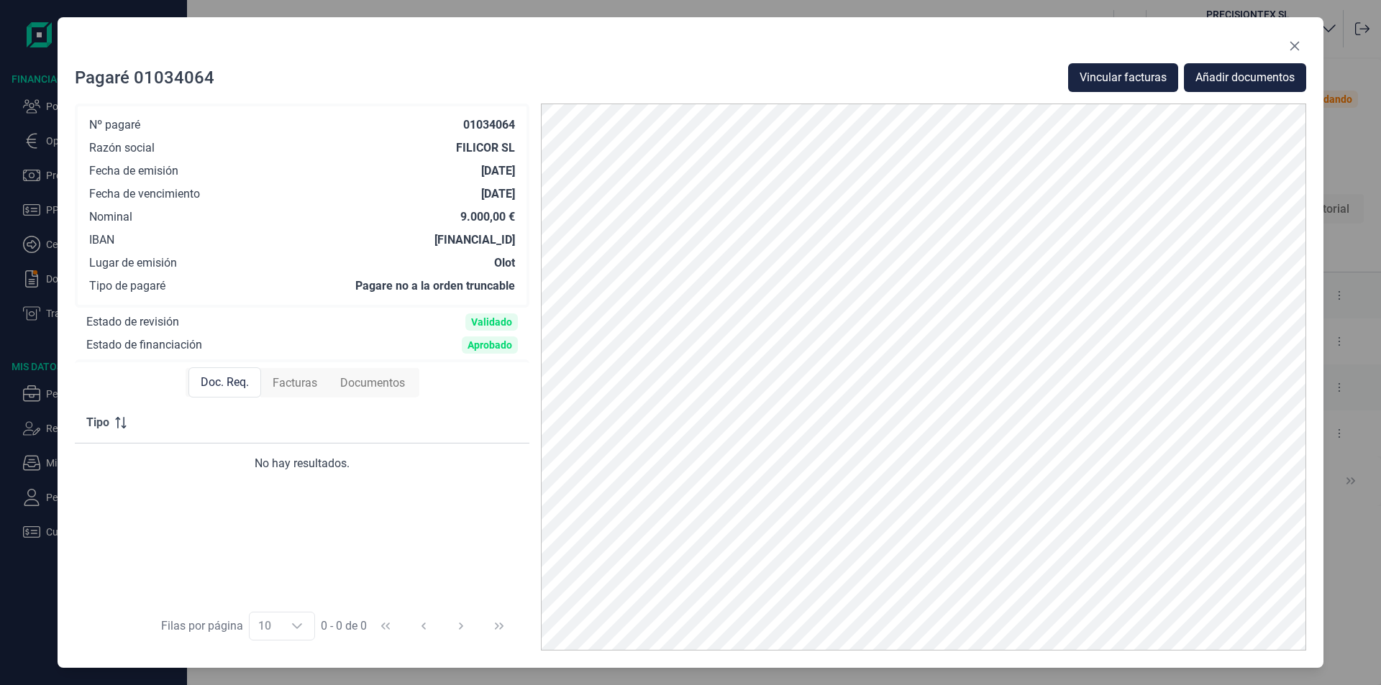
click at [301, 383] on span "Facturas" at bounding box center [295, 383] width 45 height 17
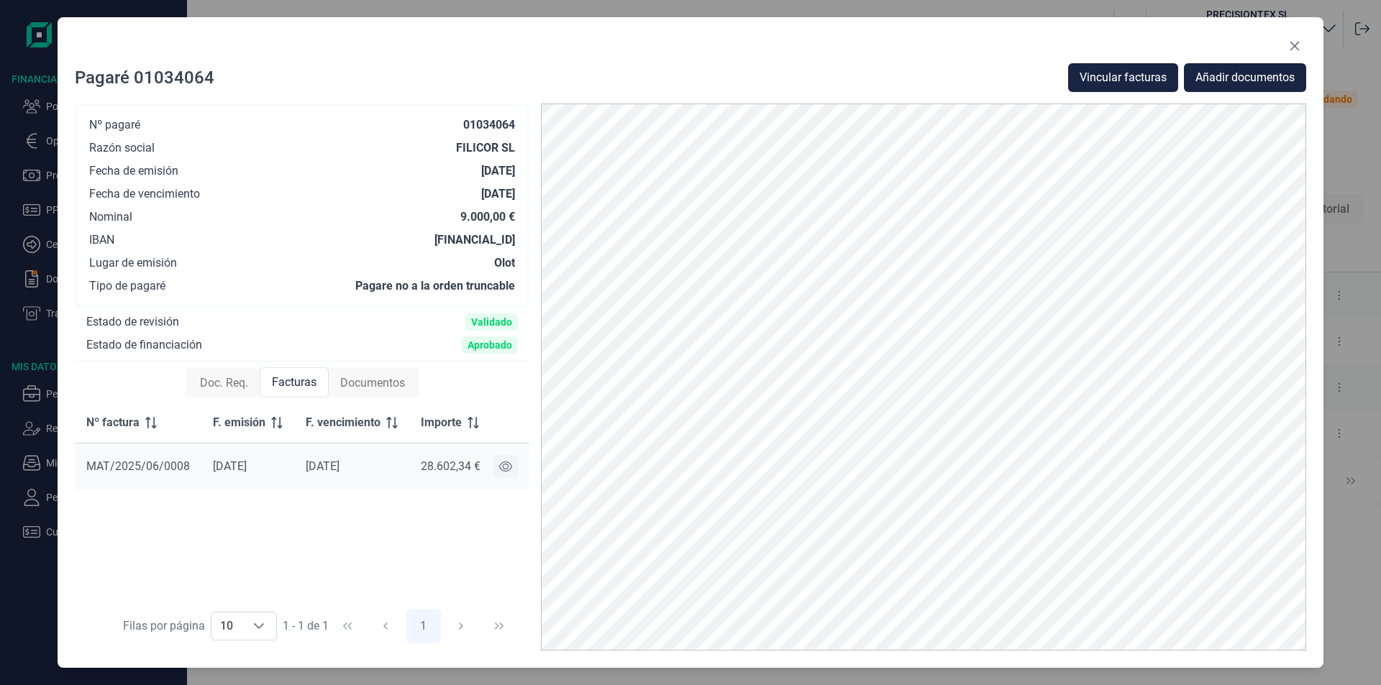
click at [501, 463] on icon at bounding box center [505, 467] width 13 height 12
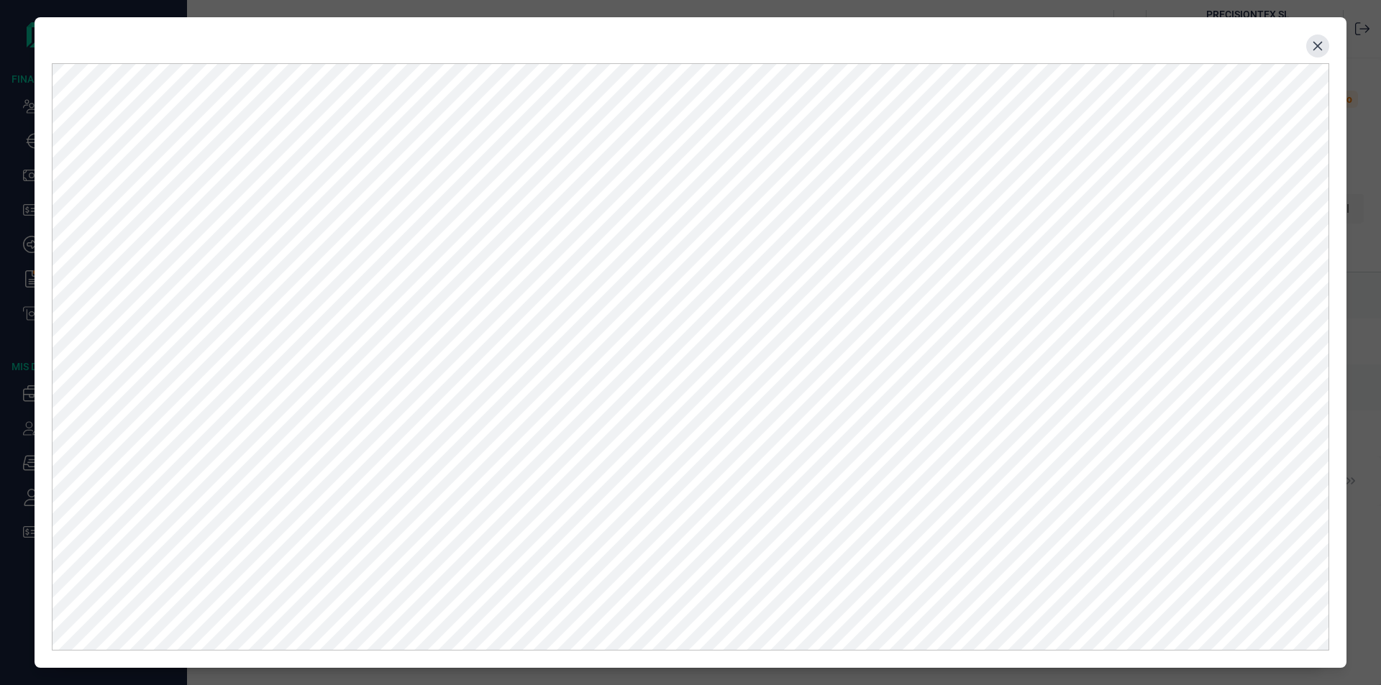
click at [1320, 47] on icon "Close" at bounding box center [1318, 46] width 12 height 12
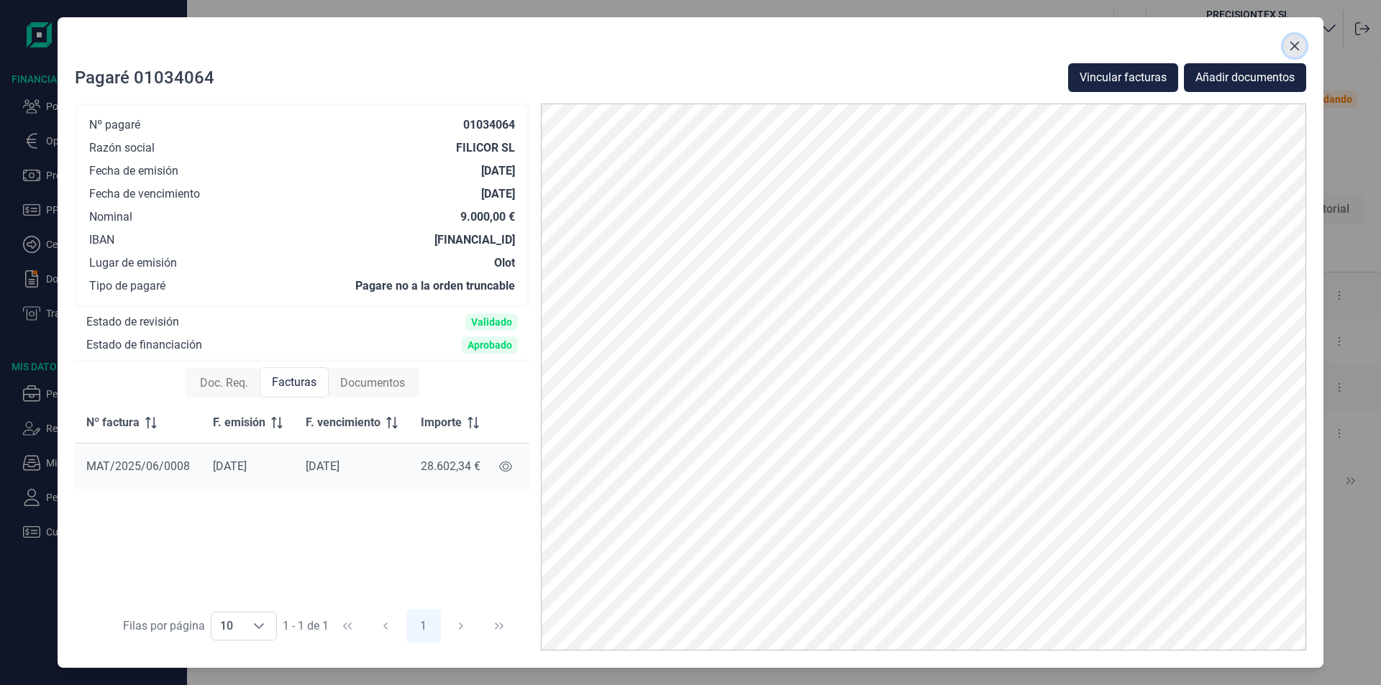
click at [1287, 44] on button "Close" at bounding box center [1294, 46] width 23 height 23
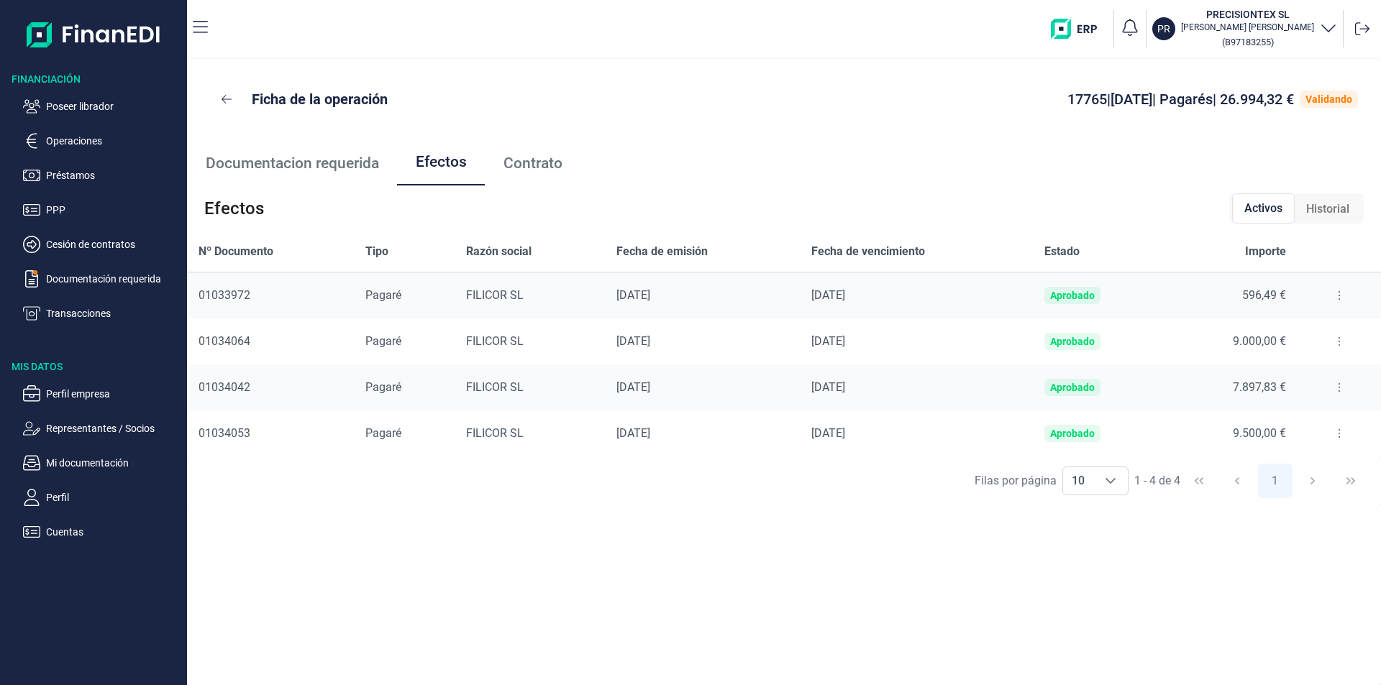
click at [1331, 345] on button at bounding box center [1339, 341] width 26 height 23
click at [1299, 374] on span "Detalles efecto" at bounding box center [1291, 377] width 65 height 14
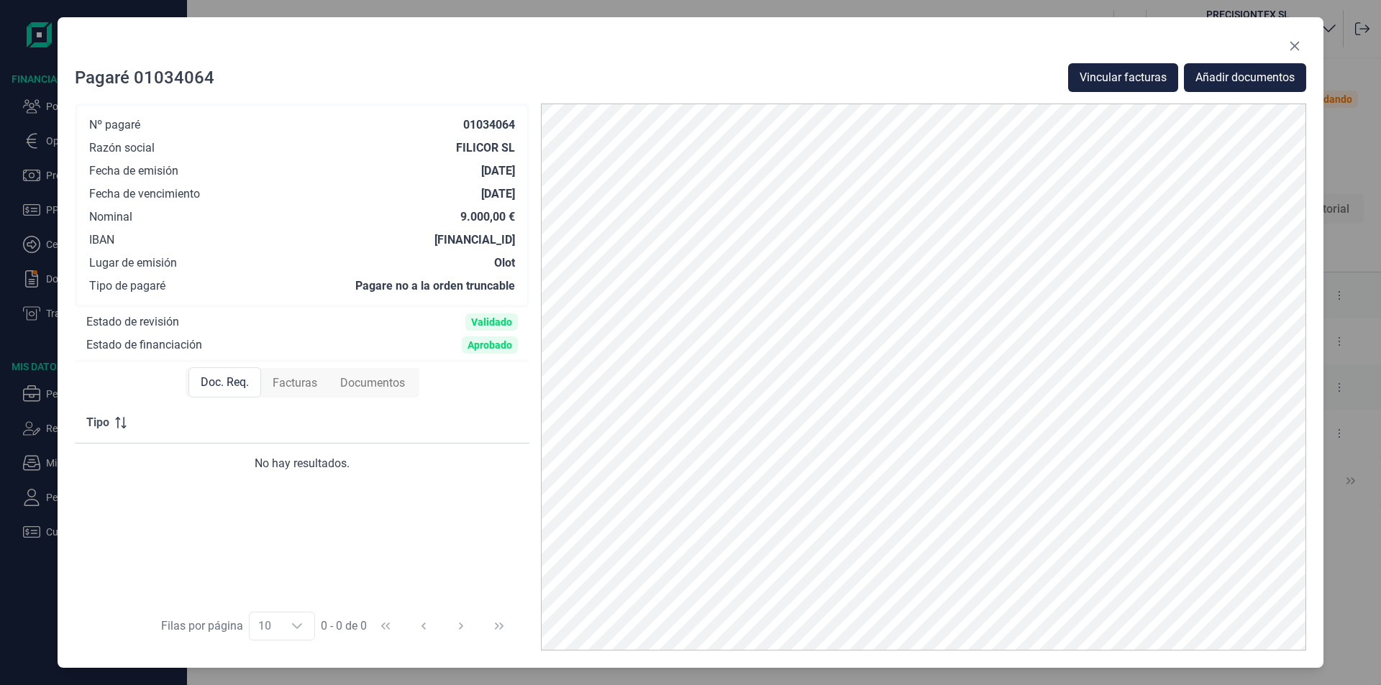
click at [368, 377] on span "Documentos" at bounding box center [372, 383] width 65 height 17
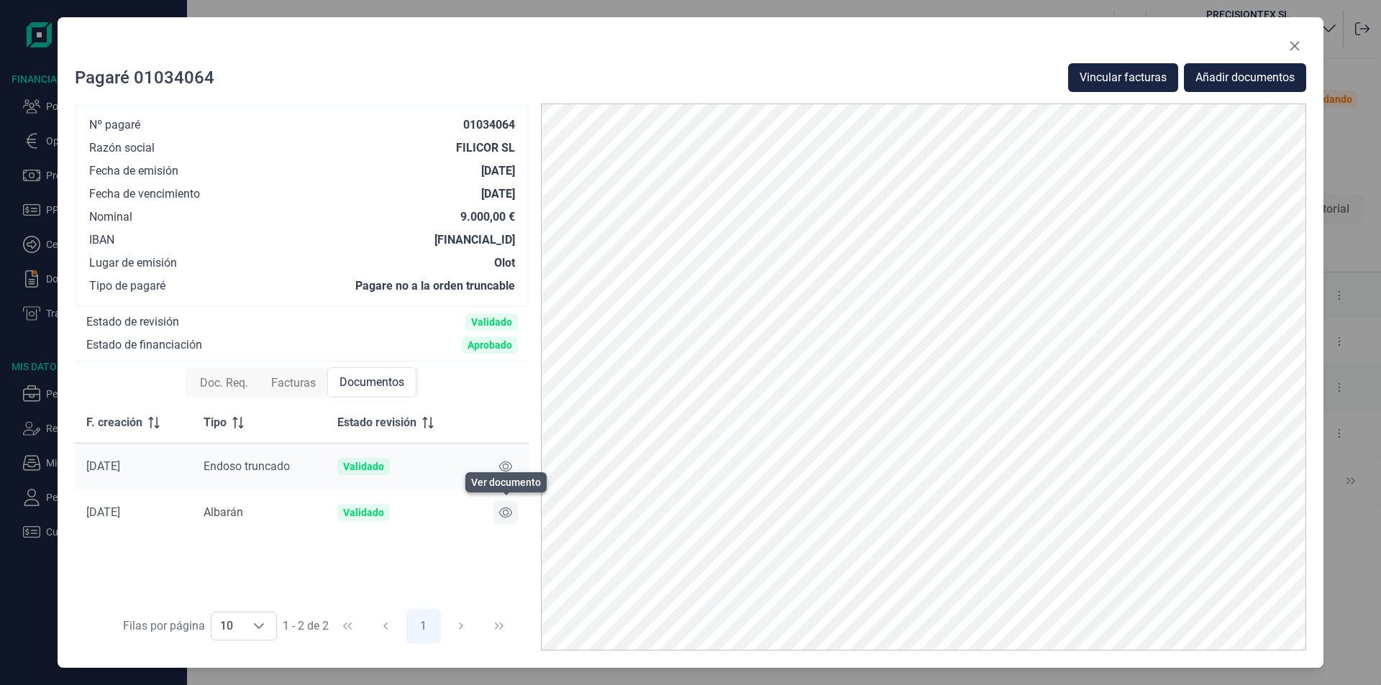
click at [507, 513] on icon at bounding box center [505, 513] width 13 height 12
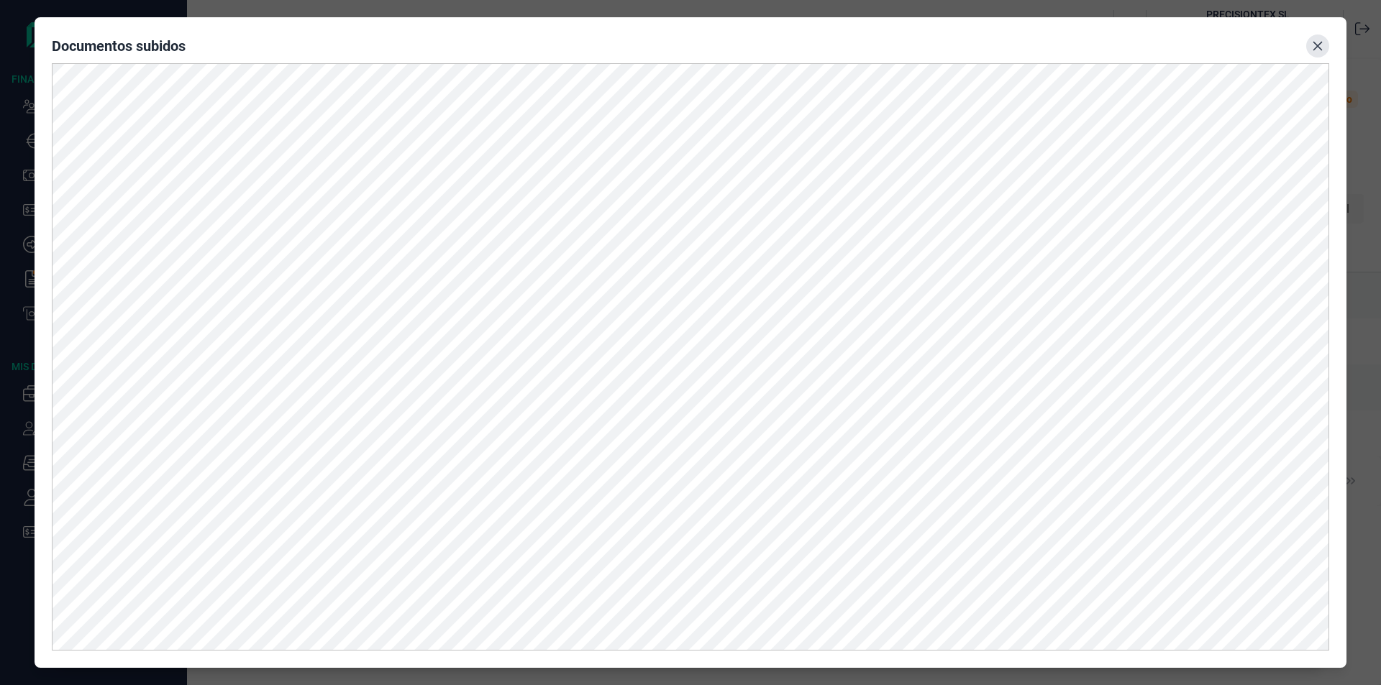
click at [1317, 45] on icon "Close" at bounding box center [1317, 46] width 9 height 9
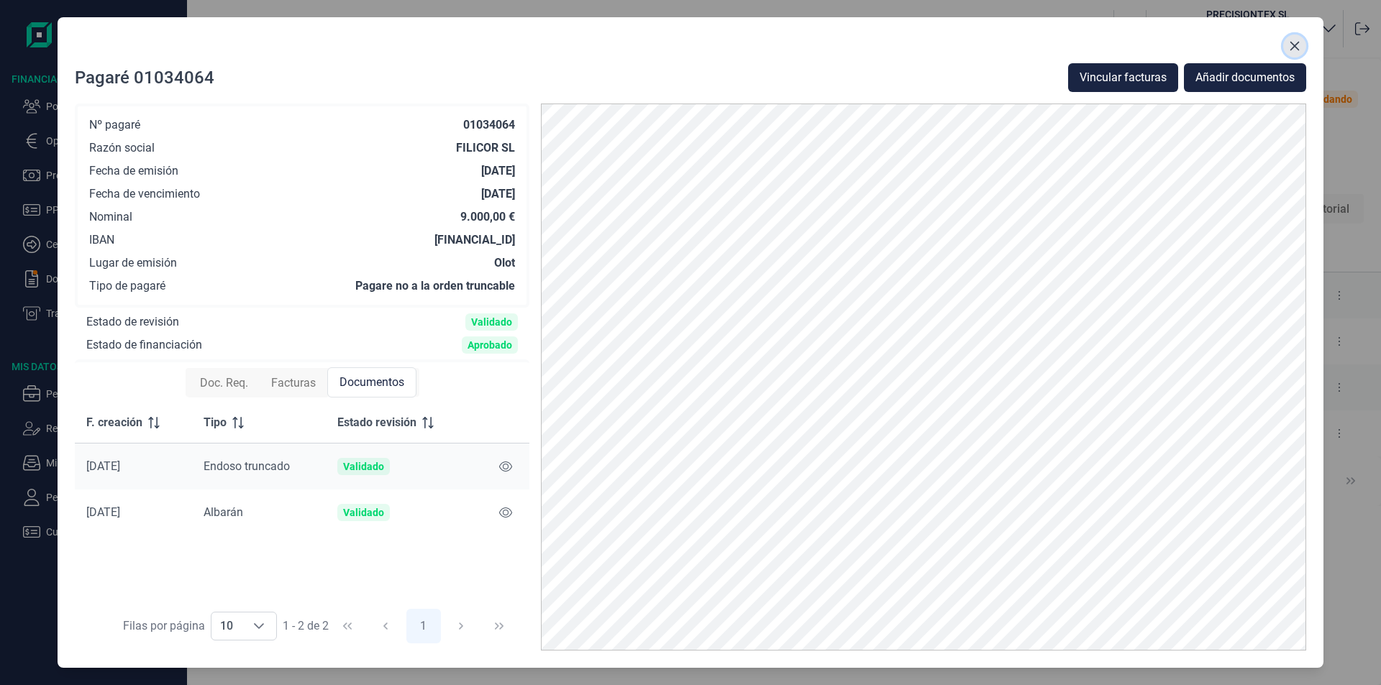
click at [1299, 46] on icon "Close" at bounding box center [1295, 46] width 12 height 12
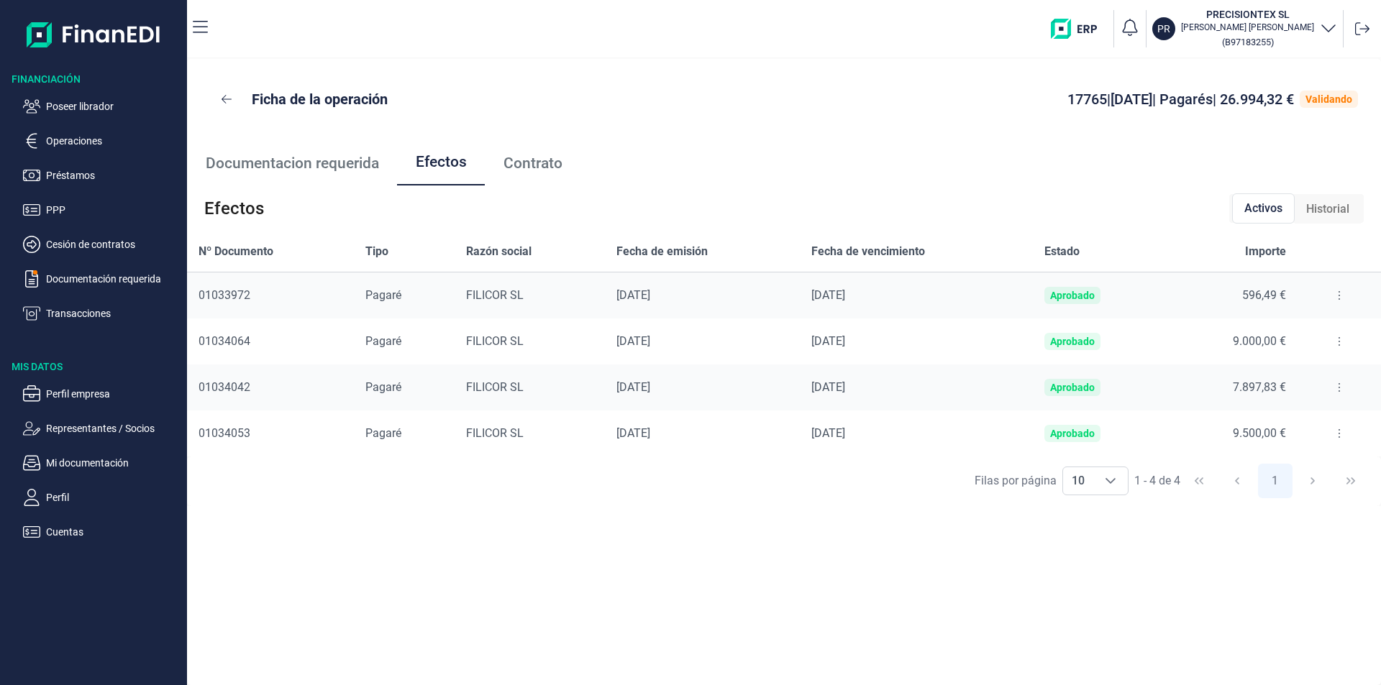
click at [1338, 433] on icon at bounding box center [1339, 434] width 3 height 12
click at [1302, 470] on span "Detalles efecto" at bounding box center [1291, 469] width 65 height 14
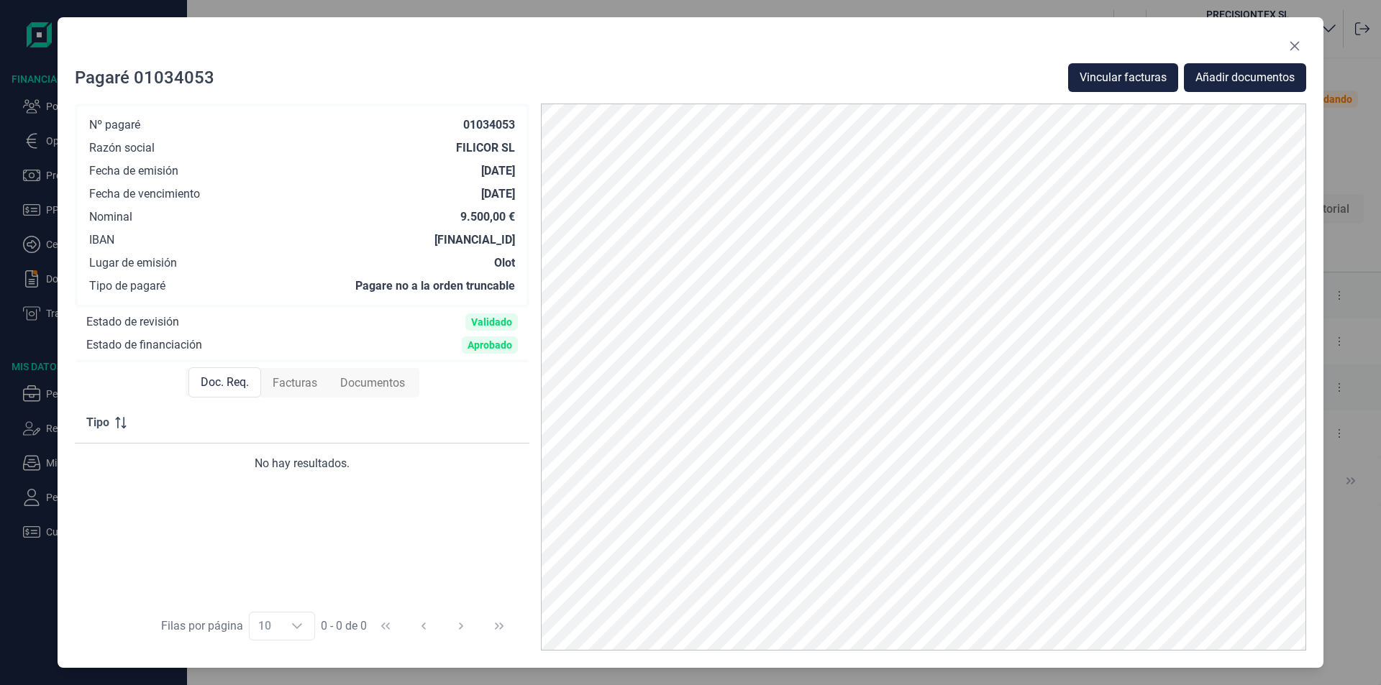
click at [303, 385] on span "Facturas" at bounding box center [295, 383] width 45 height 17
click at [362, 378] on span "Documentos" at bounding box center [372, 383] width 65 height 17
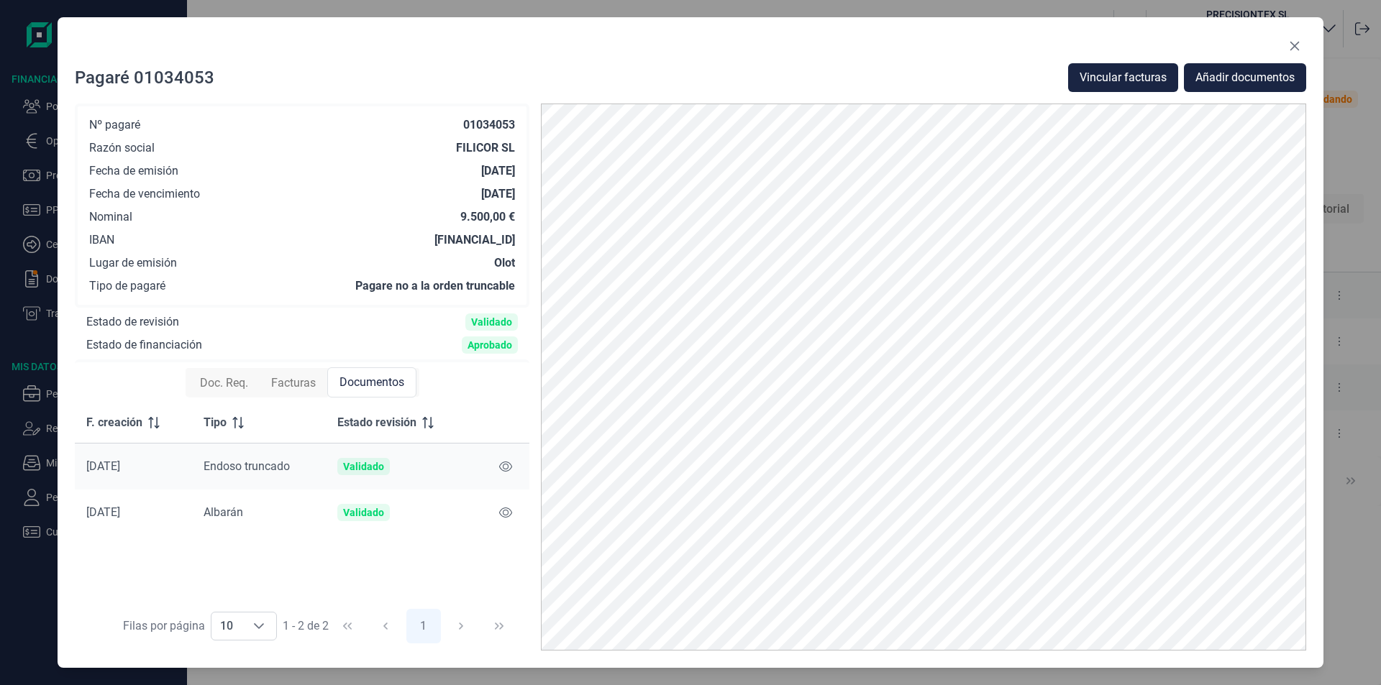
click at [291, 388] on span "Facturas" at bounding box center [293, 383] width 45 height 17
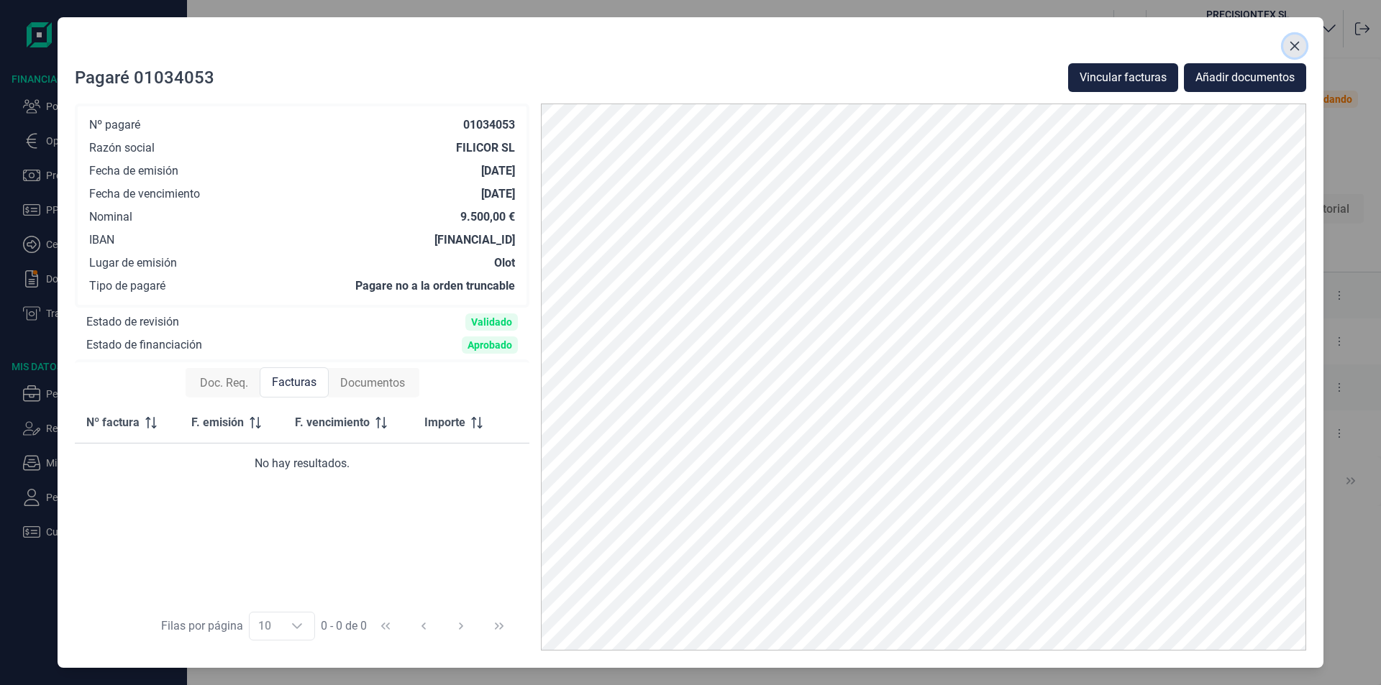
click at [1296, 38] on button "Close" at bounding box center [1294, 46] width 23 height 23
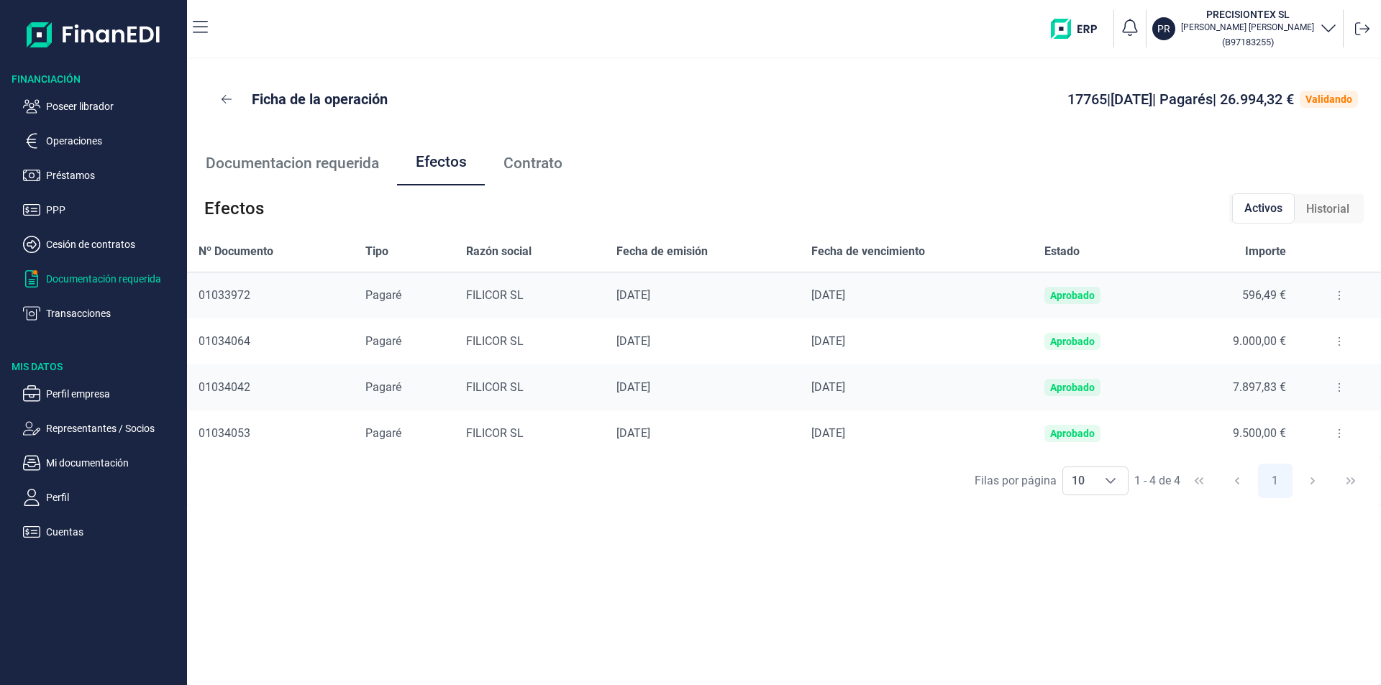
click at [136, 278] on p "Documentación requerida" at bounding box center [113, 278] width 135 height 17
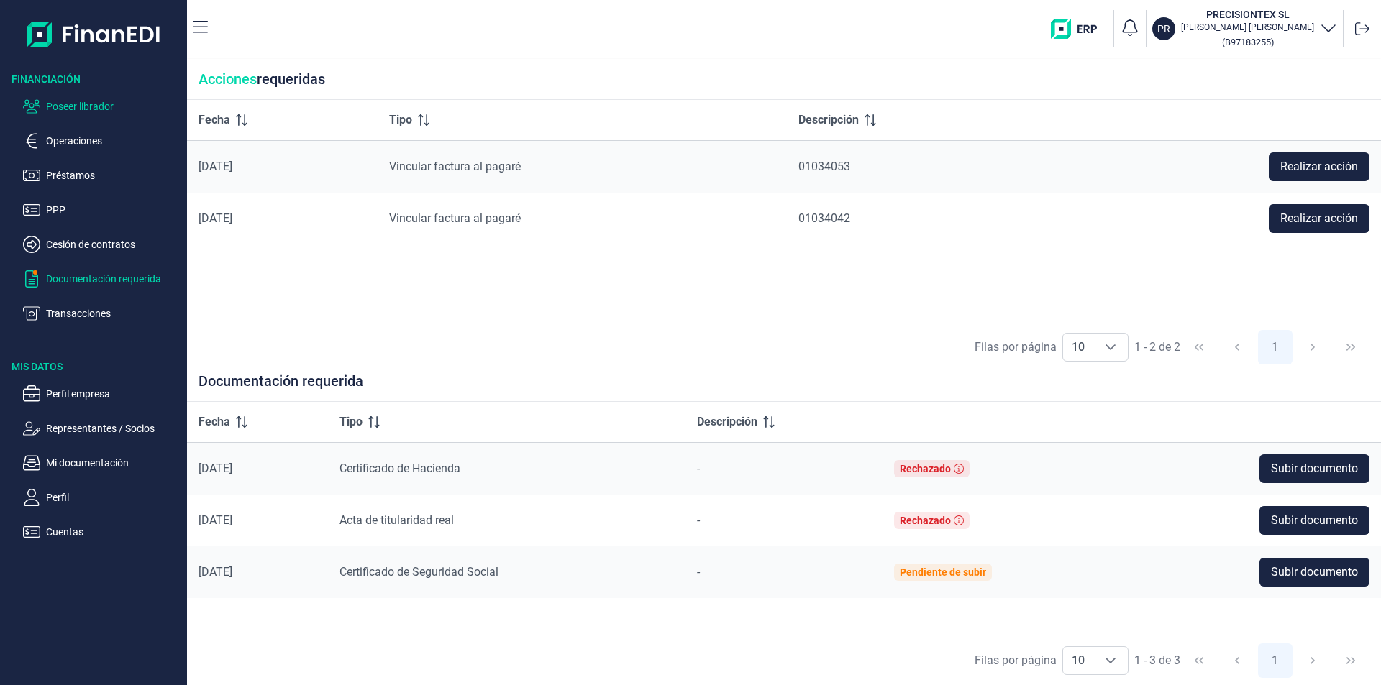
click at [94, 108] on p "Poseer librador" at bounding box center [113, 106] width 135 height 17
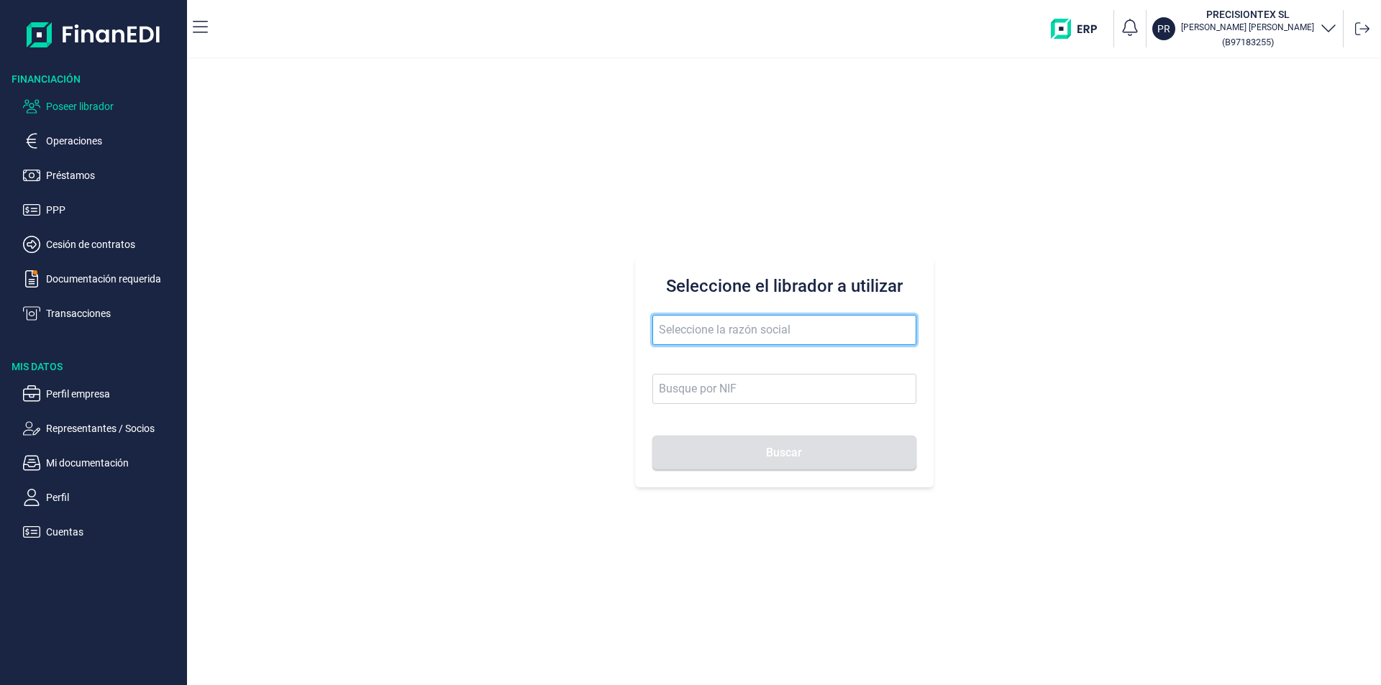
click at [693, 329] on input "text" at bounding box center [784, 330] width 264 height 30
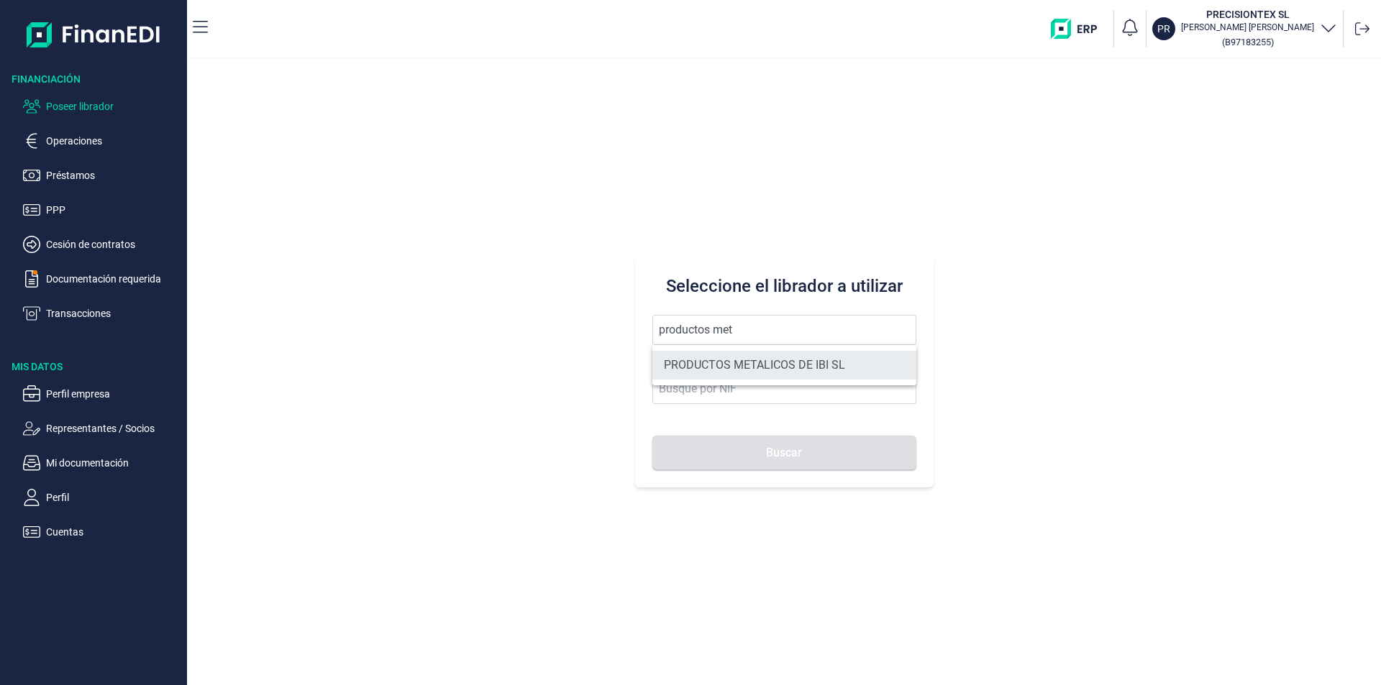
click at [711, 360] on li "PRODUCTOS METALICOS DE IBI SL" at bounding box center [784, 365] width 264 height 29
type input "PRODUCTOS METALICOS DE IBI SL"
type input "B54487491"
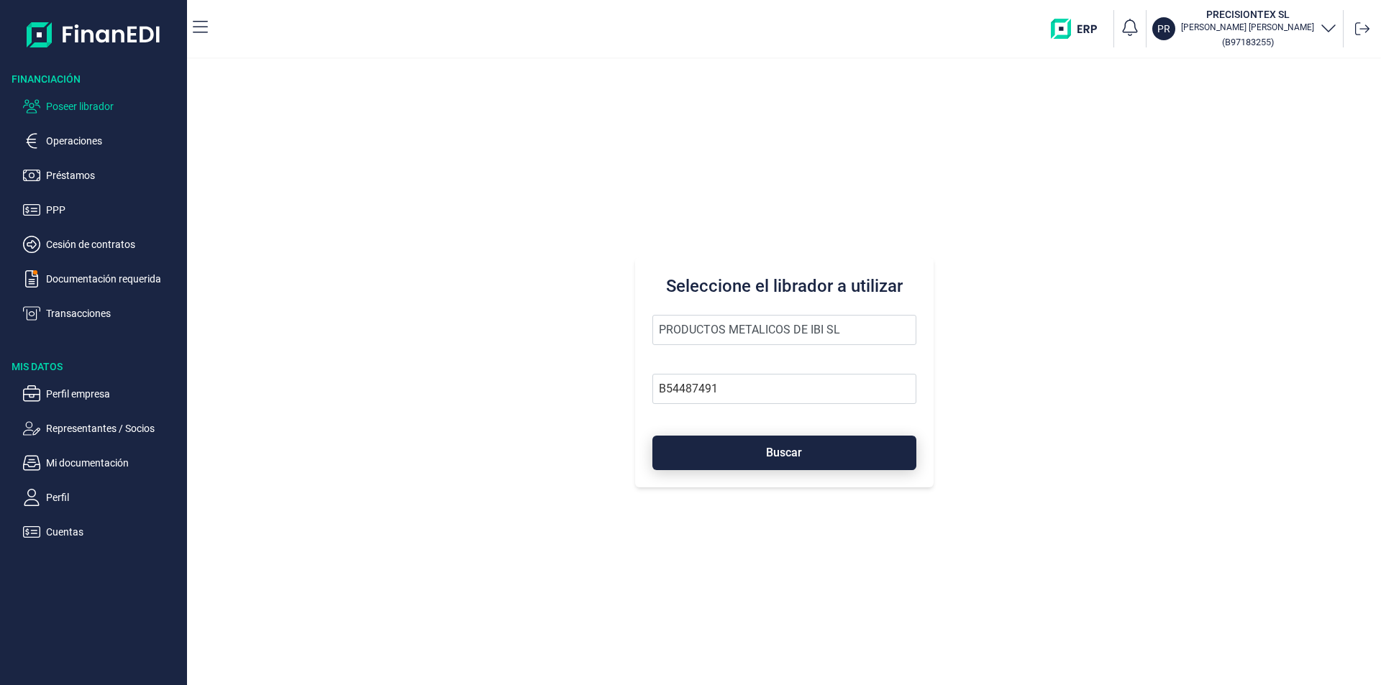
click at [735, 450] on button "Buscar" at bounding box center [784, 453] width 264 height 35
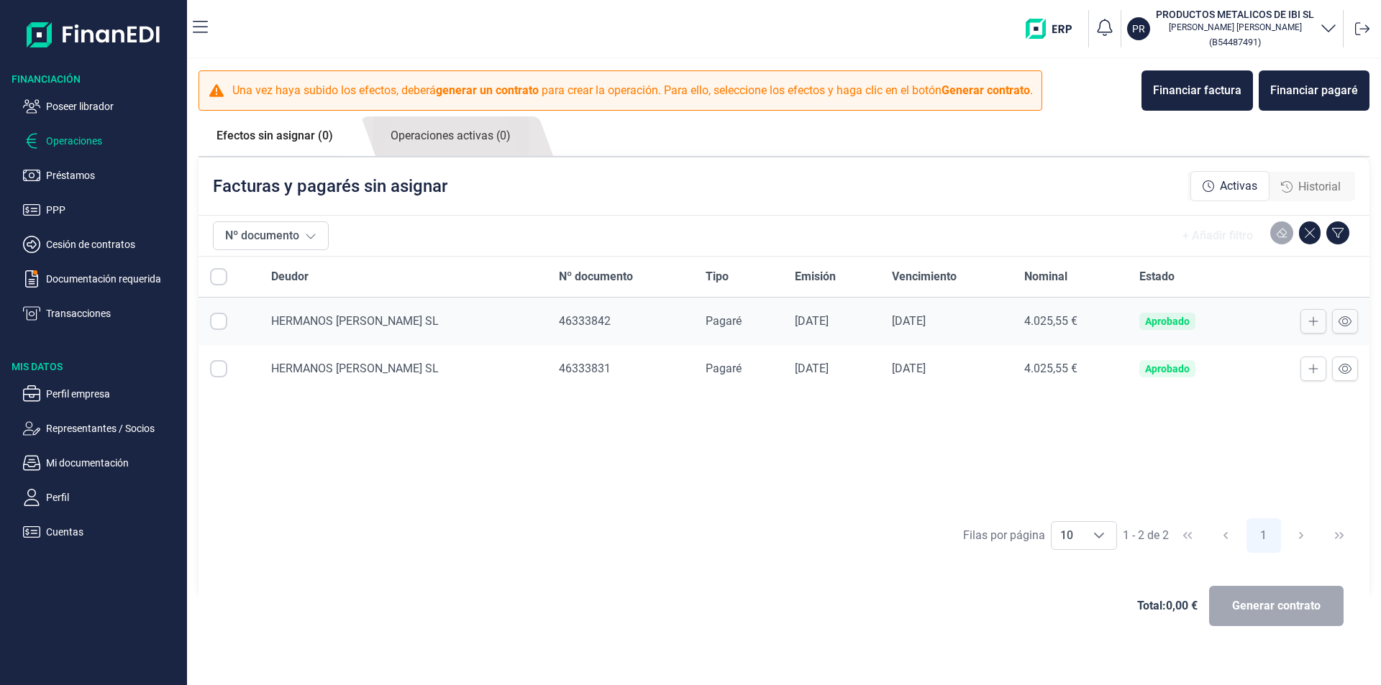
checkbox input "true"
click at [1261, 609] on span "Generar contrato" at bounding box center [1276, 606] width 88 height 17
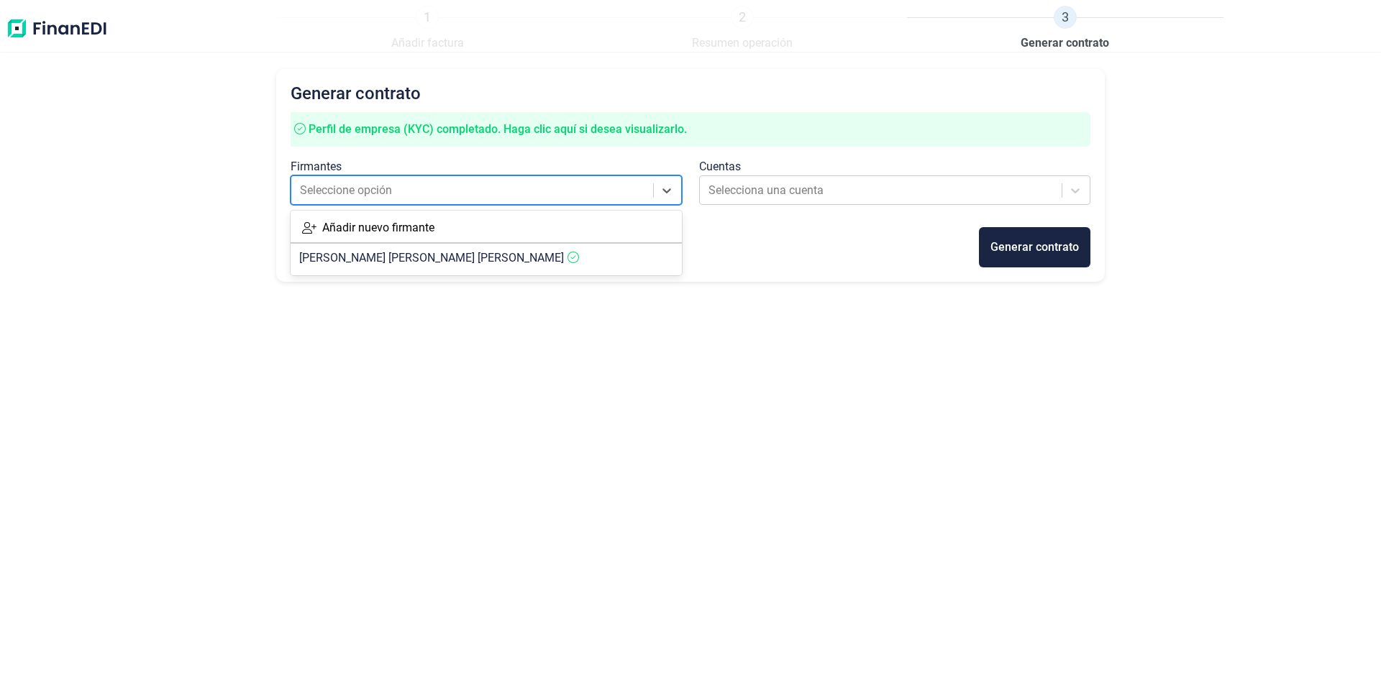
click at [538, 192] on div at bounding box center [473, 191] width 347 height 20
drag, startPoint x: 465, startPoint y: 255, endPoint x: 551, endPoint y: 247, distance: 85.9
click at [466, 255] on span "[PERSON_NAME]" at bounding box center [431, 258] width 265 height 14
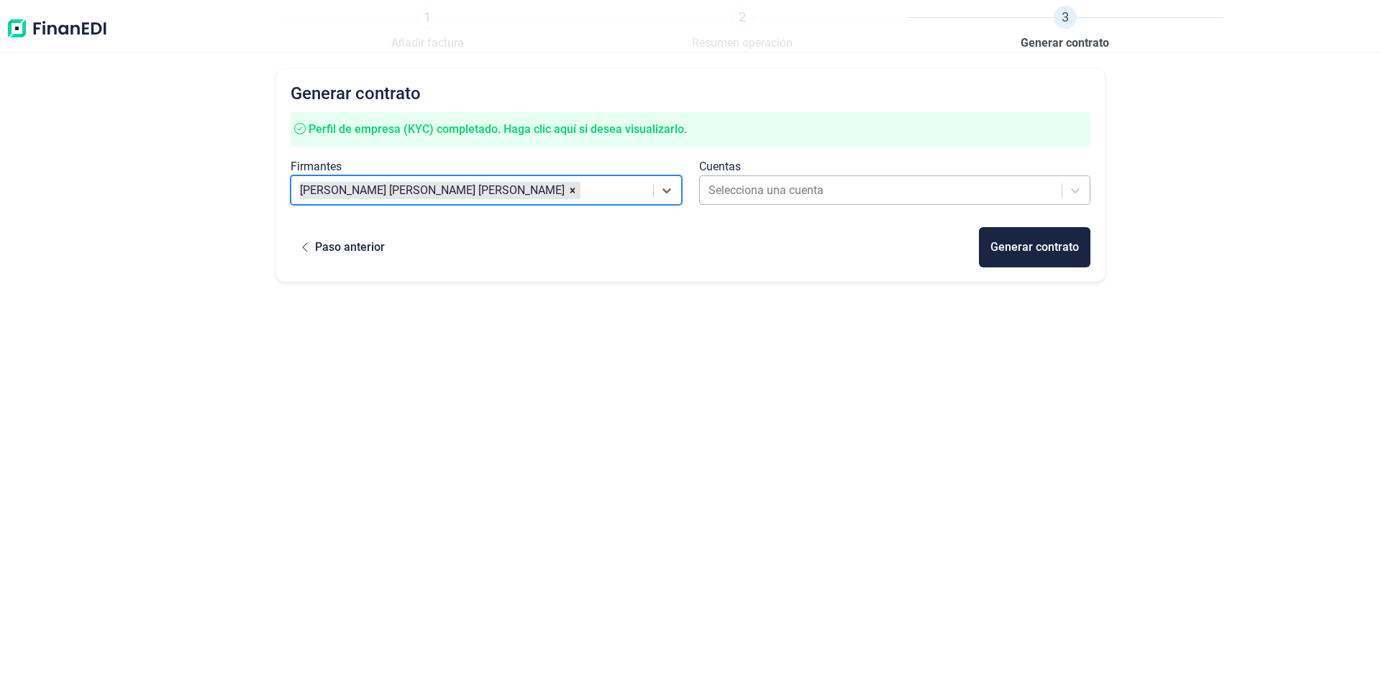
click at [777, 190] on div at bounding box center [881, 191] width 347 height 20
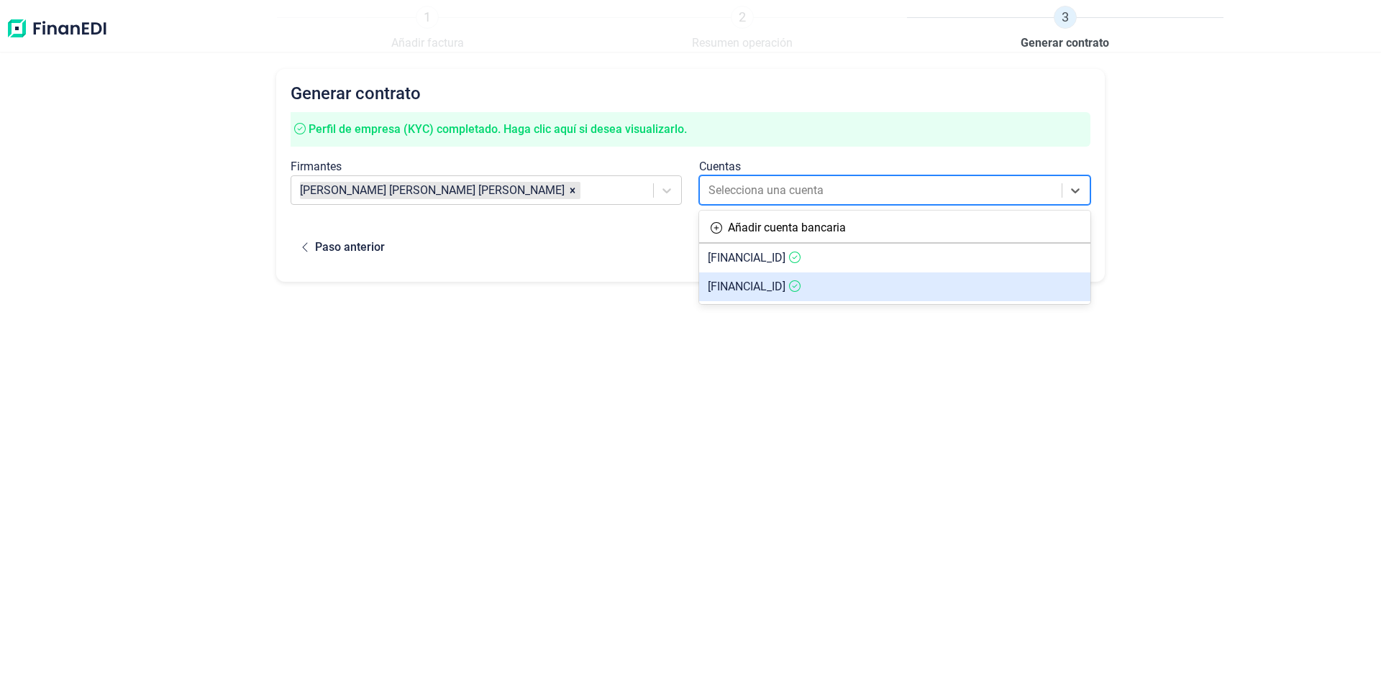
click at [756, 286] on span "[FINANCIAL_ID]" at bounding box center [747, 287] width 78 height 14
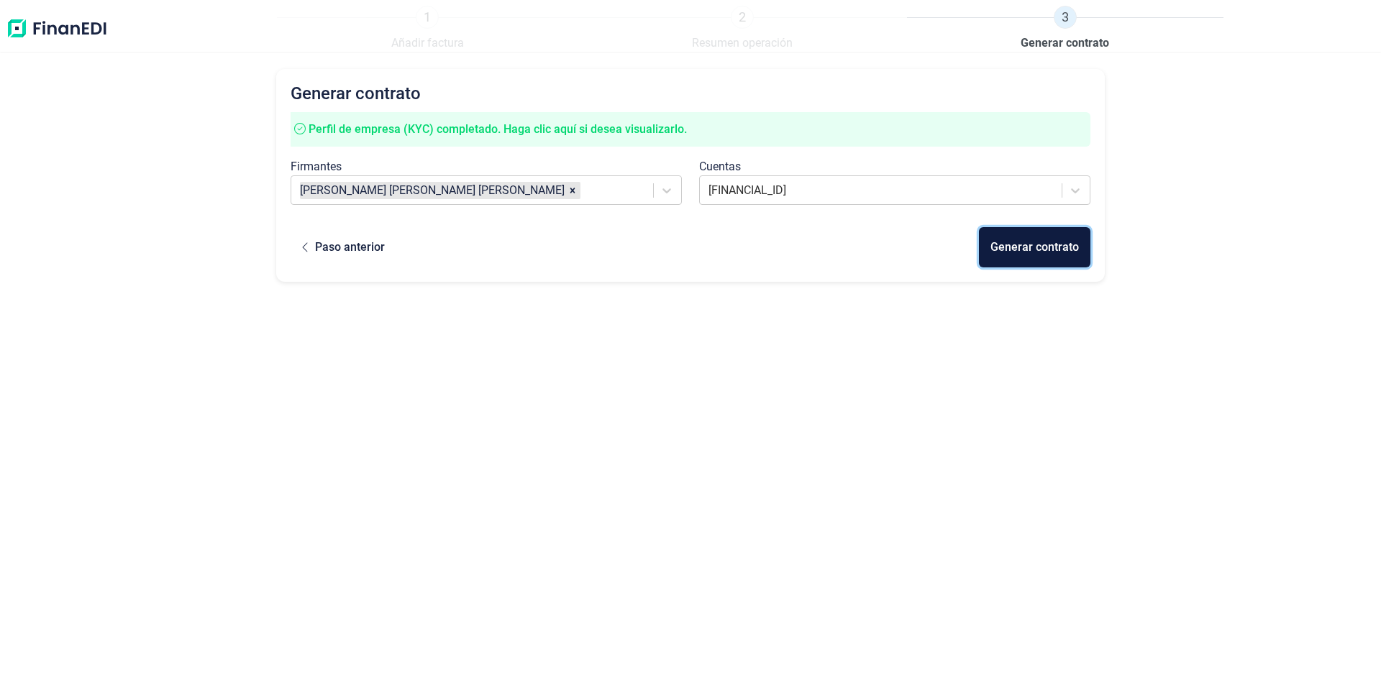
click at [1035, 249] on div "Generar contrato" at bounding box center [1034, 247] width 88 height 17
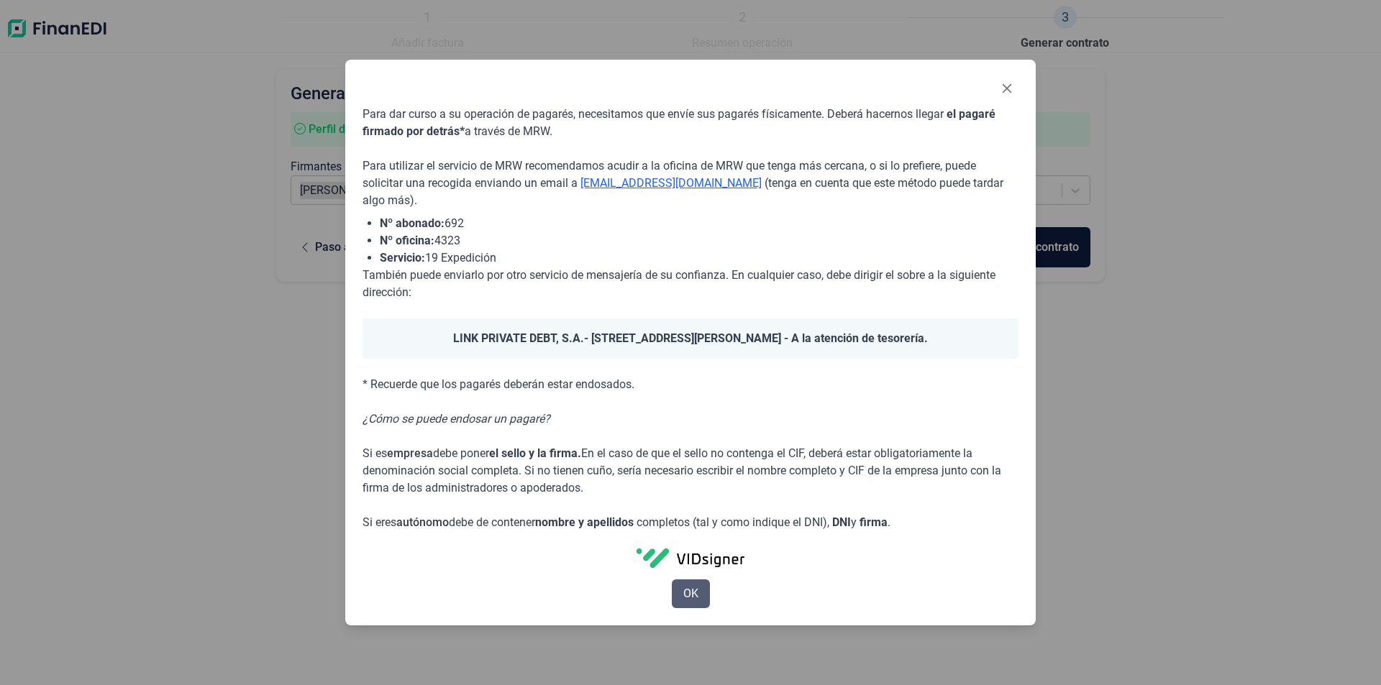
click at [698, 593] on span "OK" at bounding box center [690, 593] width 15 height 17
